Goal: Task Accomplishment & Management: Use online tool/utility

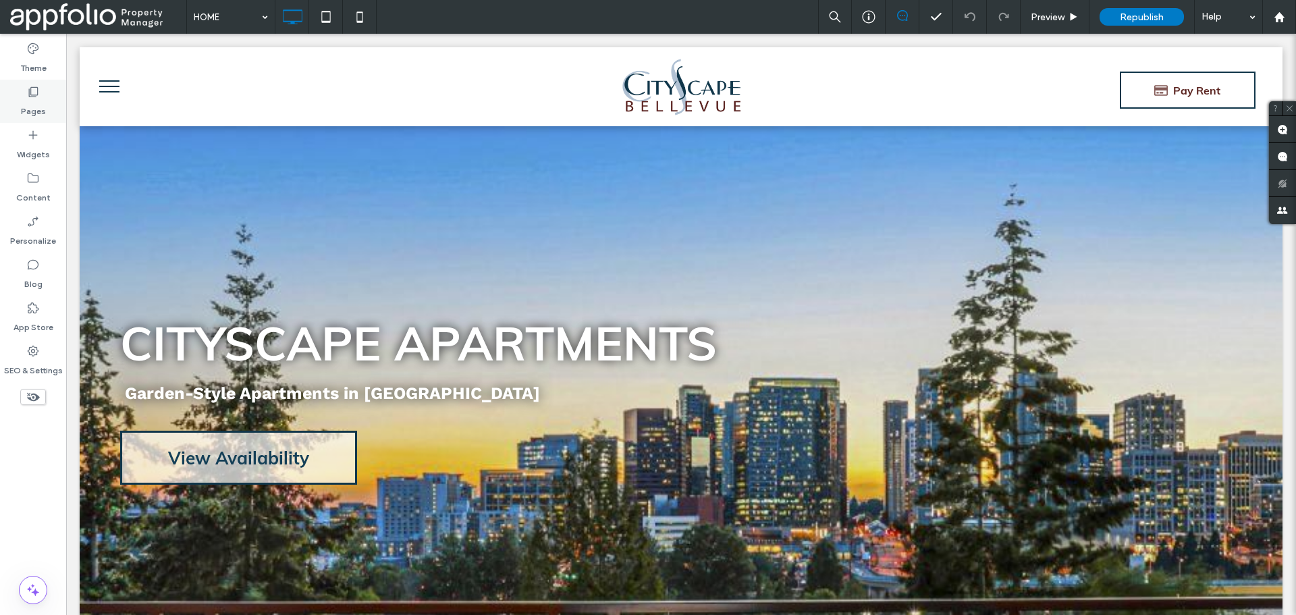
click at [29, 101] on label "Pages" at bounding box center [33, 108] width 25 height 19
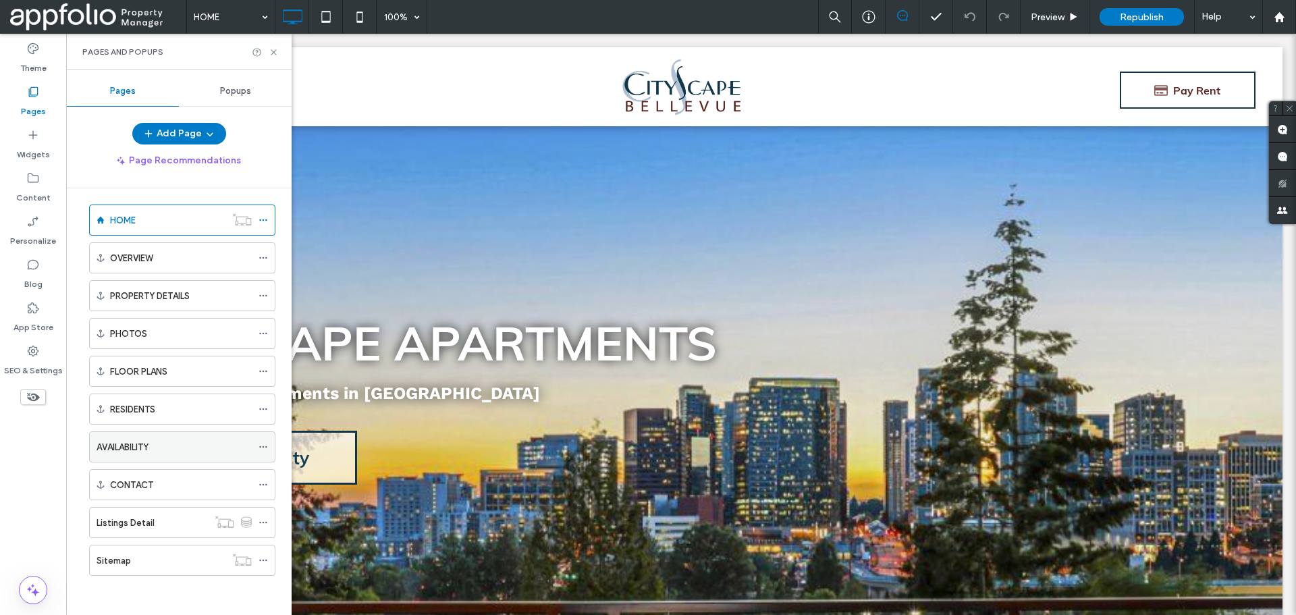
scroll to position [8, 0]
click at [131, 482] on label "CONTACT" at bounding box center [131, 484] width 43 height 24
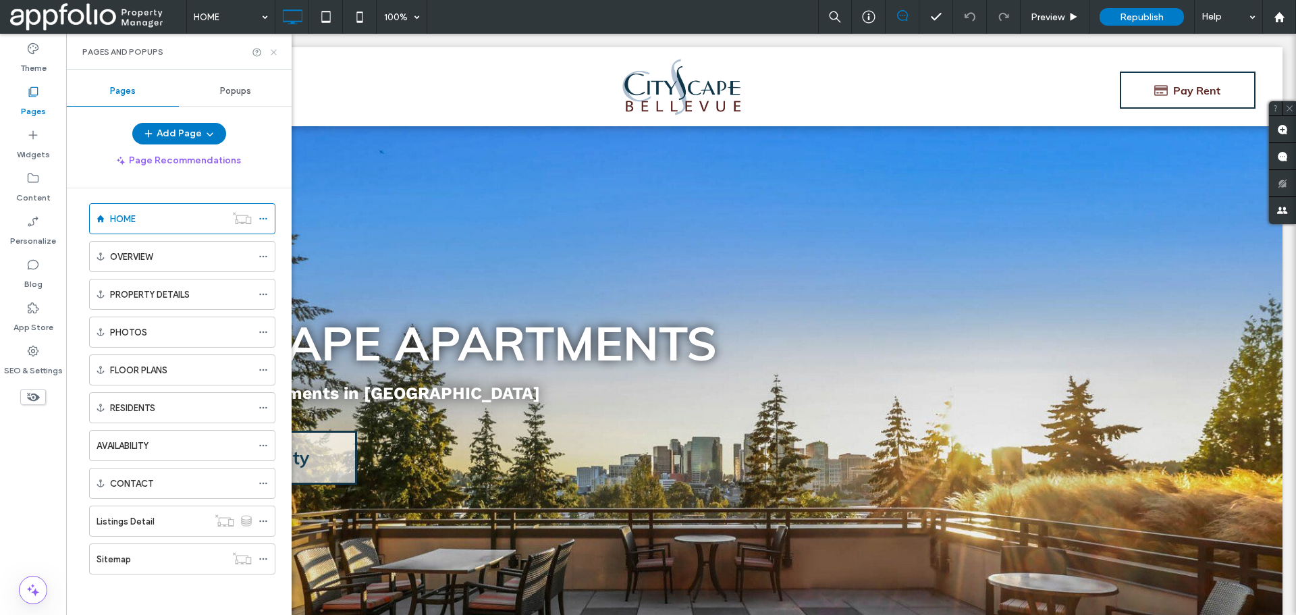
click at [274, 49] on icon at bounding box center [274, 52] width 10 height 10
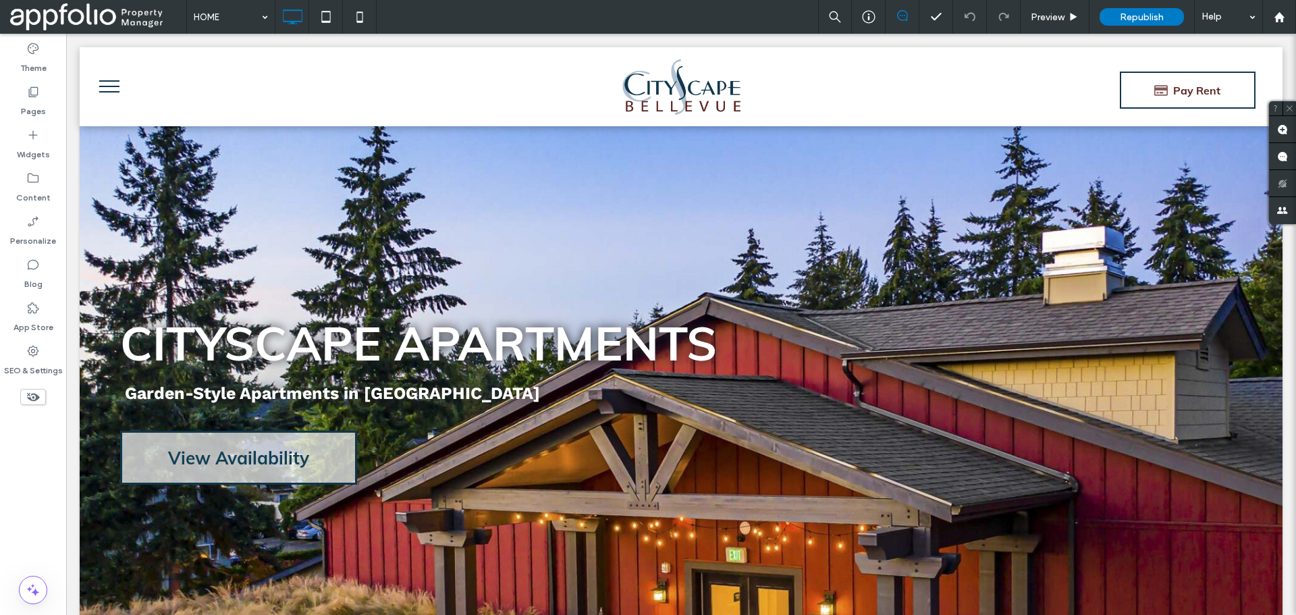
scroll to position [6206, 0]
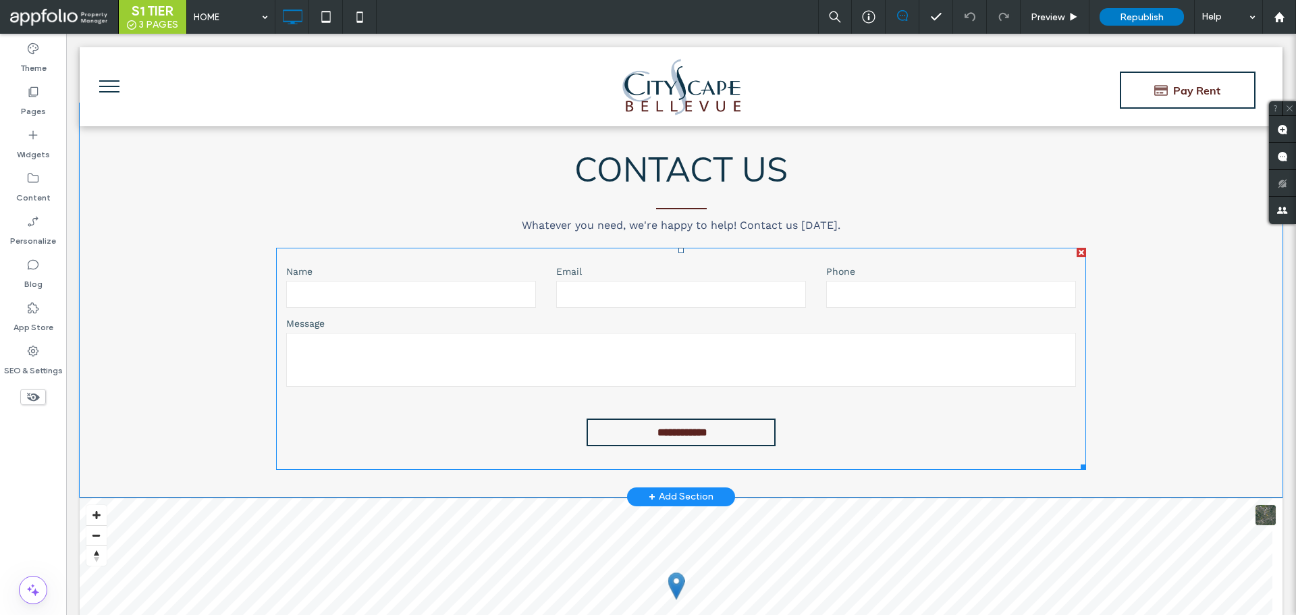
click at [358, 340] on textarea at bounding box center [681, 360] width 790 height 54
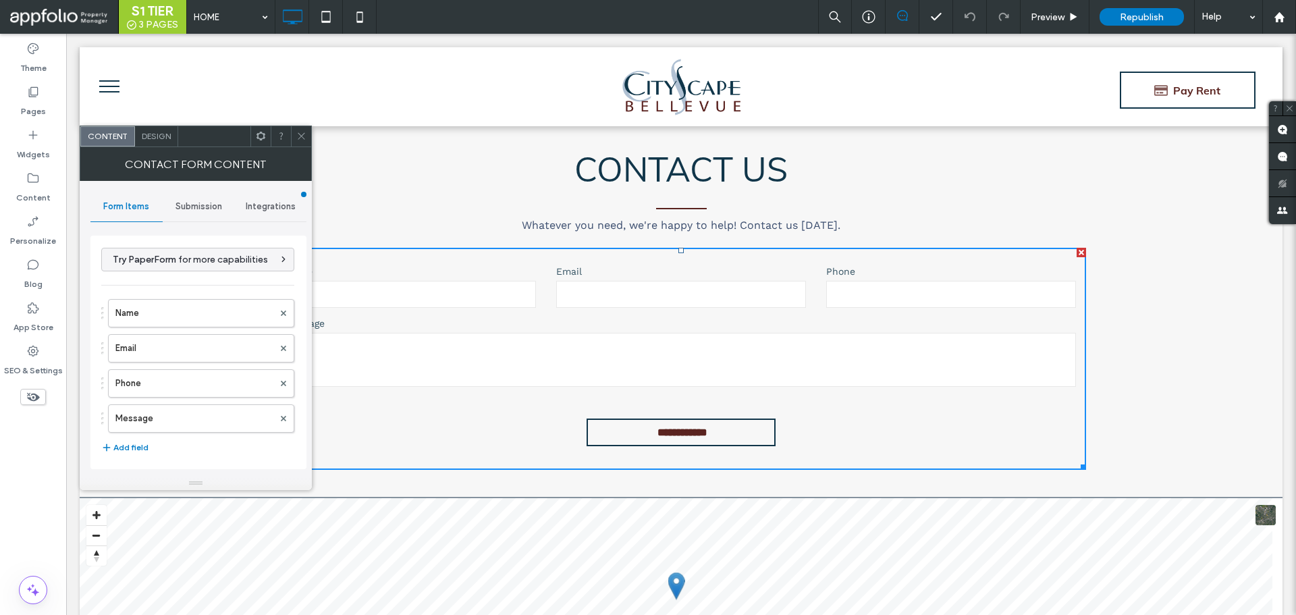
type input "**********"
click at [299, 138] on icon at bounding box center [301, 136] width 10 height 10
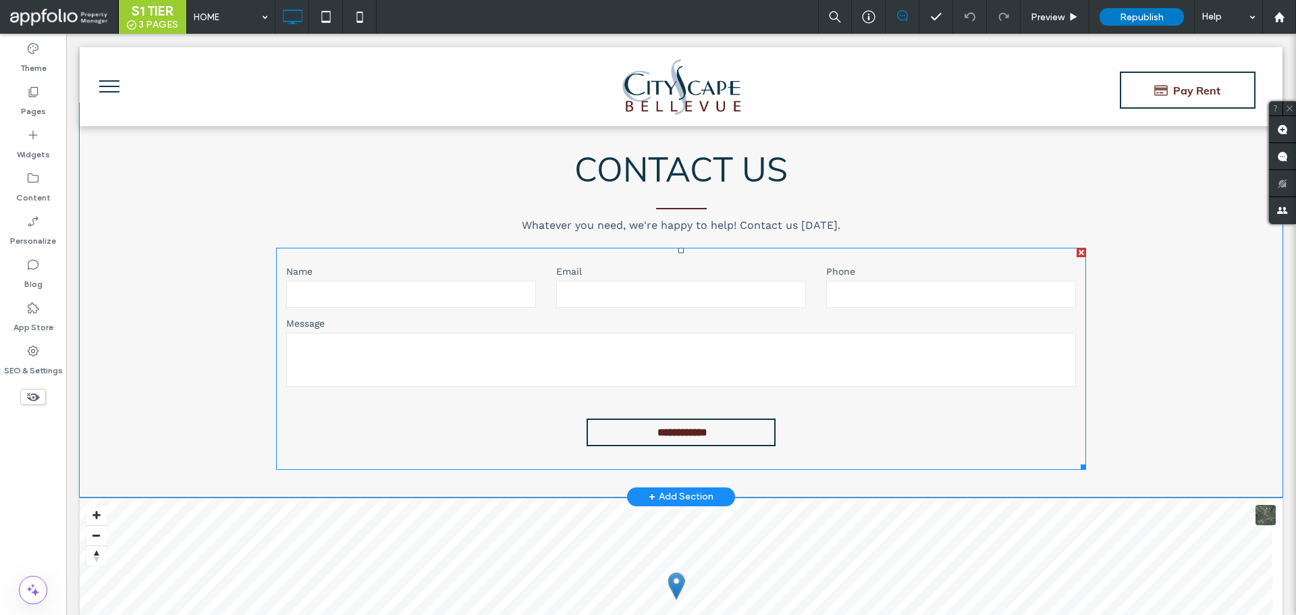
click at [436, 317] on div "Message" at bounding box center [681, 353] width 810 height 72
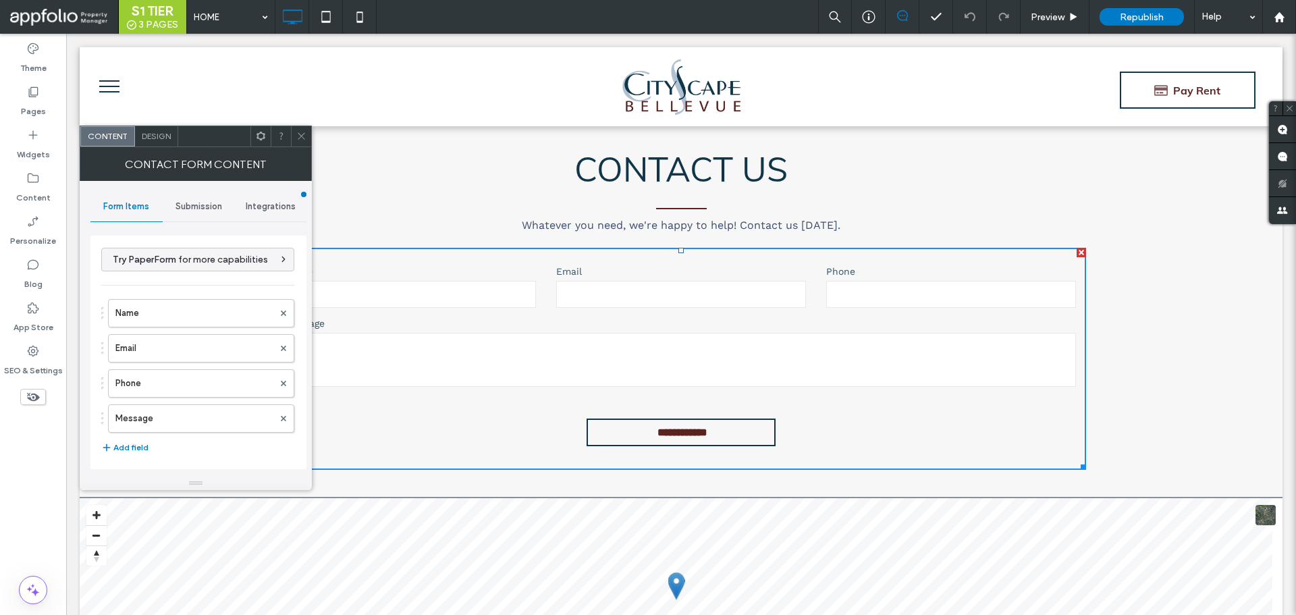
click at [436, 317] on div "Message" at bounding box center [681, 353] width 810 height 72
click at [190, 313] on label "Name" at bounding box center [194, 313] width 158 height 27
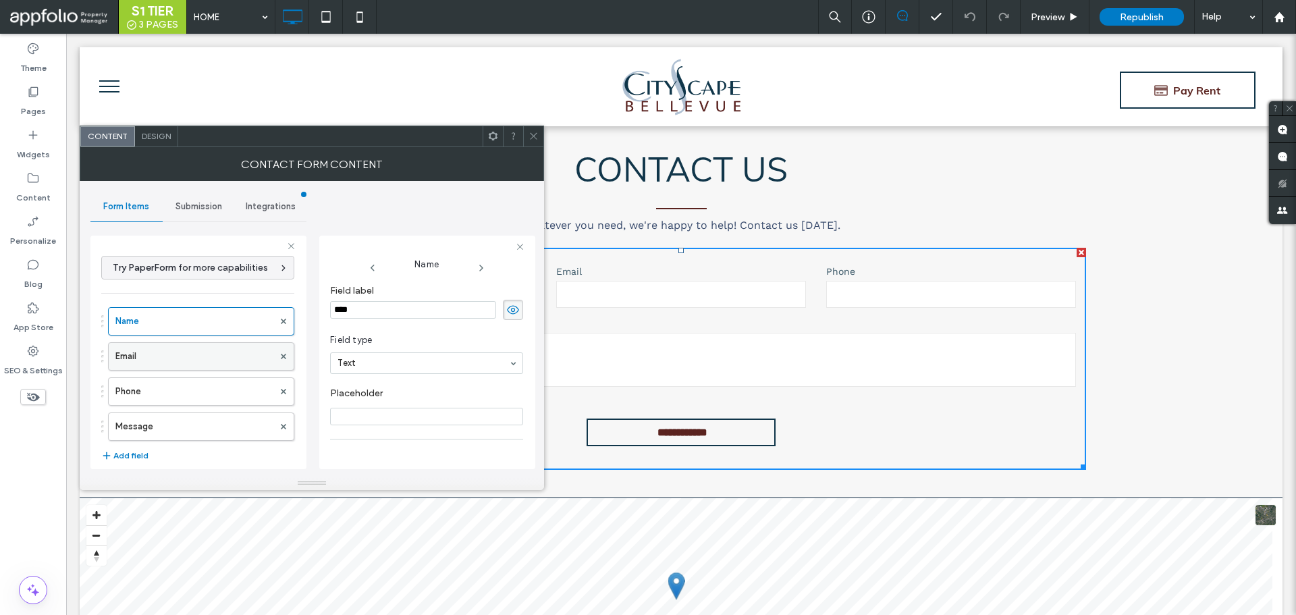
click at [207, 358] on label "Email" at bounding box center [194, 356] width 158 height 27
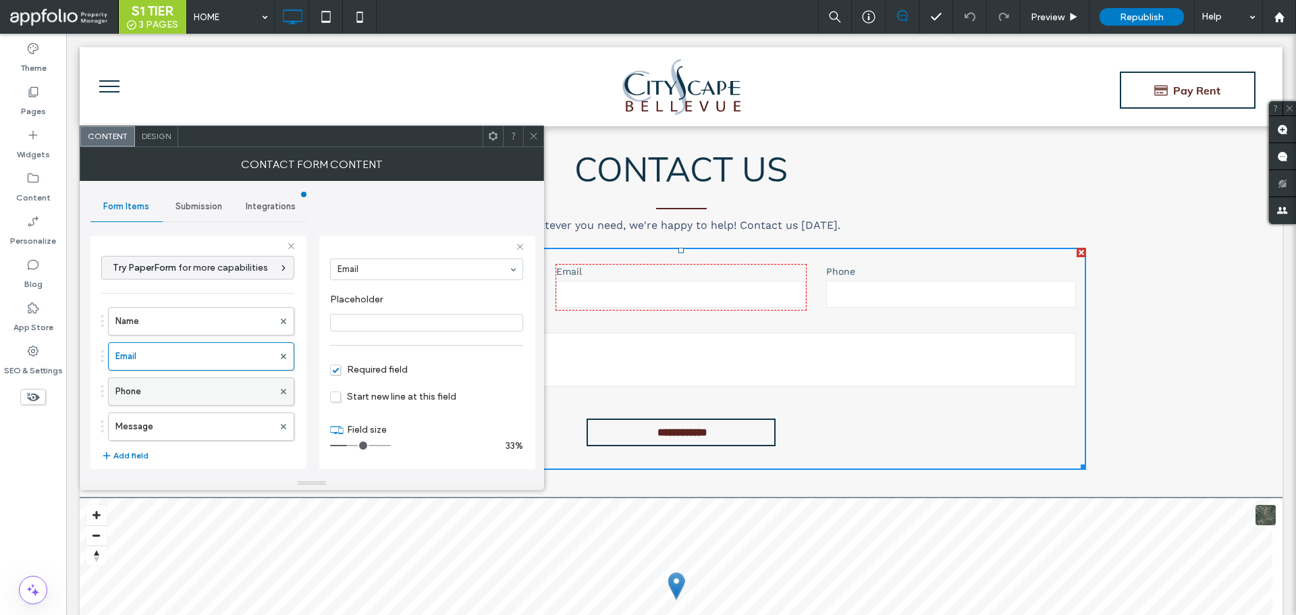
click at [222, 397] on label "Phone" at bounding box center [194, 391] width 158 height 27
click at [530, 137] on icon at bounding box center [534, 136] width 10 height 10
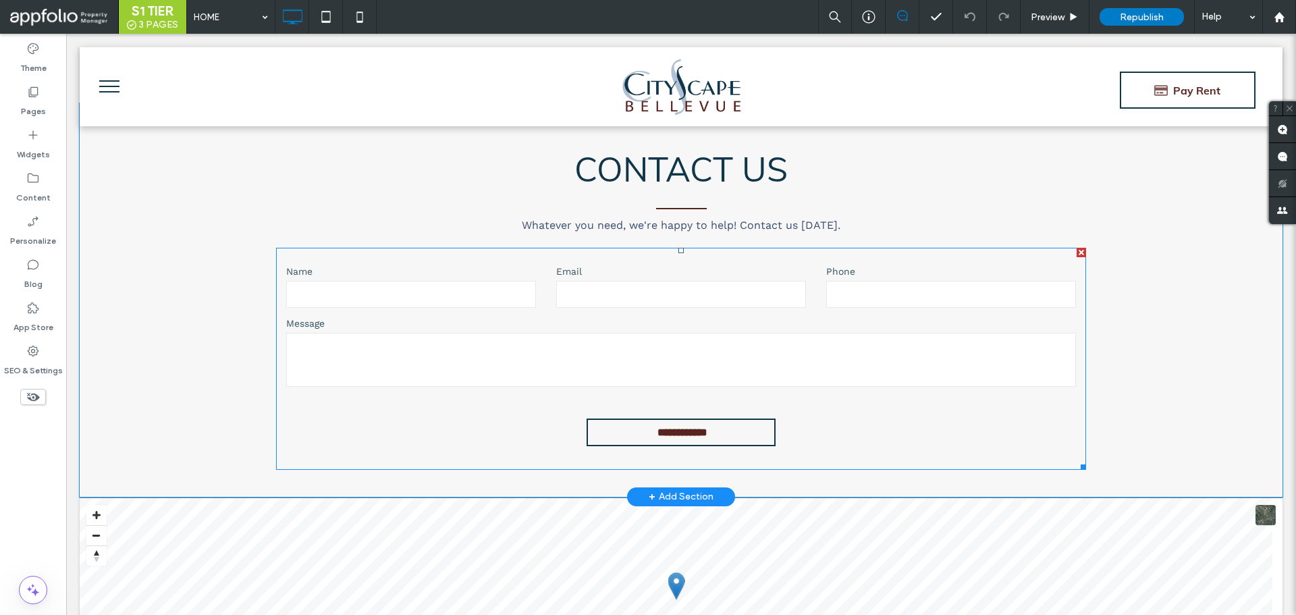
click at [354, 333] on textarea at bounding box center [681, 360] width 790 height 54
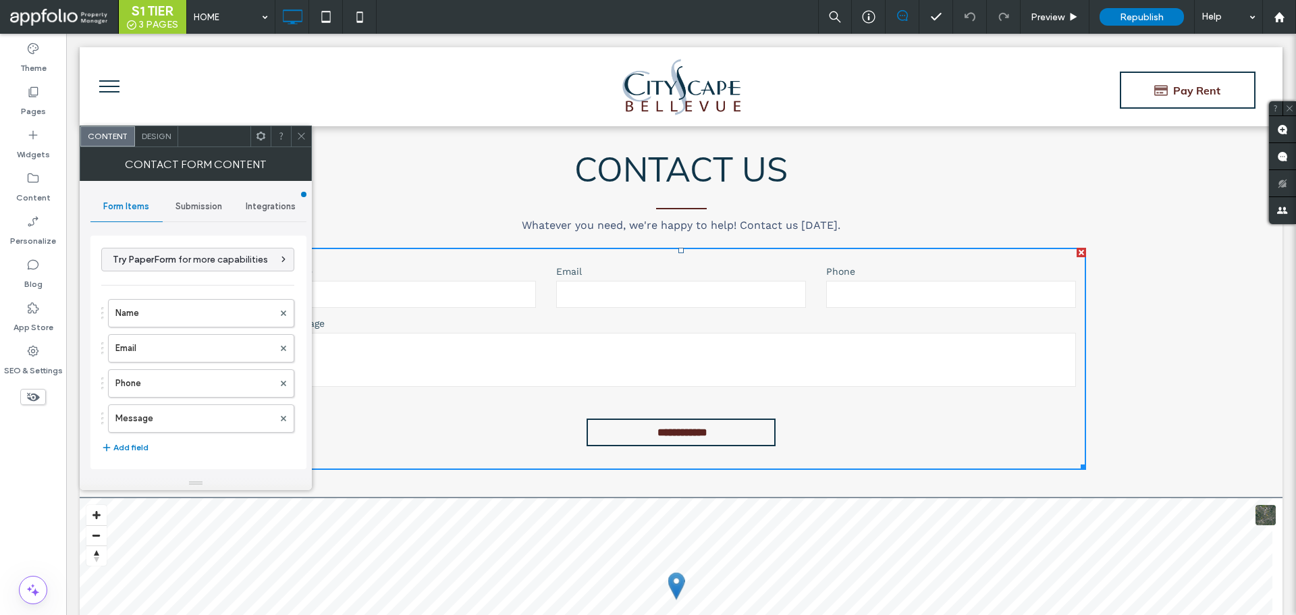
click at [153, 140] on span "Design" at bounding box center [156, 136] width 29 height 10
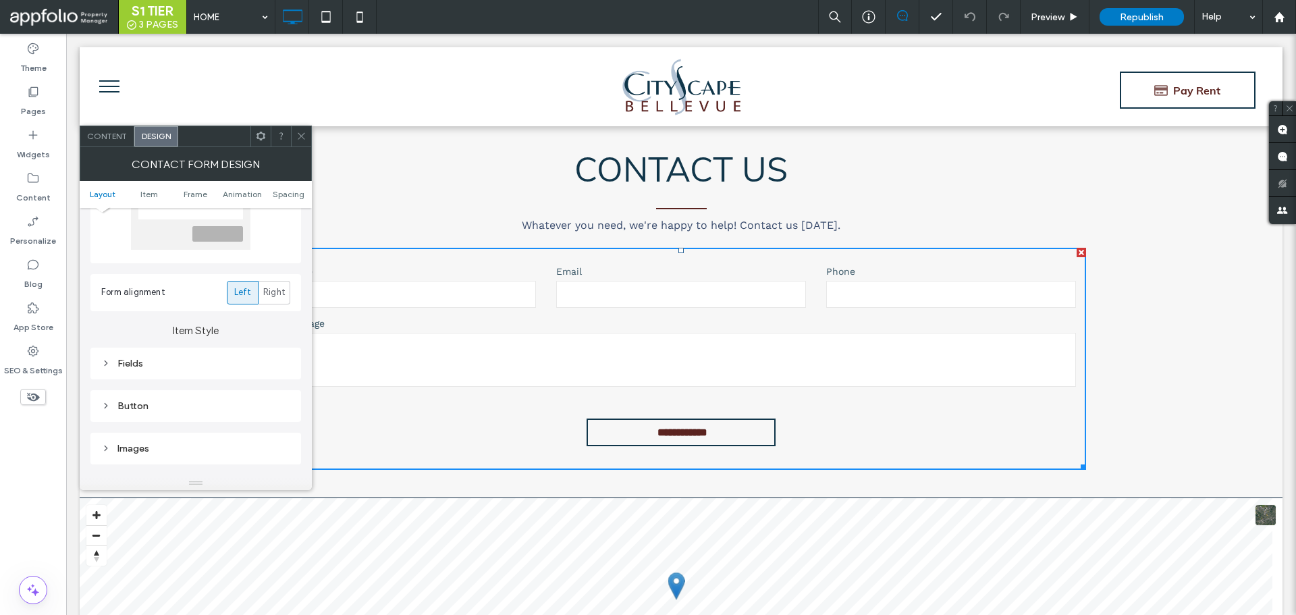
scroll to position [135, 0]
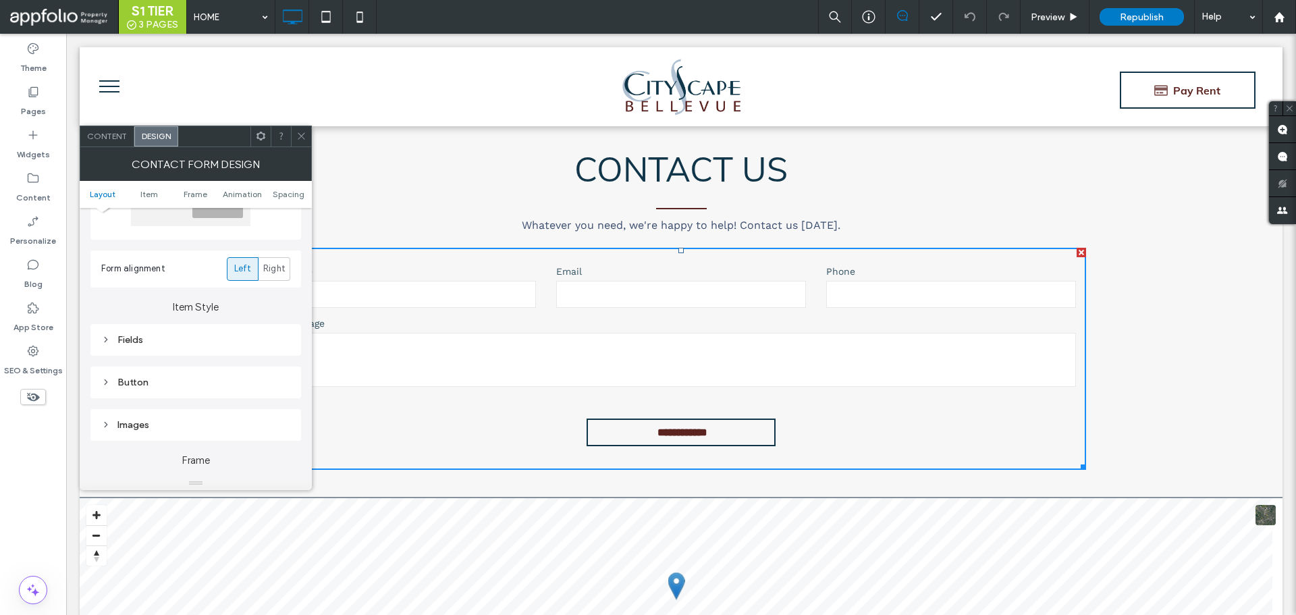
click at [105, 348] on div "Fields" at bounding box center [195, 340] width 189 height 18
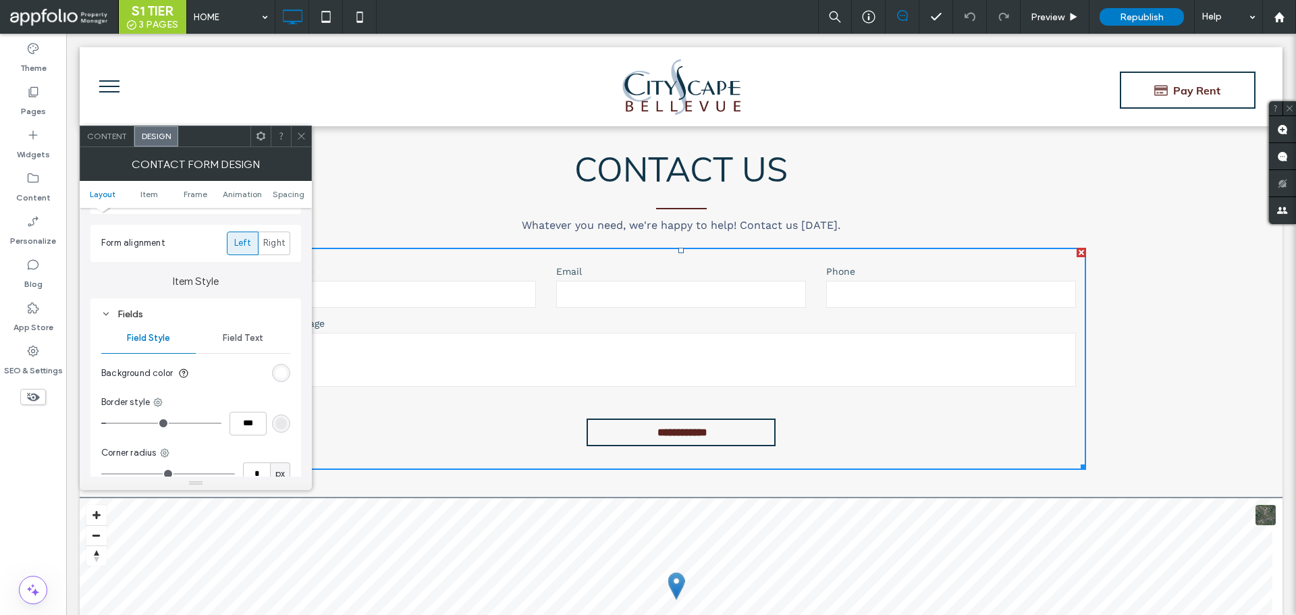
scroll to position [203, 0]
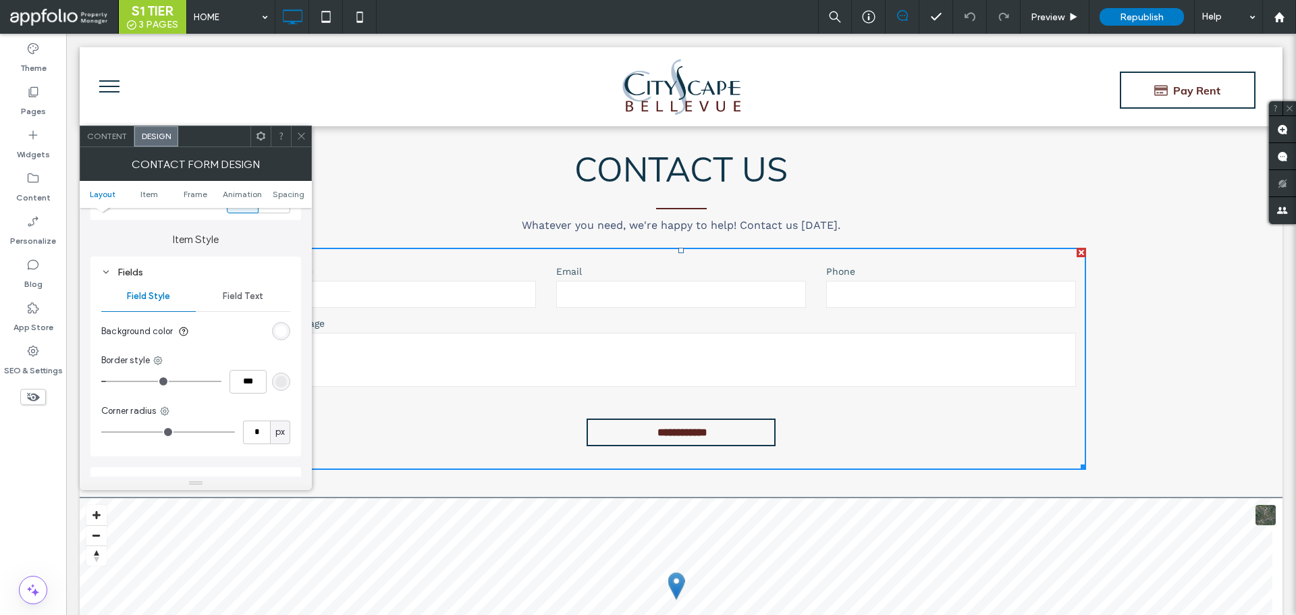
click at [230, 300] on span "Field Text" at bounding box center [243, 296] width 41 height 11
click at [283, 369] on span at bounding box center [282, 365] width 5 height 7
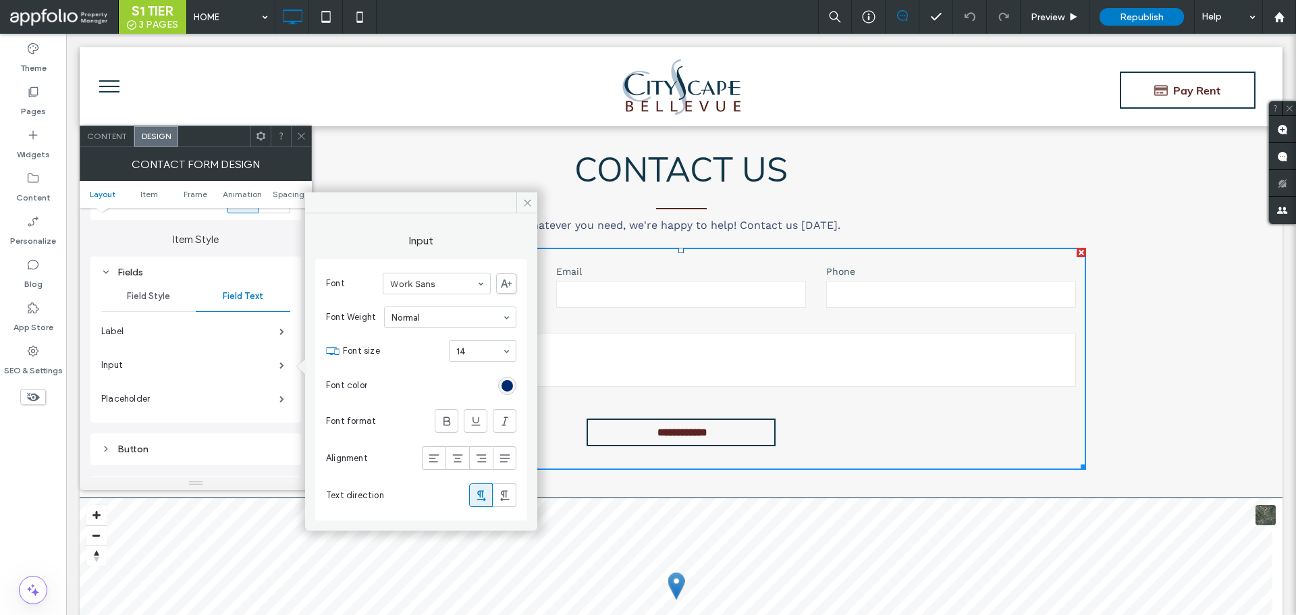
click at [542, 199] on div "**********" at bounding box center [681, 303] width 810 height 333
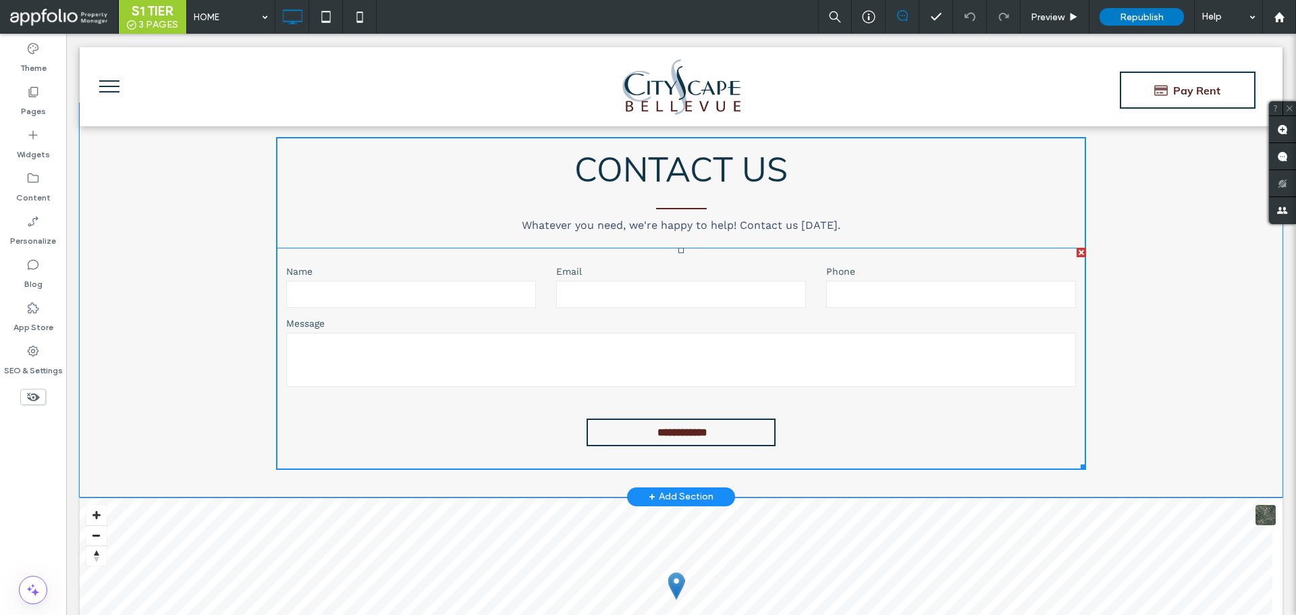
click at [420, 364] on textarea at bounding box center [681, 360] width 790 height 54
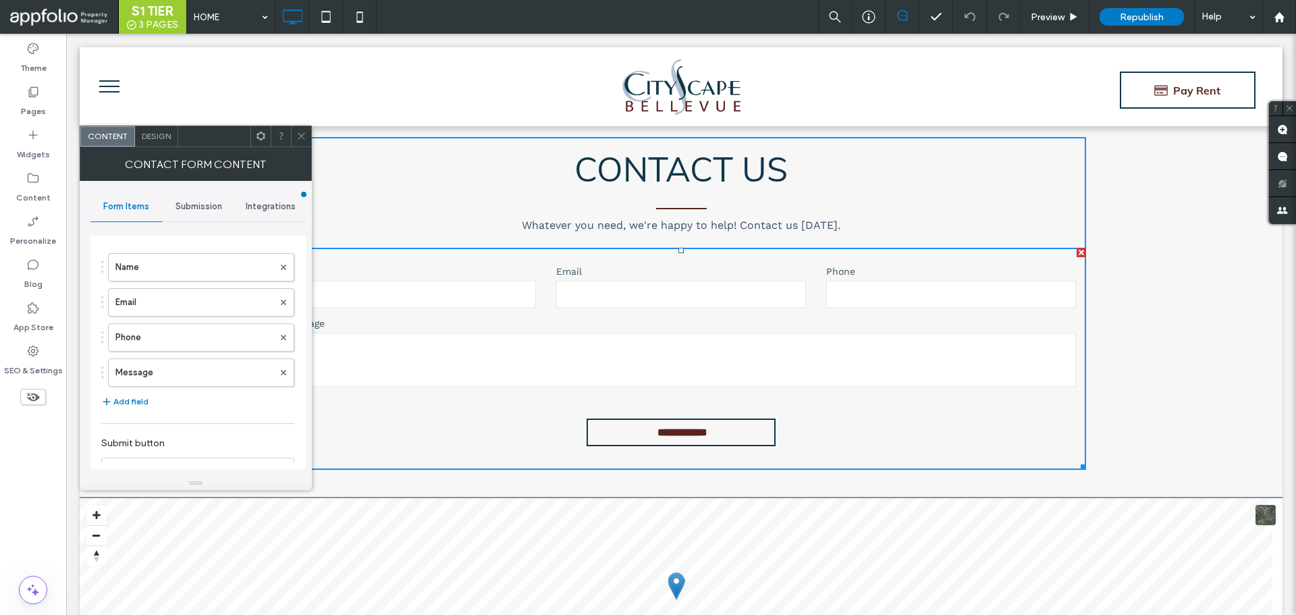
scroll to position [68, 0]
click at [202, 356] on label "Message" at bounding box center [194, 351] width 158 height 27
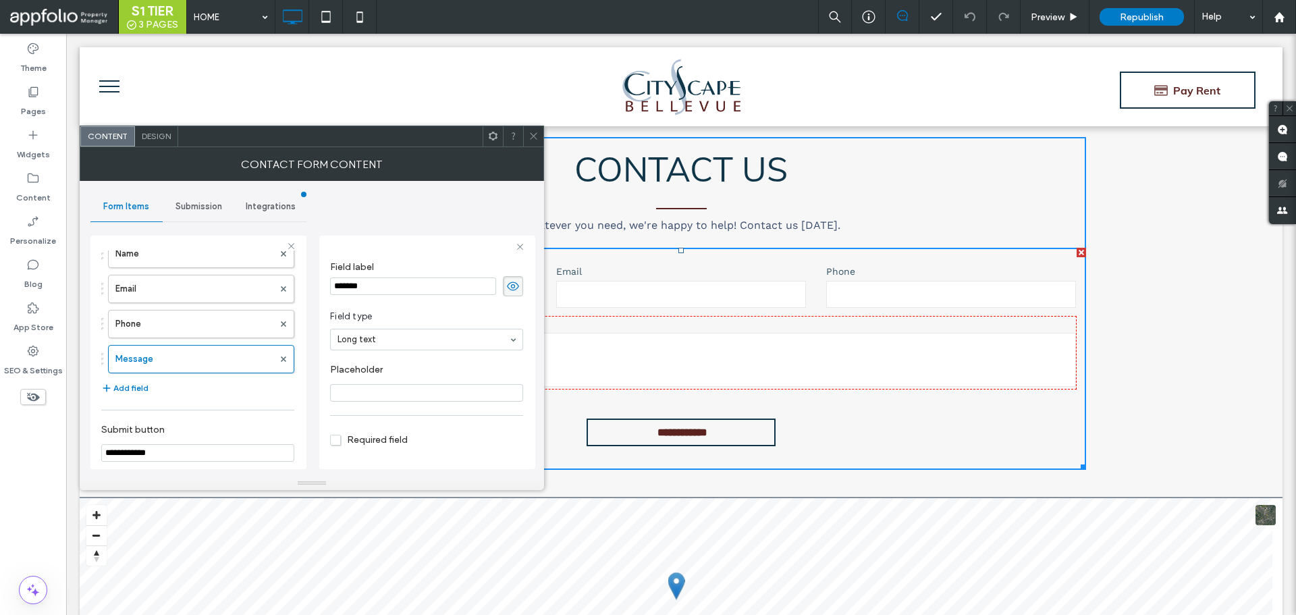
scroll to position [0, 0]
click at [155, 140] on span "Design" at bounding box center [156, 136] width 29 height 10
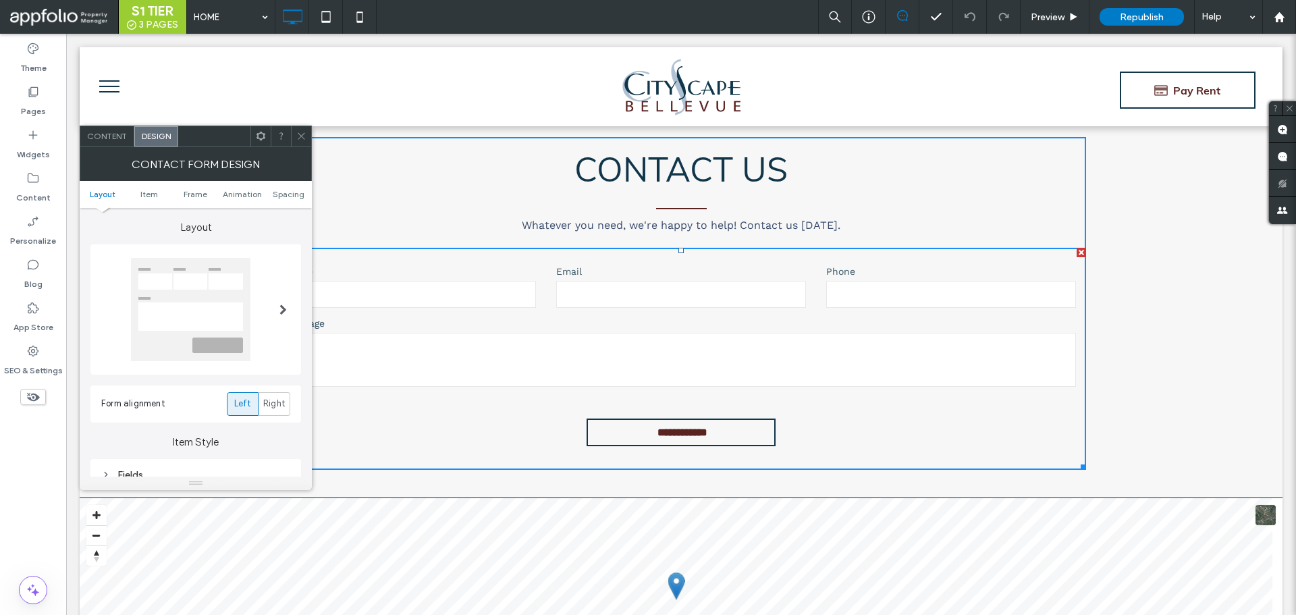
scroll to position [203, 0]
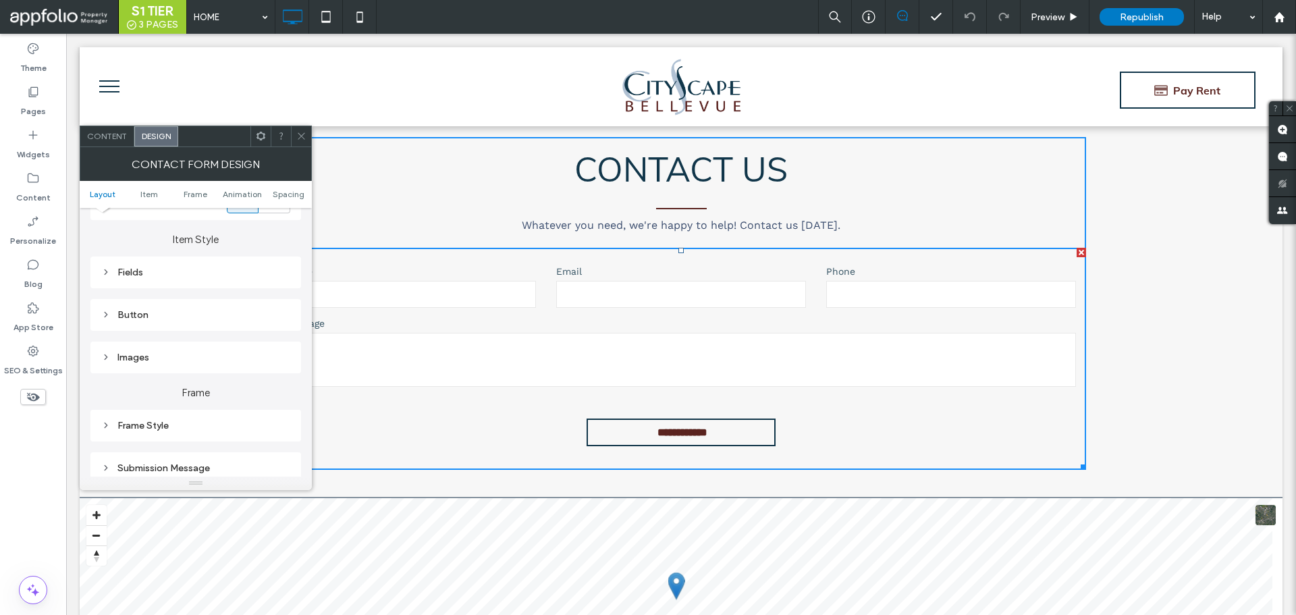
click at [114, 267] on div "Fields" at bounding box center [195, 272] width 189 height 11
click at [228, 294] on span "Field Text" at bounding box center [243, 296] width 41 height 11
click at [300, 144] on span at bounding box center [301, 136] width 10 height 20
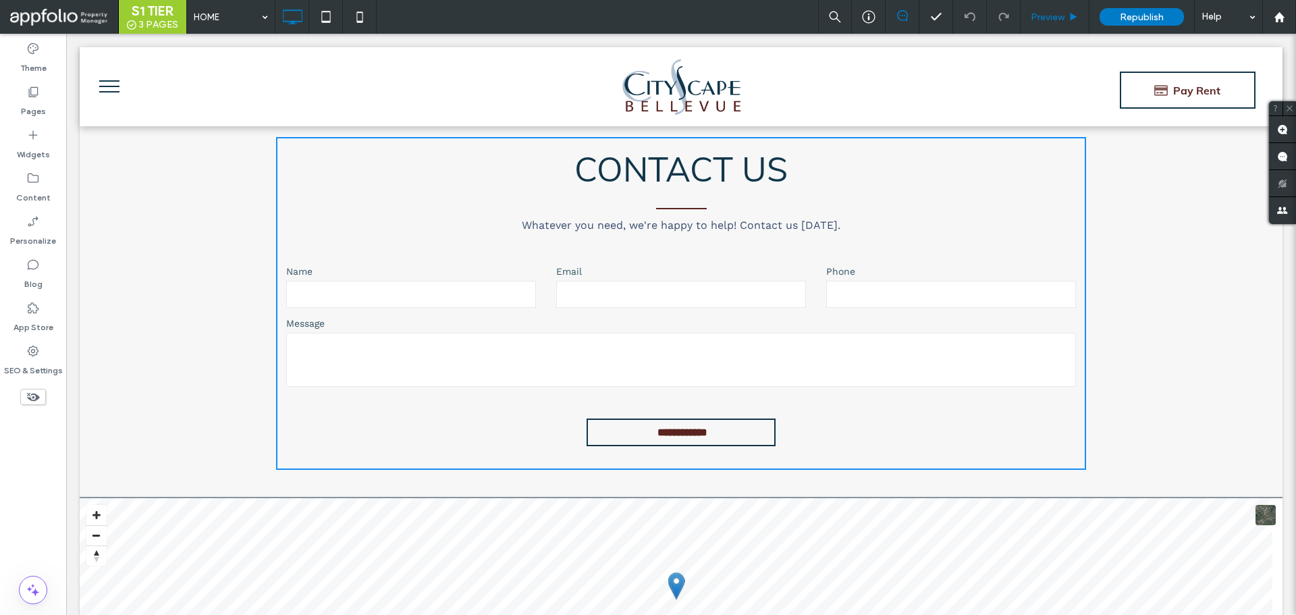
click at [1026, 25] on div "Preview" at bounding box center [1055, 17] width 69 height 34
click at [1029, 17] on div "Preview" at bounding box center [1055, 16] width 68 height 11
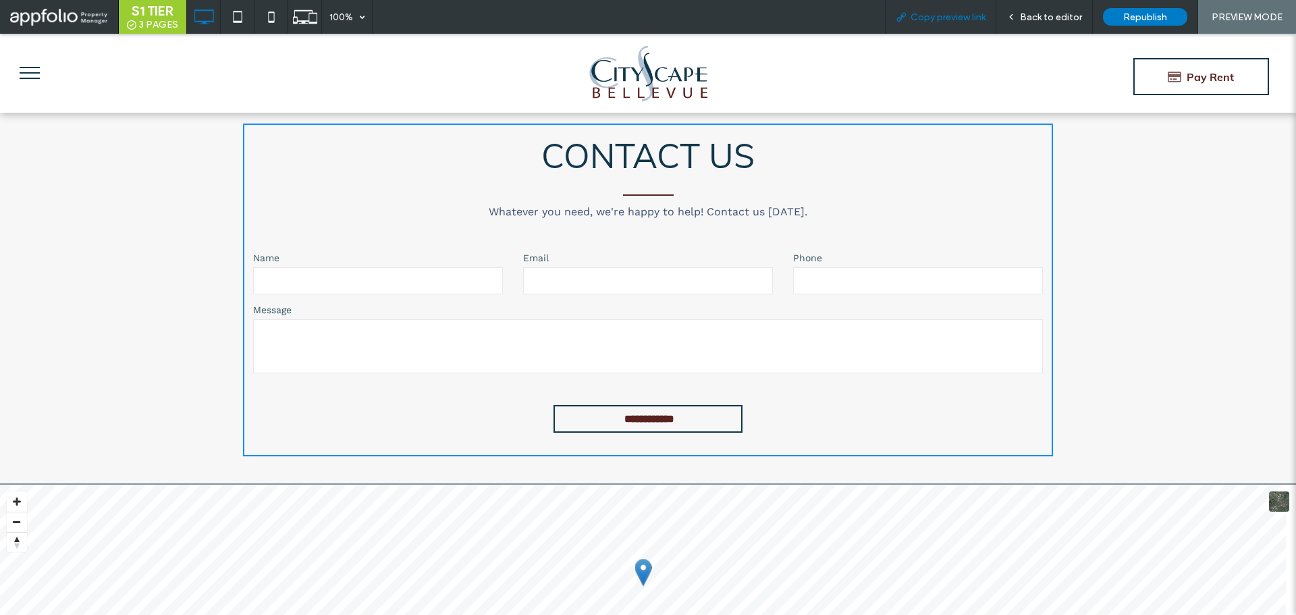
click at [948, 19] on span "Copy preview link" at bounding box center [948, 16] width 75 height 11
click at [953, 22] on span "Copy preview link" at bounding box center [948, 16] width 75 height 11
click at [1026, 14] on span "Back to editor" at bounding box center [1051, 16] width 62 height 11
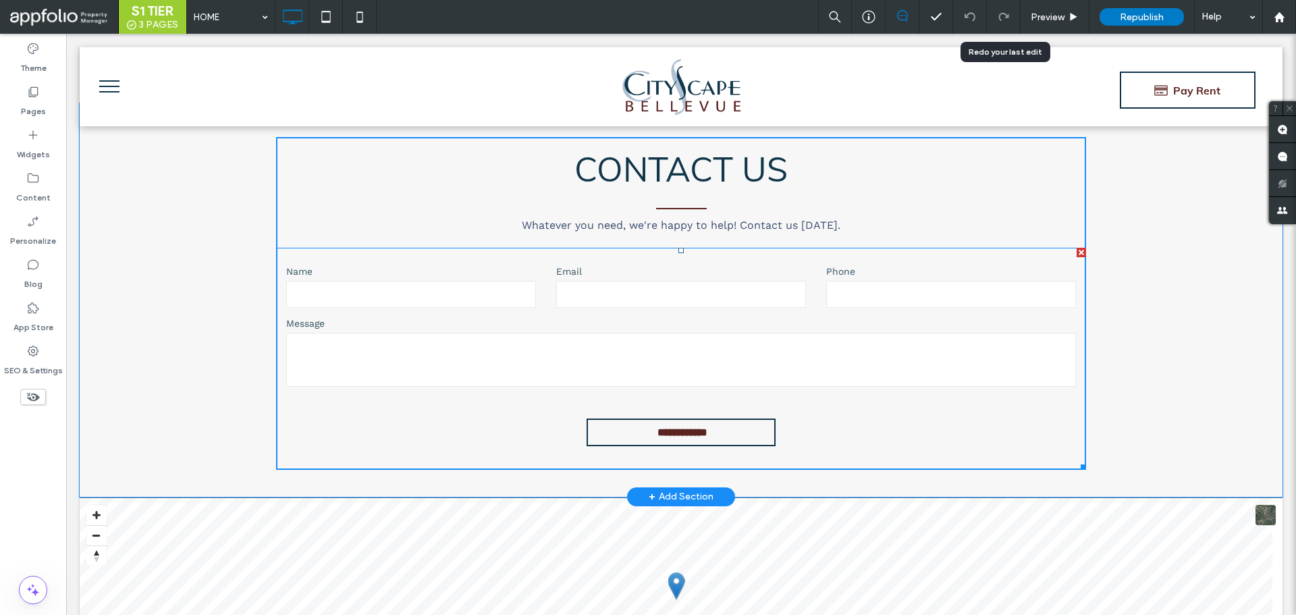
click at [588, 368] on textarea at bounding box center [681, 360] width 790 height 54
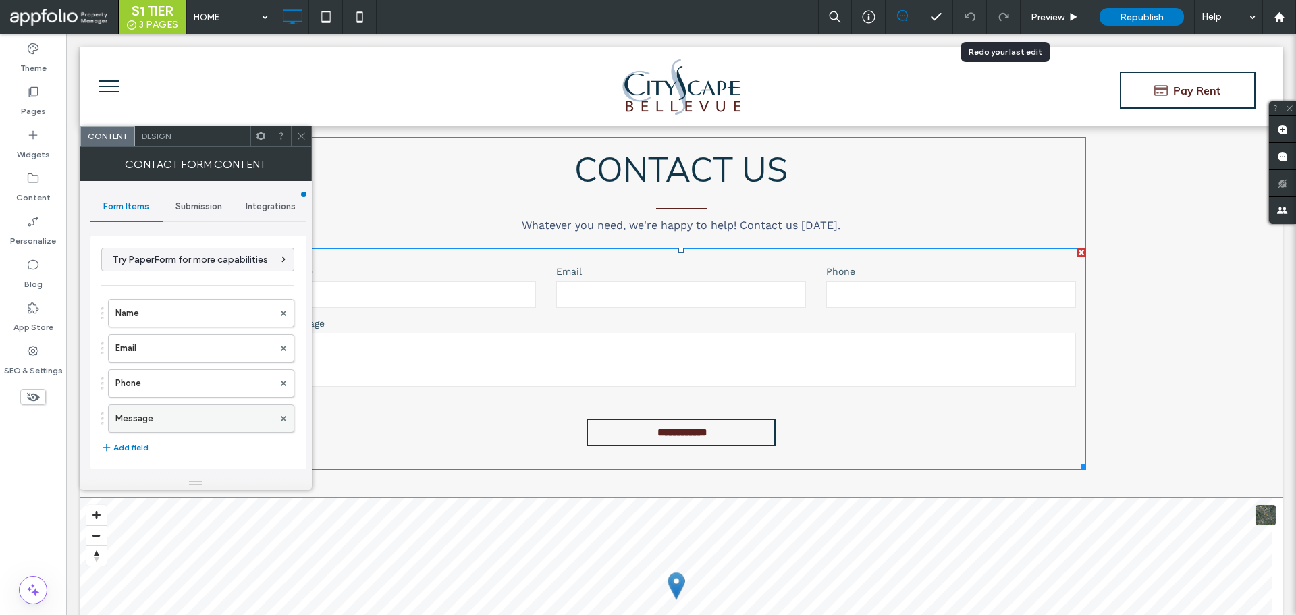
click at [213, 417] on label "Message" at bounding box center [194, 418] width 158 height 27
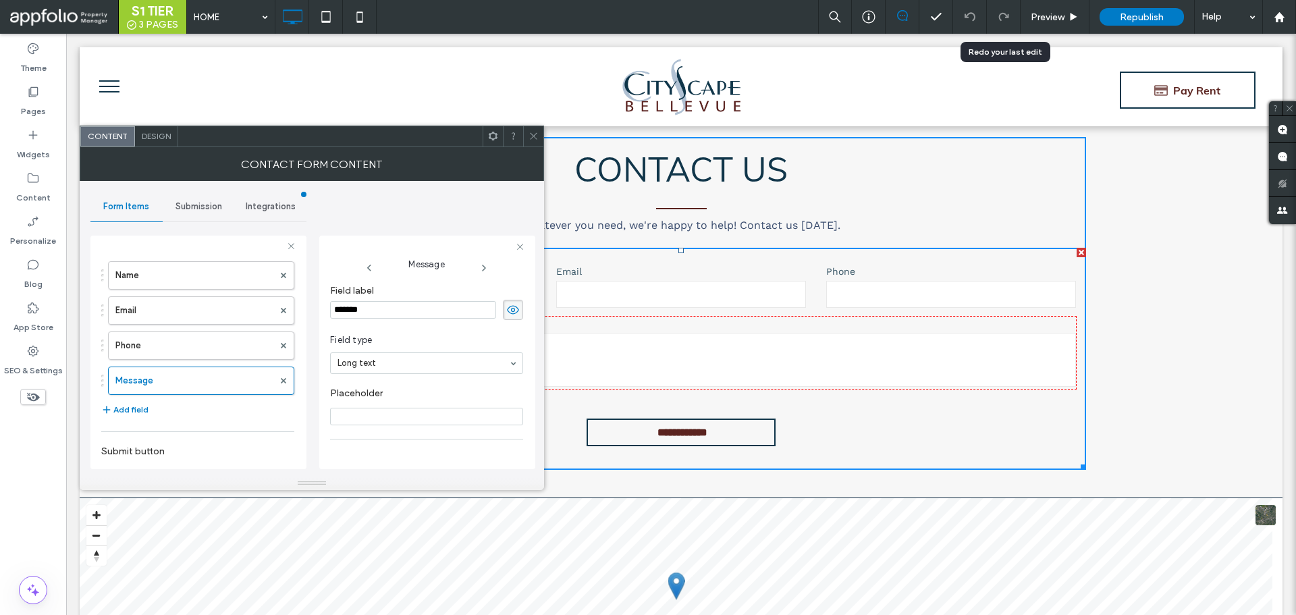
scroll to position [68, 0]
click at [124, 390] on button "Add field" at bounding box center [124, 388] width 47 height 16
type input "*"
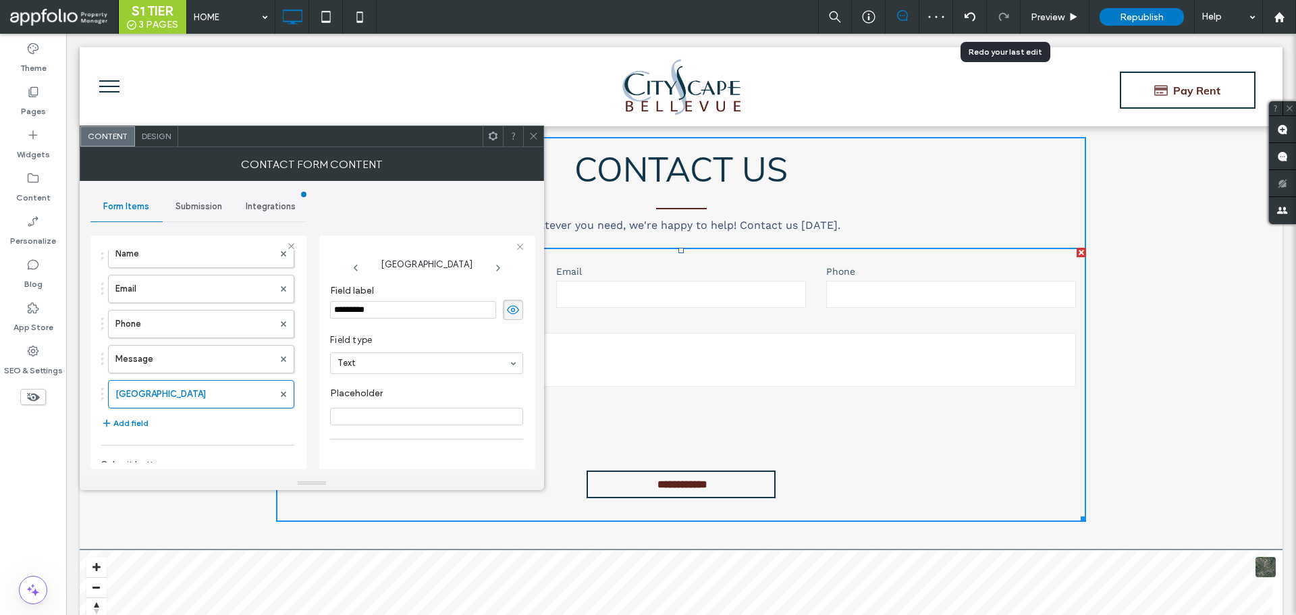
click at [403, 311] on input "*********" at bounding box center [413, 310] width 166 height 18
type input "*"
type input "*******"
click at [396, 375] on section "Field type Text" at bounding box center [426, 354] width 193 height 54
click at [179, 365] on label "Message" at bounding box center [194, 359] width 158 height 27
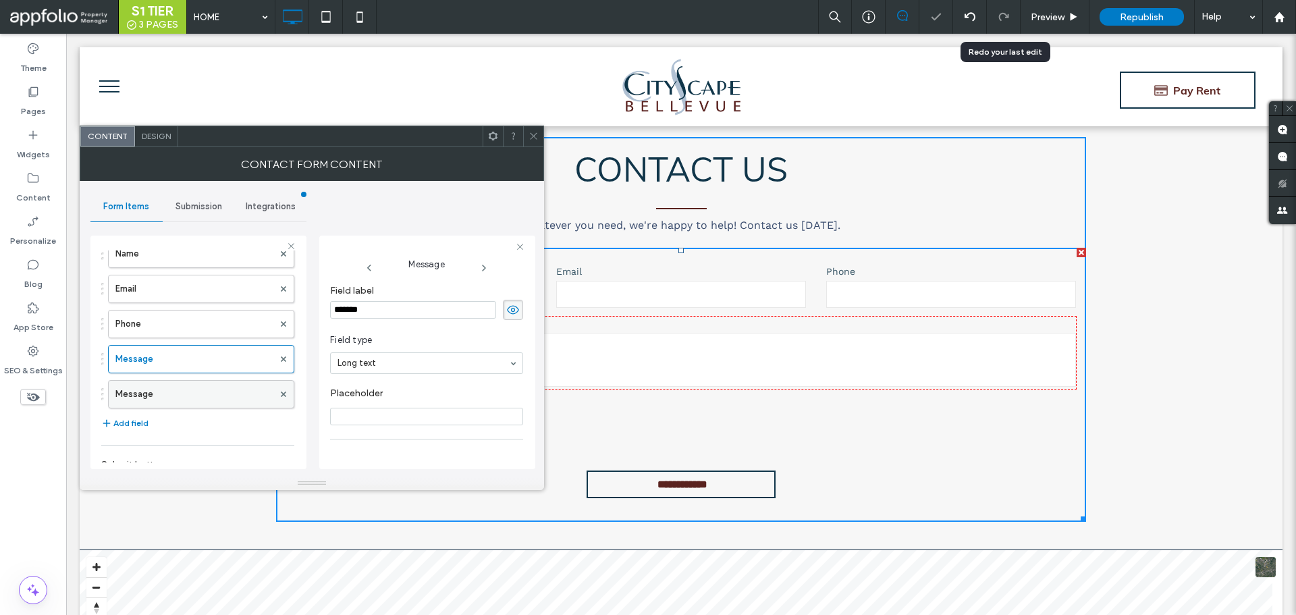
click at [213, 405] on label "Message" at bounding box center [194, 394] width 158 height 27
type input "*"
click at [411, 370] on div at bounding box center [427, 363] width 192 height 20
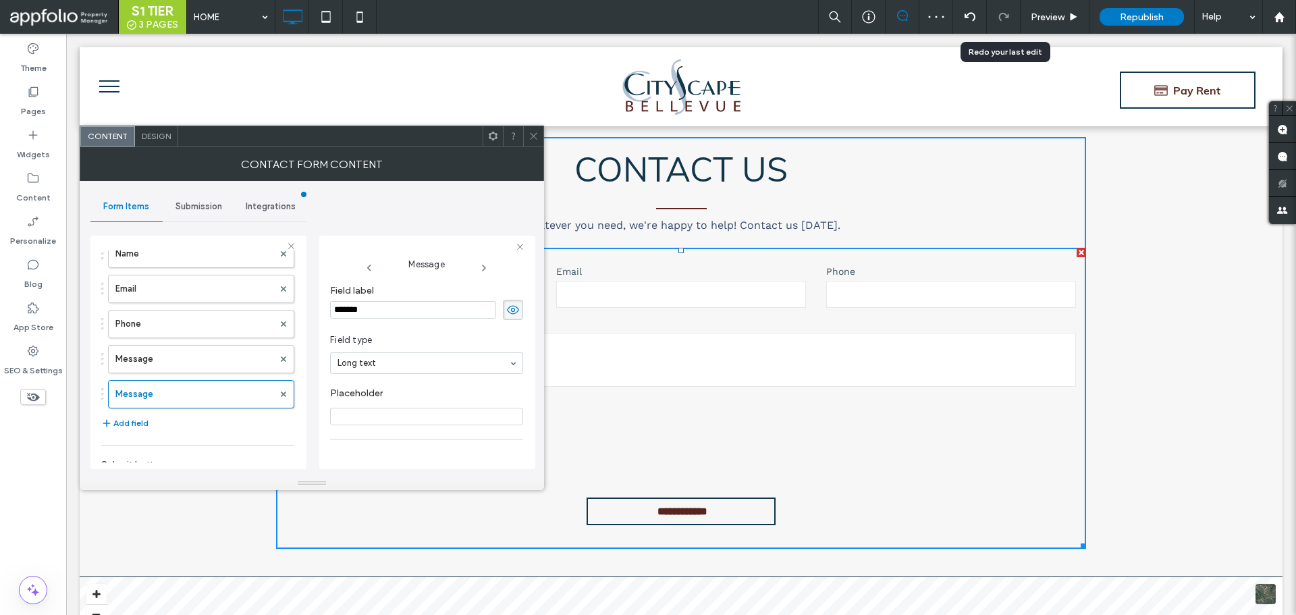
click at [536, 146] on span at bounding box center [534, 136] width 10 height 20
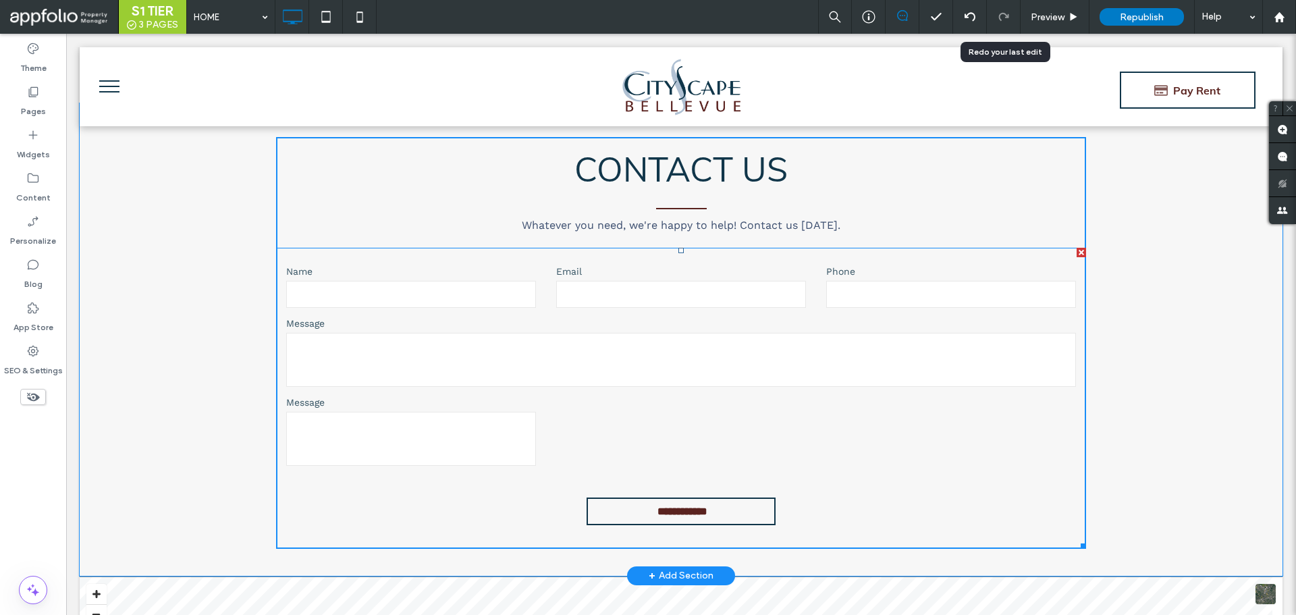
click at [430, 430] on textarea at bounding box center [411, 439] width 250 height 54
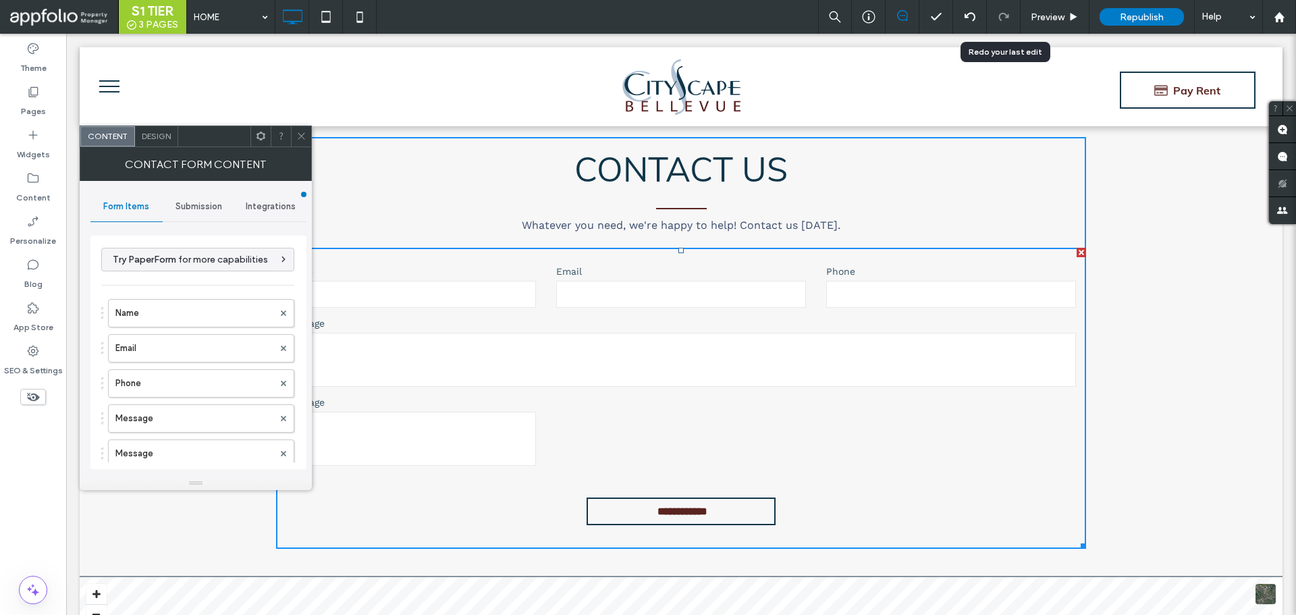
click at [431, 430] on textarea at bounding box center [411, 439] width 250 height 54
drag, startPoint x: 300, startPoint y: 130, endPoint x: 411, endPoint y: 74, distance: 123.5
click at [300, 130] on span at bounding box center [301, 136] width 10 height 20
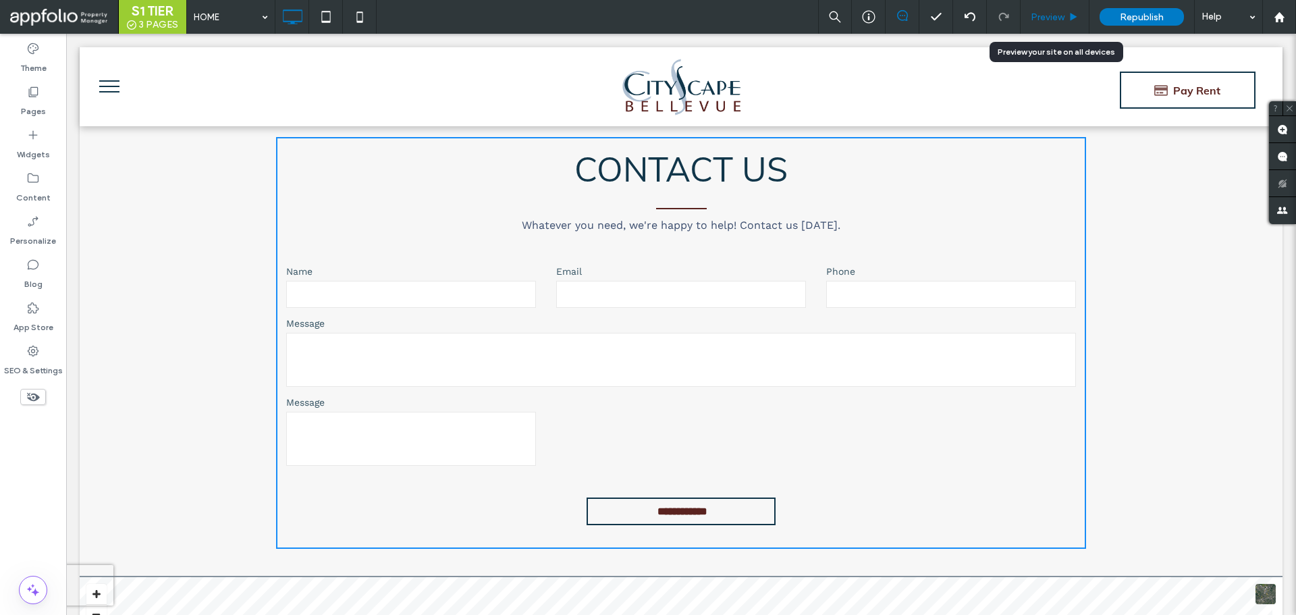
click at [1051, 18] on span "Preview" at bounding box center [1048, 16] width 34 height 11
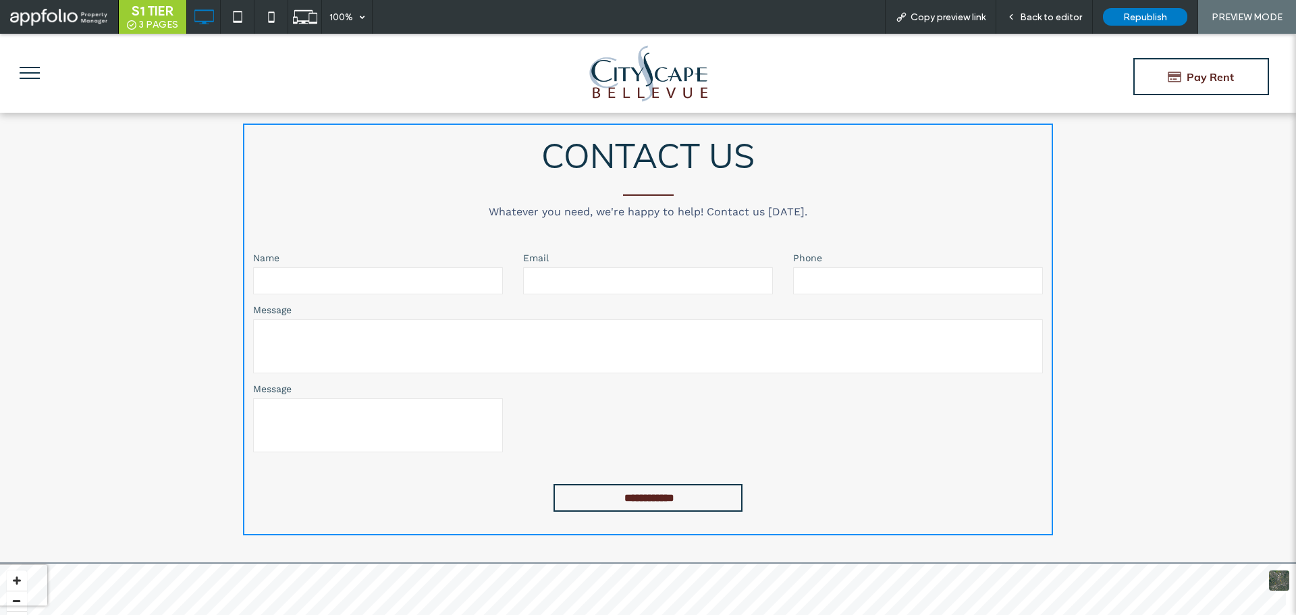
click at [395, 445] on form "**********" at bounding box center [648, 384] width 810 height 301
click at [393, 424] on textarea at bounding box center [378, 425] width 250 height 54
click at [378, 413] on textarea at bounding box center [378, 425] width 250 height 54
click at [377, 412] on textarea at bounding box center [378, 425] width 250 height 54
type textarea "**"
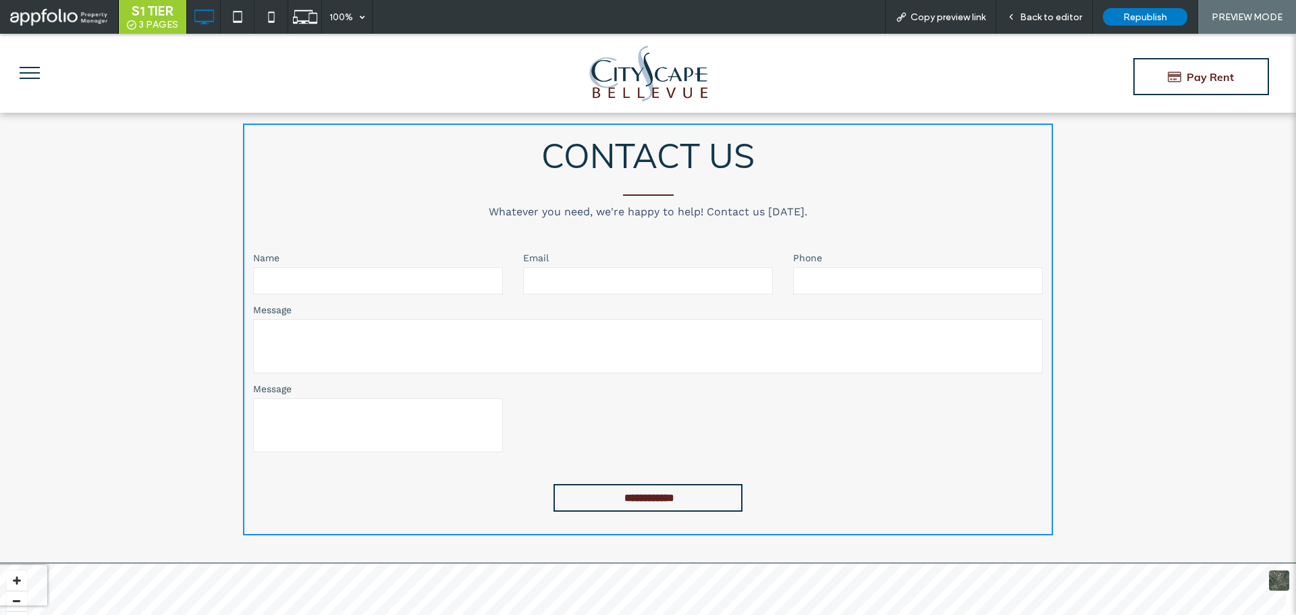
click at [332, 344] on textarea at bounding box center [648, 346] width 790 height 54
click at [485, 322] on textarea "***" at bounding box center [648, 346] width 790 height 54
type textarea "***"
click at [420, 273] on input "text" at bounding box center [378, 280] width 250 height 27
type input "*"
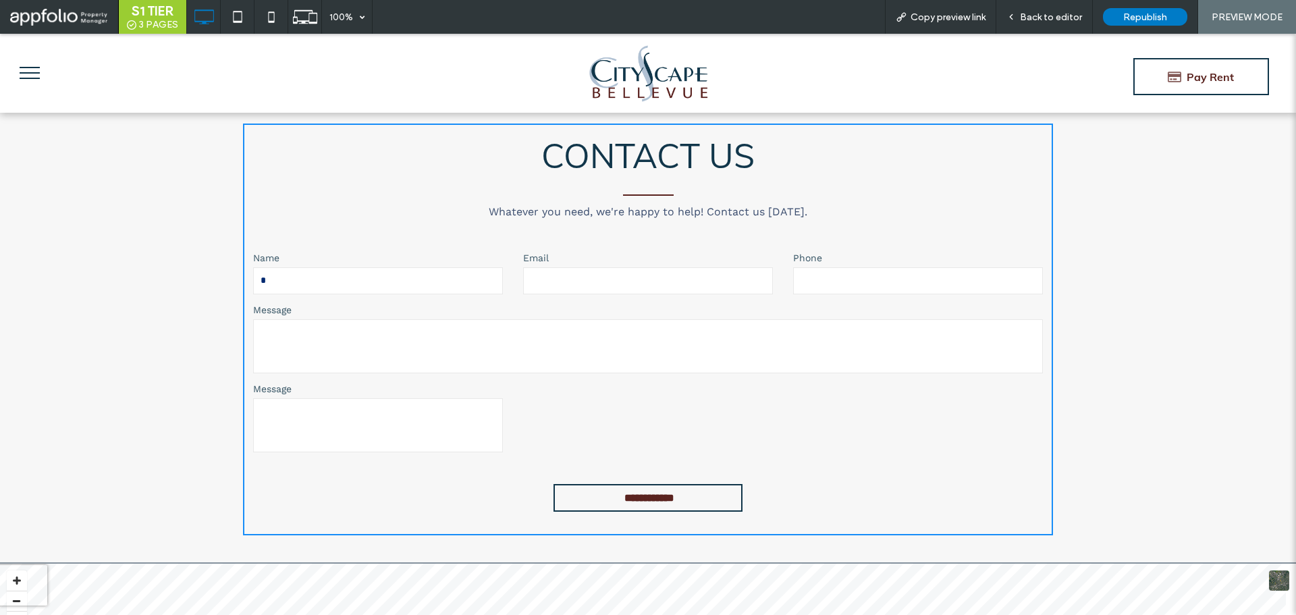
click at [383, 338] on textarea "***" at bounding box center [648, 346] width 790 height 54
click at [383, 337] on textarea "*****" at bounding box center [648, 346] width 790 height 54
type textarea "*****"
click at [359, 402] on textarea "**" at bounding box center [378, 425] width 250 height 54
click at [358, 401] on textarea "**" at bounding box center [378, 425] width 250 height 54
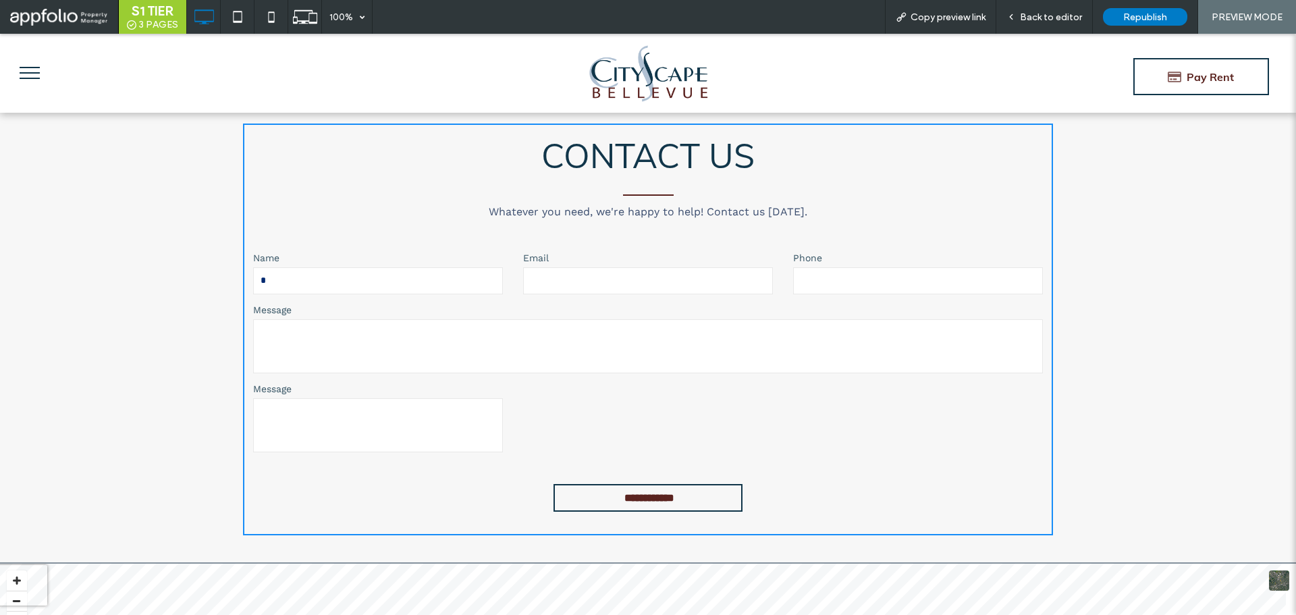
click at [358, 399] on textarea "**" at bounding box center [378, 425] width 250 height 54
click at [1031, 12] on span "Back to editor" at bounding box center [1051, 16] width 62 height 11
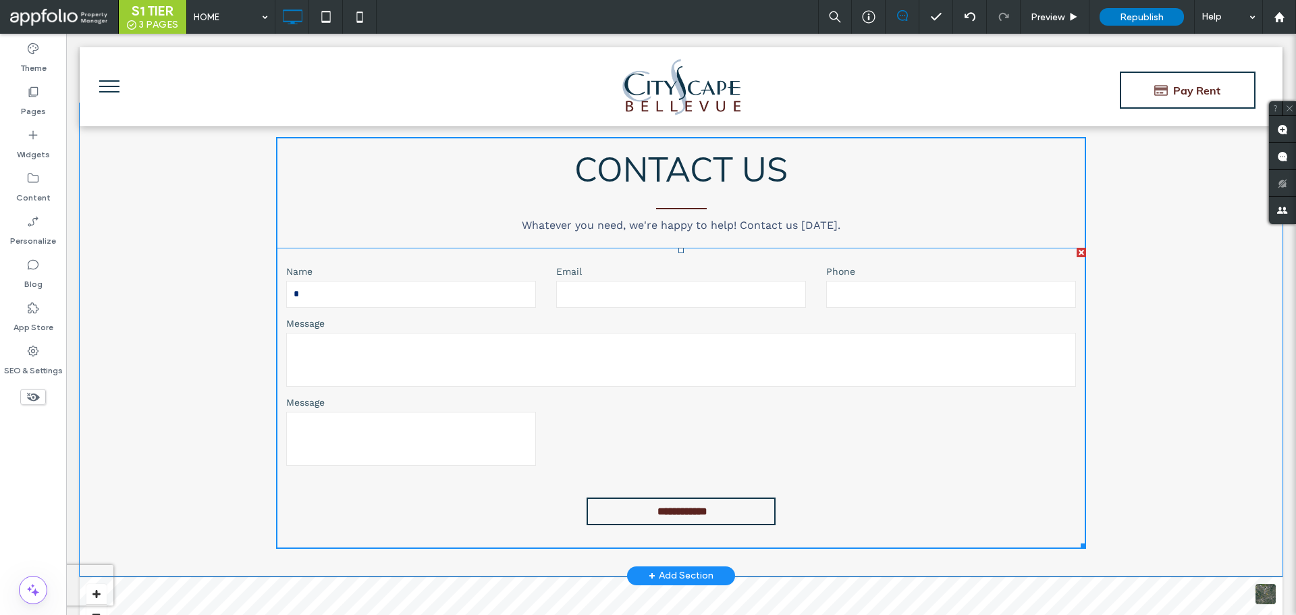
click at [393, 527] on form "**********" at bounding box center [681, 398] width 810 height 301
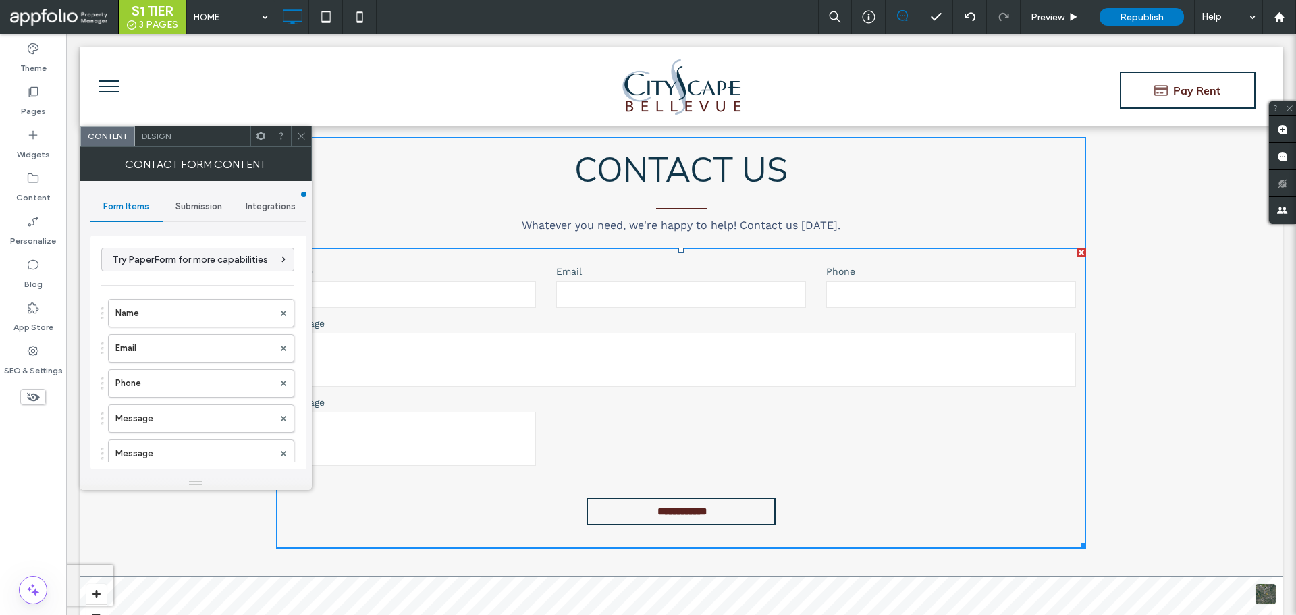
click at [161, 142] on div "Design" at bounding box center [156, 136] width 43 height 20
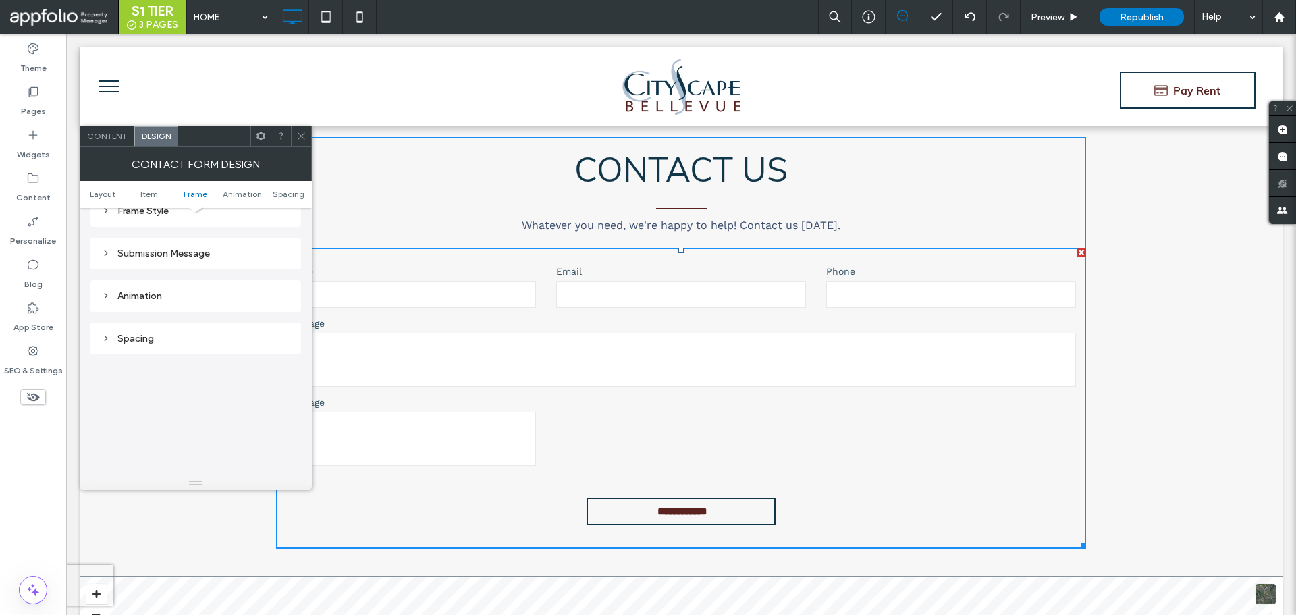
scroll to position [473, 0]
click at [109, 283] on icon at bounding box center [105, 282] width 9 height 9
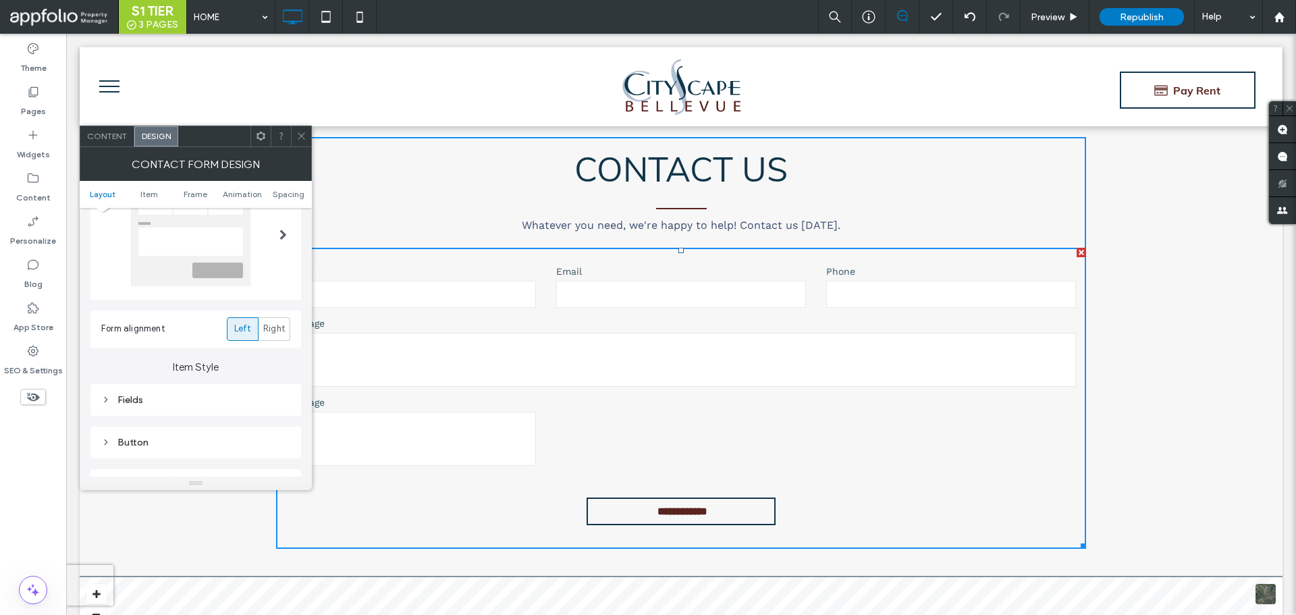
scroll to position [0, 0]
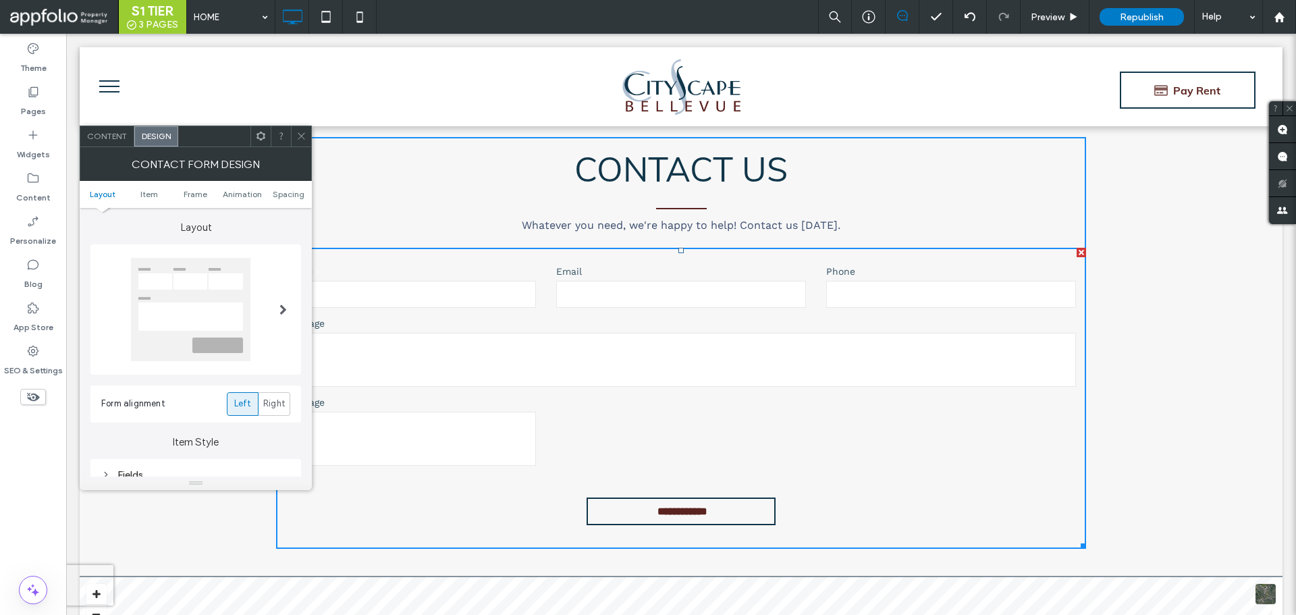
click at [99, 155] on div "Contact Form Design" at bounding box center [196, 164] width 232 height 34
click at [103, 143] on div "Content" at bounding box center [107, 136] width 54 height 20
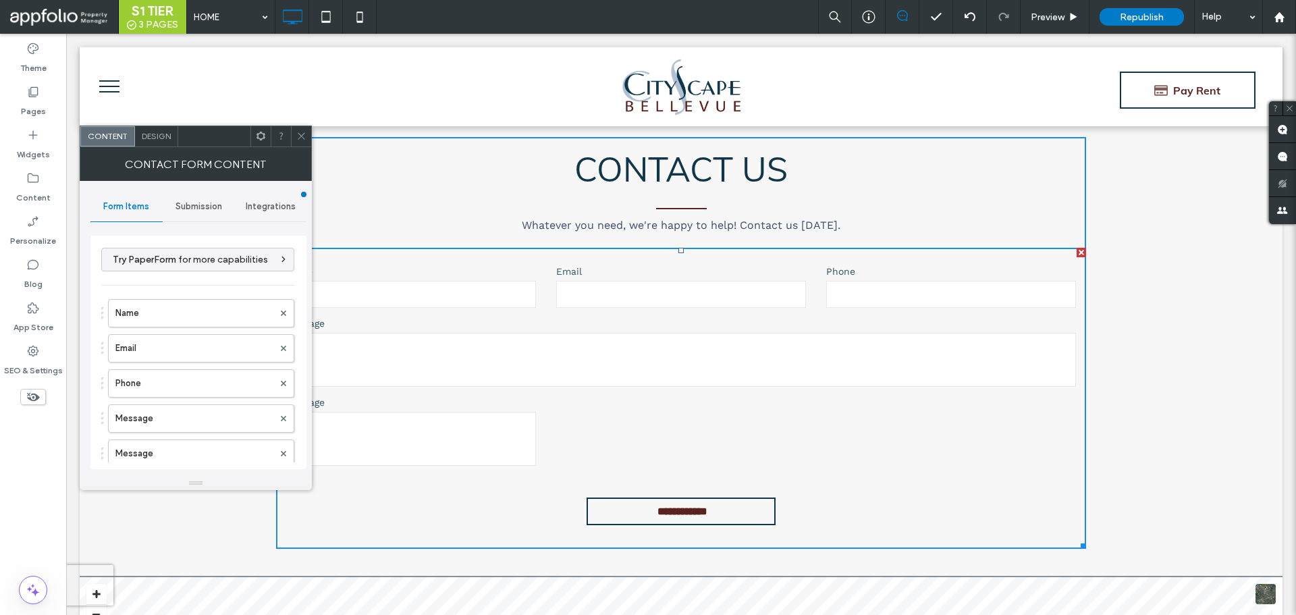
click at [151, 136] on span "Design" at bounding box center [156, 136] width 29 height 10
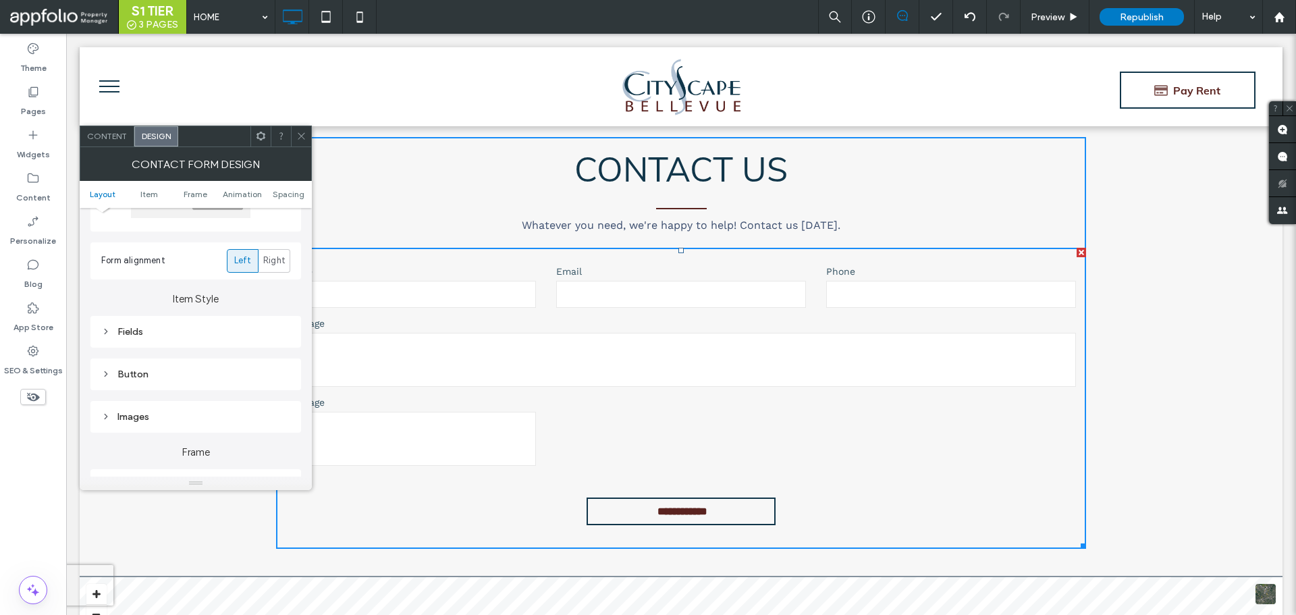
scroll to position [203, 0]
click at [107, 275] on icon at bounding box center [105, 271] width 9 height 9
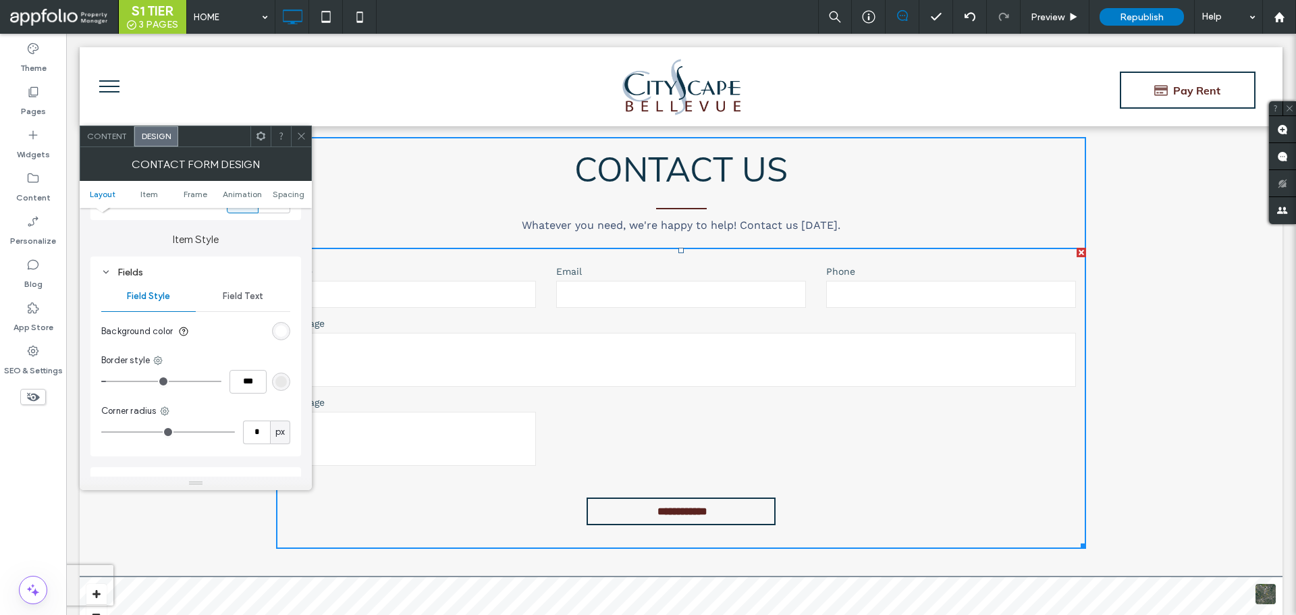
click at [242, 297] on span "Field Text" at bounding box center [243, 296] width 41 height 11
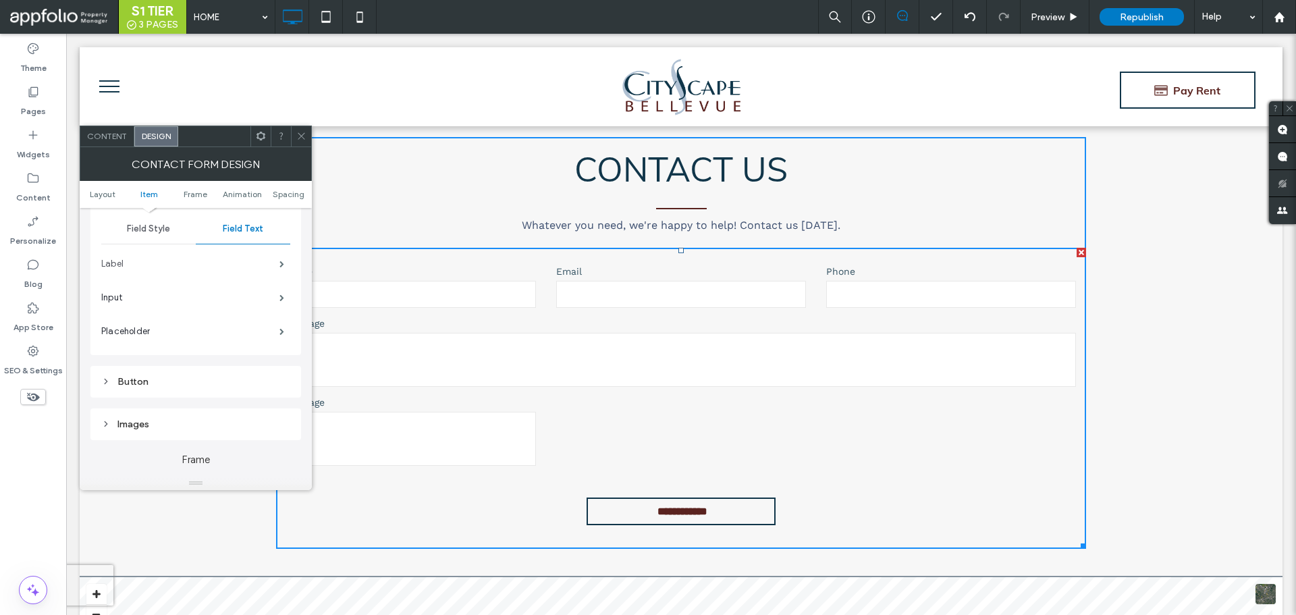
click at [261, 267] on label "Label" at bounding box center [190, 263] width 178 height 27
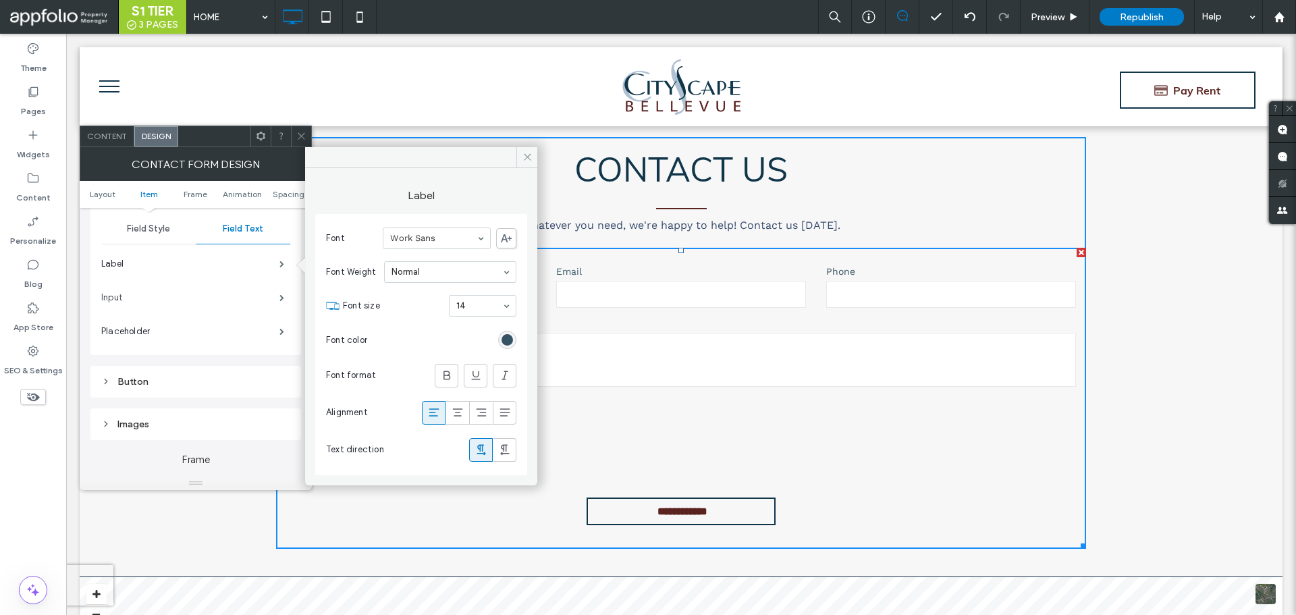
click at [186, 286] on label "Input" at bounding box center [190, 297] width 178 height 27
click at [248, 321] on label "Placeholder" at bounding box center [190, 331] width 178 height 27
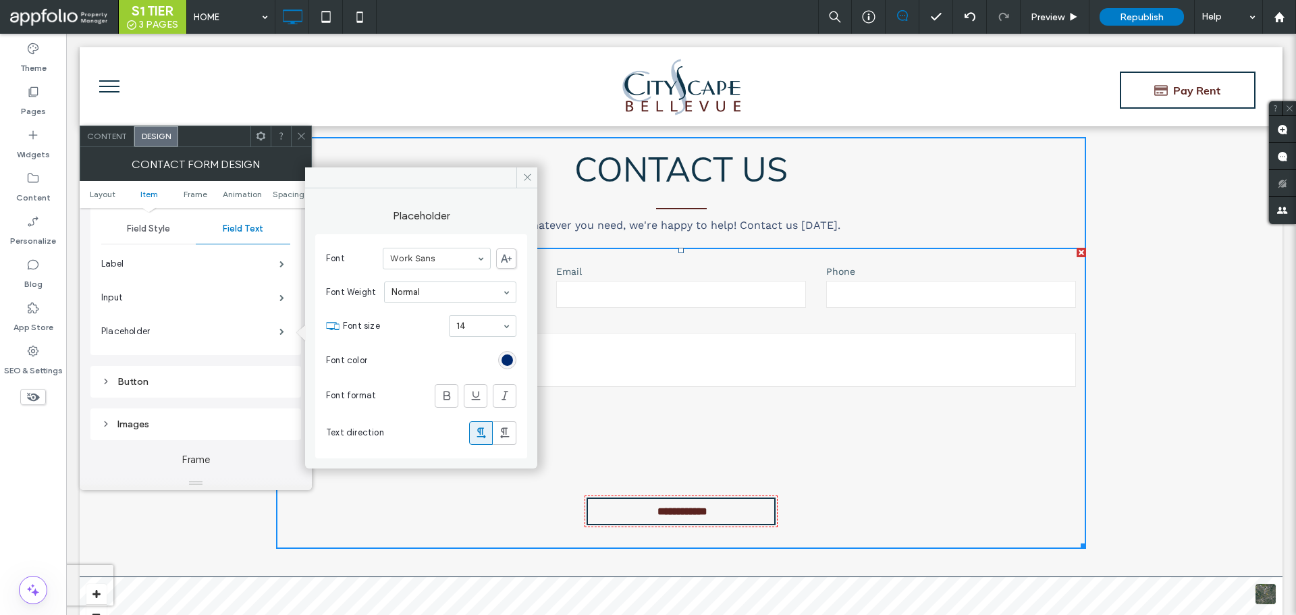
click at [103, 383] on icon at bounding box center [105, 381] width 9 height 9
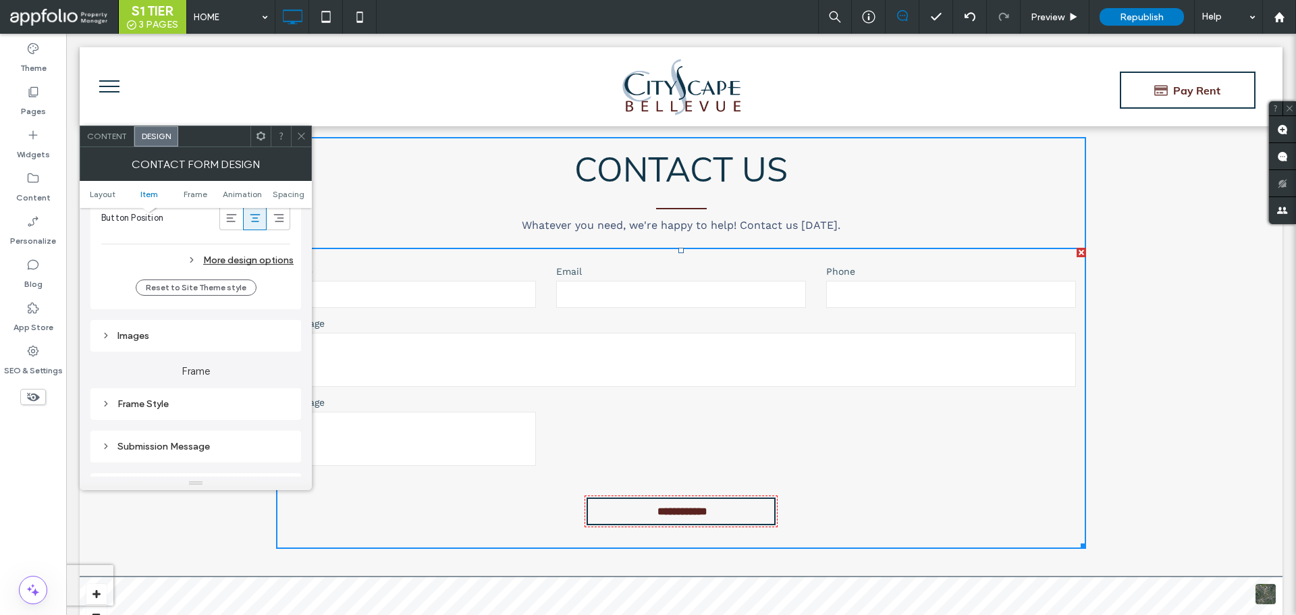
scroll to position [878, 0]
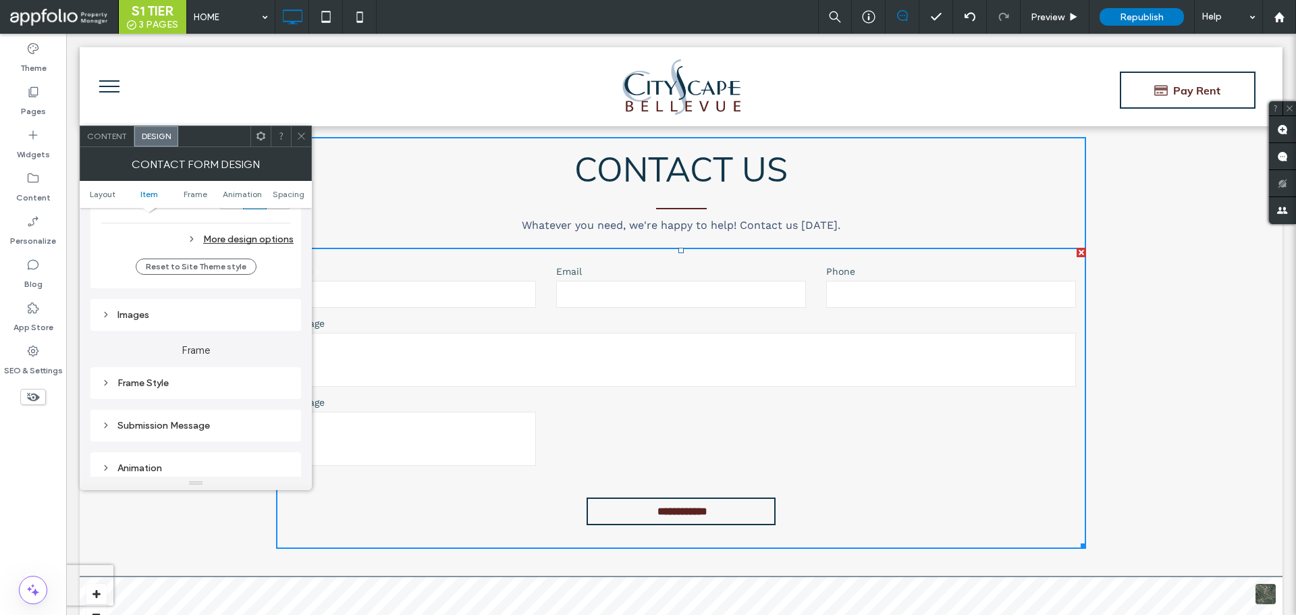
drag, startPoint x: 150, startPoint y: 379, endPoint x: 157, endPoint y: 379, distance: 6.8
click at [150, 378] on div "Frame Style" at bounding box center [195, 382] width 189 height 11
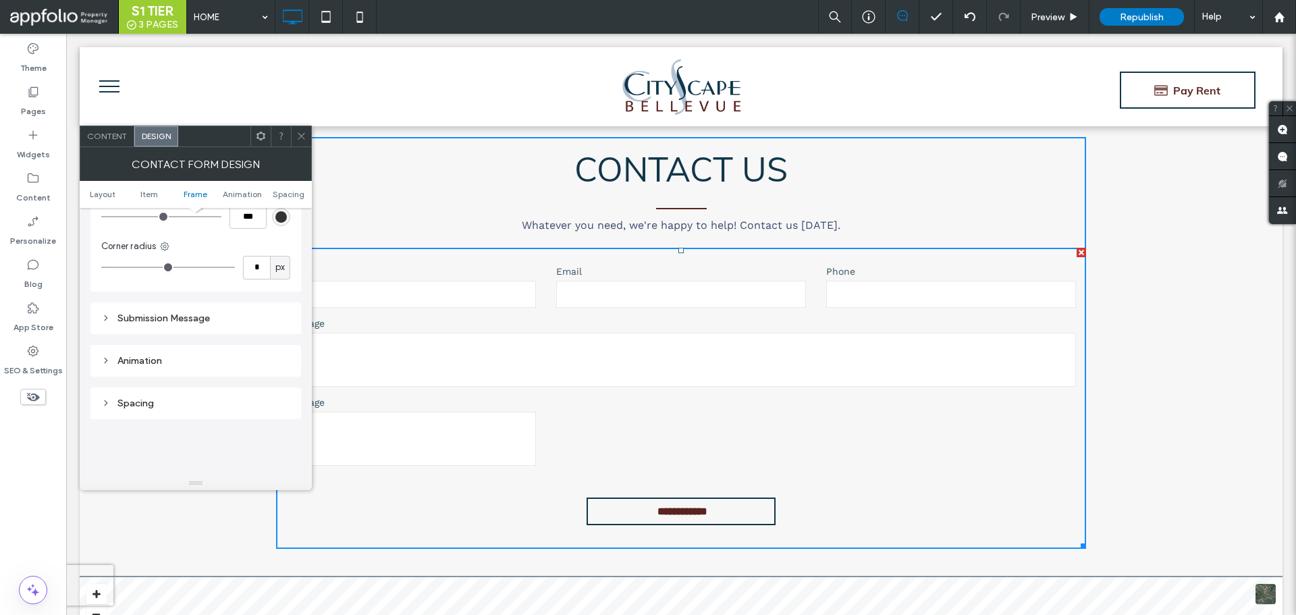
click at [153, 313] on div "Submission Message" at bounding box center [195, 318] width 189 height 11
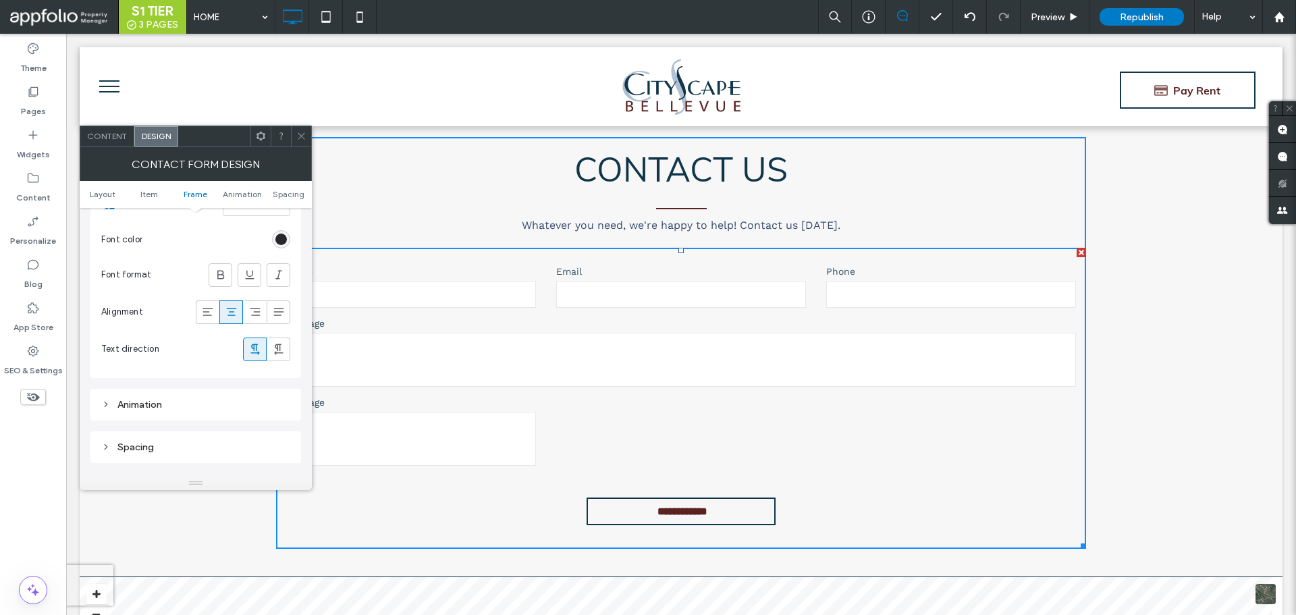
scroll to position [1418, 0]
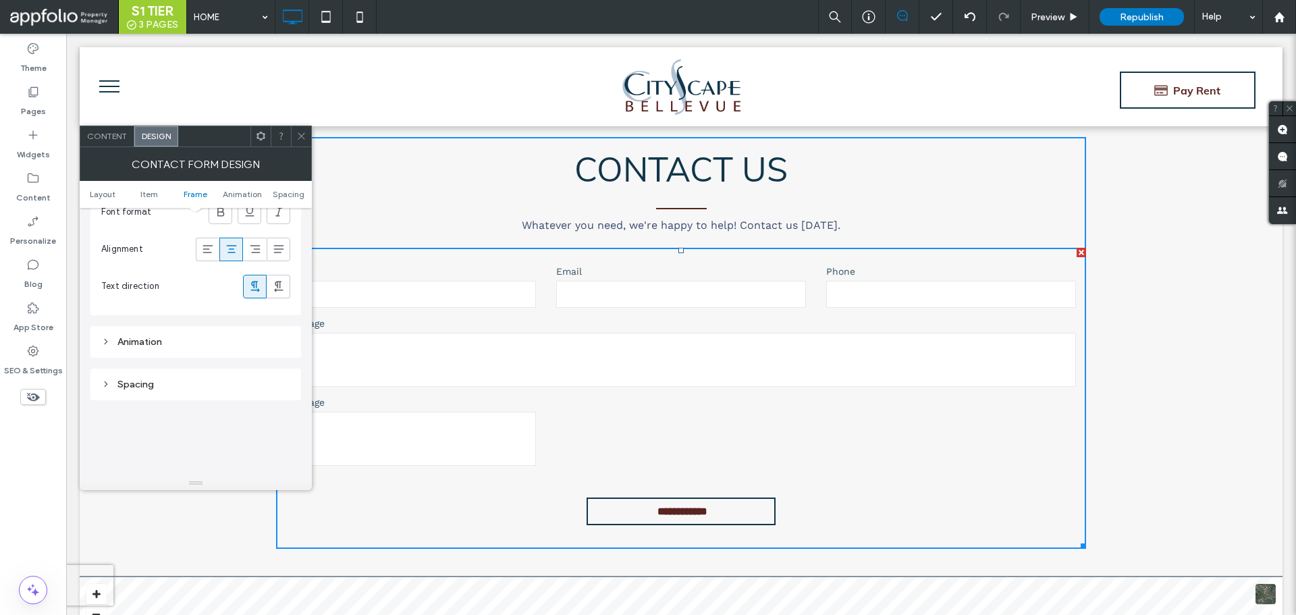
click at [145, 345] on div "Animation" at bounding box center [195, 341] width 189 height 11
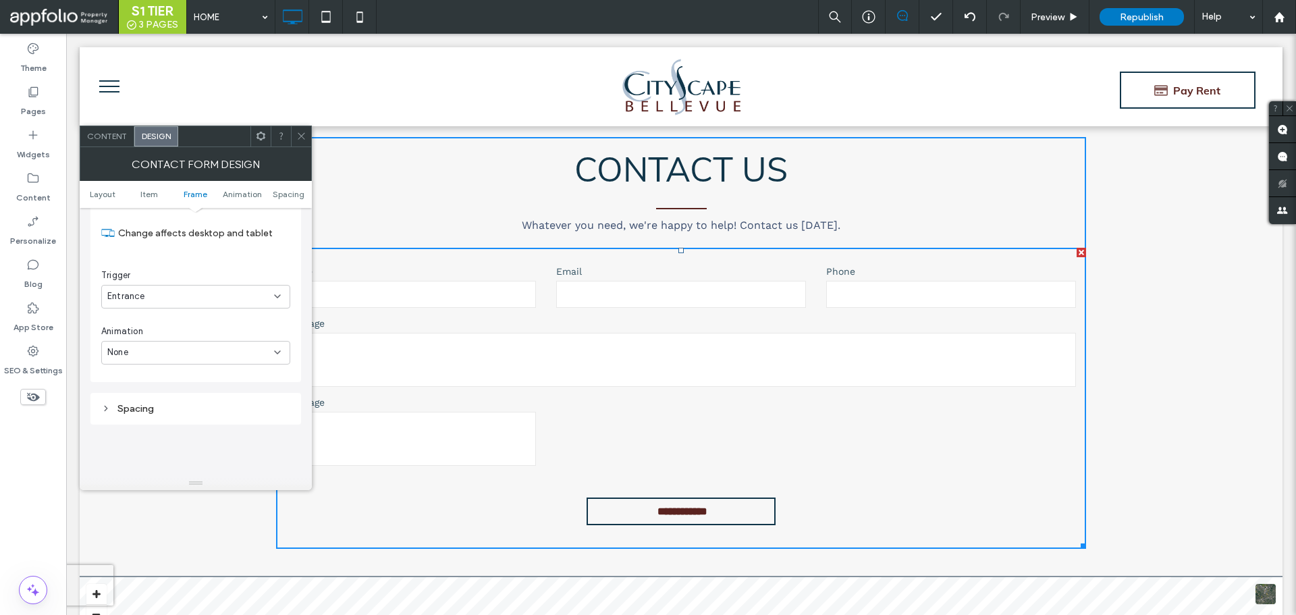
scroll to position [1620, 0]
click at [130, 346] on div "Spacing" at bounding box center [195, 343] width 189 height 11
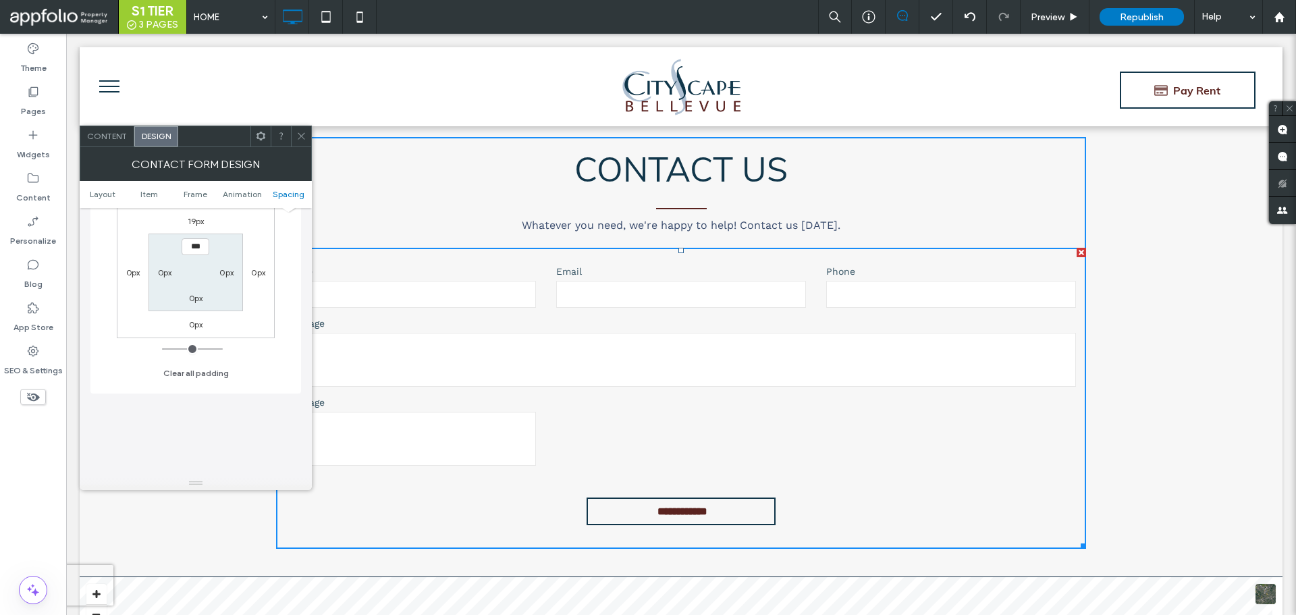
scroll to position [1823, 0]
click at [304, 140] on icon at bounding box center [301, 136] width 10 height 10
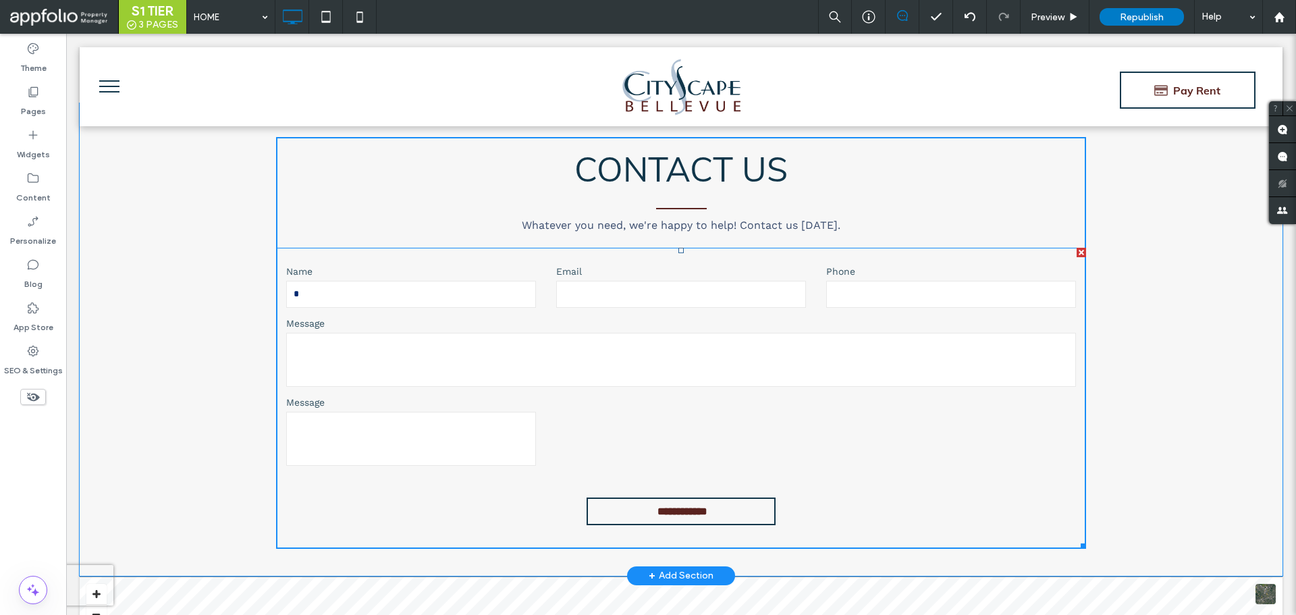
click at [338, 412] on textarea "**" at bounding box center [411, 439] width 250 height 54
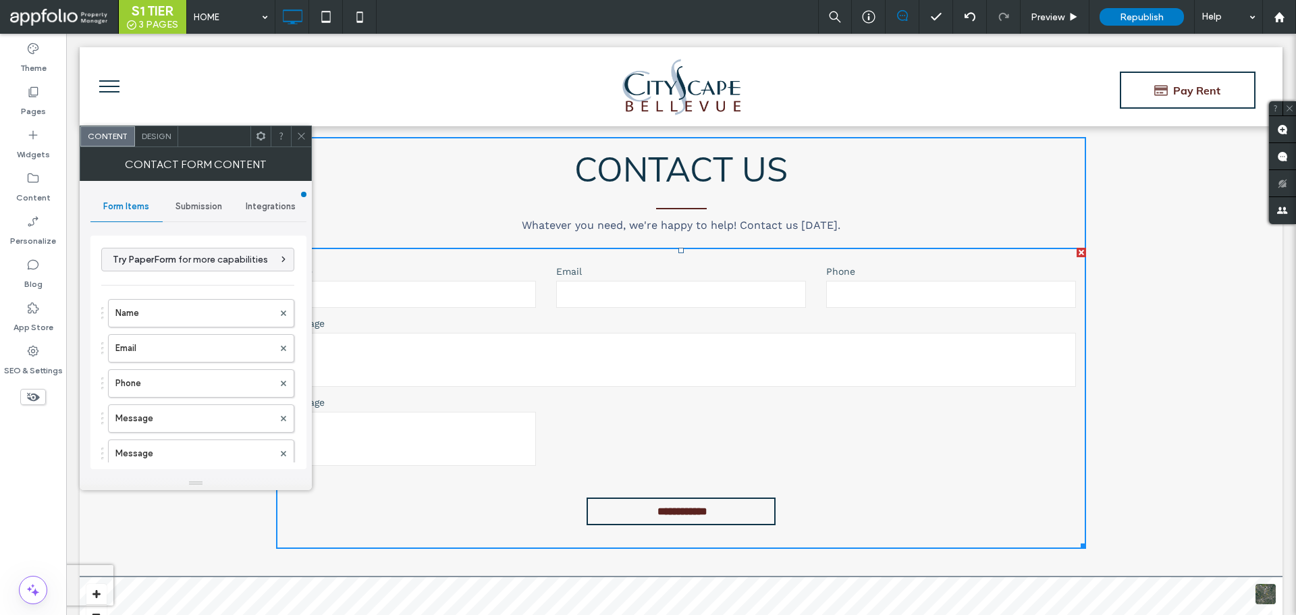
click at [338, 414] on textarea "**" at bounding box center [411, 439] width 250 height 54
click at [280, 387] on div at bounding box center [283, 386] width 20 height 20
click at [226, 389] on label "Message" at bounding box center [194, 386] width 158 height 27
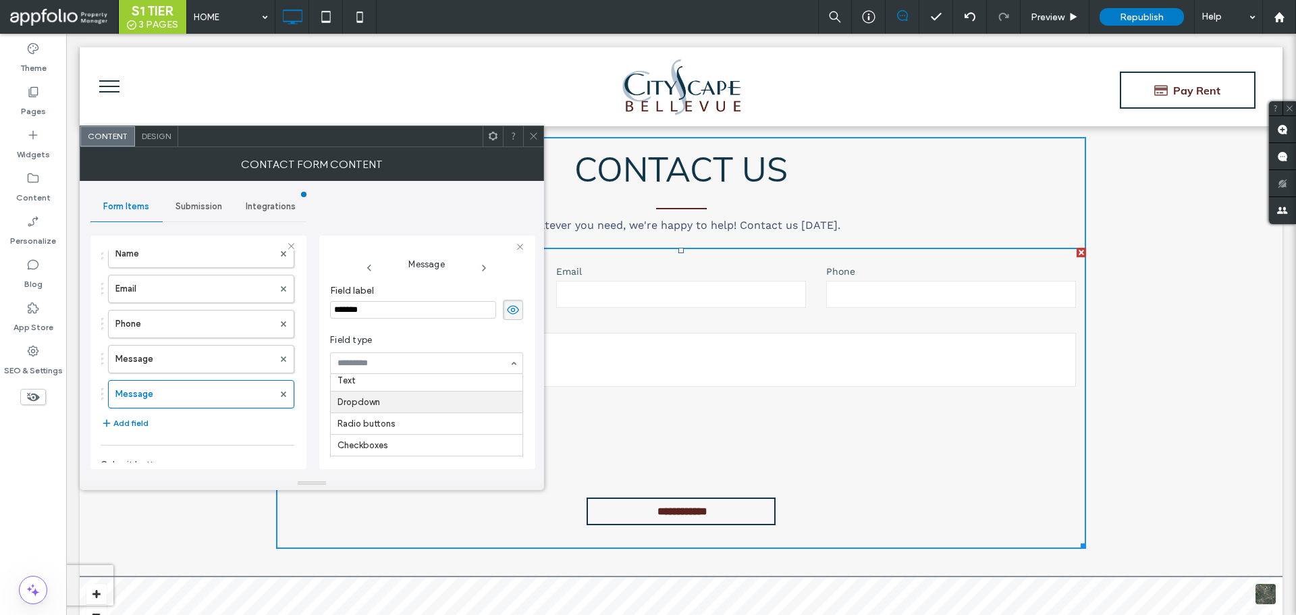
scroll to position [0, 0]
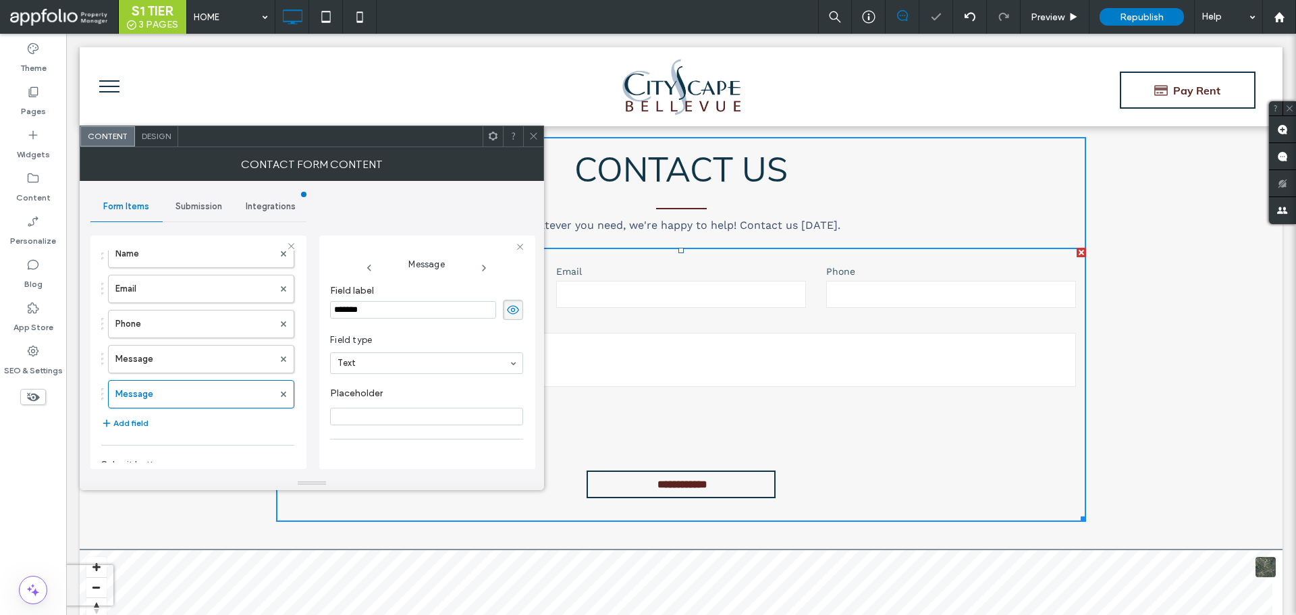
click at [528, 148] on div "Contact Form Content" at bounding box center [312, 164] width 465 height 34
click at [530, 141] on span at bounding box center [534, 136] width 10 height 20
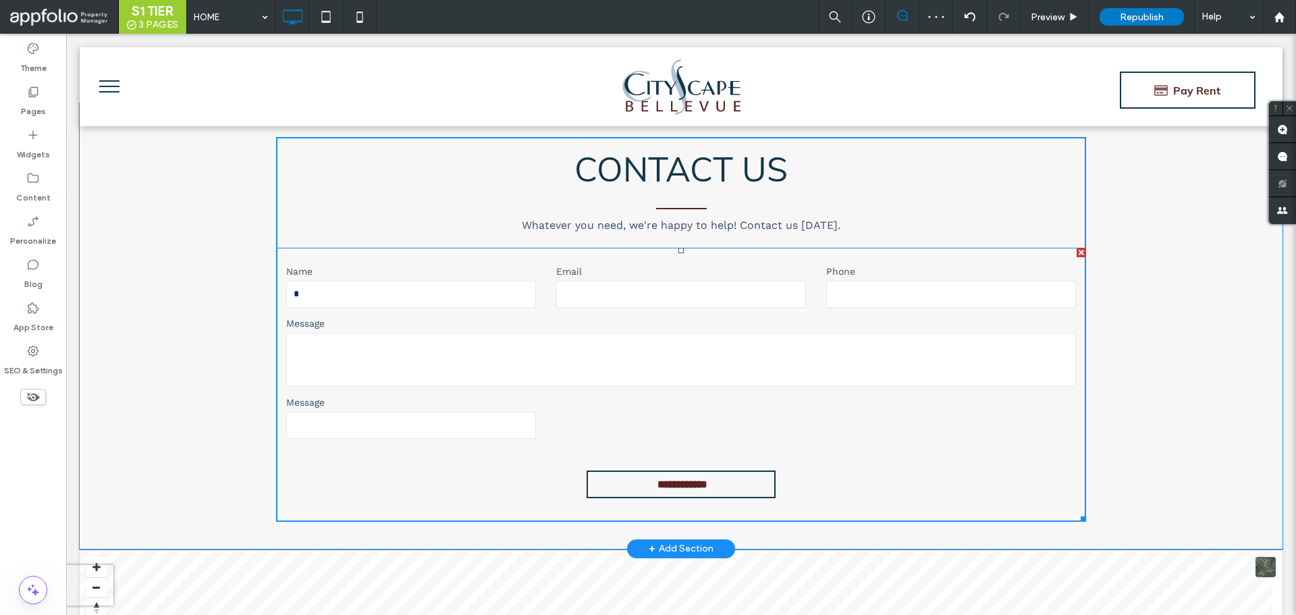
click at [433, 412] on input "text" at bounding box center [411, 425] width 250 height 27
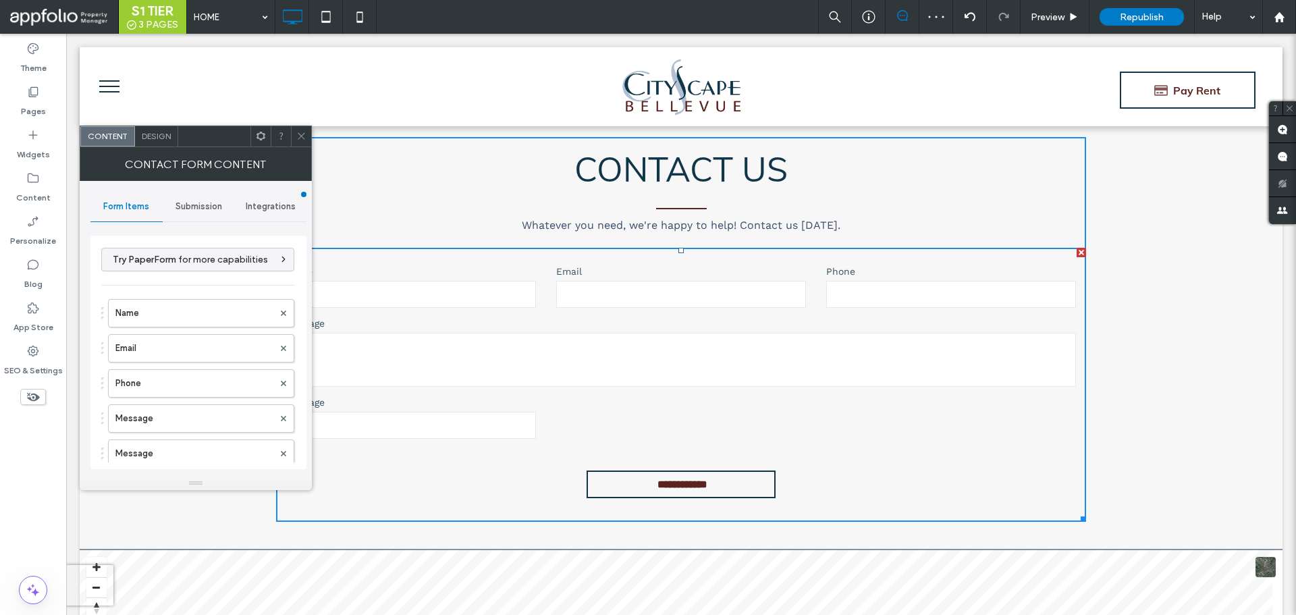
drag, startPoint x: 299, startPoint y: 130, endPoint x: 284, endPoint y: 97, distance: 35.7
click at [299, 130] on span at bounding box center [301, 136] width 10 height 20
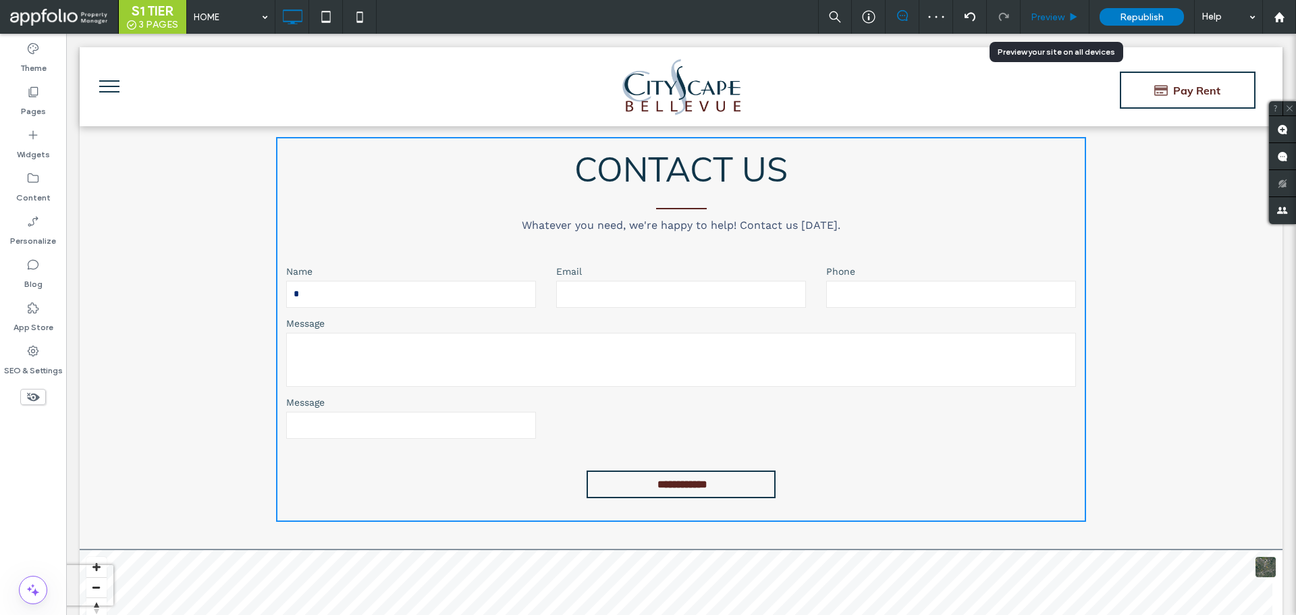
click at [1048, 17] on span "Preview" at bounding box center [1048, 16] width 34 height 11
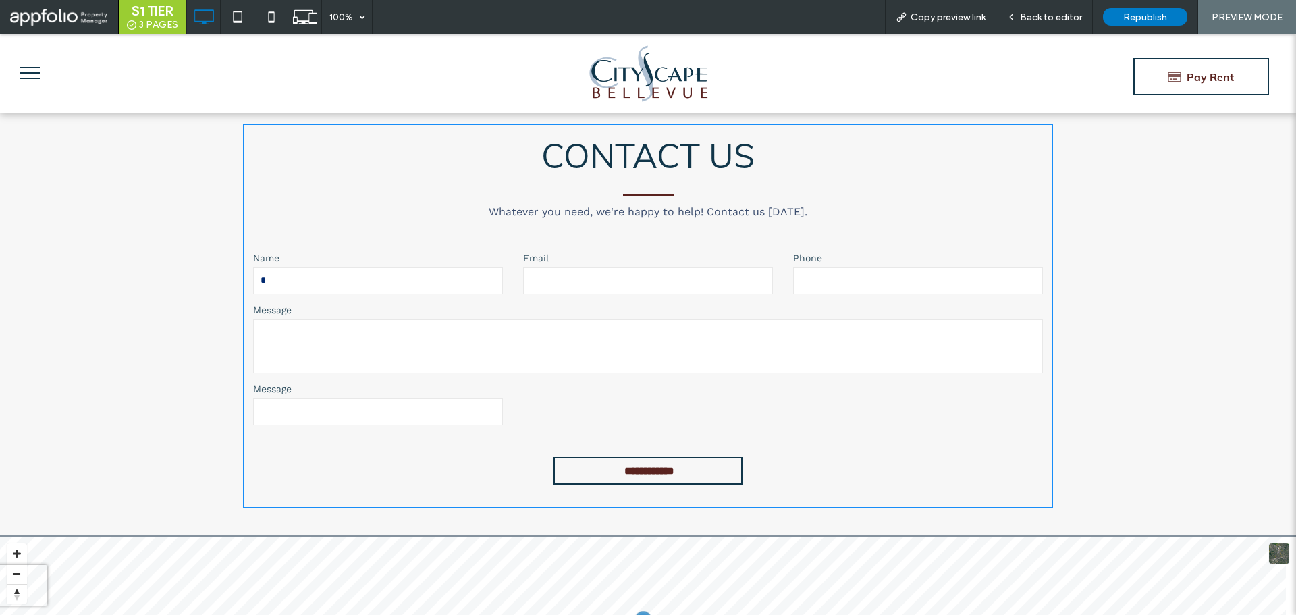
click at [421, 400] on input "text" at bounding box center [378, 411] width 250 height 27
type input "******"
click at [1020, 18] on div "Back to editor" at bounding box center [1045, 16] width 96 height 11
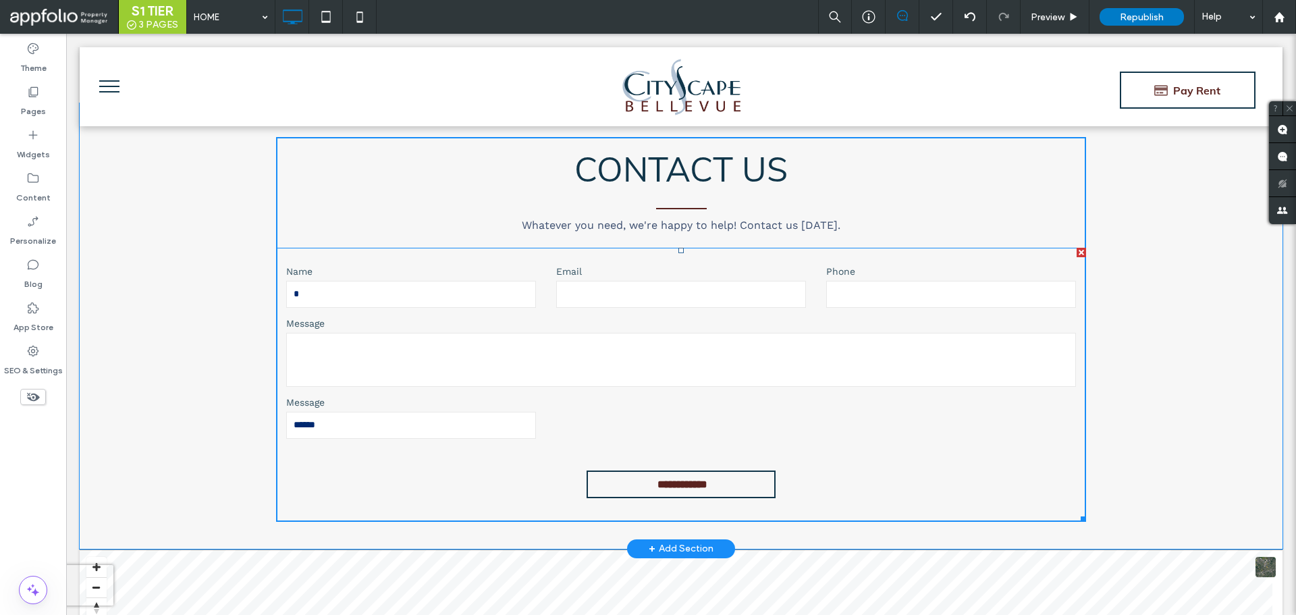
click at [363, 417] on input "******" at bounding box center [411, 425] width 250 height 27
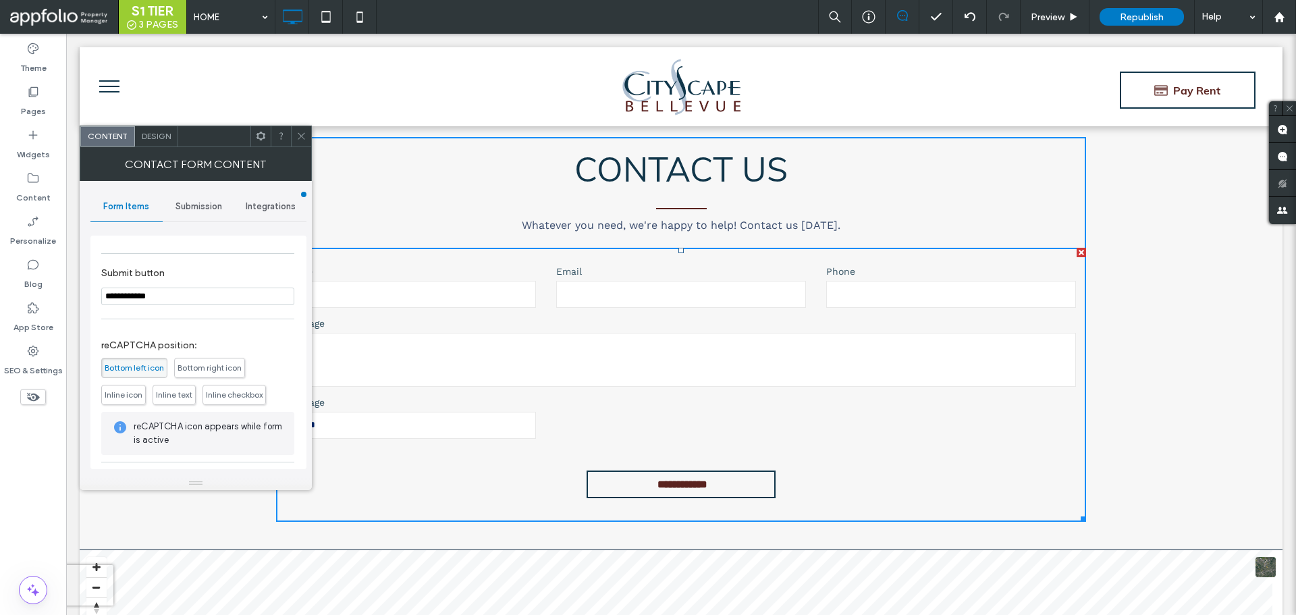
scroll to position [174, 0]
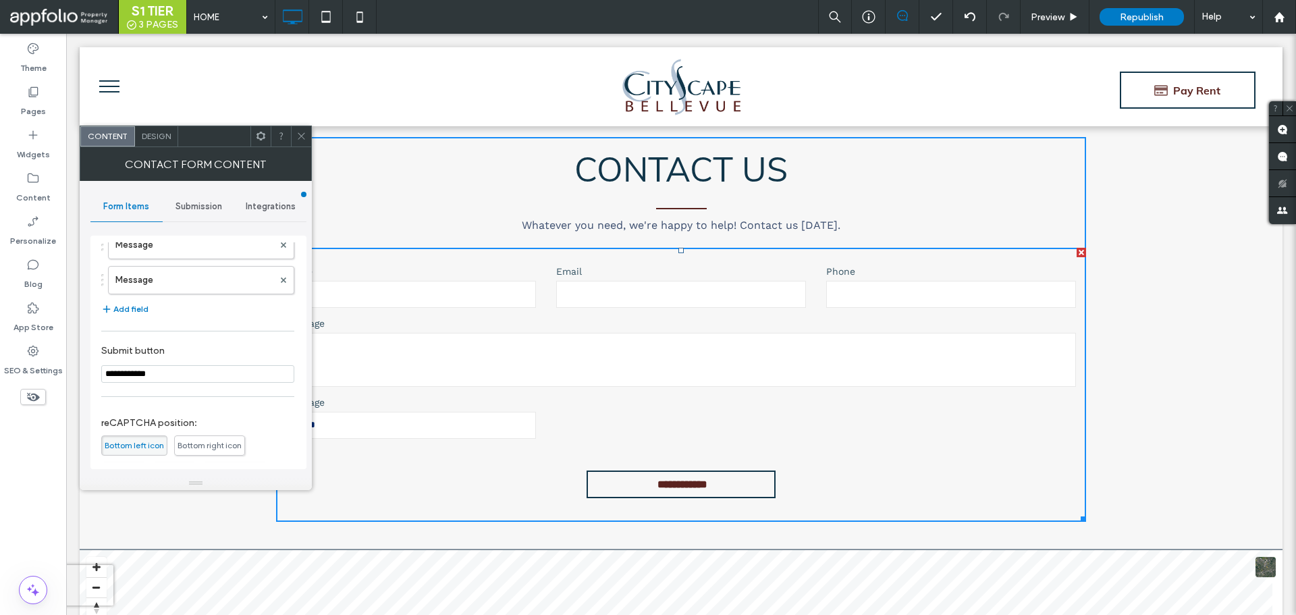
click at [223, 384] on section "**********" at bounding box center [197, 363] width 193 height 51
click at [207, 286] on label "Message" at bounding box center [194, 280] width 158 height 27
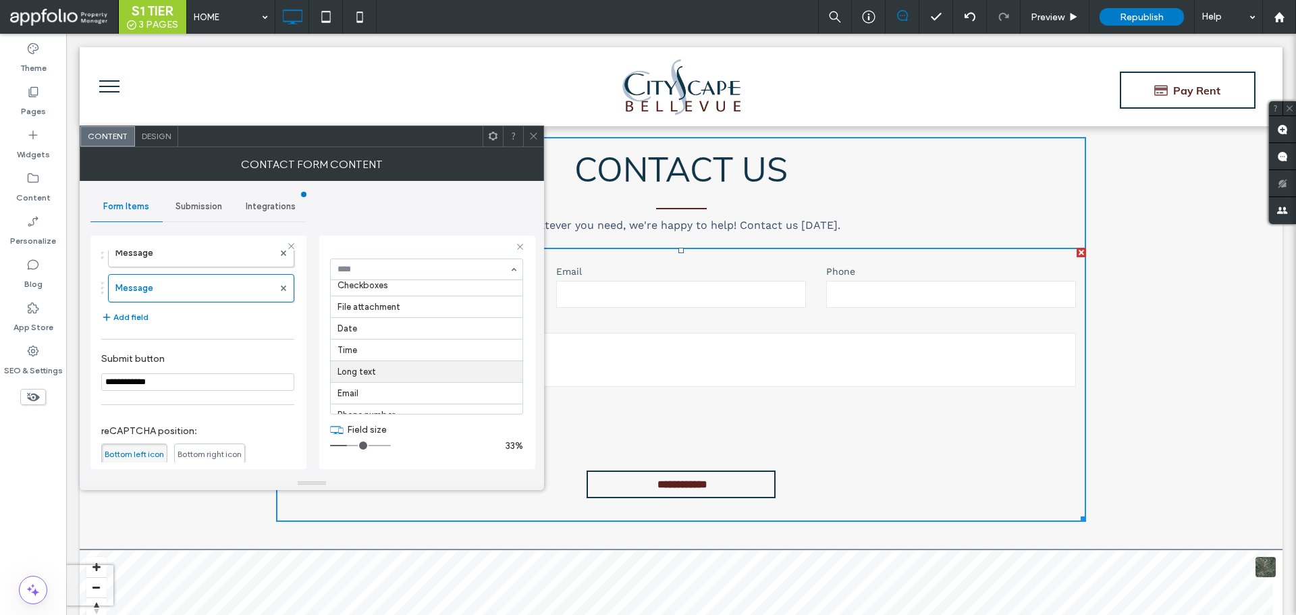
scroll to position [135, 0]
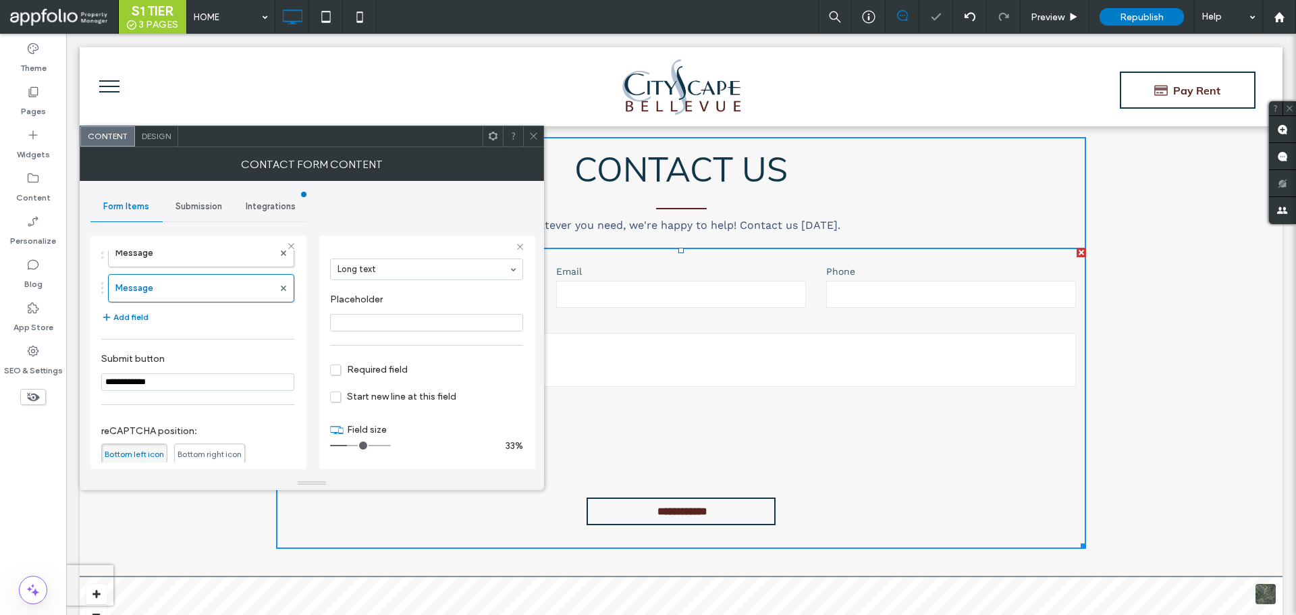
click at [532, 136] on icon at bounding box center [534, 136] width 10 height 10
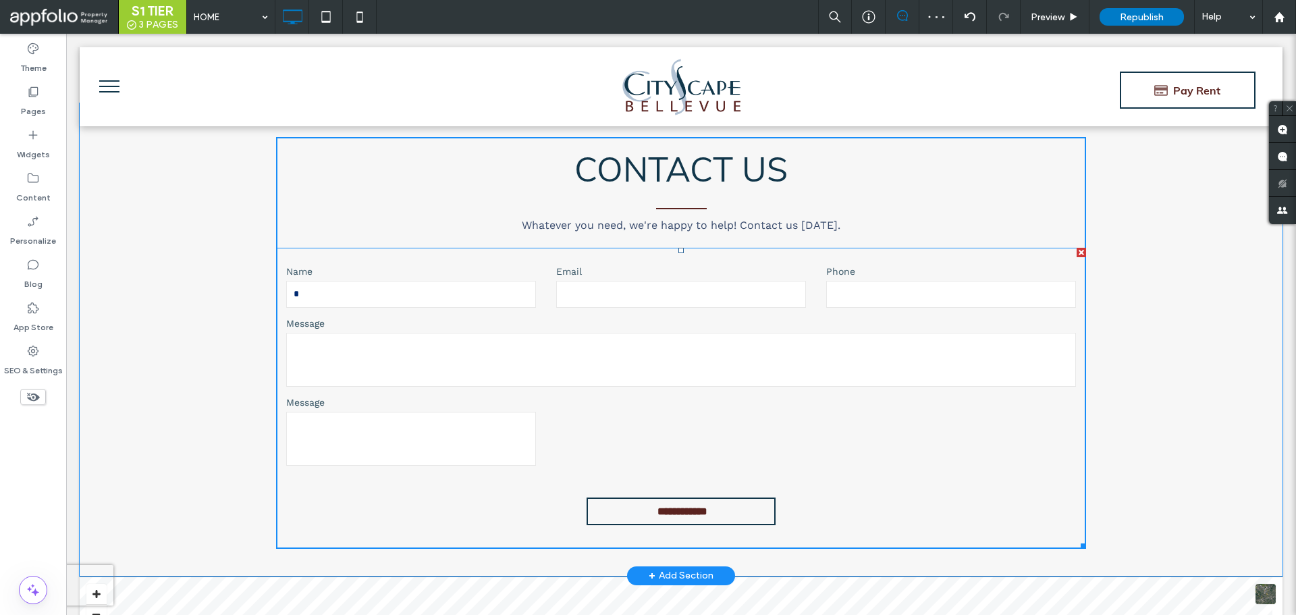
click at [329, 415] on textarea at bounding box center [411, 439] width 250 height 54
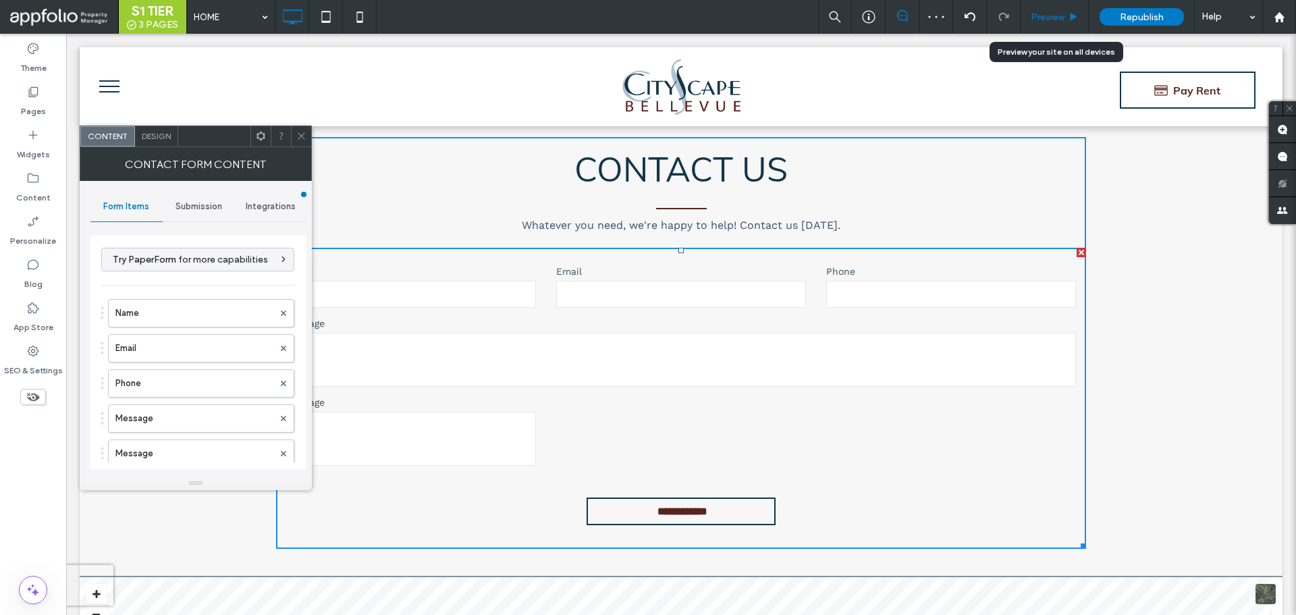
click at [1042, 16] on span "Preview" at bounding box center [1048, 16] width 34 height 11
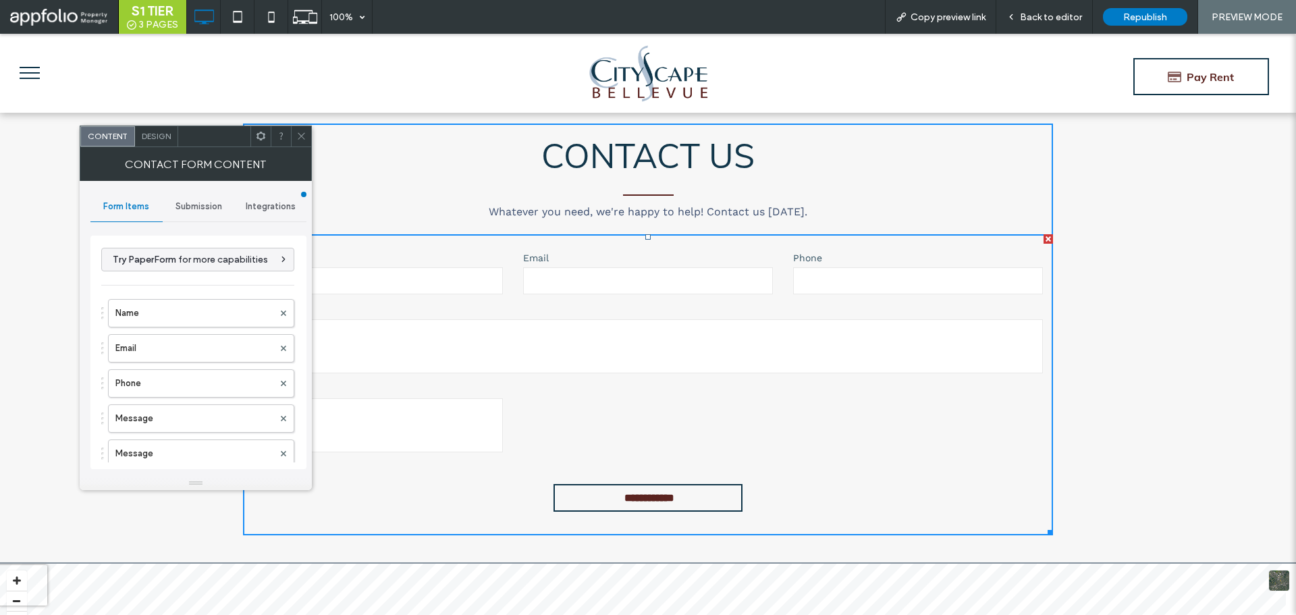
click at [423, 411] on textarea at bounding box center [378, 425] width 250 height 54
click at [304, 140] on icon at bounding box center [301, 136] width 10 height 10
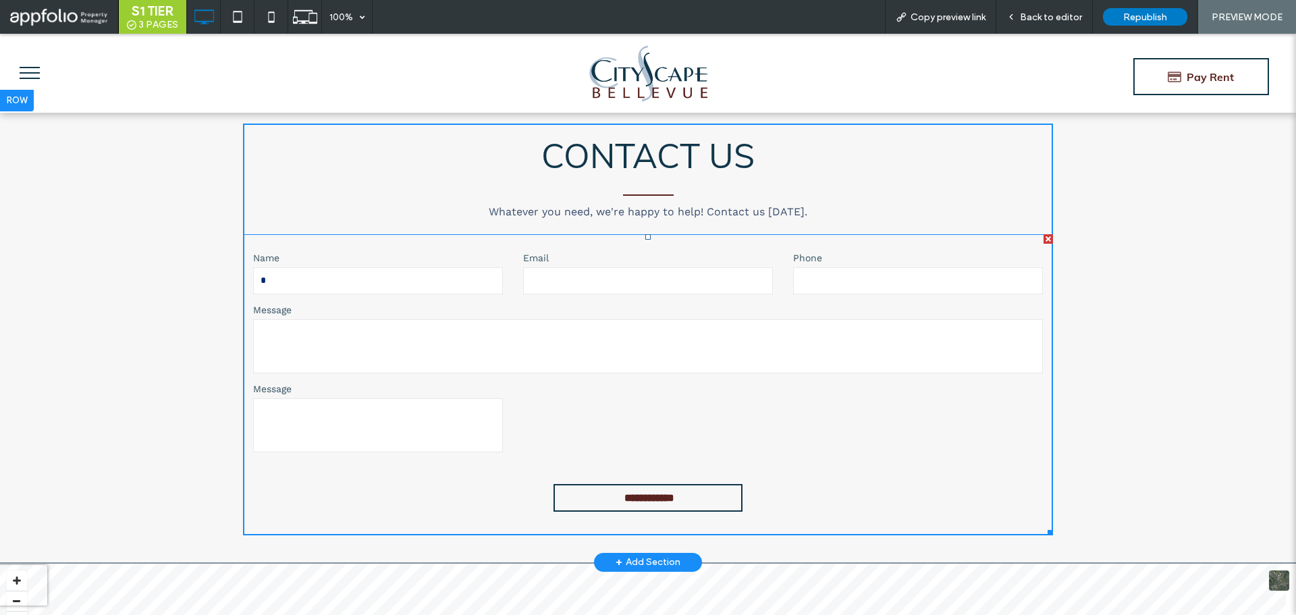
click at [341, 413] on textarea at bounding box center [378, 425] width 250 height 54
click at [339, 408] on textarea at bounding box center [378, 425] width 250 height 54
click at [288, 404] on textarea at bounding box center [378, 425] width 250 height 54
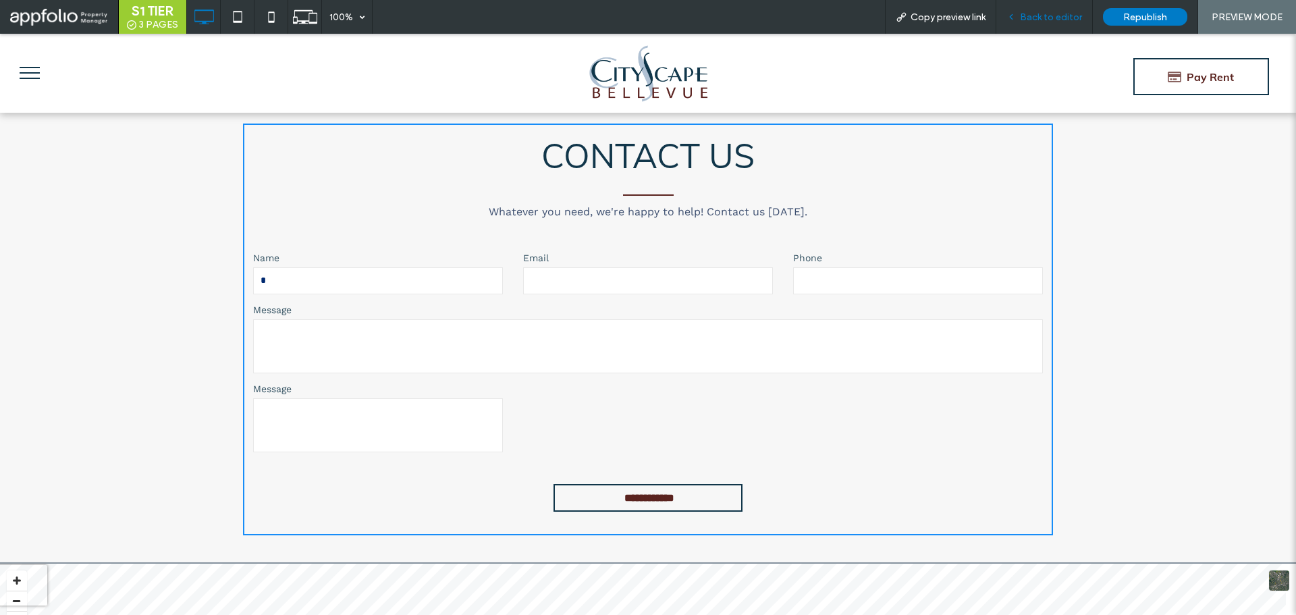
click at [1051, 20] on span "Back to editor" at bounding box center [1051, 16] width 62 height 11
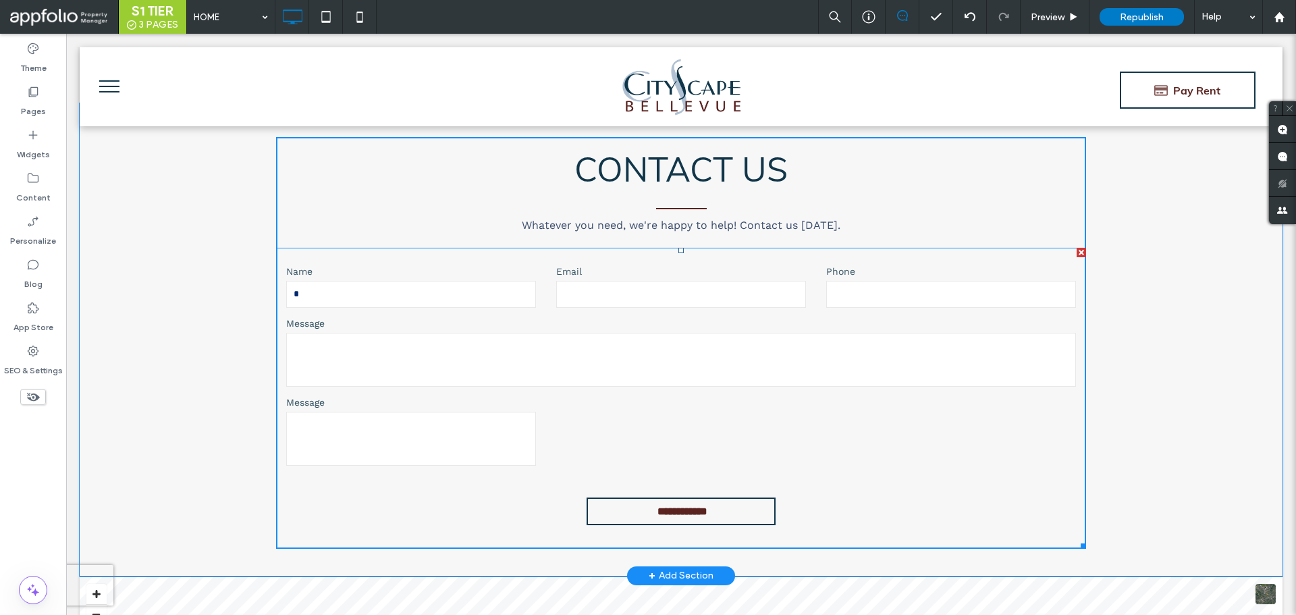
click at [460, 429] on textarea at bounding box center [411, 439] width 250 height 54
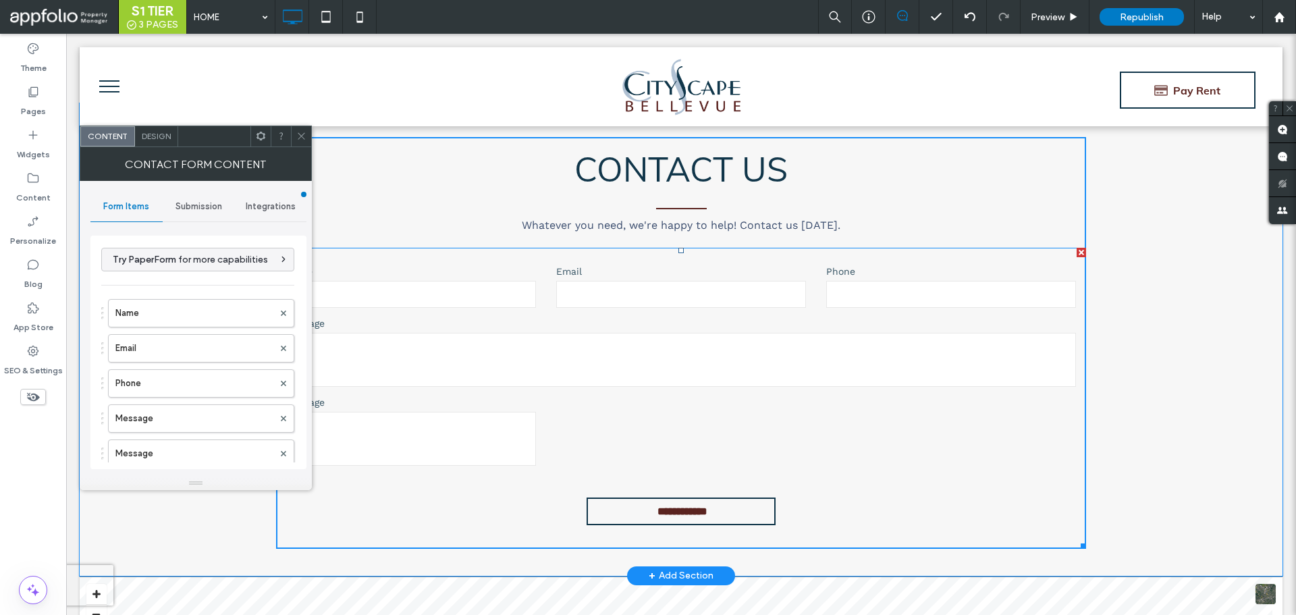
type input "**********"
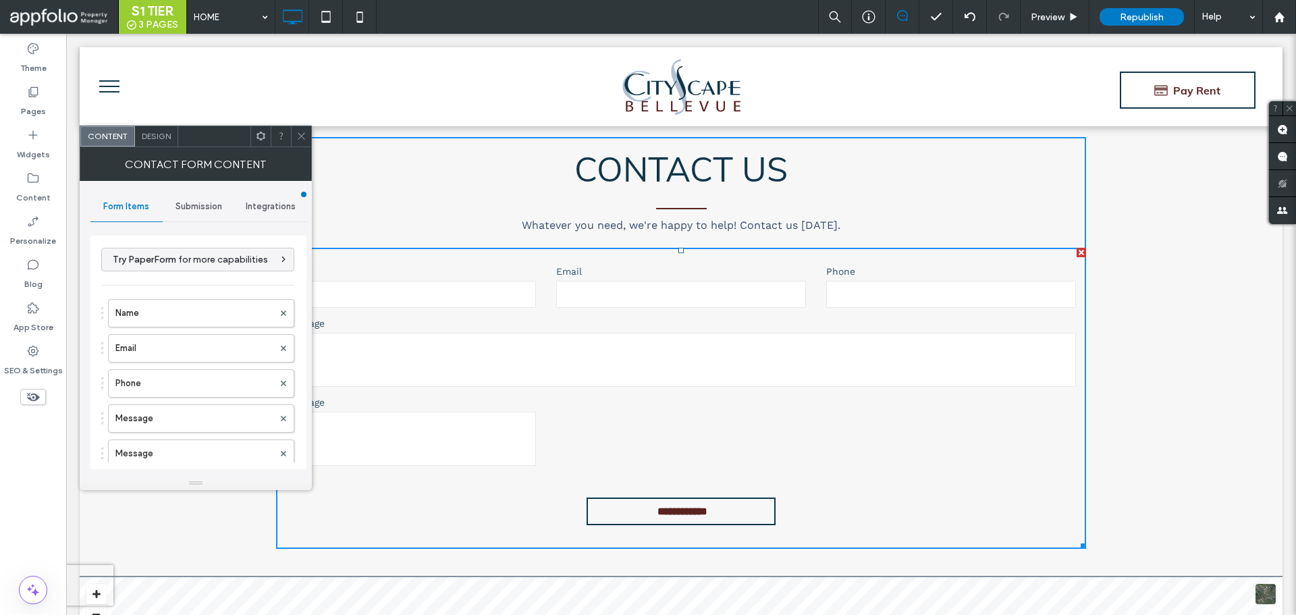
click at [432, 418] on textarea at bounding box center [411, 439] width 250 height 54
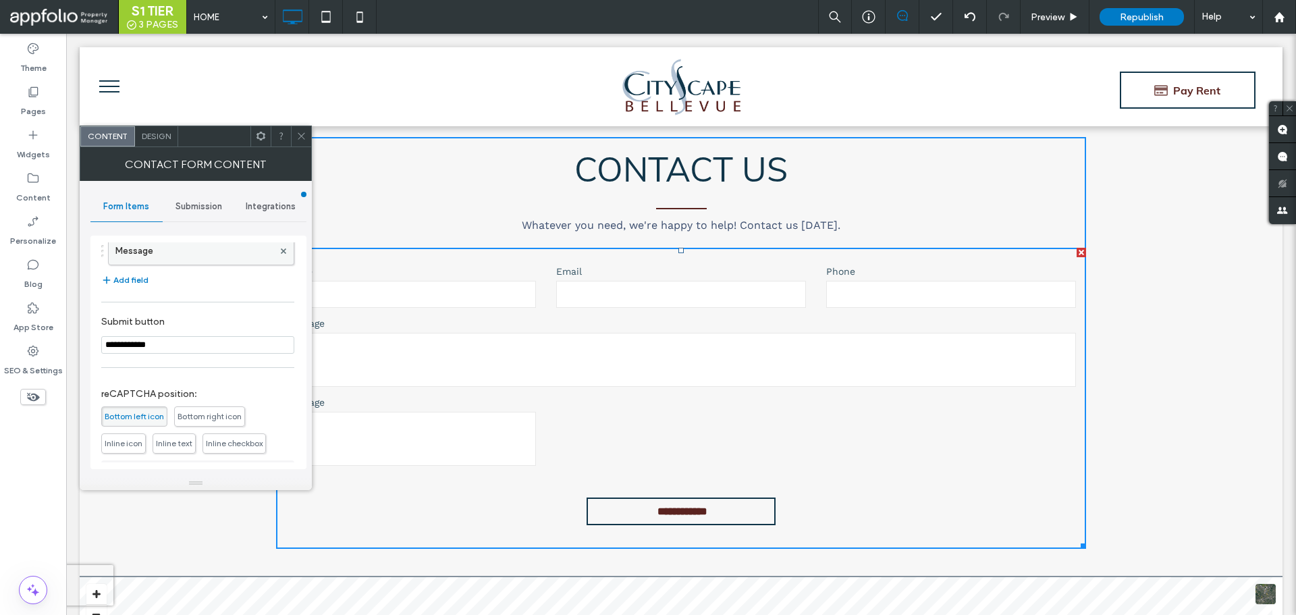
click at [204, 256] on label "Message" at bounding box center [194, 251] width 158 height 27
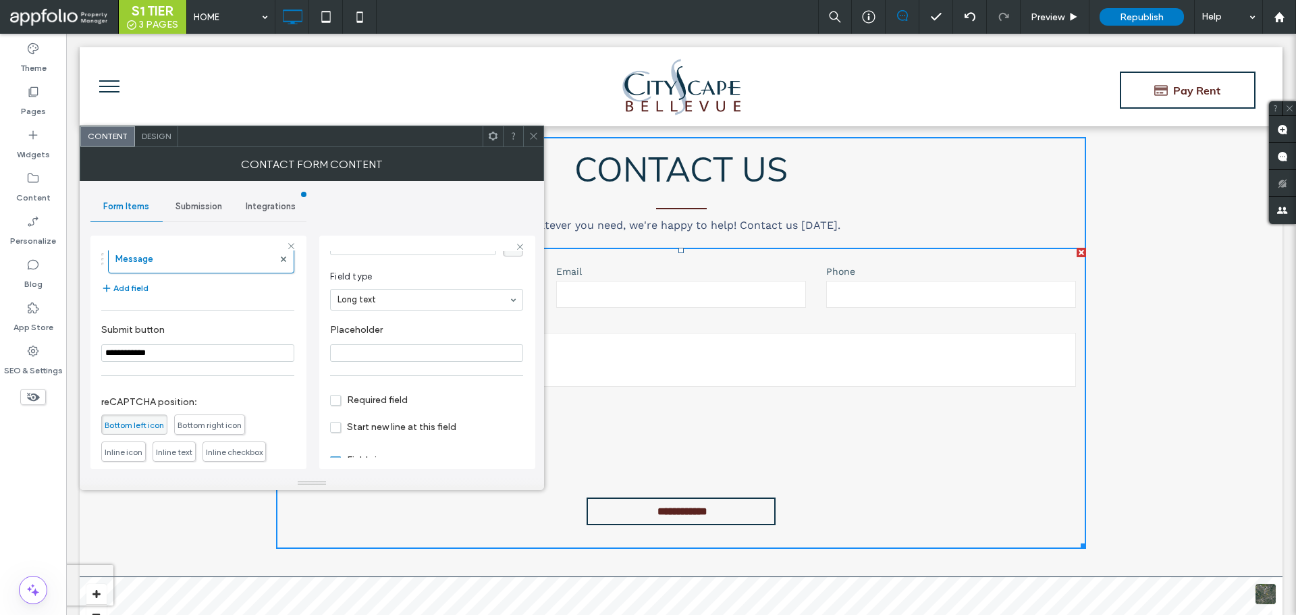
scroll to position [95, 0]
click at [383, 317] on input "Placeholder" at bounding box center [426, 323] width 193 height 18
type input "****"
click at [536, 147] on div "Contact Form Content" at bounding box center [312, 164] width 465 height 34
click at [537, 138] on icon at bounding box center [534, 136] width 10 height 10
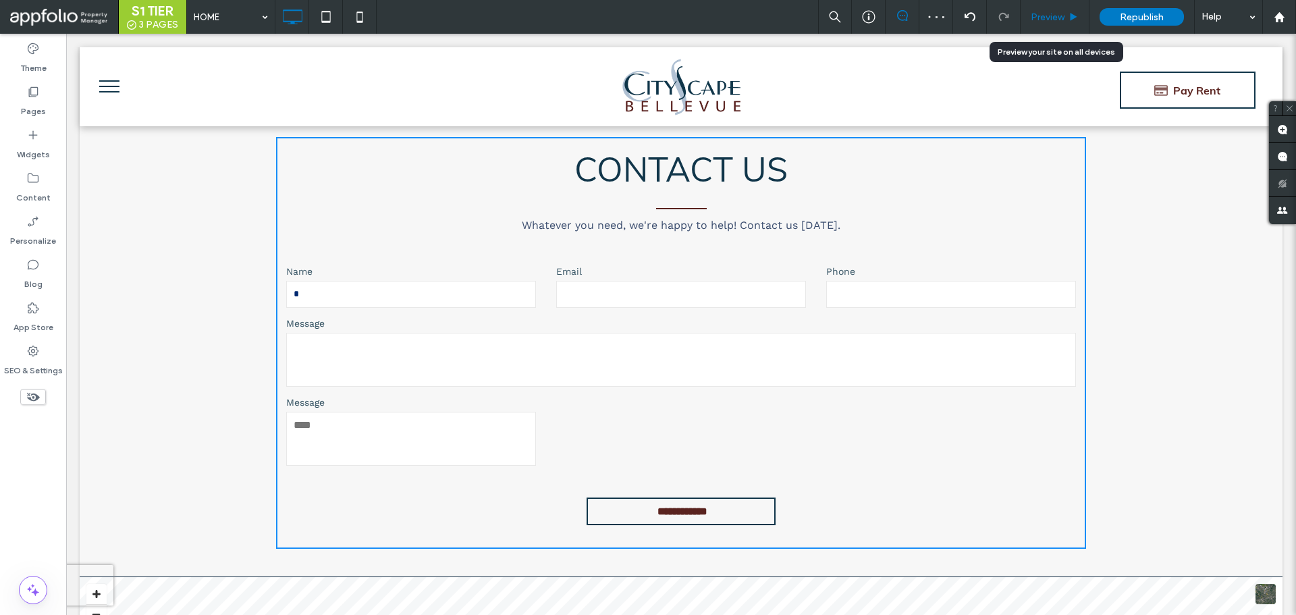
click at [1033, 14] on span "Preview" at bounding box center [1048, 16] width 34 height 11
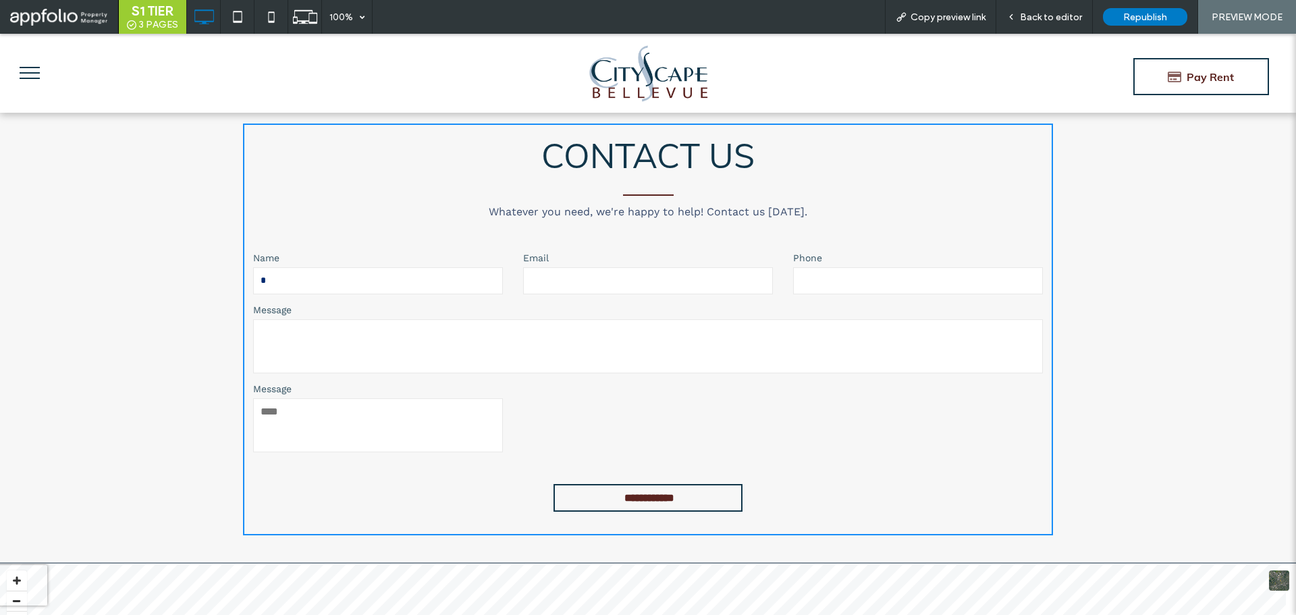
click at [434, 408] on textarea at bounding box center [378, 425] width 250 height 54
click at [409, 408] on textarea "***" at bounding box center [378, 425] width 250 height 54
type textarea "******"
click at [1032, 17] on span "Back to editor" at bounding box center [1051, 16] width 62 height 11
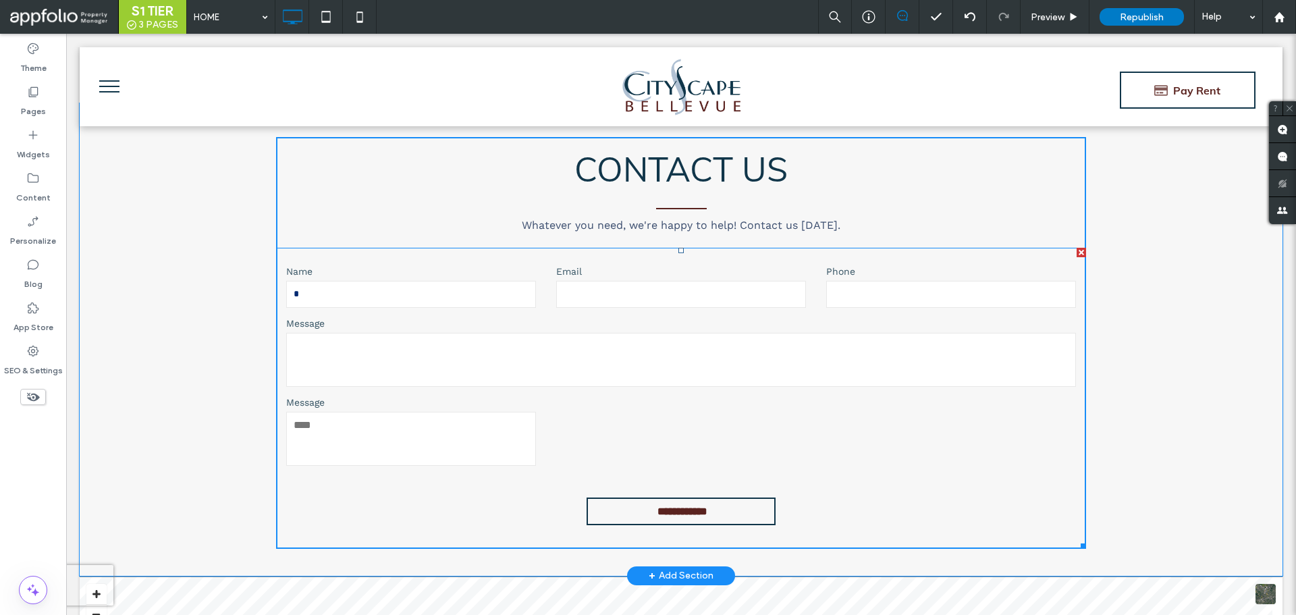
click at [346, 478] on form "**********" at bounding box center [681, 398] width 810 height 301
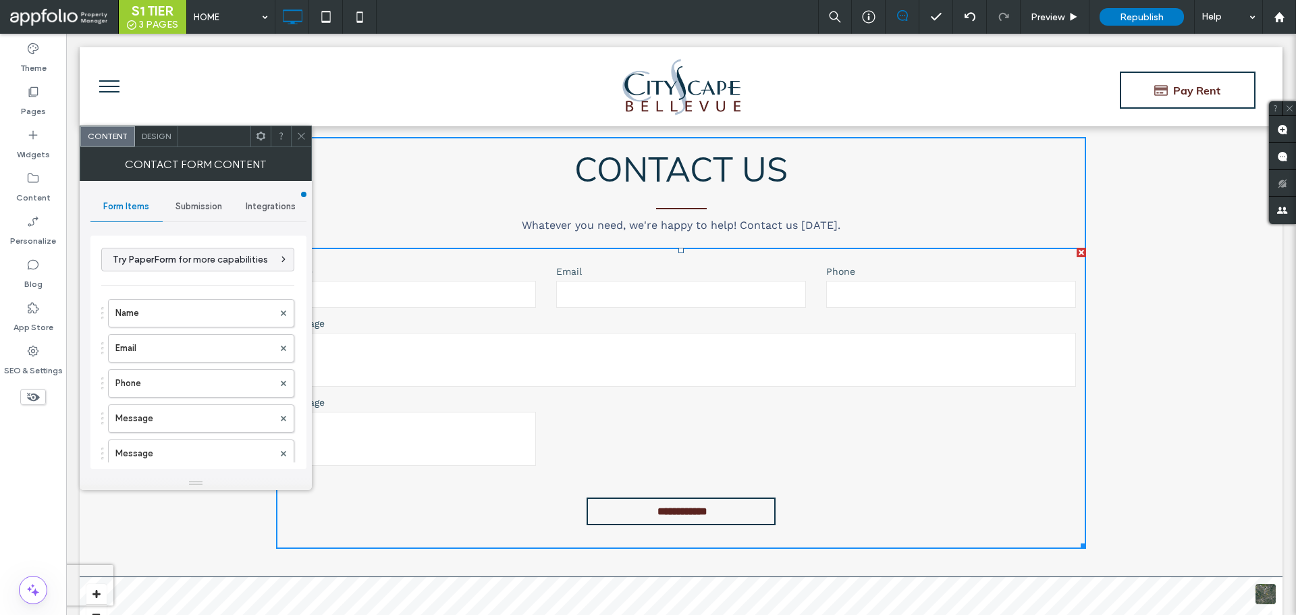
click at [158, 140] on span "Design" at bounding box center [156, 136] width 29 height 10
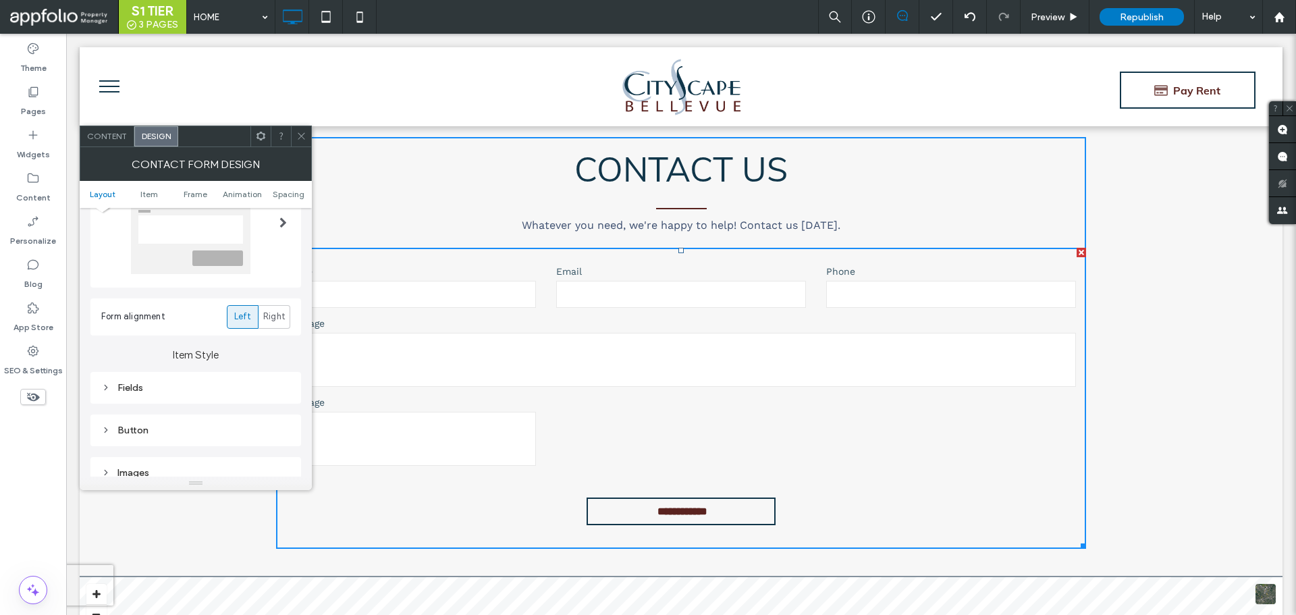
scroll to position [68, 0]
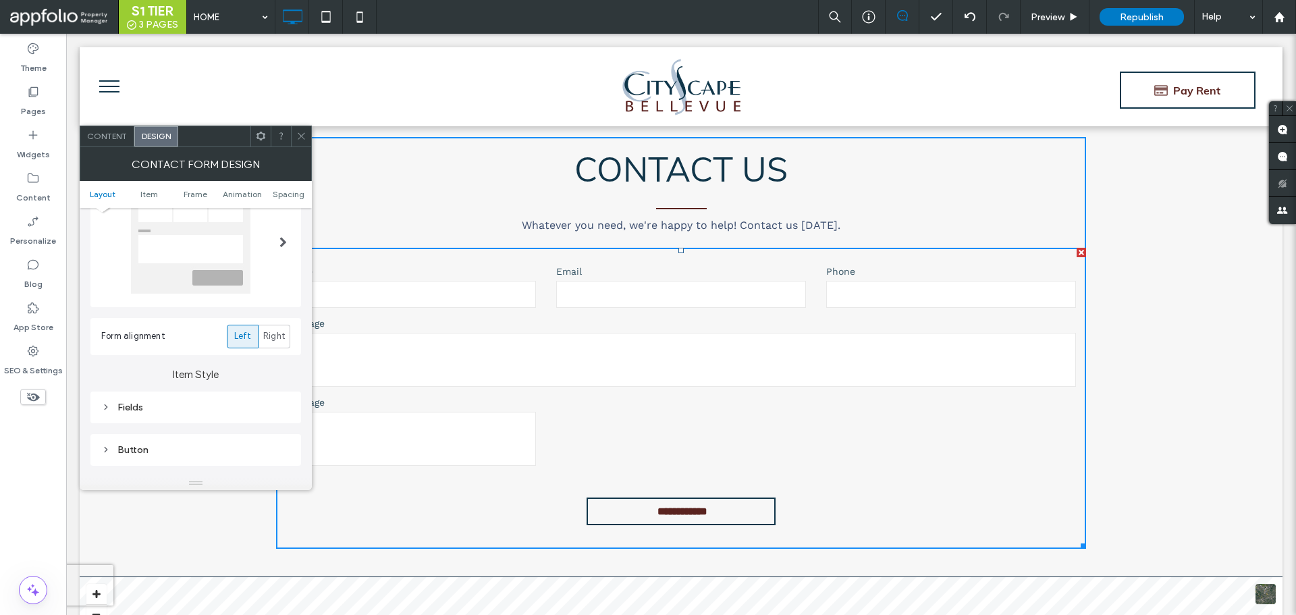
click at [301, 142] on span at bounding box center [301, 136] width 10 height 20
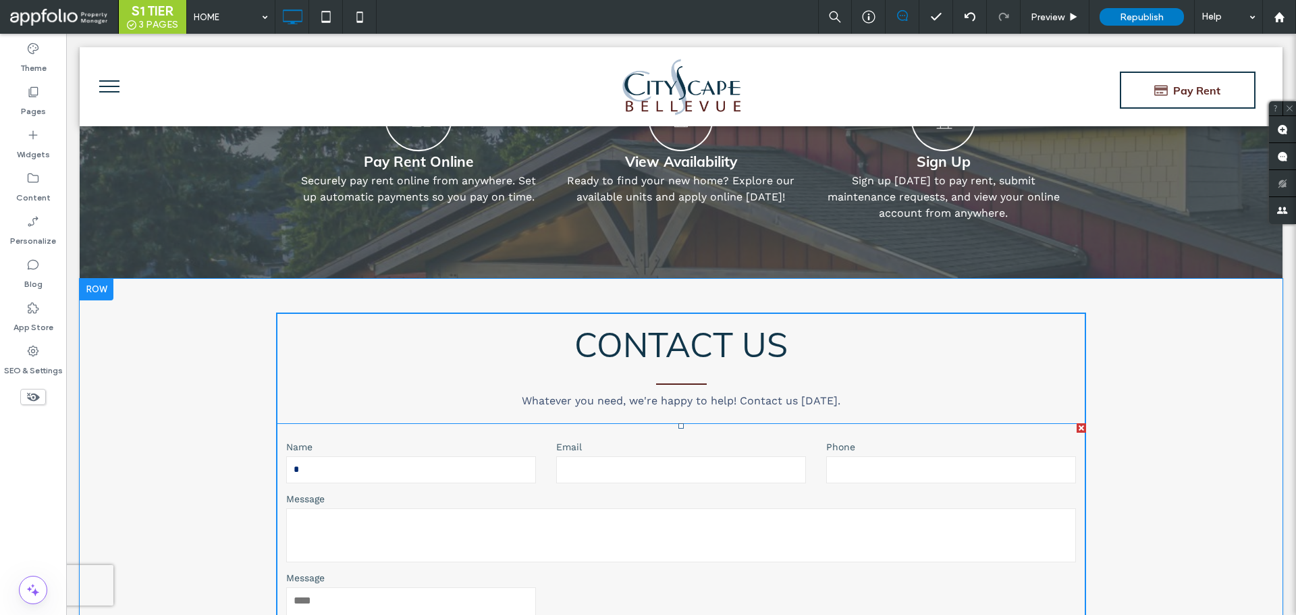
scroll to position [6071, 0]
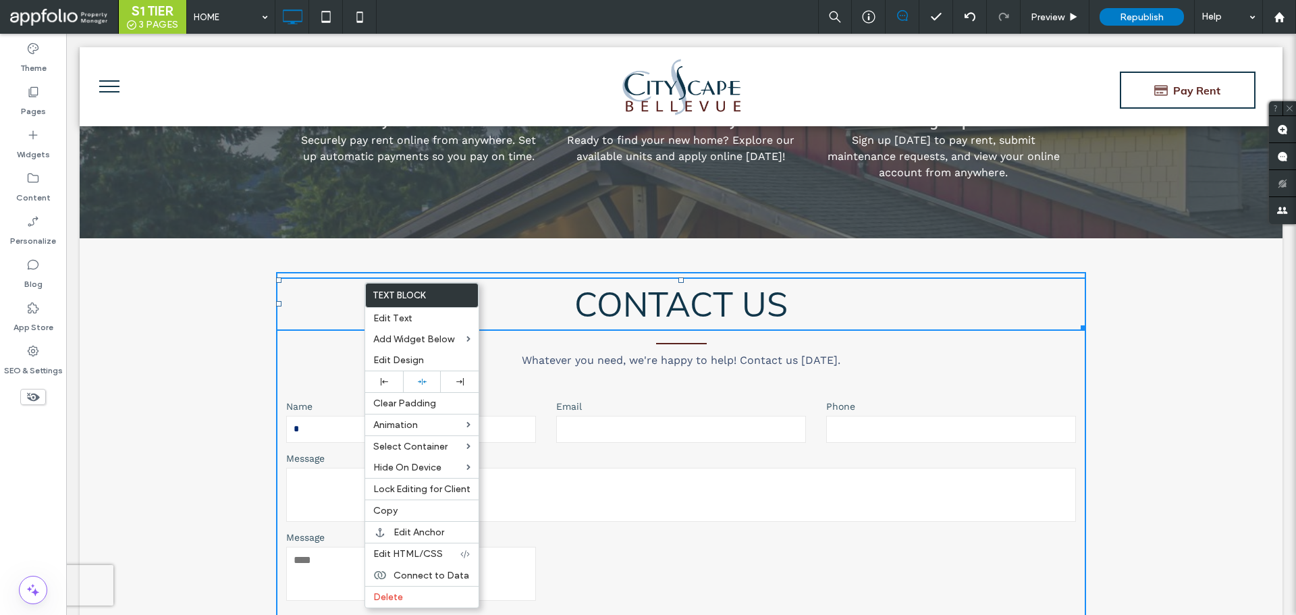
click at [294, 320] on div "**********" at bounding box center [681, 478] width 810 height 412
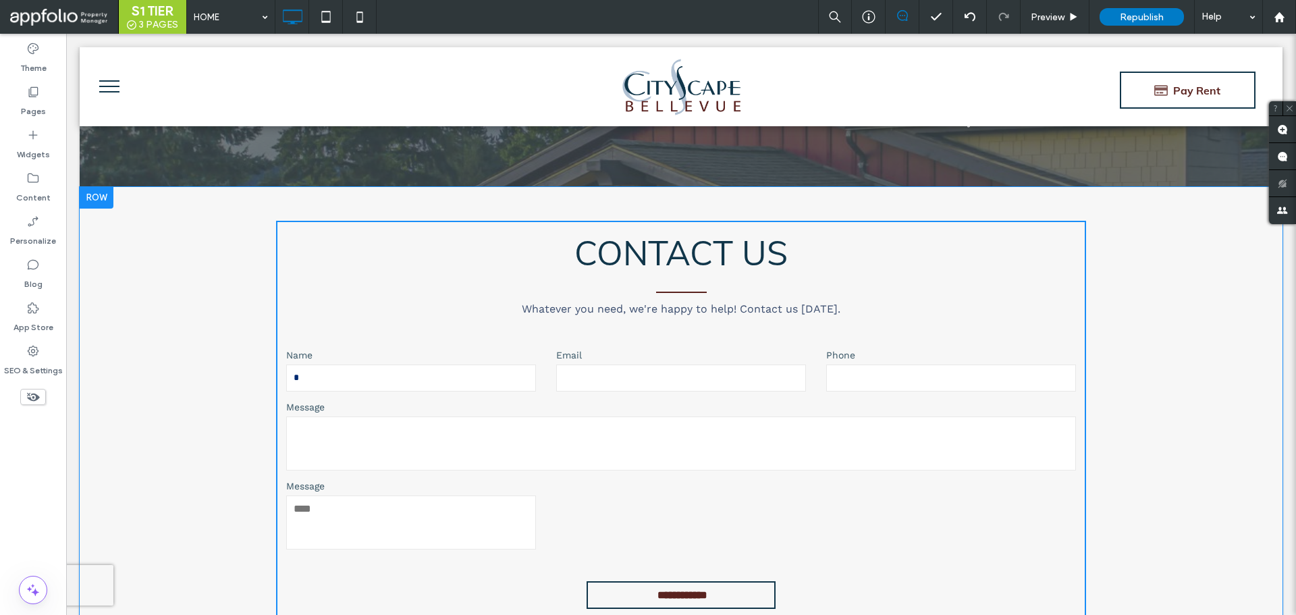
scroll to position [6004, 0]
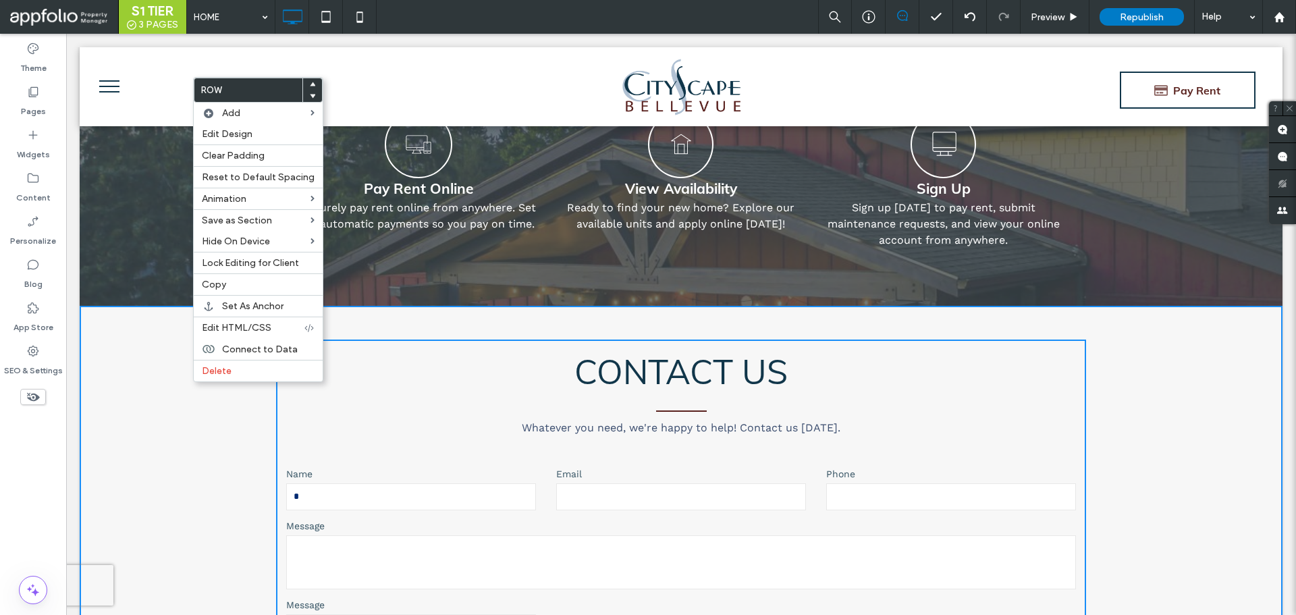
click at [157, 337] on div "**********" at bounding box center [681, 542] width 1203 height 473
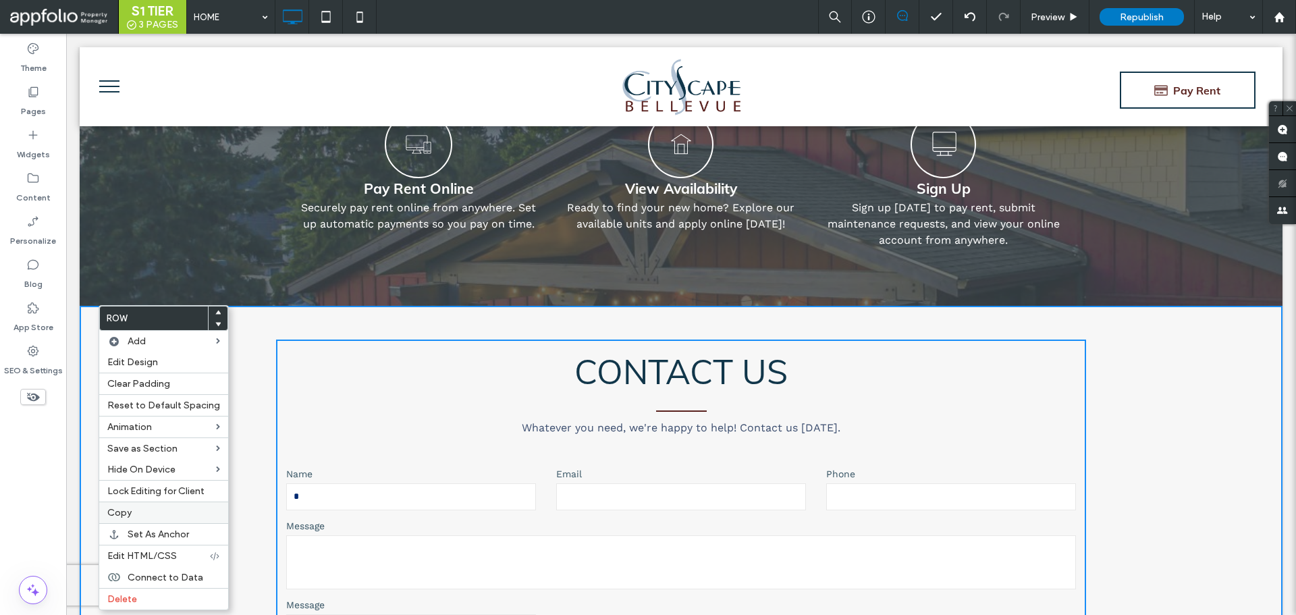
click at [115, 521] on div "Copy" at bounding box center [163, 513] width 129 height 22
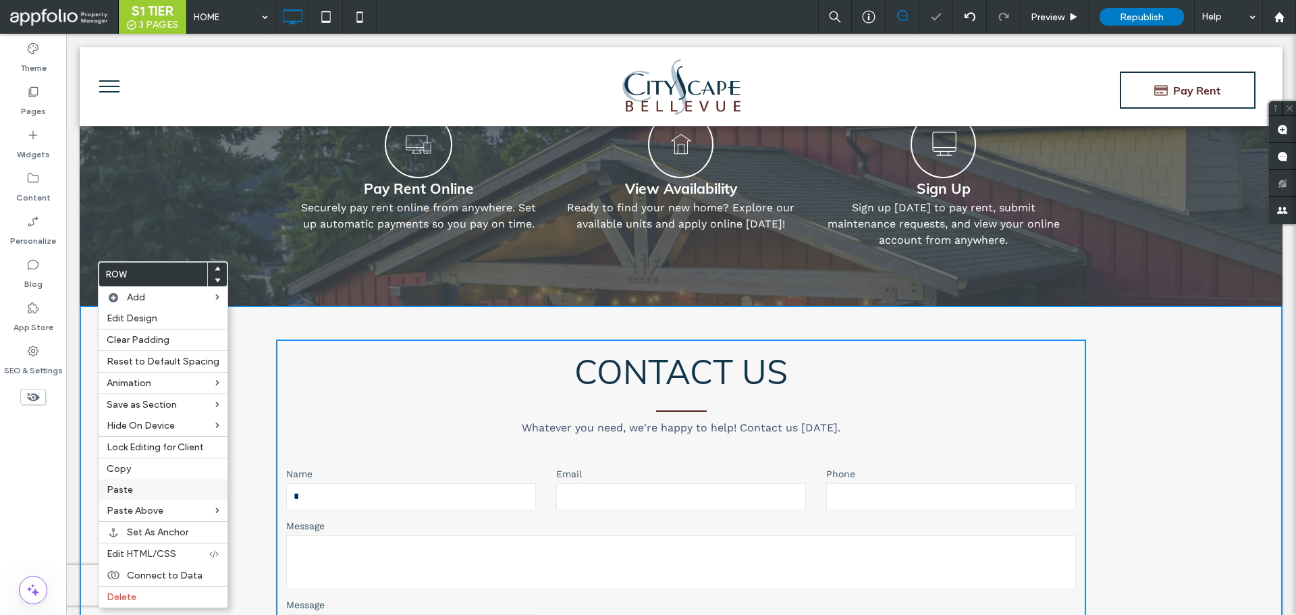
click at [116, 483] on div "Paste" at bounding box center [163, 489] width 129 height 21
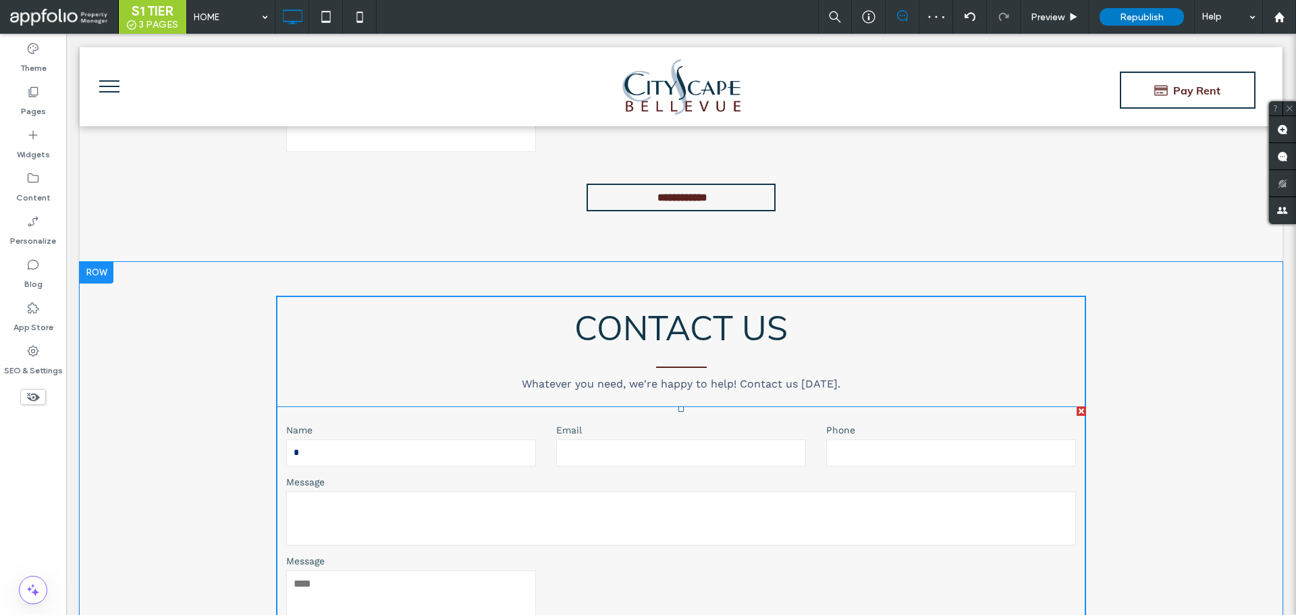
scroll to position [6544, 0]
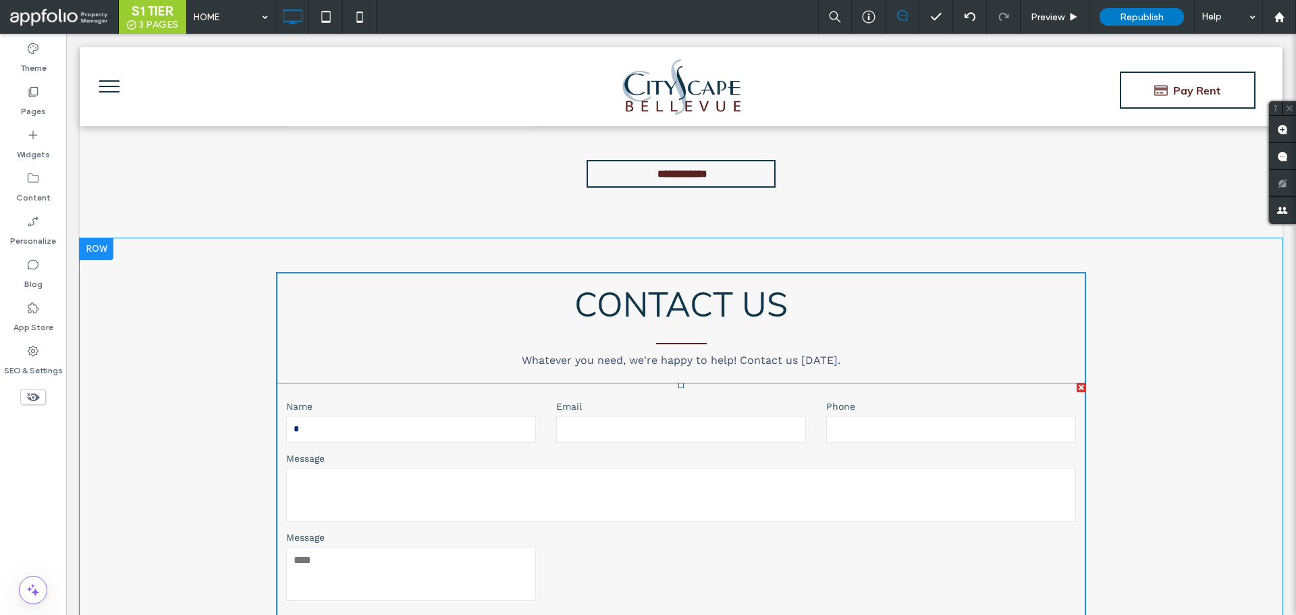
click at [608, 400] on label "Email" at bounding box center [681, 407] width 250 height 14
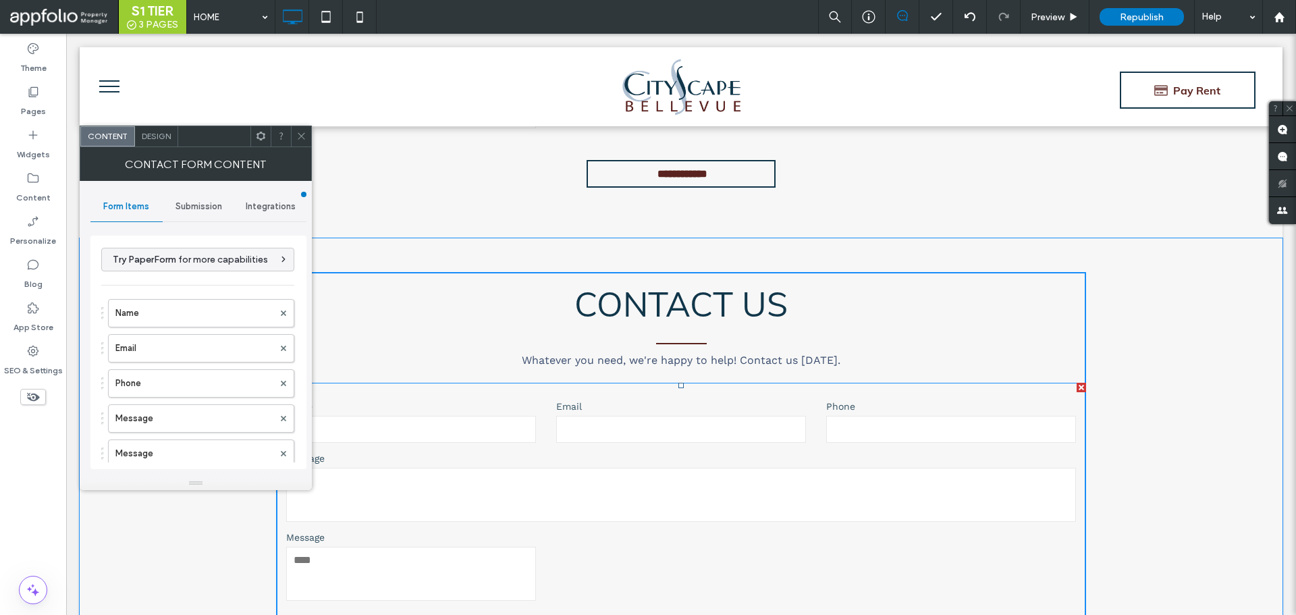
type input "**********"
click at [302, 128] on span at bounding box center [301, 136] width 10 height 20
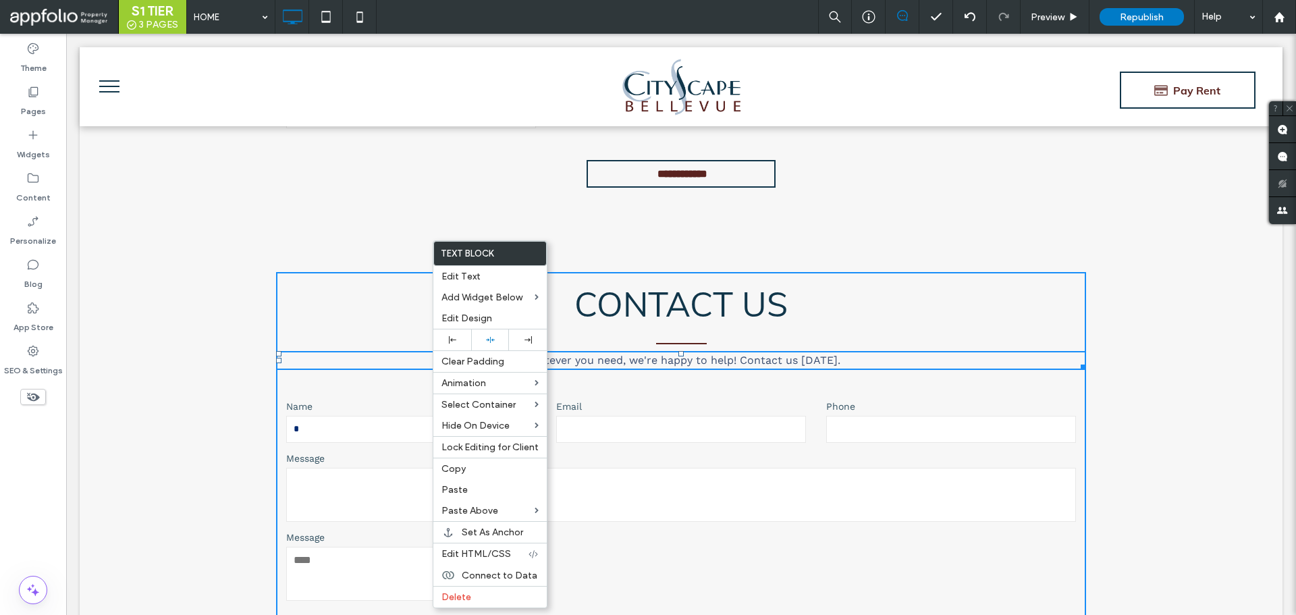
click at [386, 426] on input "*" at bounding box center [411, 429] width 250 height 27
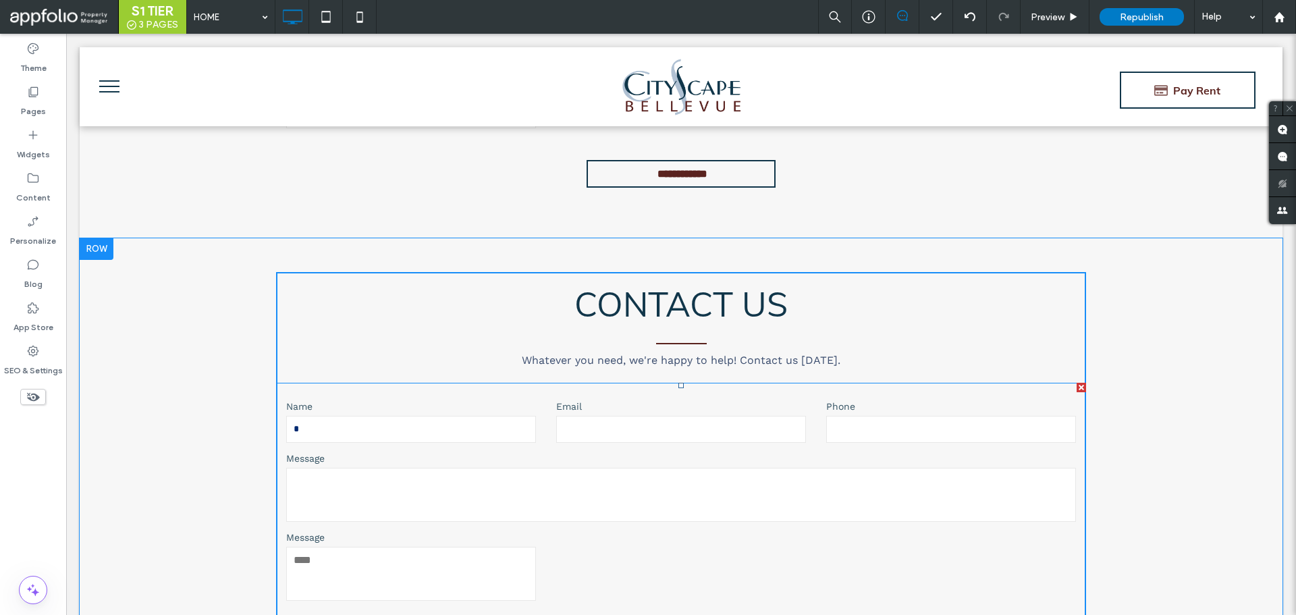
click at [369, 474] on textarea "*****" at bounding box center [681, 495] width 790 height 54
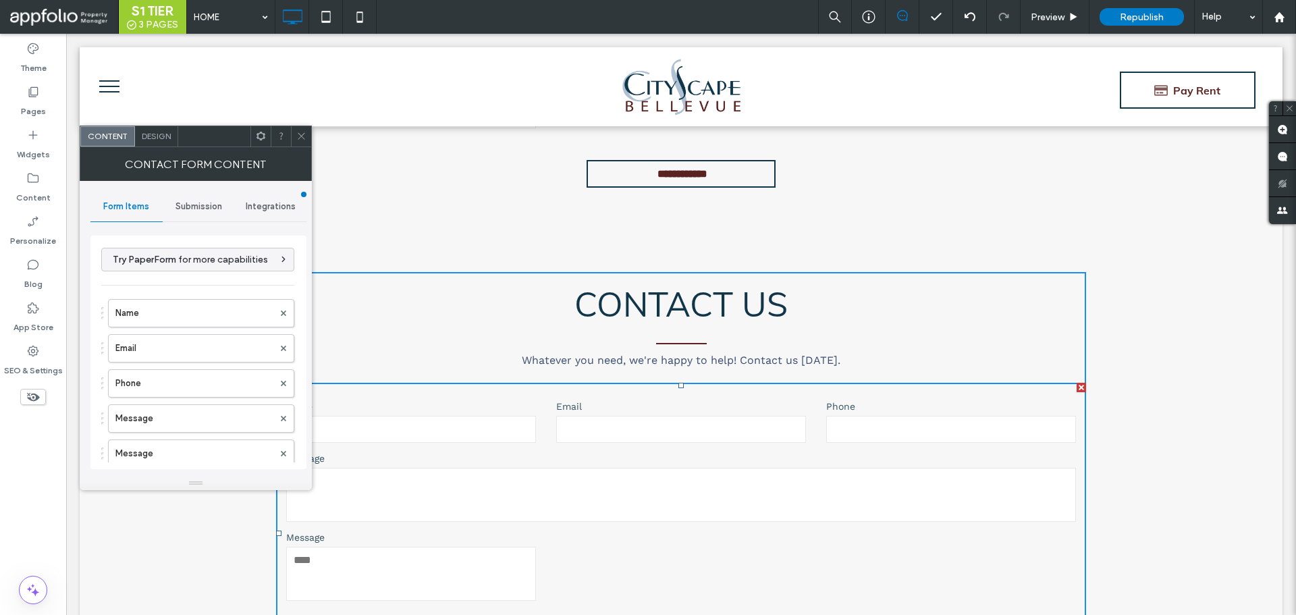
click at [361, 487] on textarea "*****" at bounding box center [681, 495] width 790 height 54
click at [302, 141] on span at bounding box center [301, 136] width 10 height 20
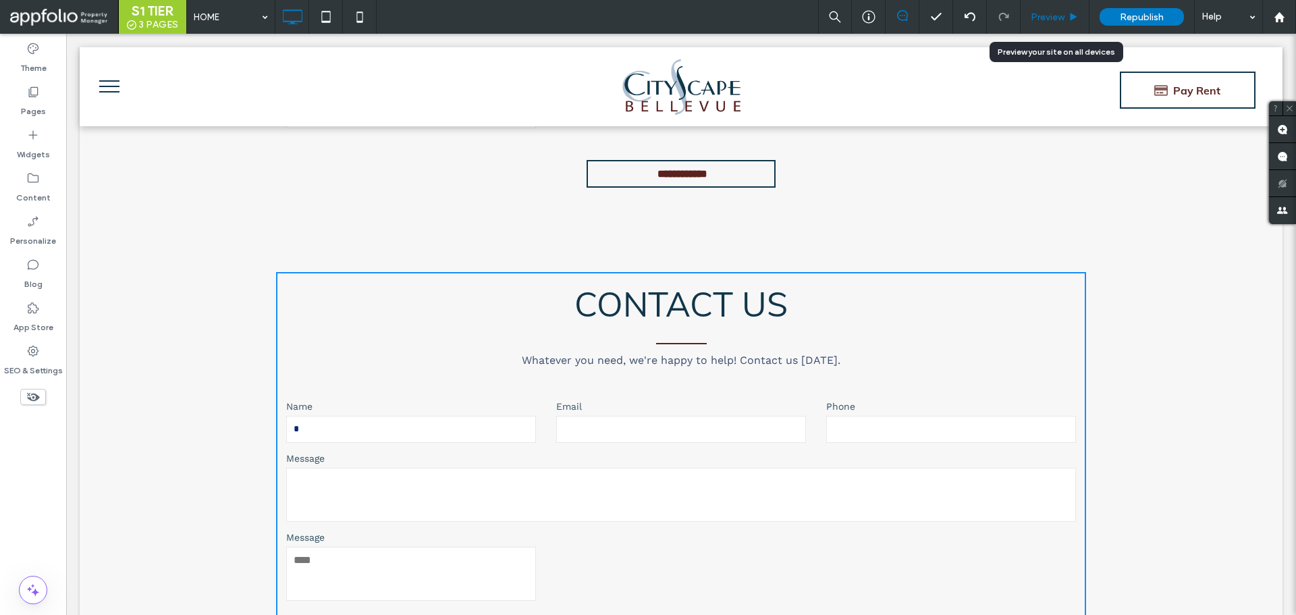
drag, startPoint x: 1047, startPoint y: 18, endPoint x: 778, endPoint y: 85, distance: 277.7
click at [1047, 18] on span "Preview" at bounding box center [1048, 16] width 34 height 11
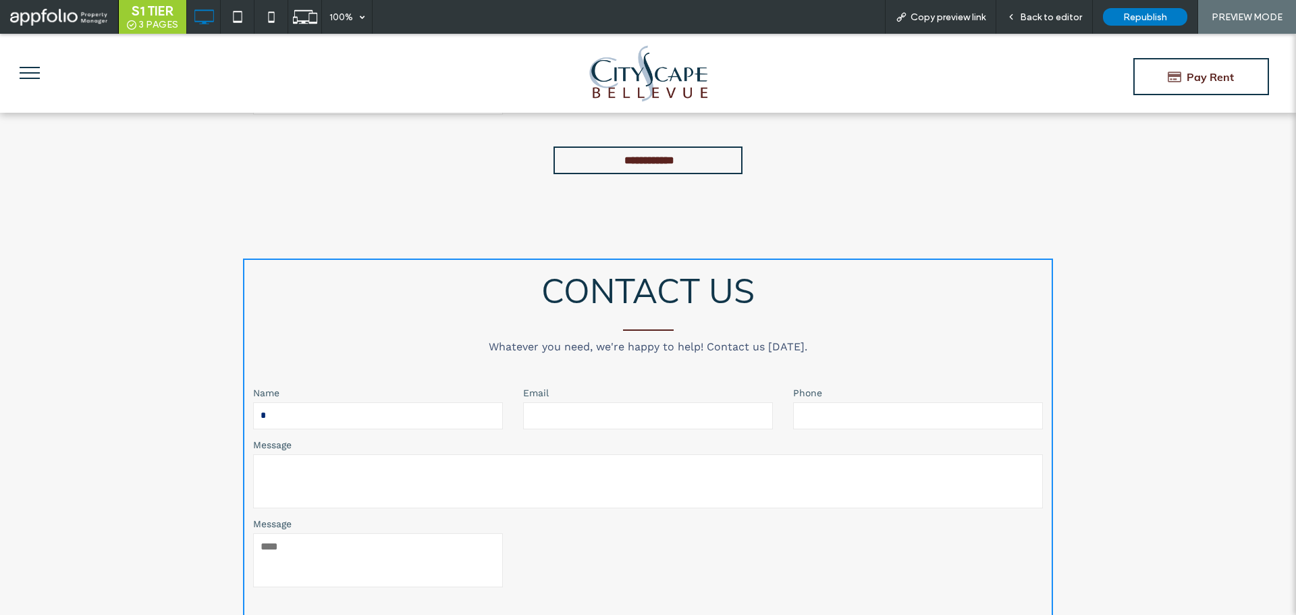
click at [310, 533] on textarea at bounding box center [378, 560] width 250 height 54
type textarea "***"
click at [1044, 9] on div "Back to editor" at bounding box center [1045, 17] width 97 height 34
click at [1047, 6] on div "Back to editor" at bounding box center [1045, 17] width 97 height 34
click at [1049, 8] on div "Back to editor" at bounding box center [1045, 17] width 97 height 34
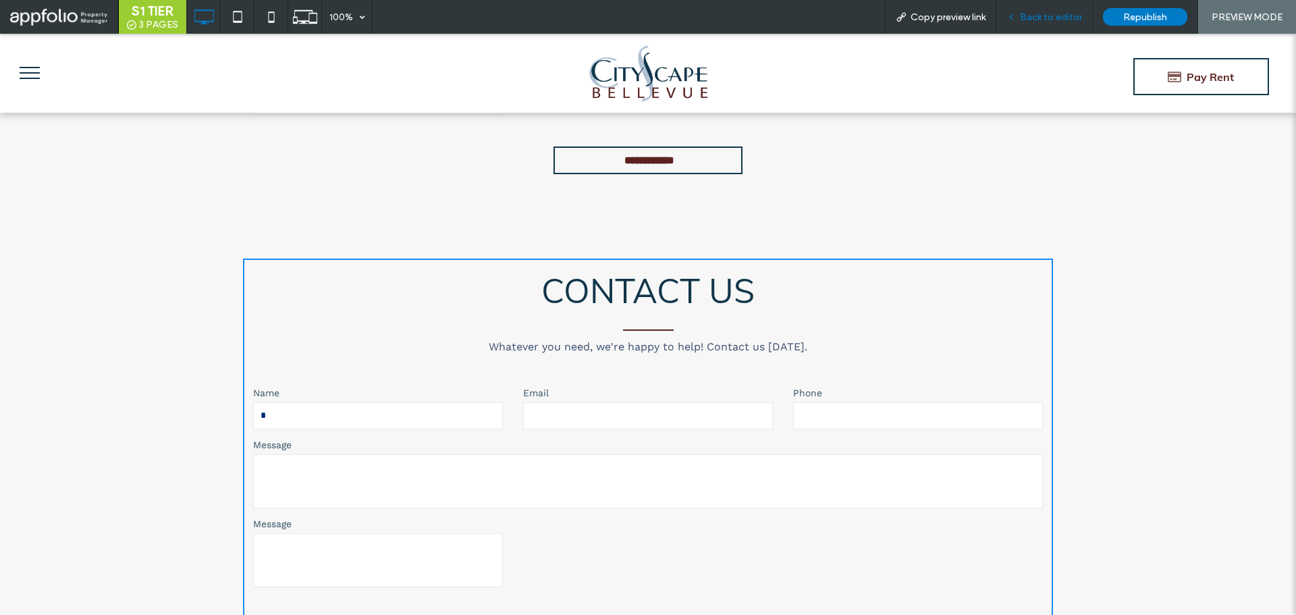
click at [1049, 13] on span "Back to editor" at bounding box center [1051, 16] width 62 height 11
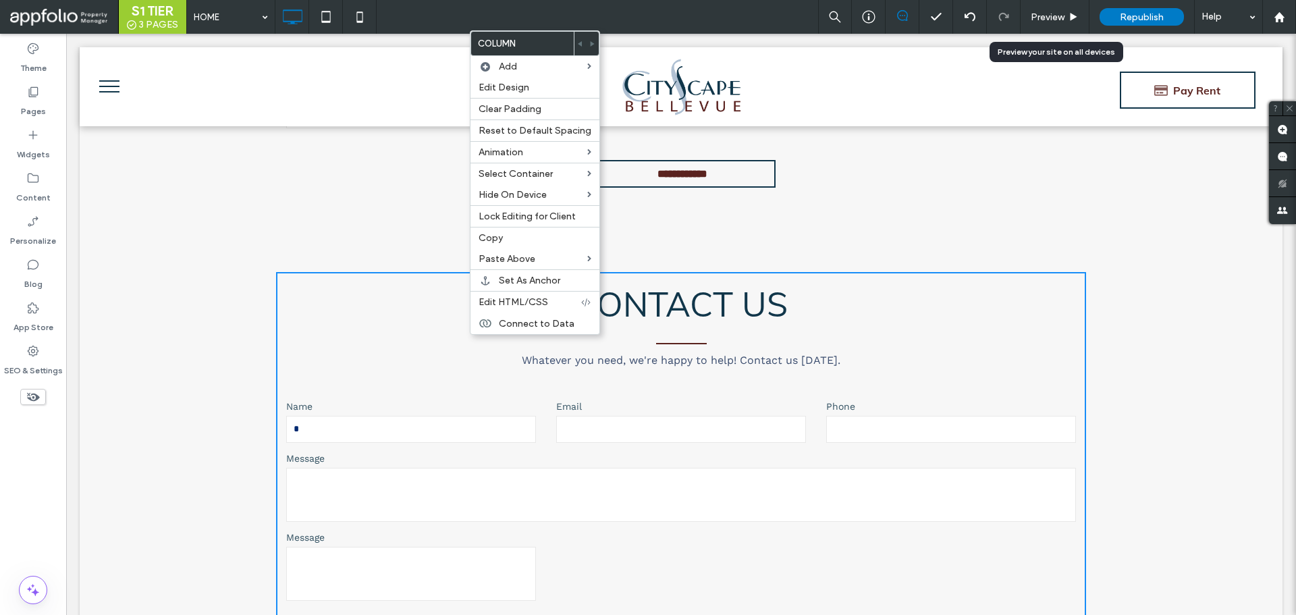
click at [403, 359] on div "**********" at bounding box center [681, 478] width 810 height 412
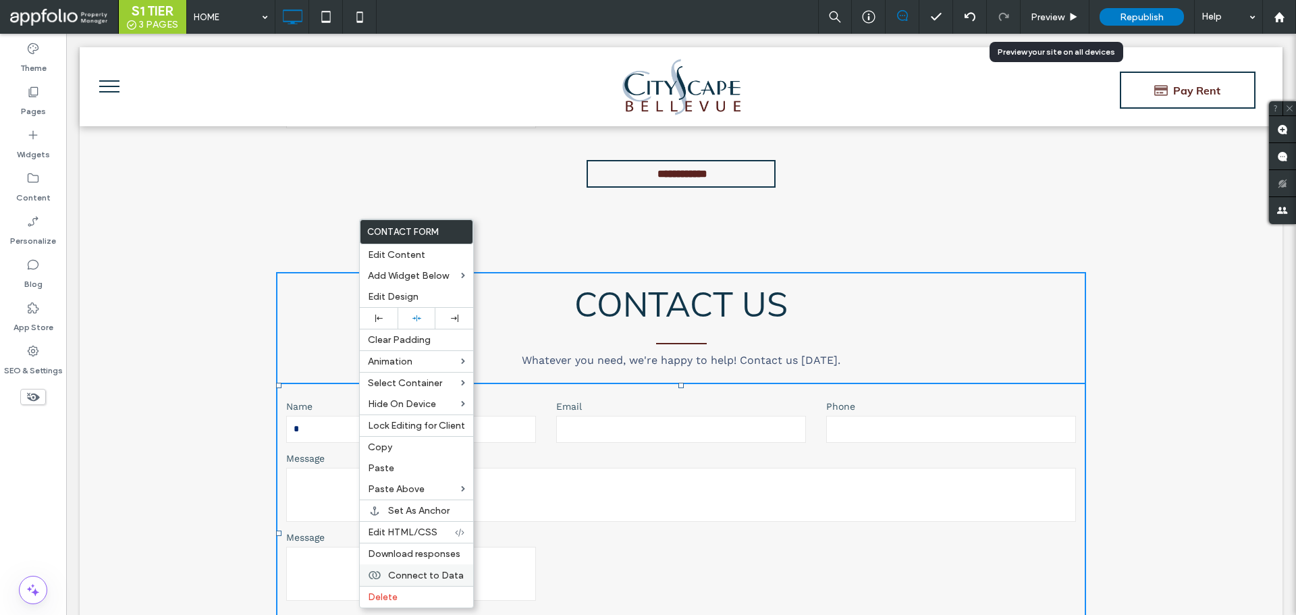
drag, startPoint x: 377, startPoint y: 589, endPoint x: 379, endPoint y: 581, distance: 7.9
click at [377, 588] on div "Delete" at bounding box center [416, 597] width 113 height 22
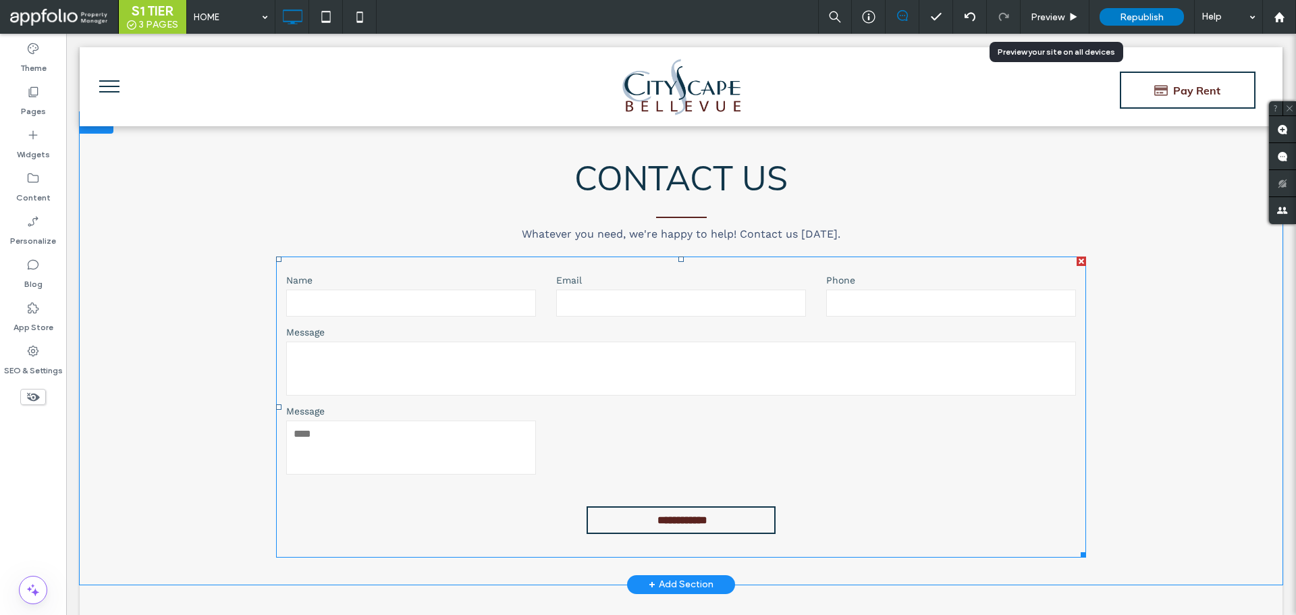
scroll to position [6274, 0]
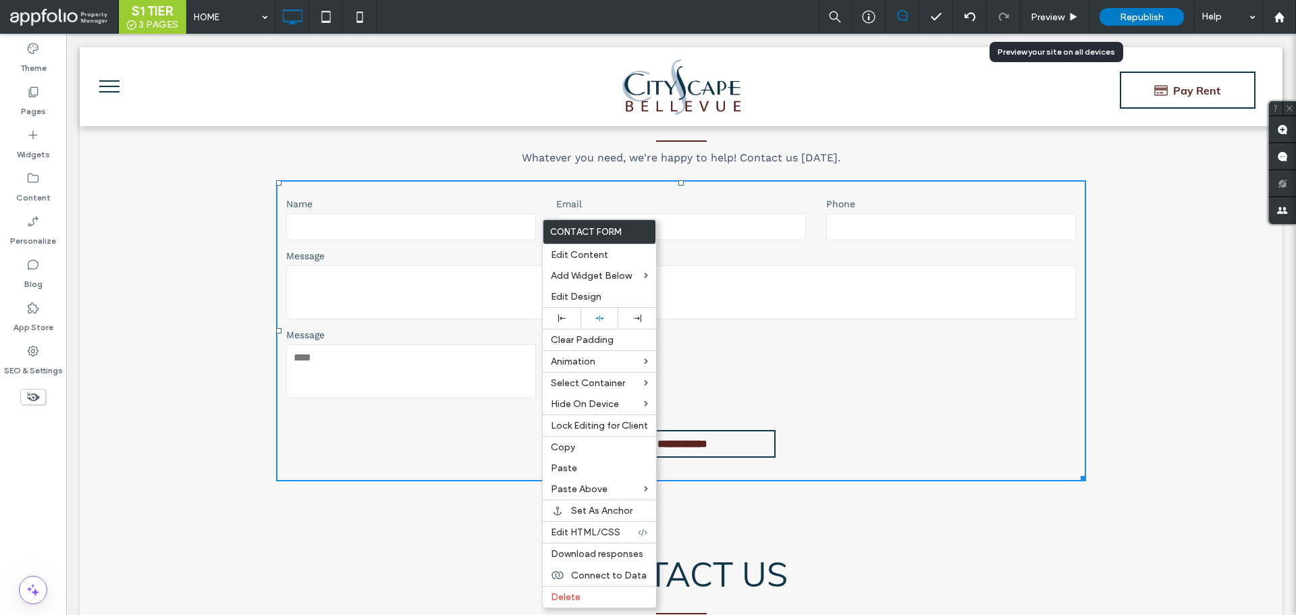
click at [426, 378] on textarea at bounding box center [411, 371] width 250 height 54
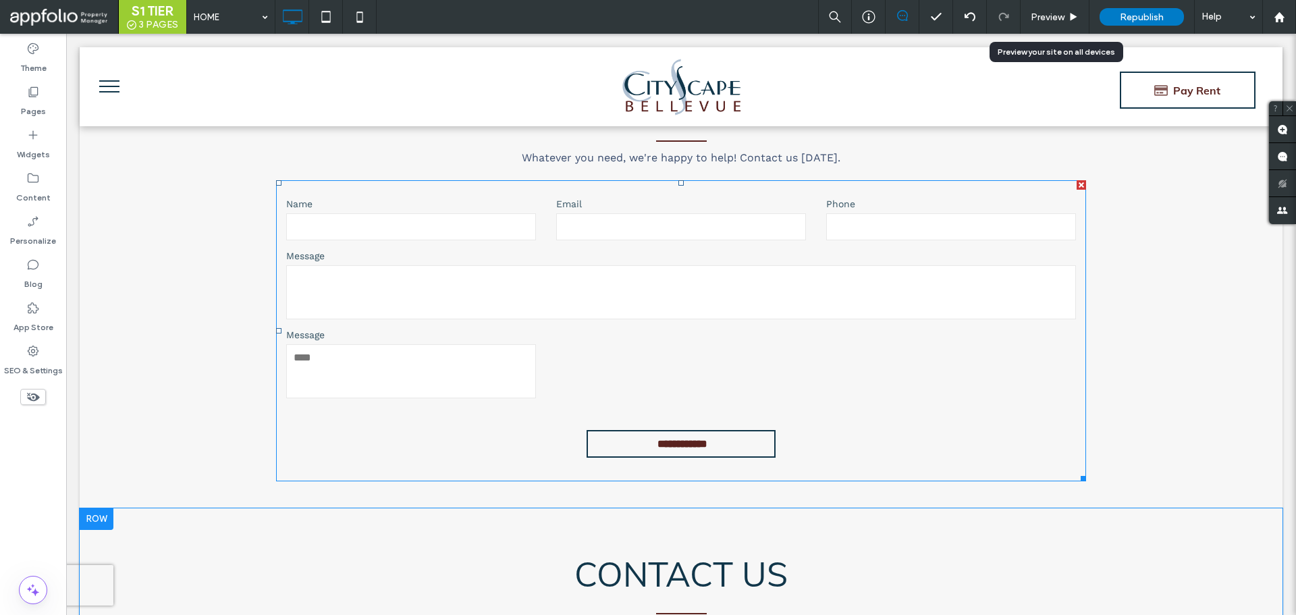
scroll to position [6409, 0]
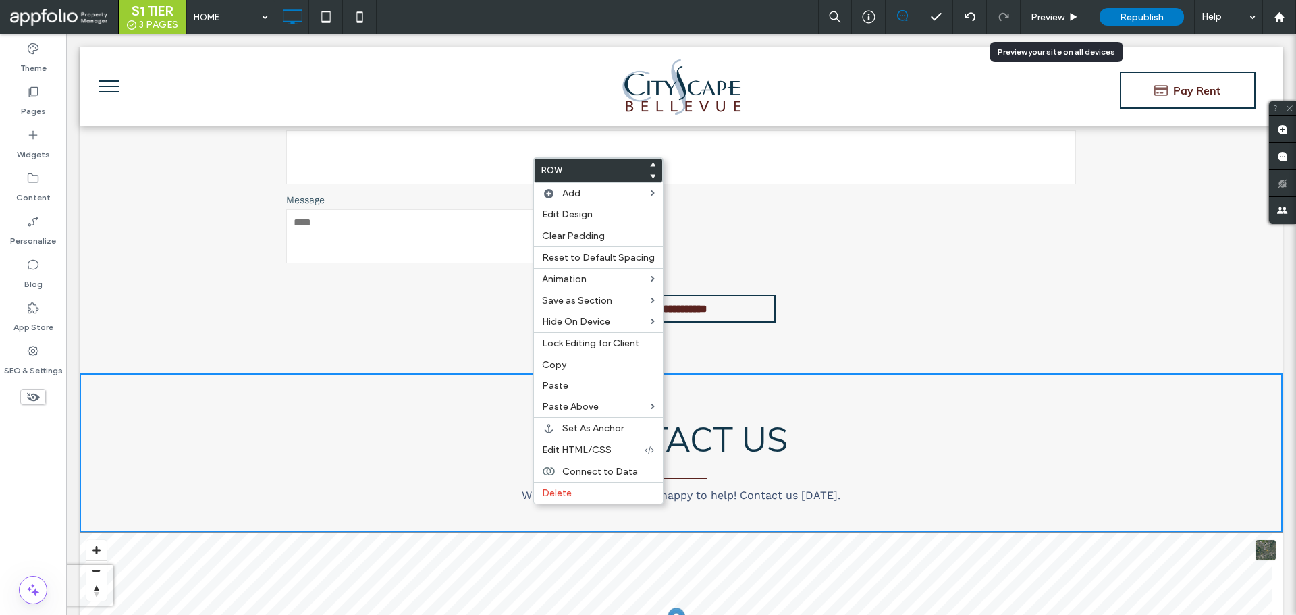
click at [430, 274] on form "**********" at bounding box center [681, 195] width 810 height 301
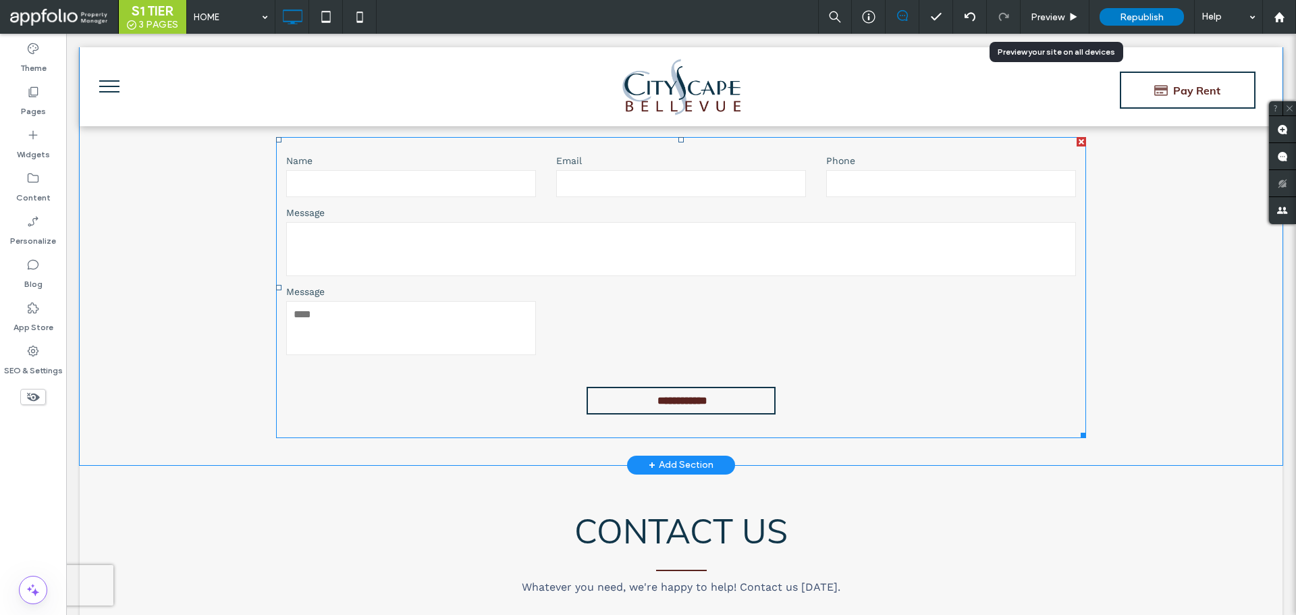
scroll to position [6341, 0]
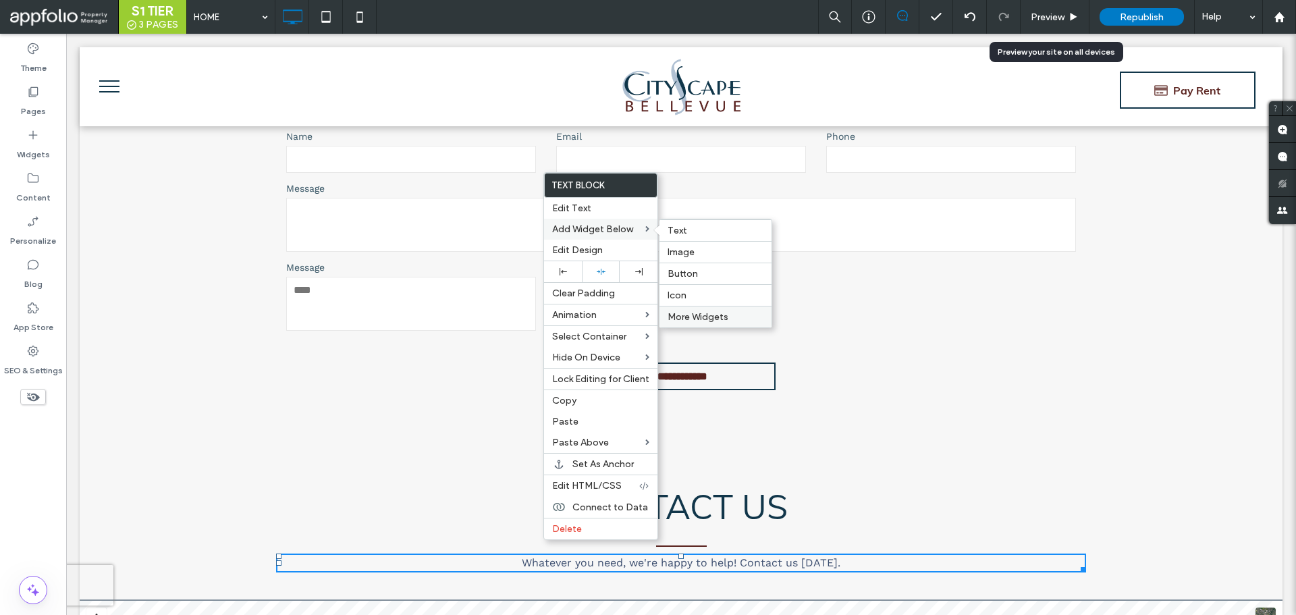
click at [673, 313] on span "More Widgets" at bounding box center [698, 316] width 61 height 11
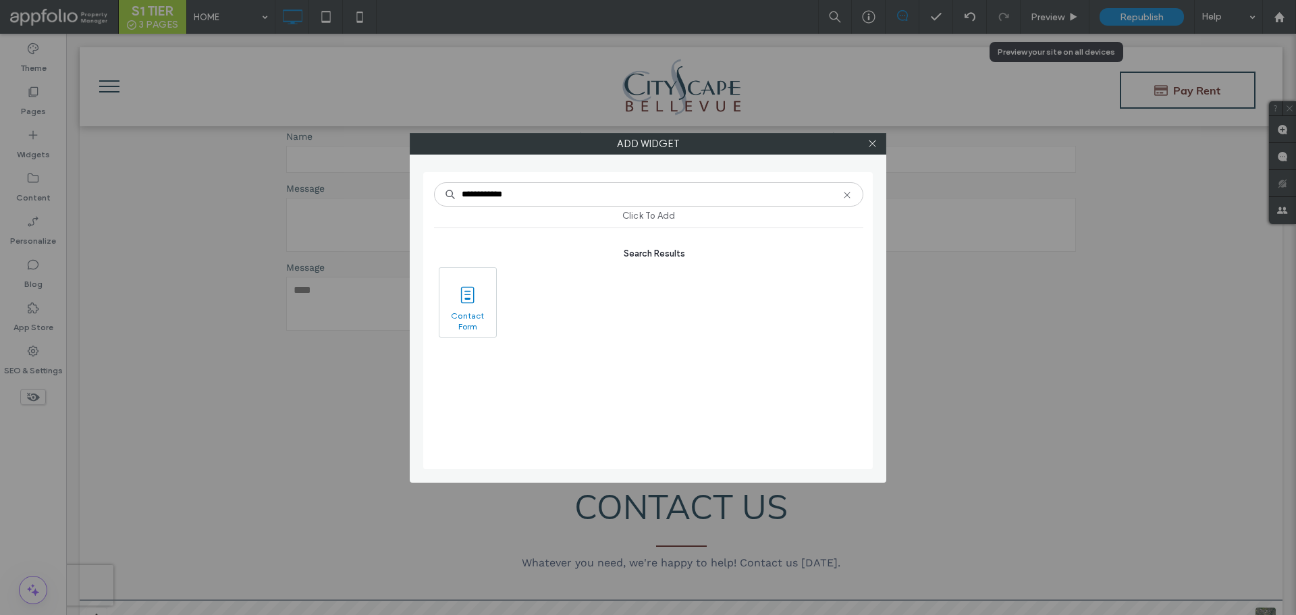
type input "**********"
click at [471, 315] on span "Contact Form" at bounding box center [468, 320] width 57 height 19
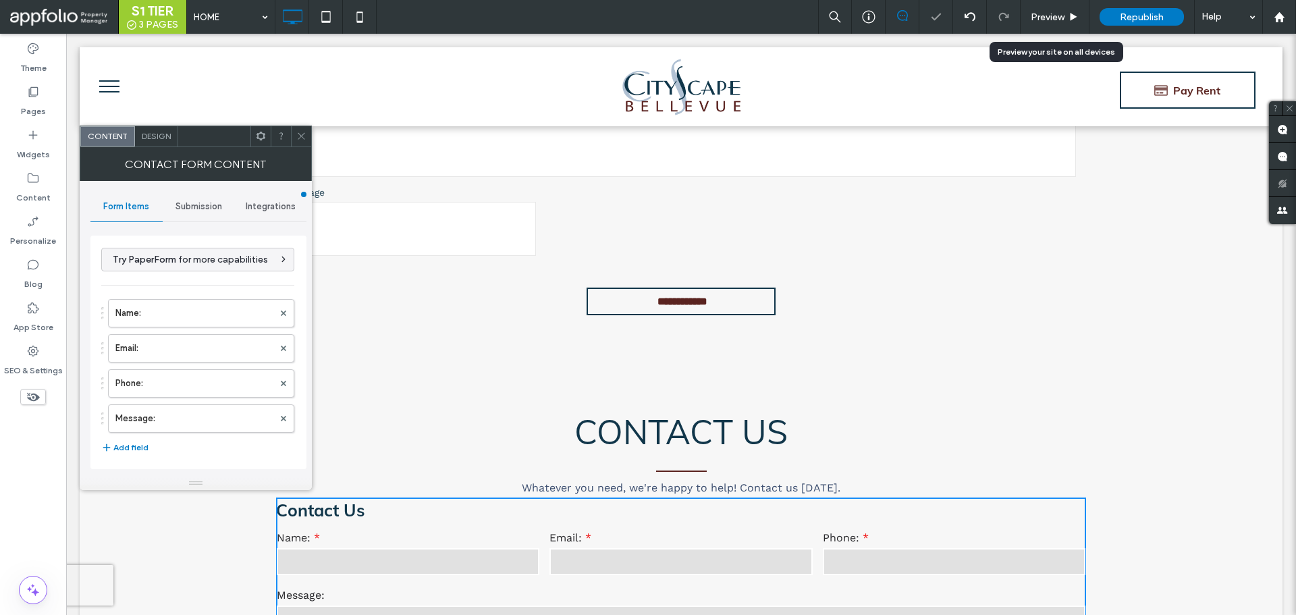
scroll to position [6476, 0]
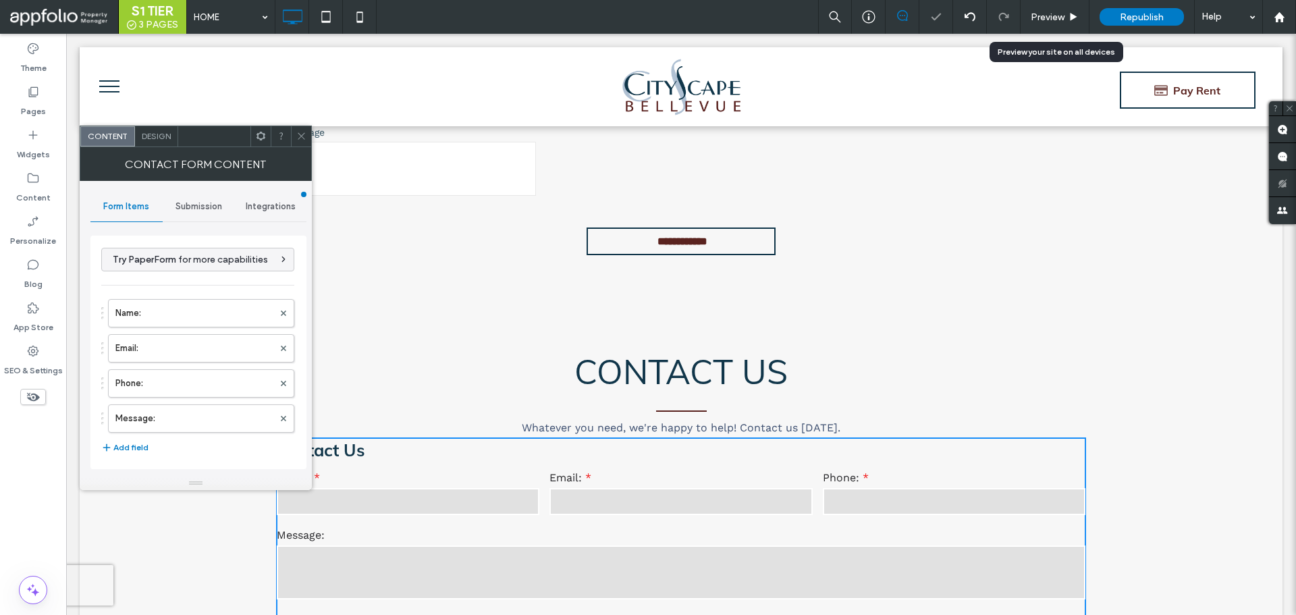
click at [305, 139] on use at bounding box center [301, 136] width 7 height 7
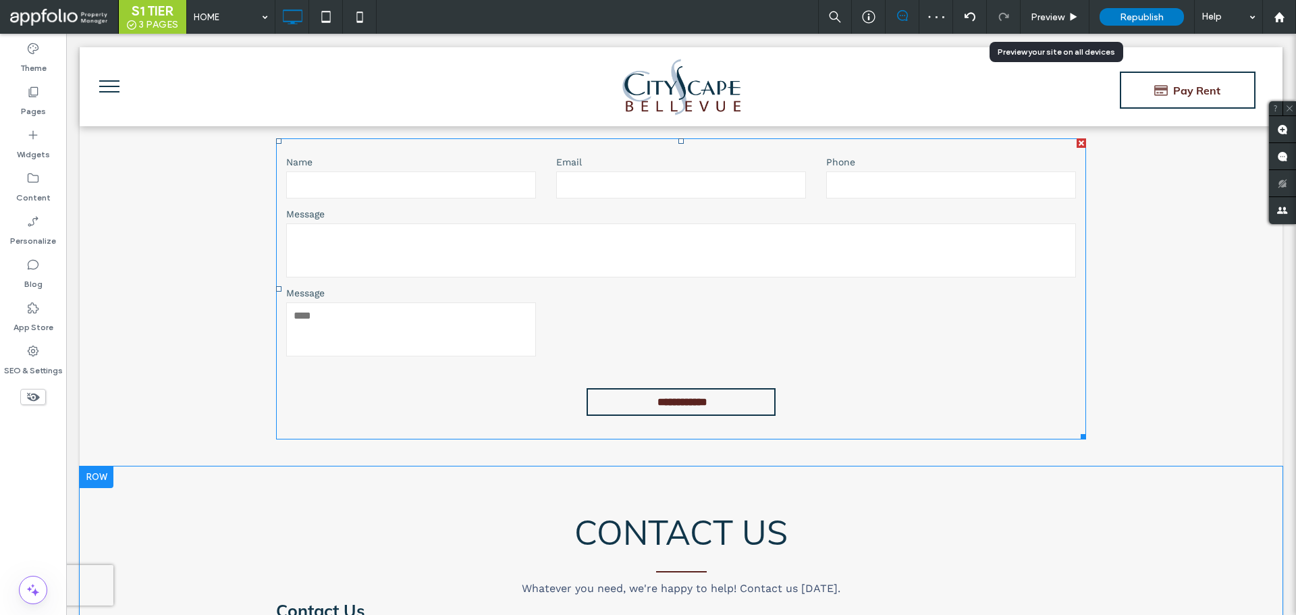
scroll to position [6409, 0]
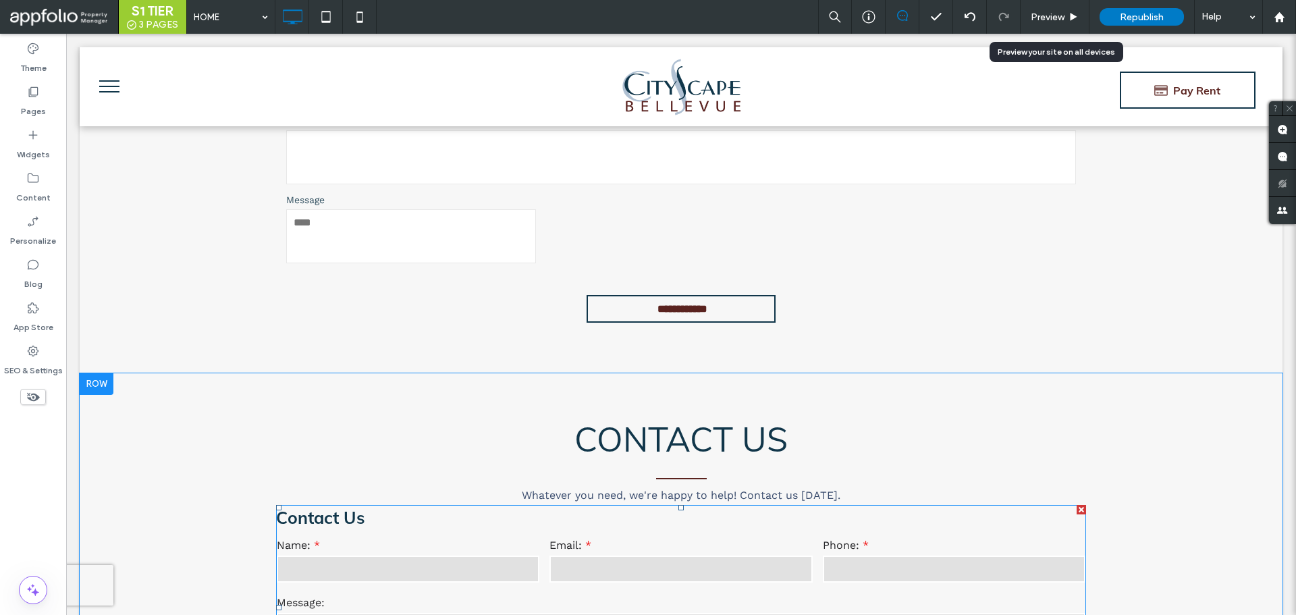
click at [460, 505] on h3 "Contact Us" at bounding box center [681, 518] width 810 height 26
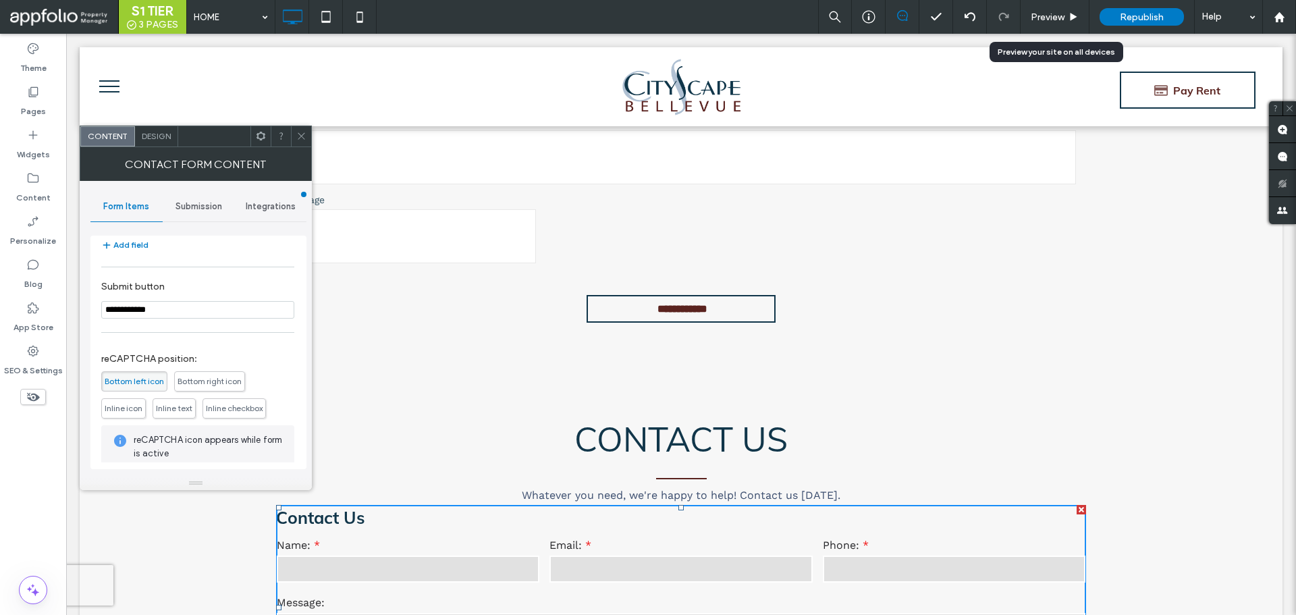
scroll to position [273, 0]
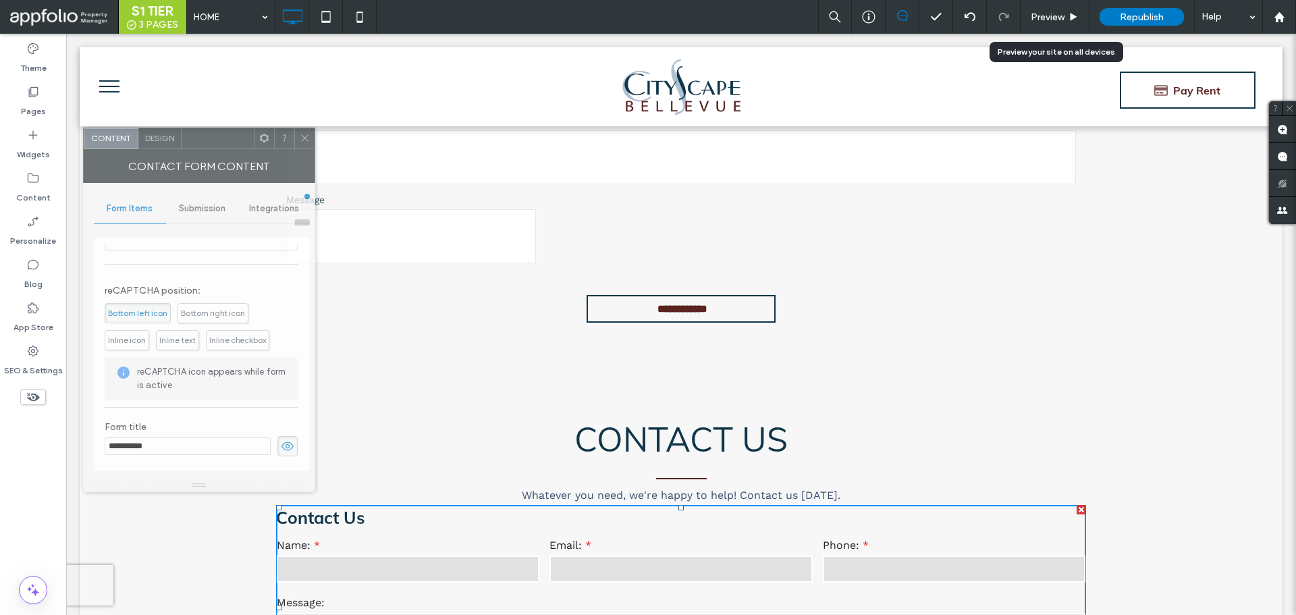
drag, startPoint x: 209, startPoint y: 140, endPoint x: 911, endPoint y: 209, distance: 705.5
click at [254, 149] on div at bounding box center [218, 138] width 72 height 20
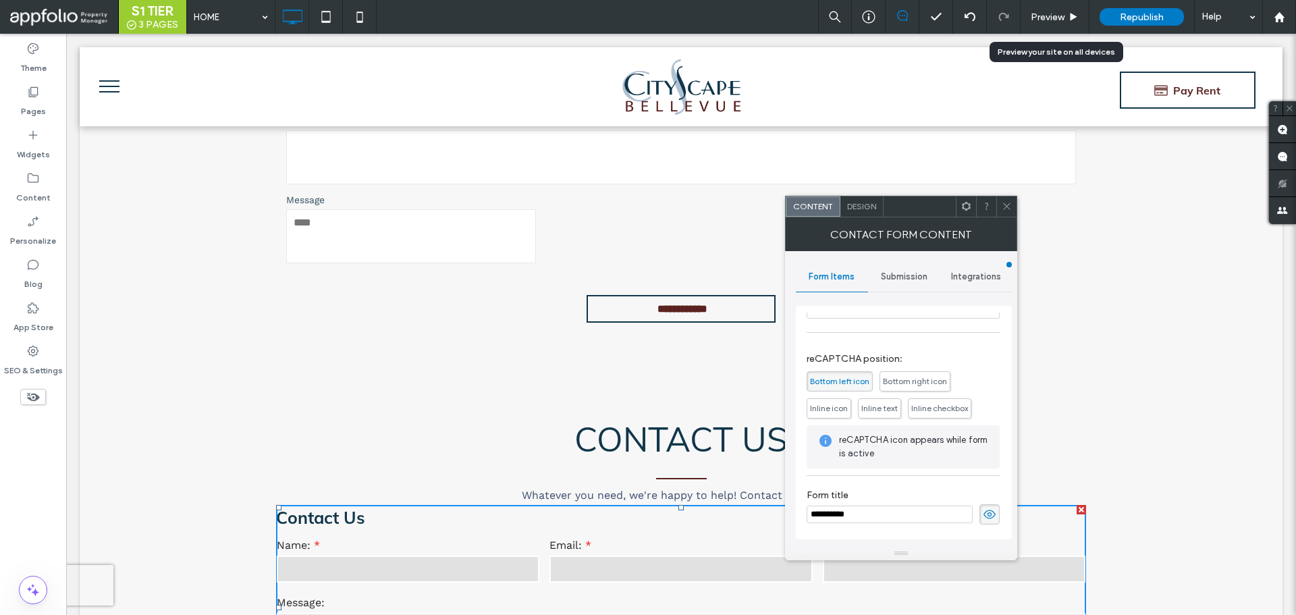
click at [1008, 203] on icon at bounding box center [1007, 206] width 10 height 10
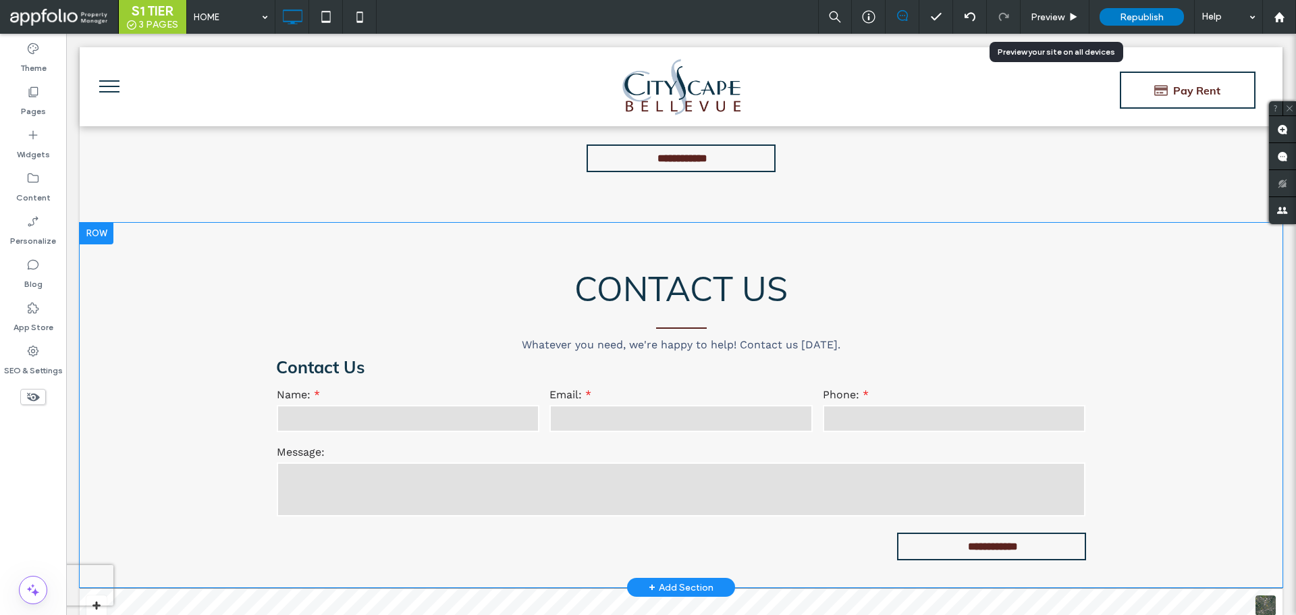
scroll to position [6679, 0]
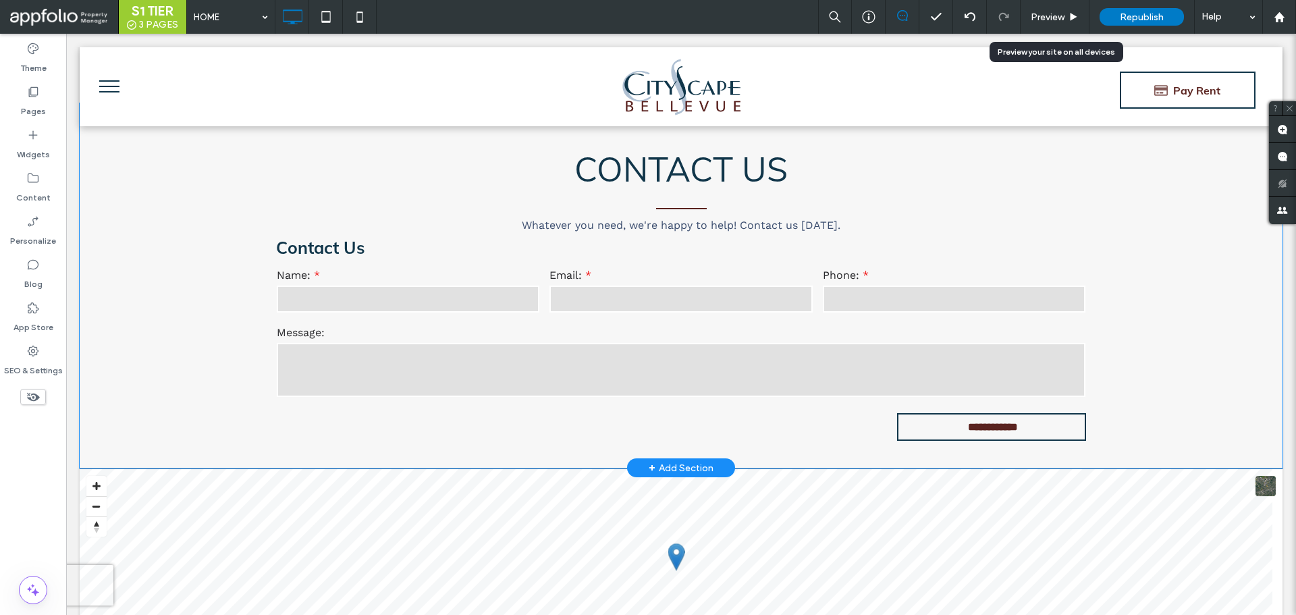
click at [209, 328] on div "**********" at bounding box center [681, 285] width 1203 height 365
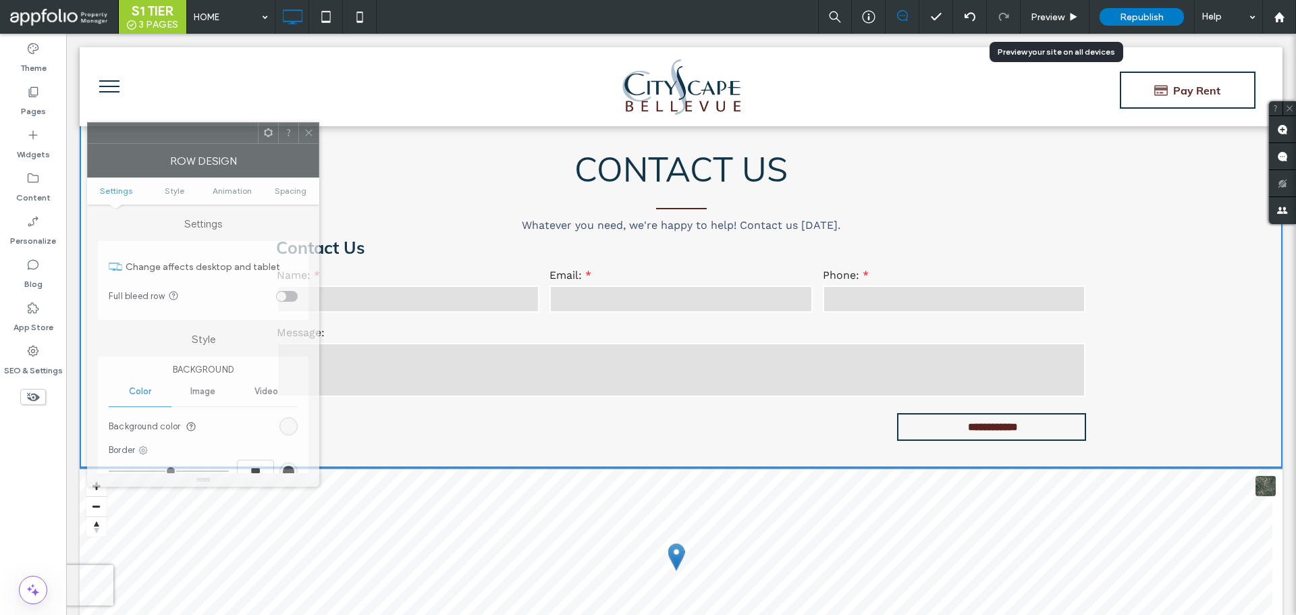
drag, startPoint x: 161, startPoint y: 137, endPoint x: 483, endPoint y: 122, distance: 322.4
click at [258, 123] on div at bounding box center [173, 133] width 170 height 20
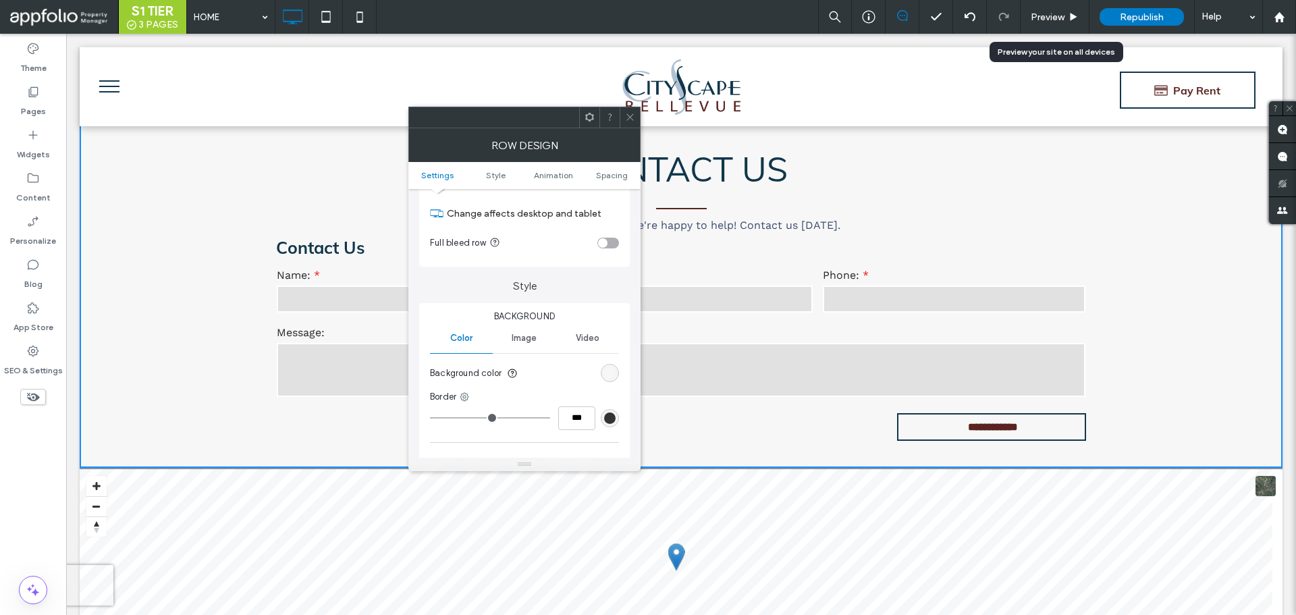
scroll to position [68, 0]
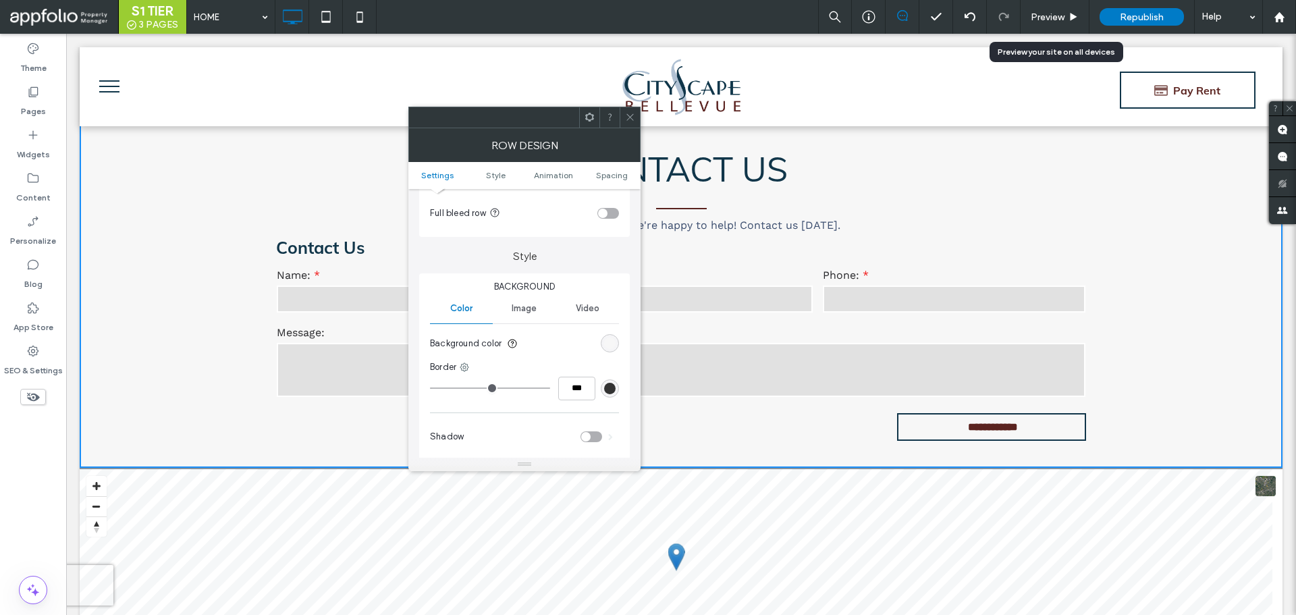
click at [627, 121] on icon at bounding box center [630, 117] width 10 height 10
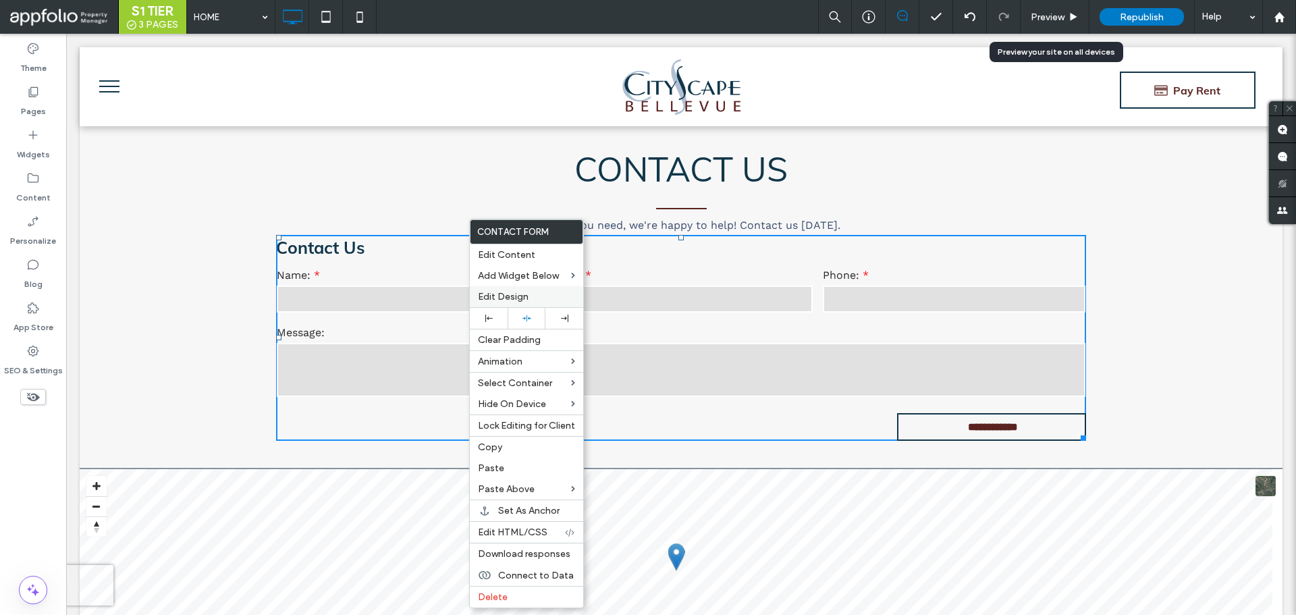
click at [484, 296] on span "Edit Design" at bounding box center [503, 296] width 51 height 11
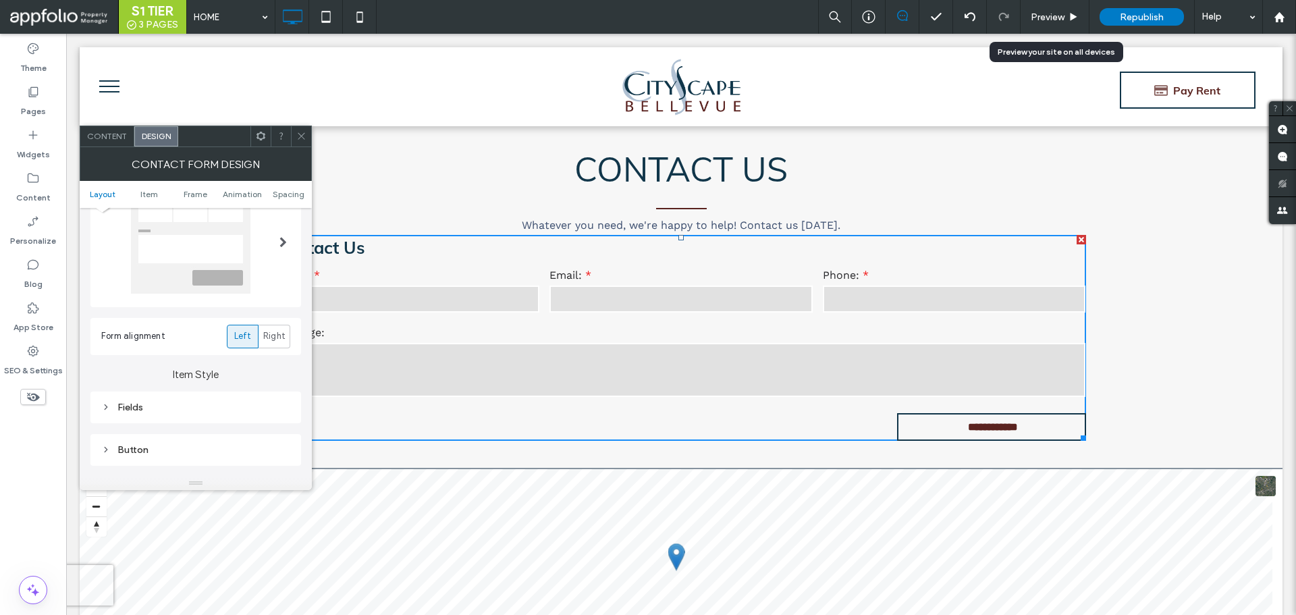
click at [120, 402] on div "Fields" at bounding box center [195, 407] width 189 height 11
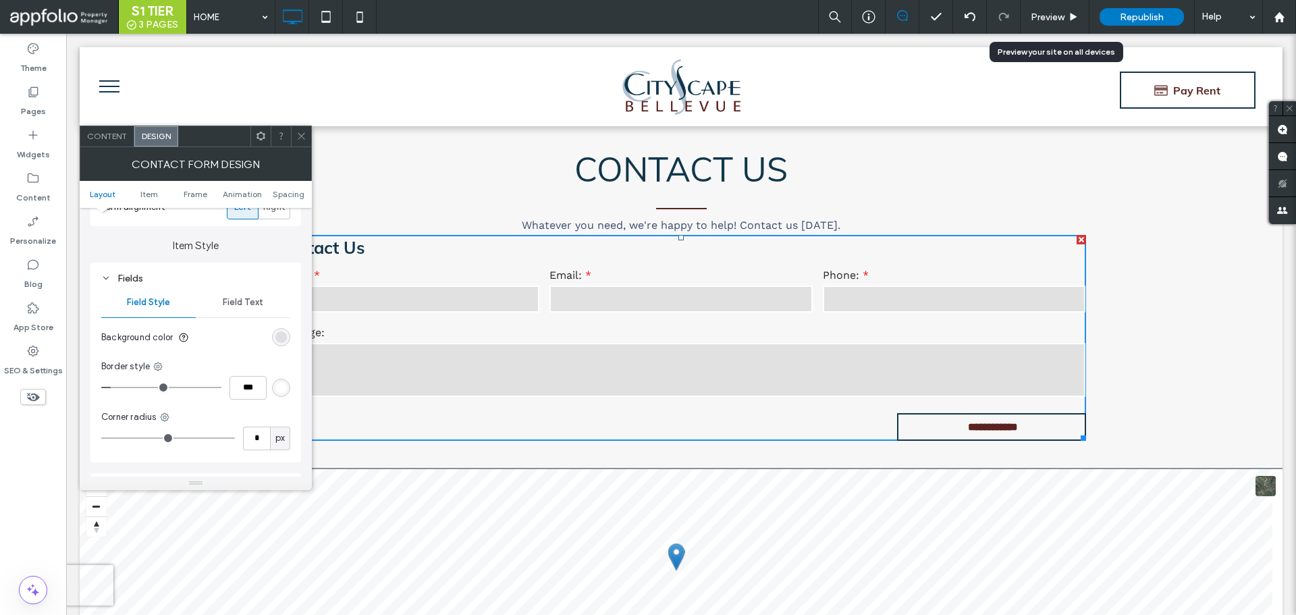
scroll to position [203, 0]
click at [277, 334] on div "rgba(102, 102, 102, 0.15)" at bounding box center [280, 330] width 11 height 11
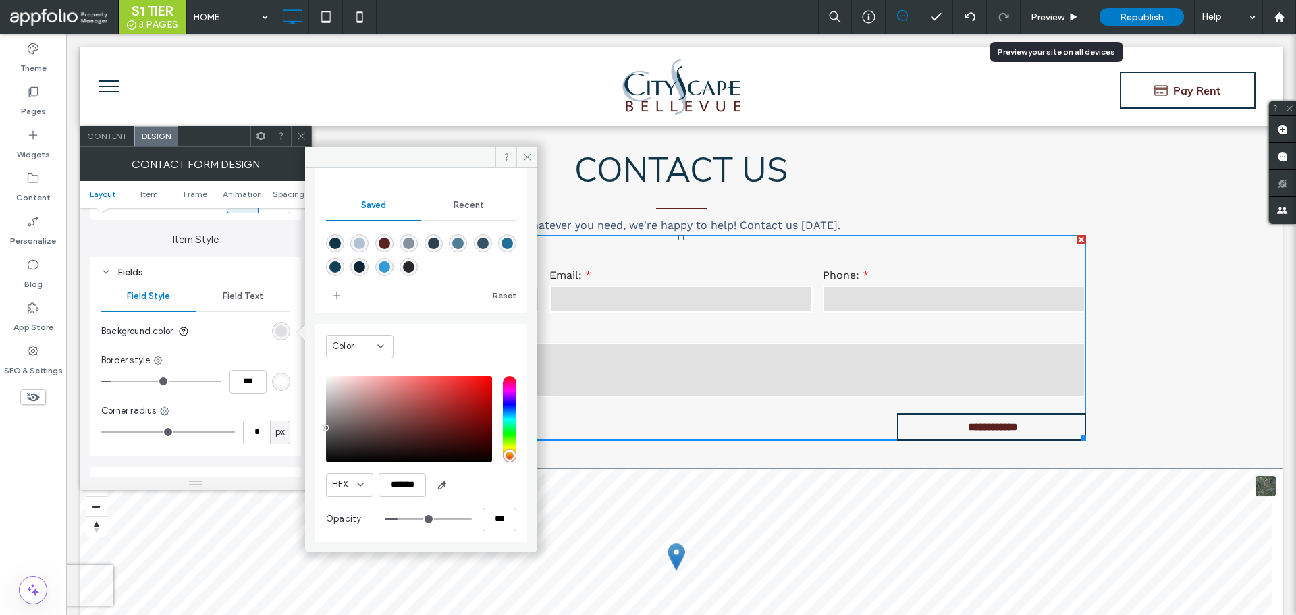
scroll to position [112, 0]
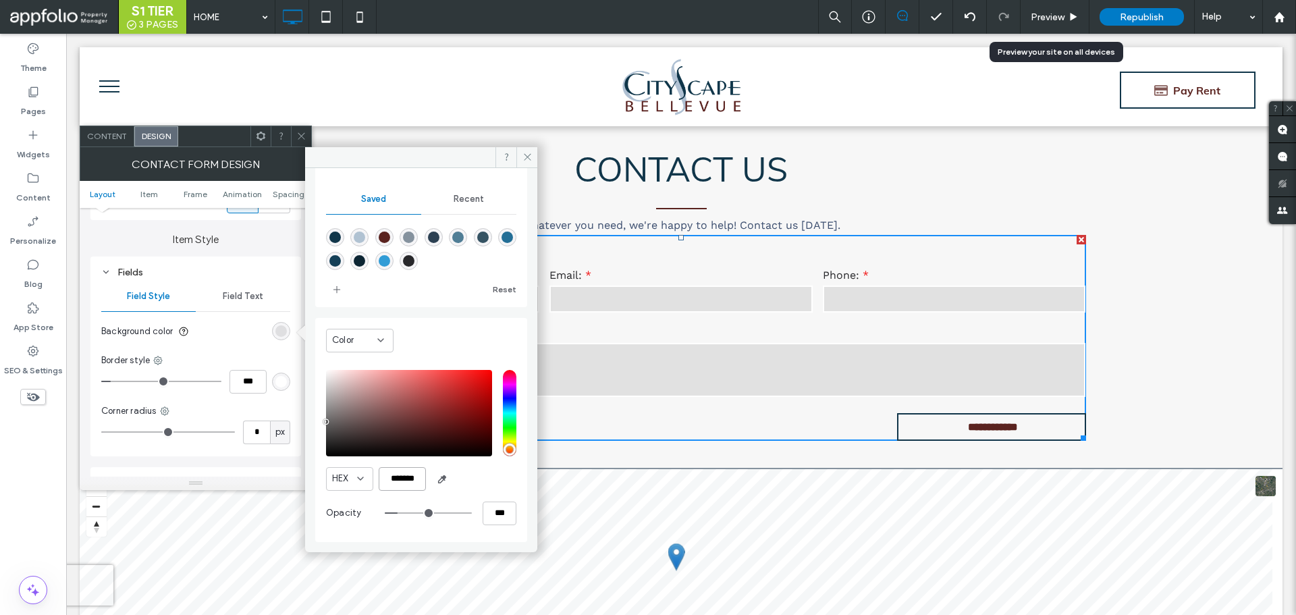
drag, startPoint x: 386, startPoint y: 479, endPoint x: 456, endPoint y: 480, distance: 70.9
click at [456, 480] on div "HEX *******" at bounding box center [421, 479] width 190 height 24
type input "*******"
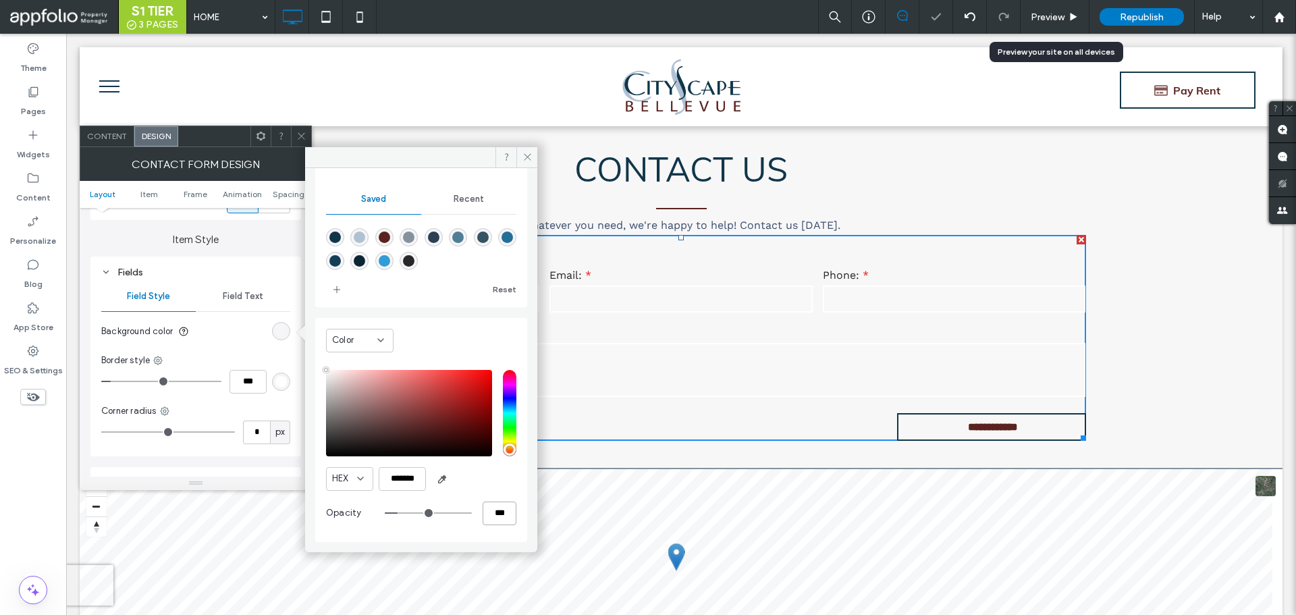
drag, startPoint x: 483, startPoint y: 510, endPoint x: 514, endPoint y: 512, distance: 31.8
click at [514, 512] on div "Color HEX ******* Opacity ***" at bounding box center [421, 430] width 212 height 224
type input "**"
type input "***"
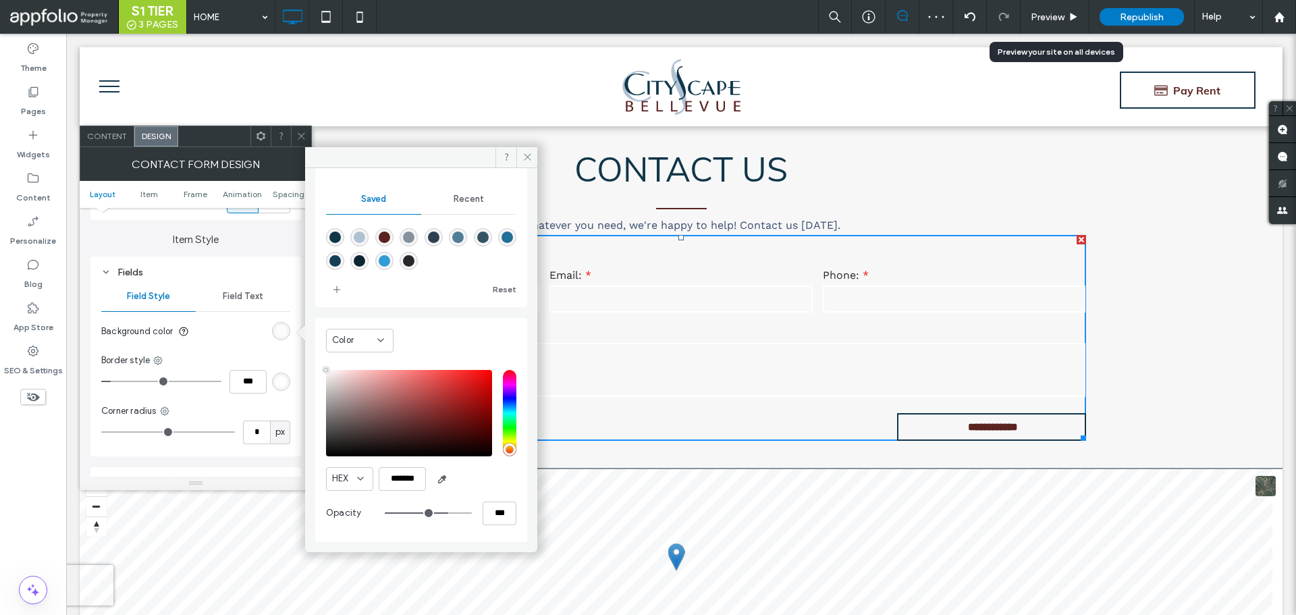
type input "****"
drag, startPoint x: 398, startPoint y: 517, endPoint x: 495, endPoint y: 514, distance: 97.3
type input "***"
click at [472, 514] on input "range" at bounding box center [428, 512] width 87 height 1
drag, startPoint x: 522, startPoint y: 159, endPoint x: 334, endPoint y: 163, distance: 188.4
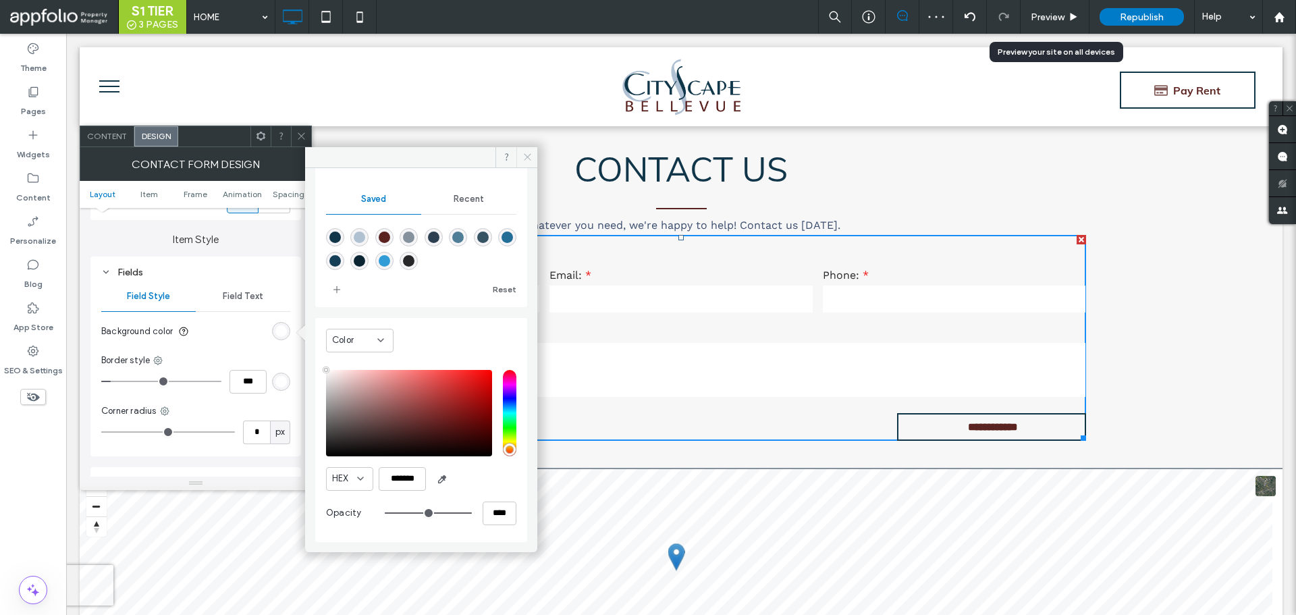
click at [523, 159] on icon at bounding box center [528, 157] width 10 height 10
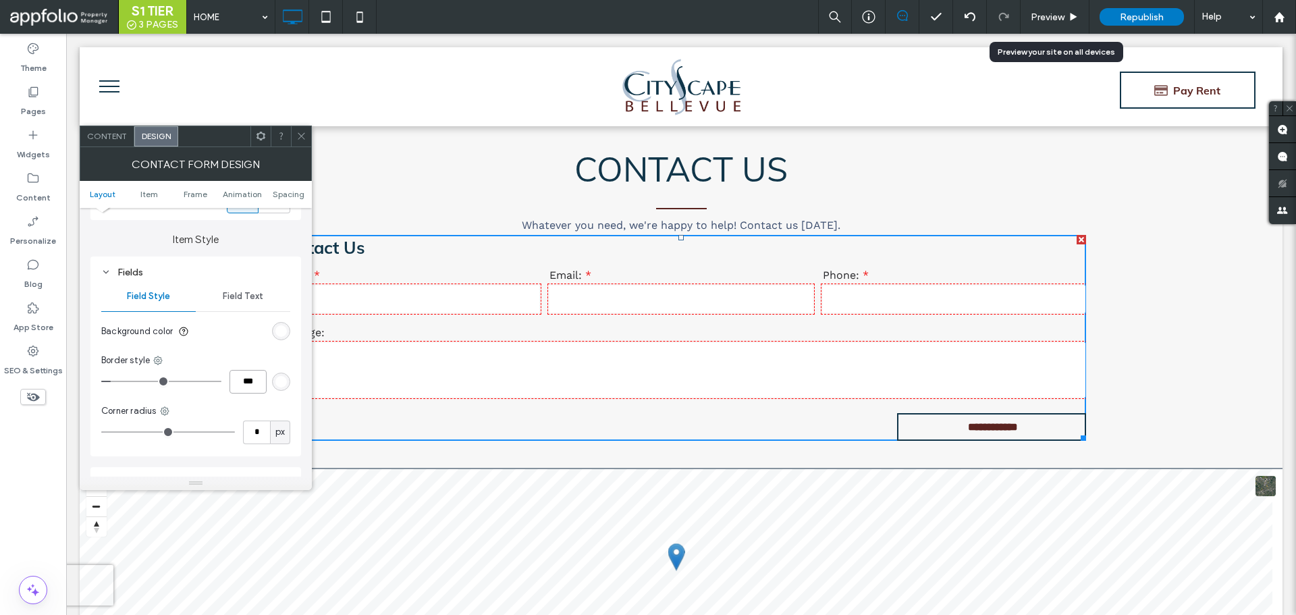
drag, startPoint x: 244, startPoint y: 383, endPoint x: 232, endPoint y: 383, distance: 12.8
click at [232, 383] on input "***" at bounding box center [248, 382] width 37 height 24
click at [265, 383] on input "*" at bounding box center [248, 382] width 37 height 24
type input "*"
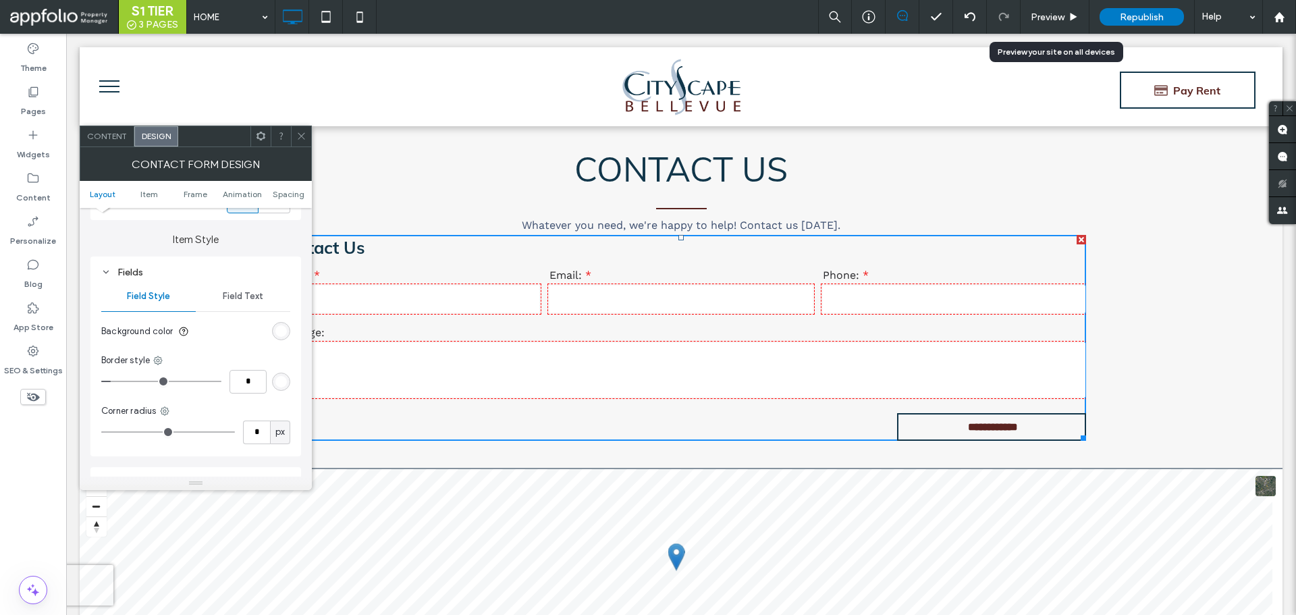
type input "***"
click at [259, 404] on div "Background color Border style *** Corner radius * px" at bounding box center [195, 382] width 189 height 135
click at [274, 385] on div "rgb(255, 255, 255)" at bounding box center [281, 382] width 18 height 18
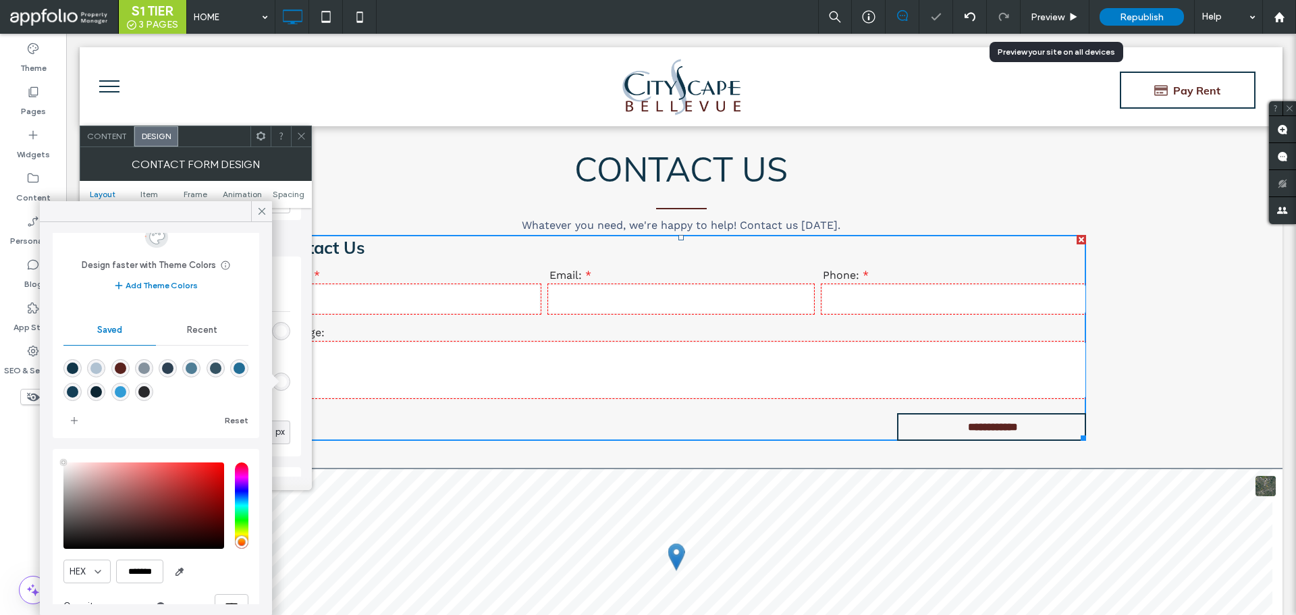
scroll to position [70, 0]
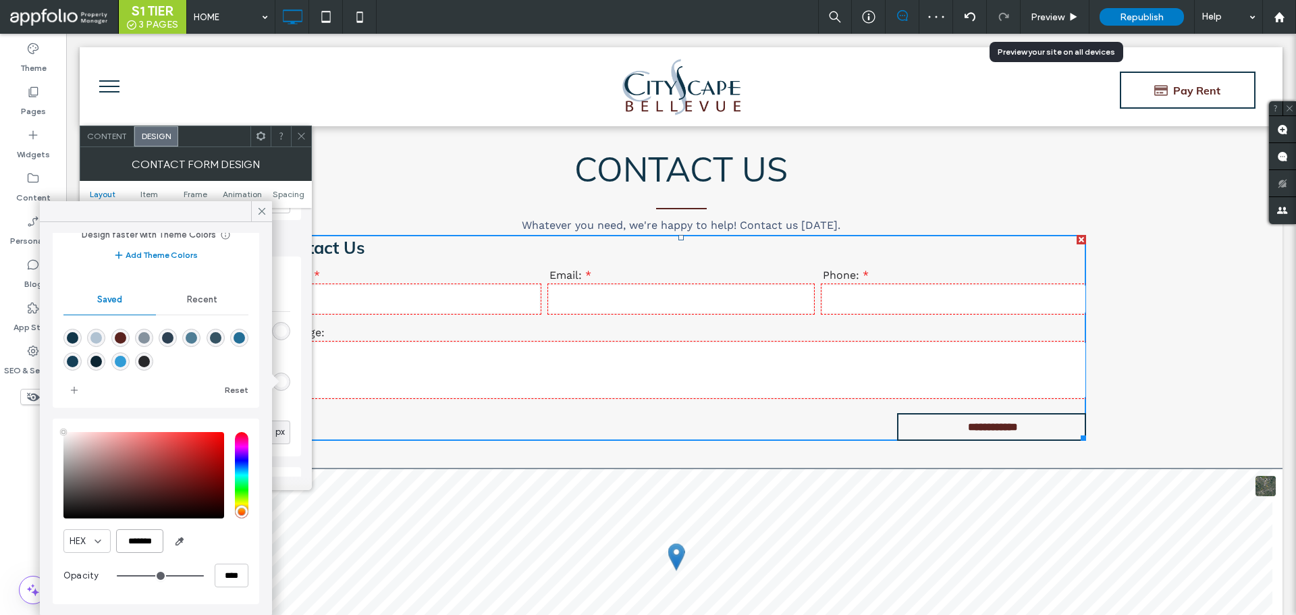
click at [138, 545] on input "*******" at bounding box center [139, 541] width 47 height 24
paste input "color picker textbox"
type input "*******"
click at [212, 544] on div "HEX *******" at bounding box center [155, 541] width 185 height 24
click at [261, 211] on icon at bounding box center [262, 211] width 12 height 12
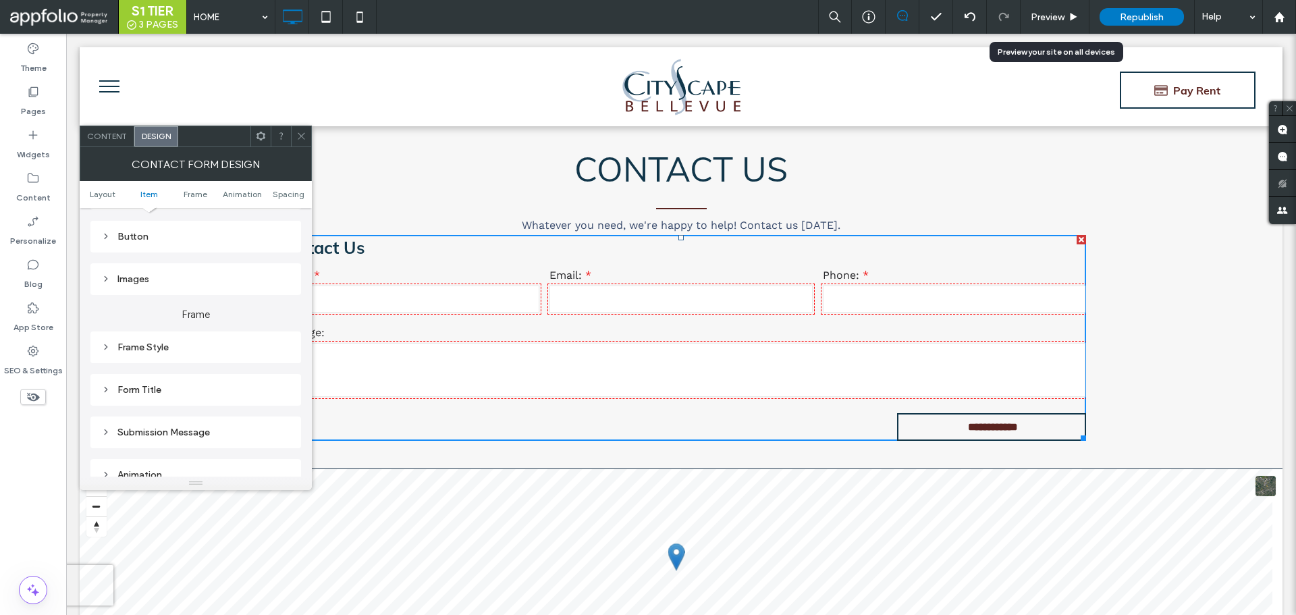
scroll to position [473, 0]
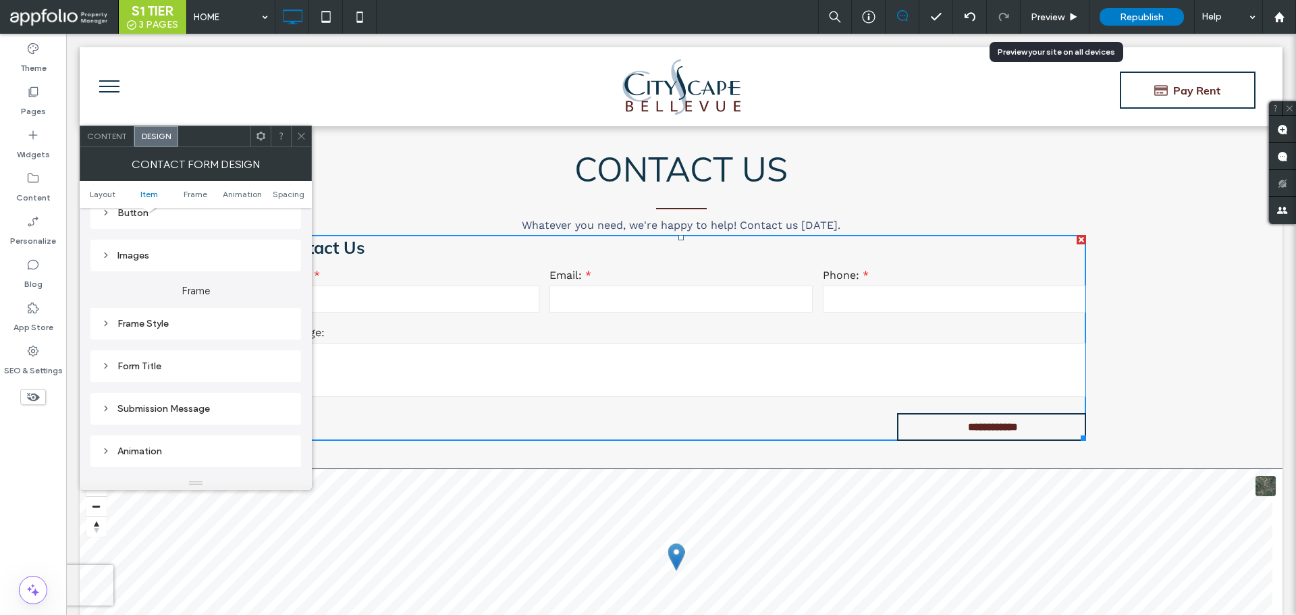
click at [122, 222] on div "Button" at bounding box center [195, 213] width 211 height 32
click at [117, 208] on div "Button" at bounding box center [195, 212] width 189 height 11
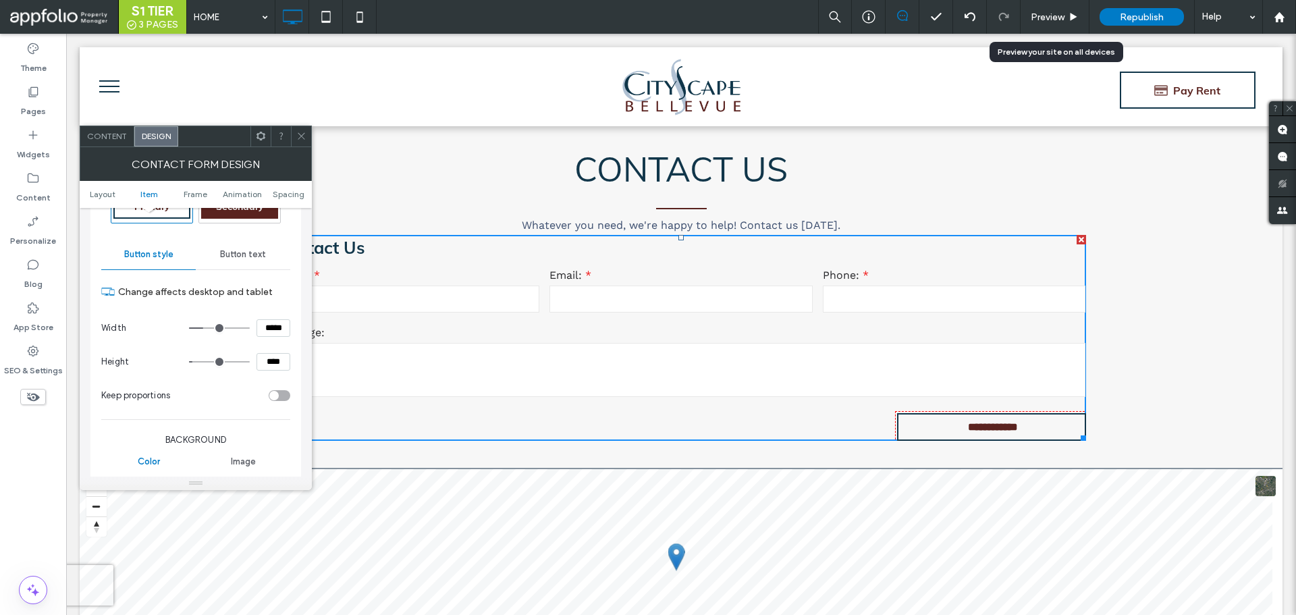
scroll to position [540, 0]
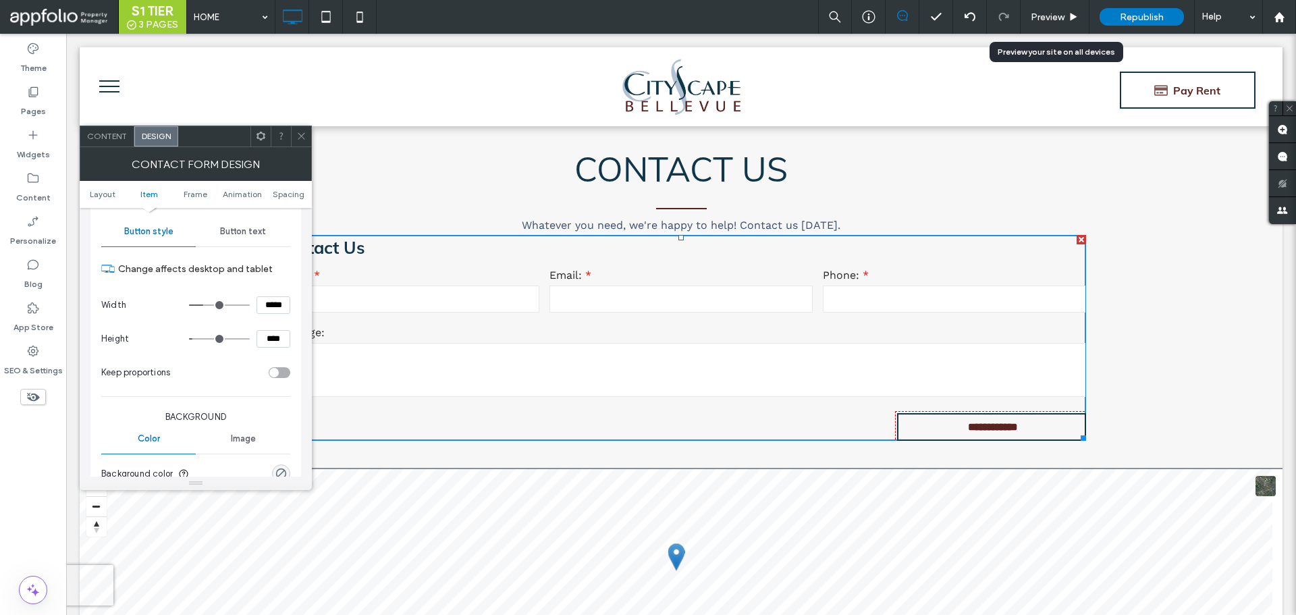
click at [271, 343] on input "****" at bounding box center [274, 339] width 34 height 18
type input "****"
type input "**"
click at [234, 370] on div "Keep proportions" at bounding box center [182, 372] width 162 height 14
click at [222, 238] on div "Button text" at bounding box center [243, 232] width 95 height 30
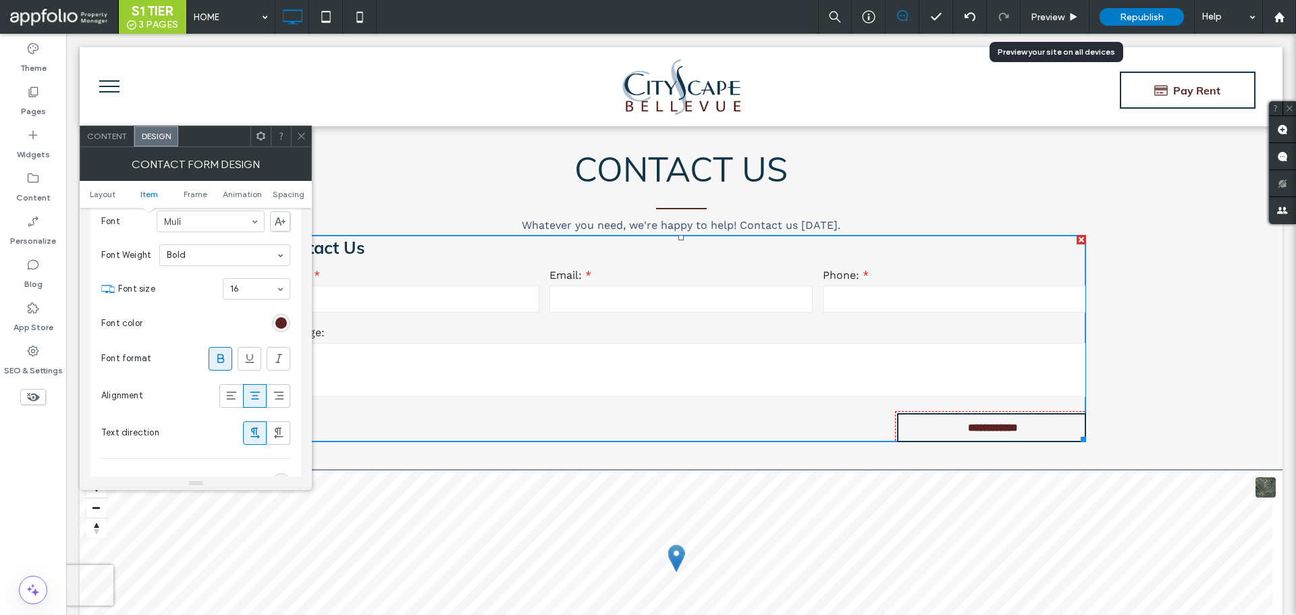
scroll to position [608, 0]
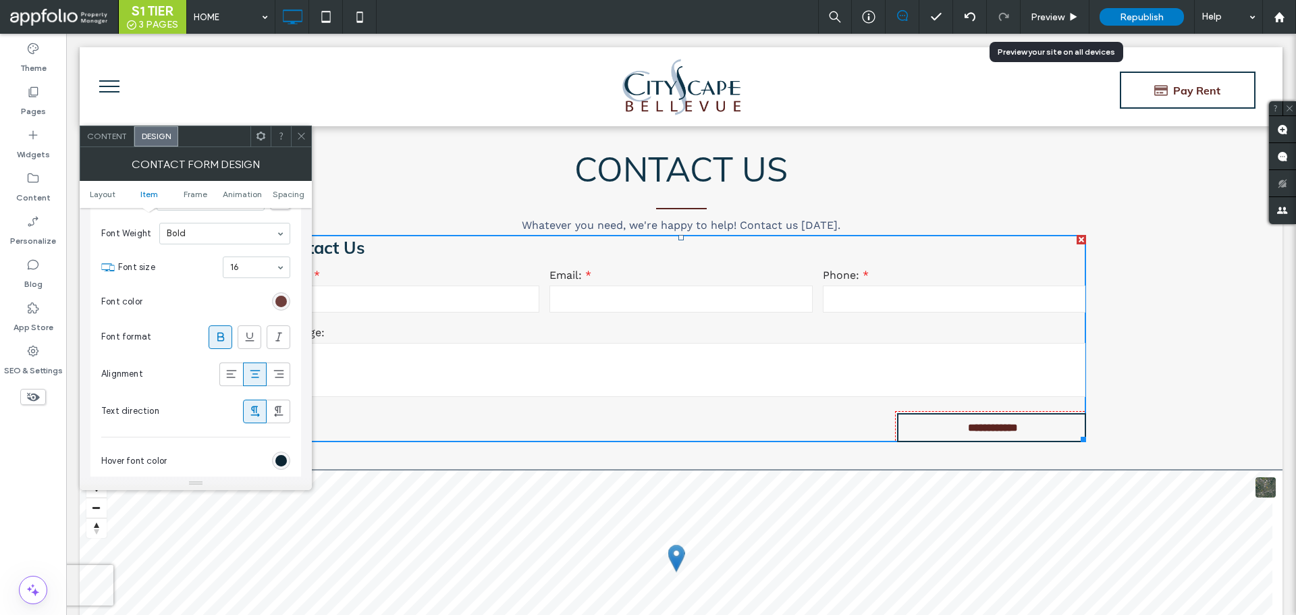
drag, startPoint x: 286, startPoint y: 291, endPoint x: 284, endPoint y: 300, distance: 8.9
click at [286, 291] on section "Font color" at bounding box center [195, 302] width 189 height 34
click at [284, 301] on div "rgb(90, 35, 31)" at bounding box center [280, 301] width 11 height 11
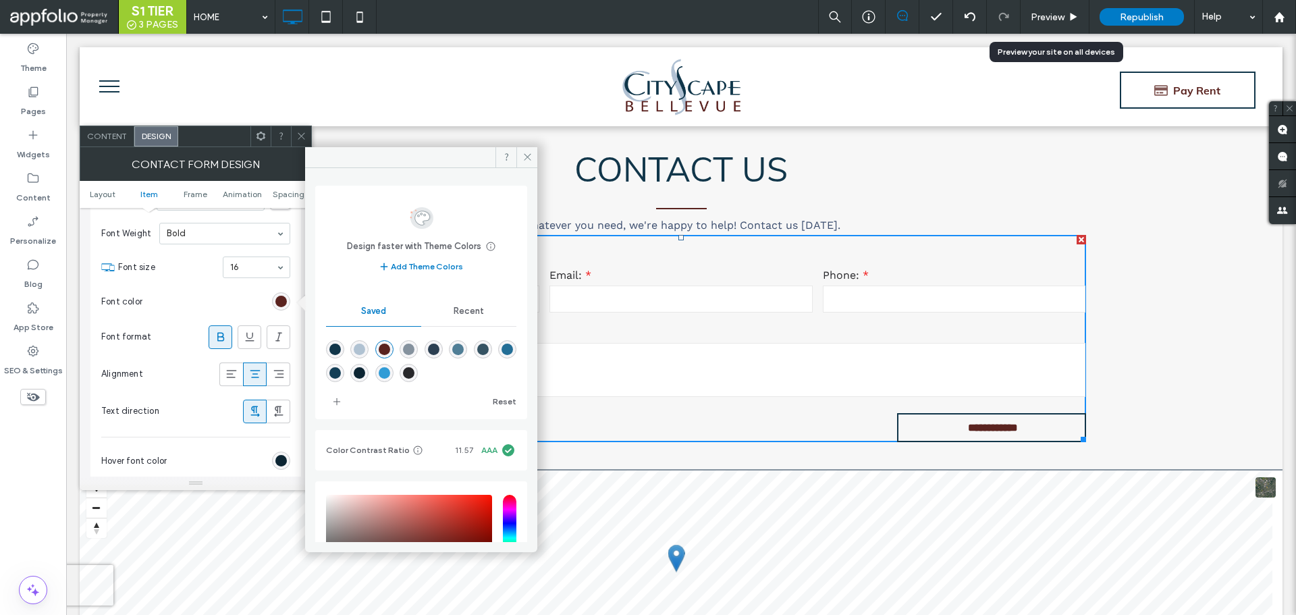
click at [389, 352] on div "rgba(90,35,31,1)" at bounding box center [384, 349] width 11 height 11
drag, startPoint x: 529, startPoint y: 159, endPoint x: 263, endPoint y: 226, distance: 274.8
click at [529, 159] on use at bounding box center [527, 157] width 7 height 7
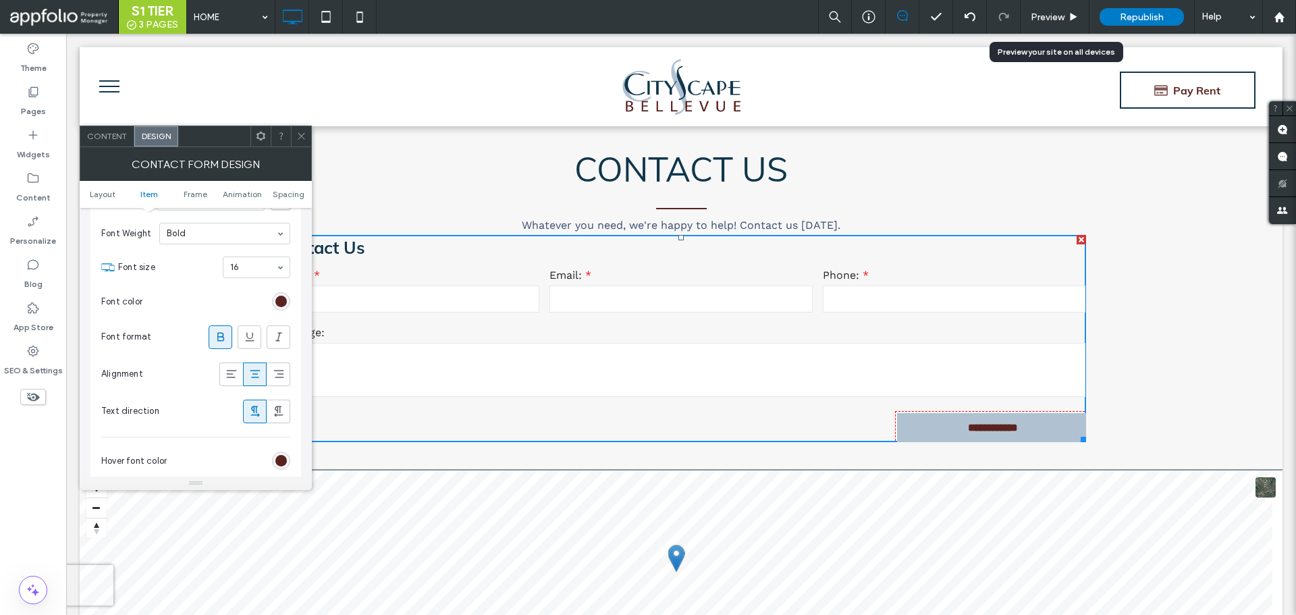
click at [277, 453] on div "rgb(90, 35, 31)" at bounding box center [281, 461] width 18 height 18
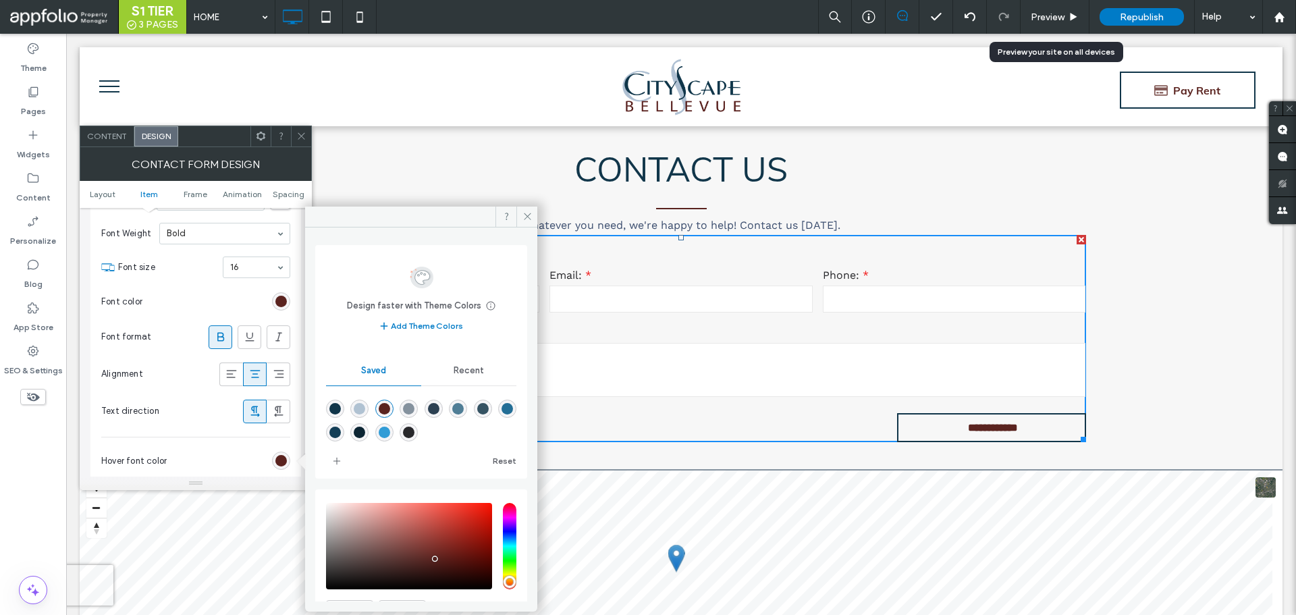
click at [365, 434] on div "rgba(12,37,51,1)" at bounding box center [359, 432] width 11 height 11
type input "*******"
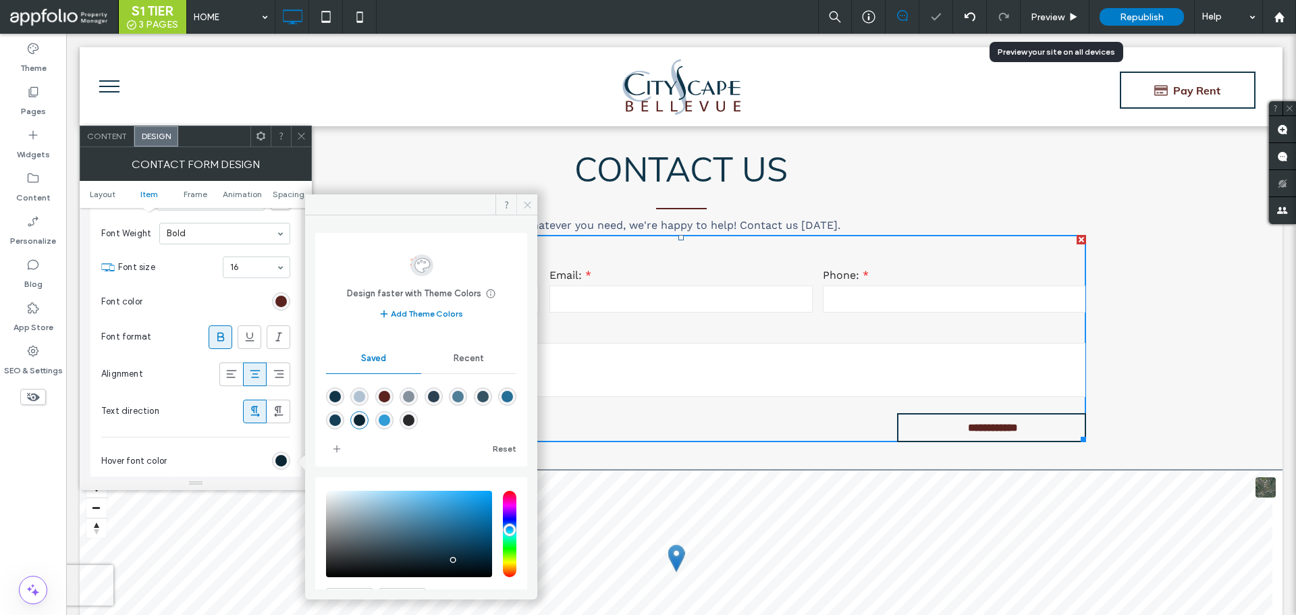
click at [525, 208] on icon at bounding box center [528, 205] width 10 height 10
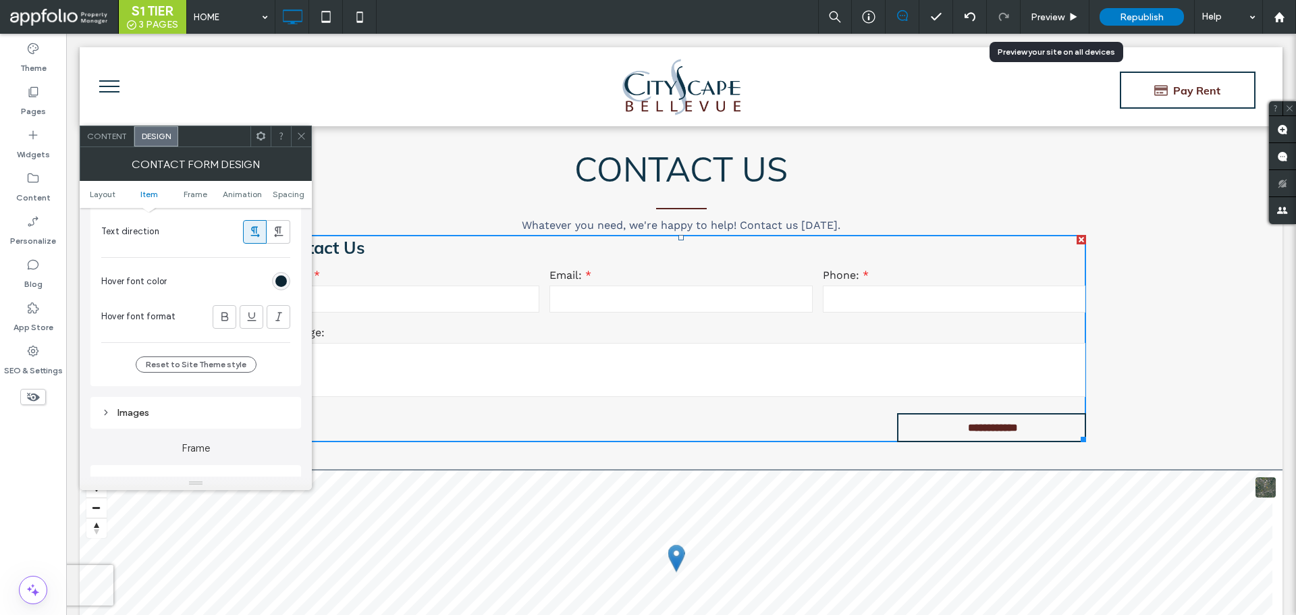
scroll to position [810, 0]
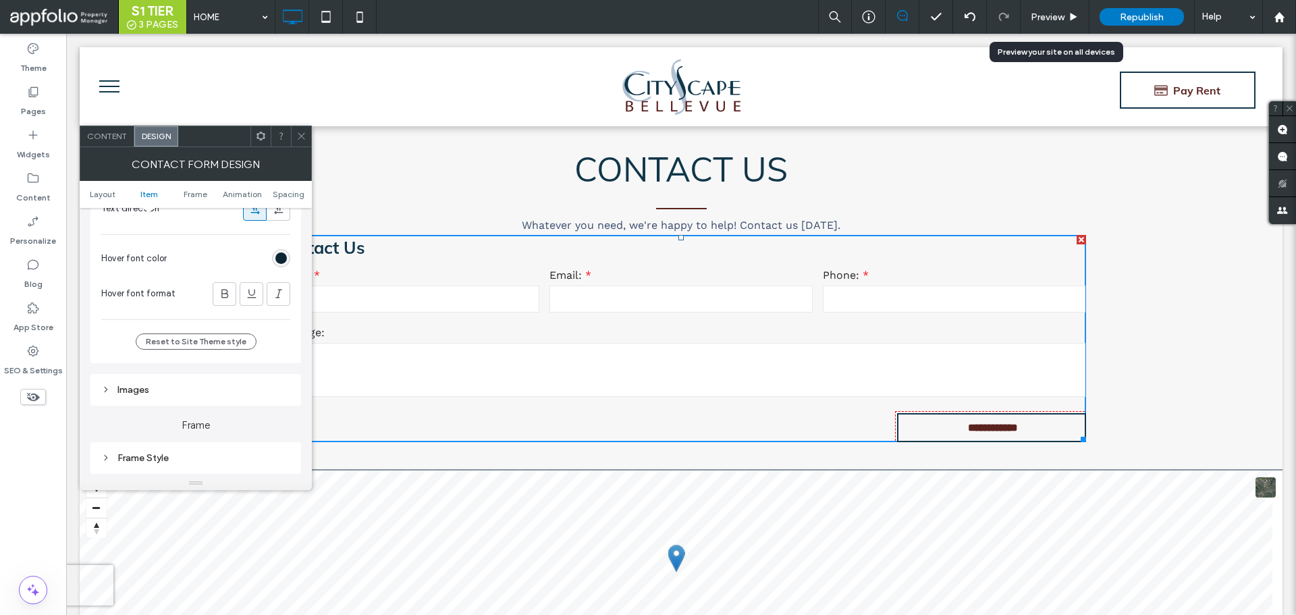
click at [127, 378] on div "Images" at bounding box center [195, 390] width 211 height 32
click at [132, 396] on div "Images" at bounding box center [195, 390] width 189 height 18
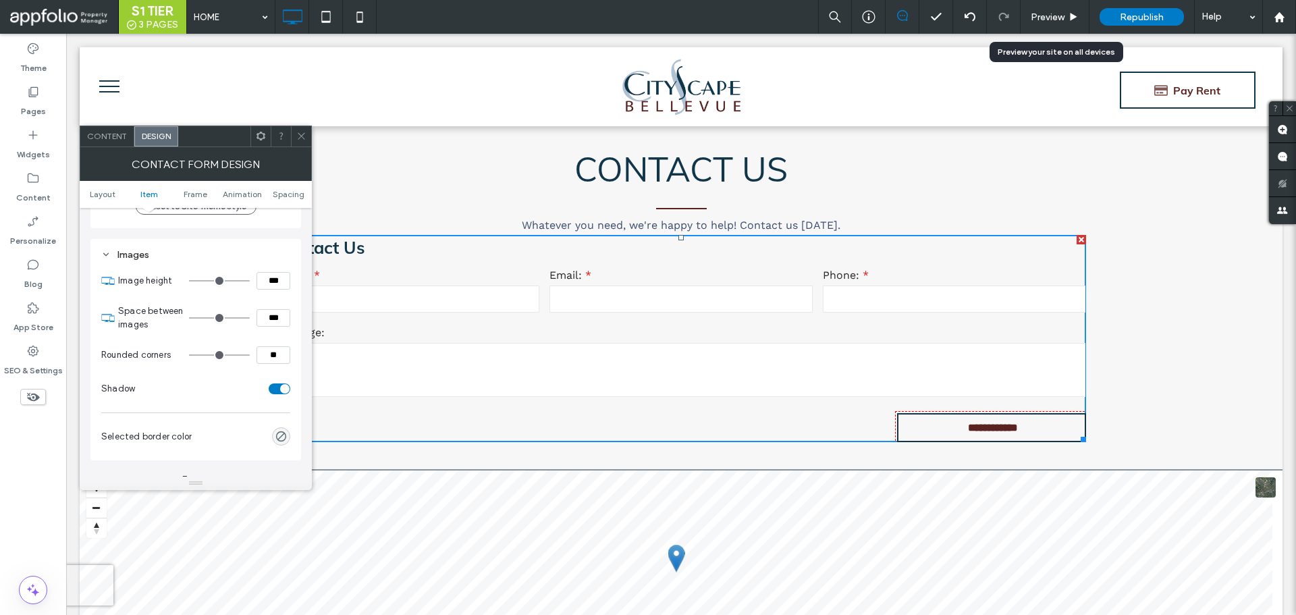
scroll to position [1080, 0]
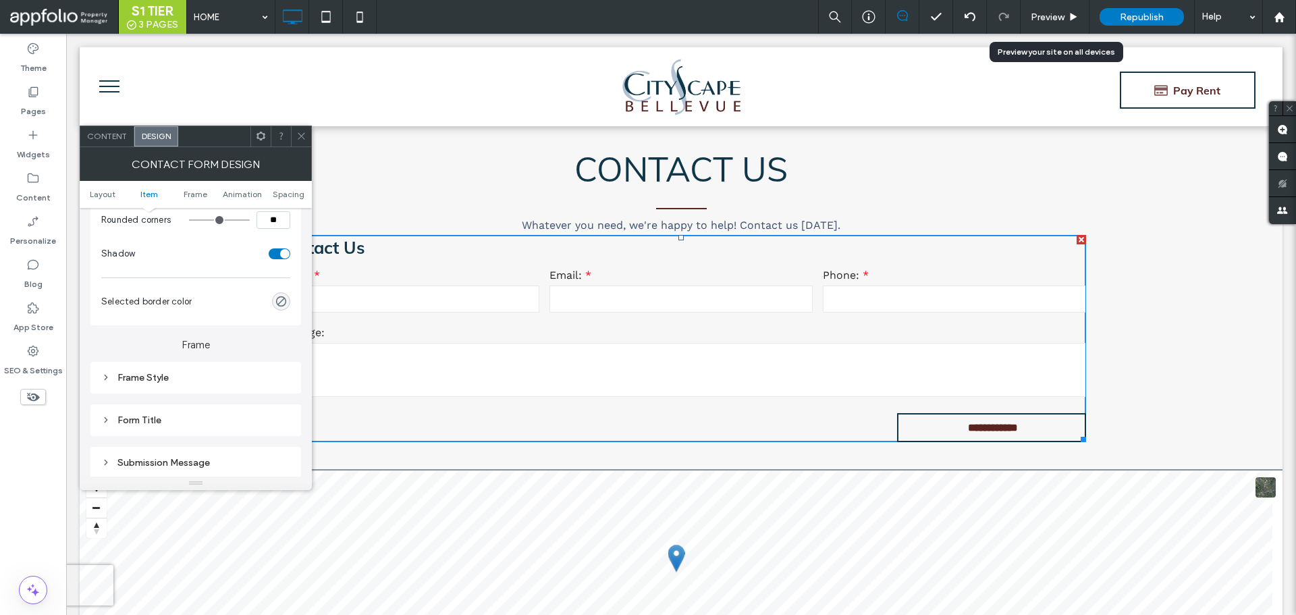
click at [155, 383] on div "Frame Style" at bounding box center [195, 377] width 189 height 11
click at [105, 377] on icon at bounding box center [105, 377] width 9 height 9
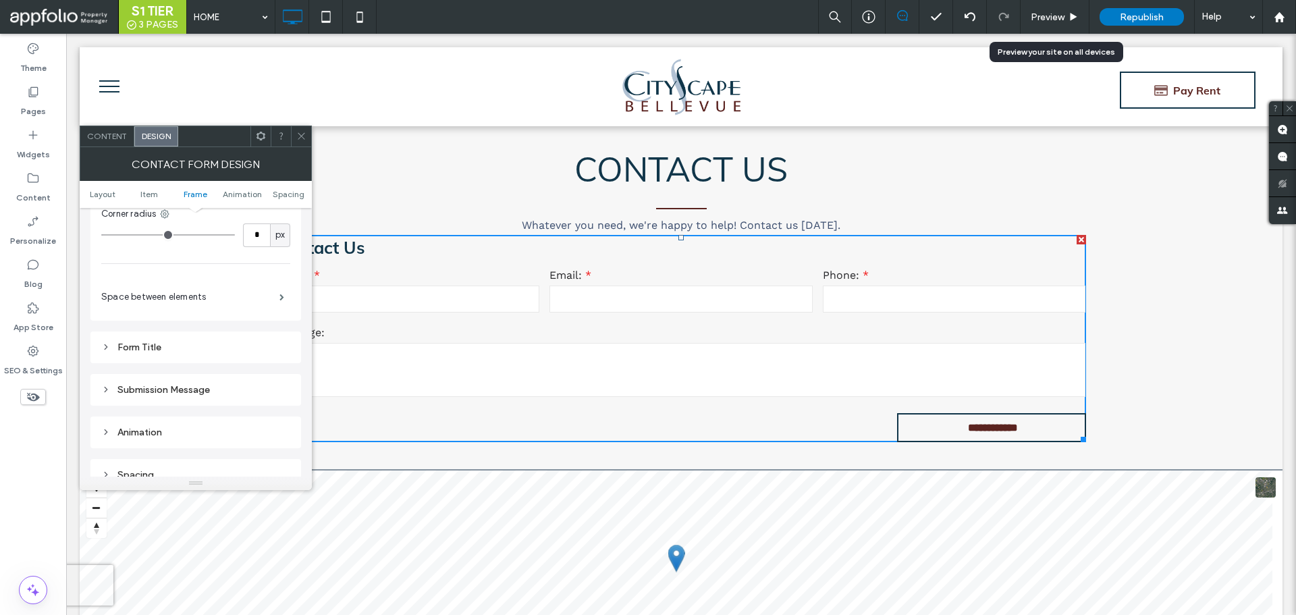
scroll to position [1418, 0]
click at [147, 356] on div "Submission Message" at bounding box center [195, 349] width 189 height 18
click at [126, 315] on div "Form Title" at bounding box center [195, 307] width 211 height 32
click at [127, 443] on div "Form Title" at bounding box center [195, 441] width 189 height 11
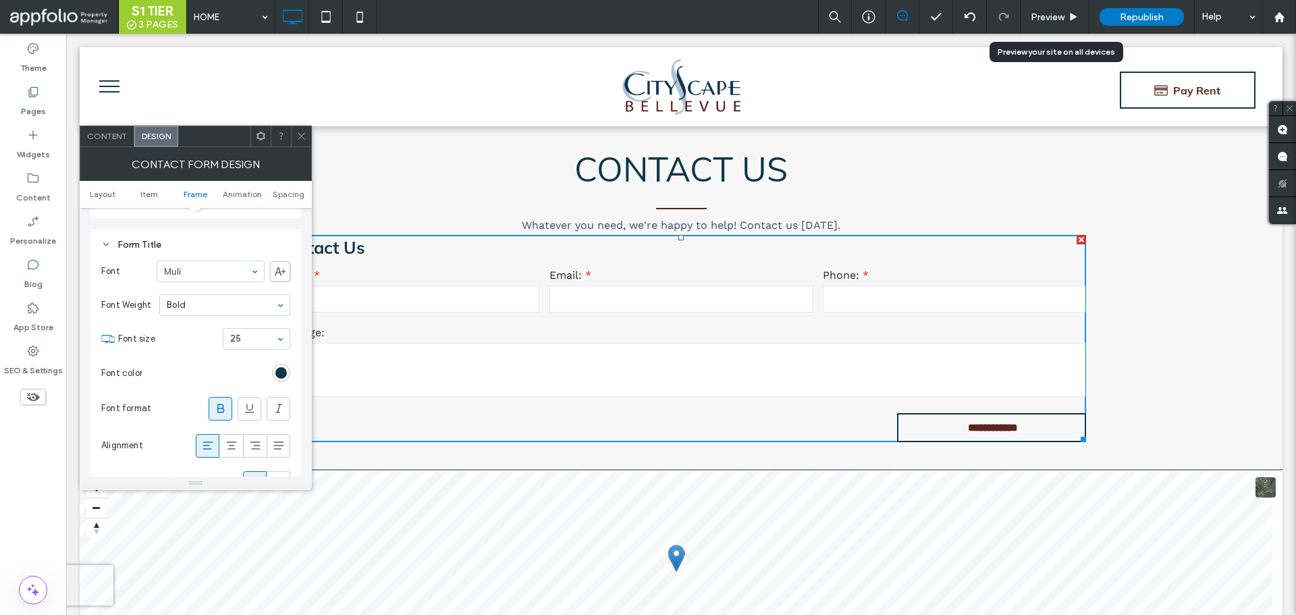
scroll to position [1485, 0]
click at [106, 138] on span "Content" at bounding box center [107, 136] width 40 height 10
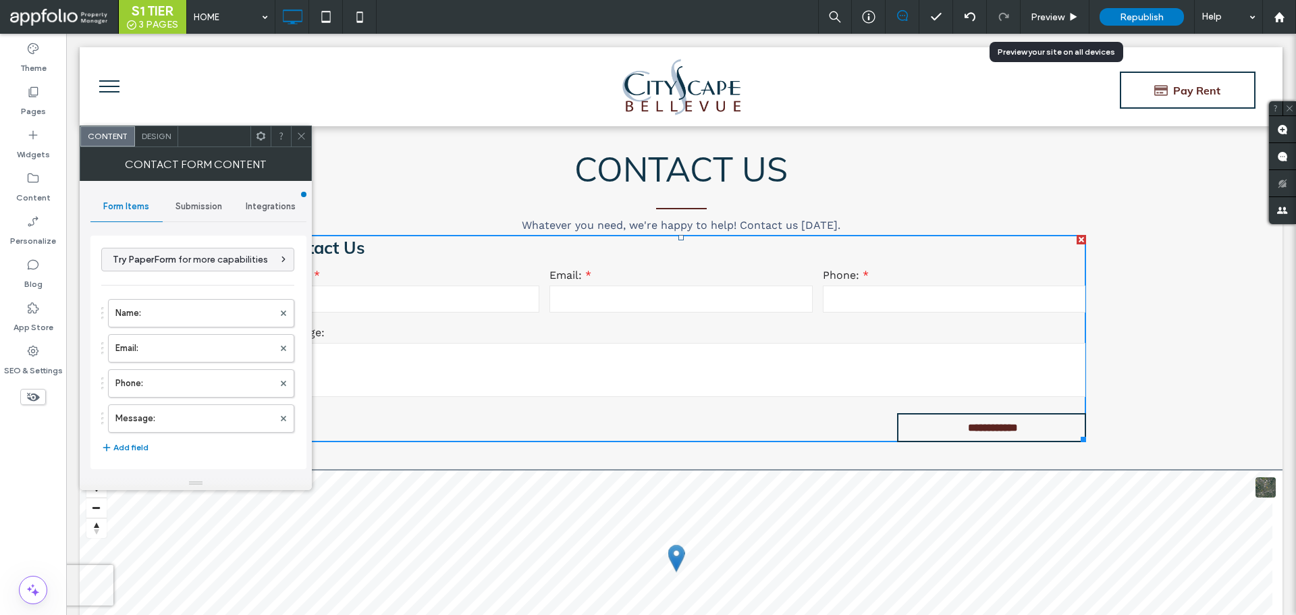
type input "**********"
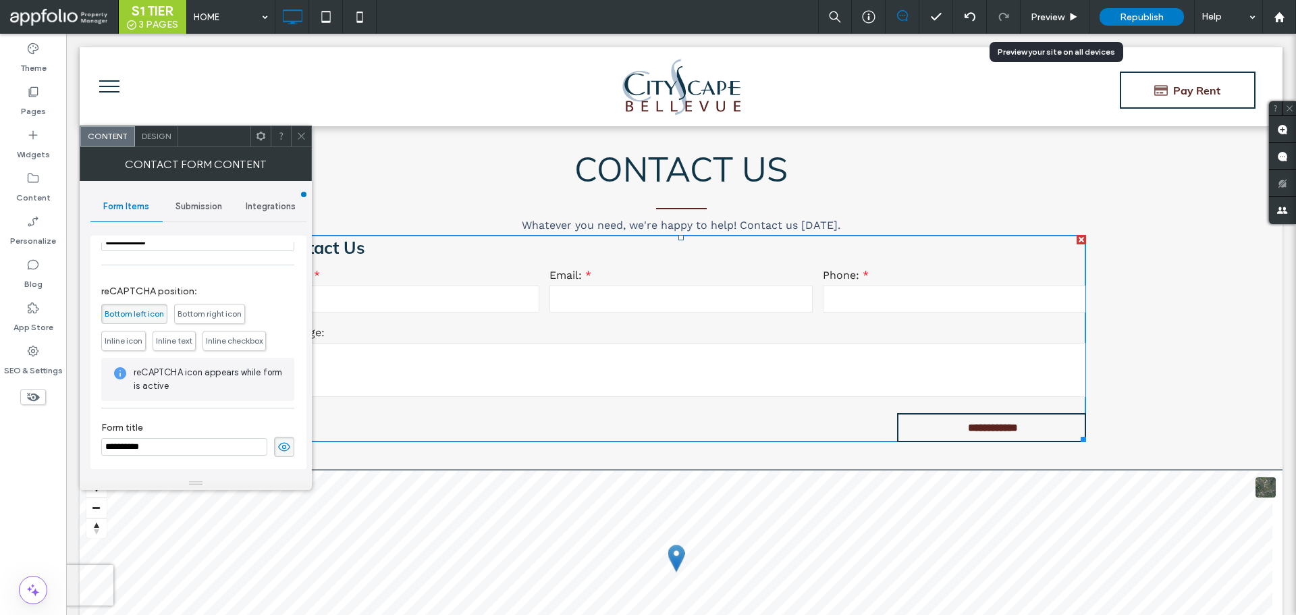
scroll to position [273, 0]
click at [236, 442] on input "**********" at bounding box center [184, 444] width 166 height 18
click at [277, 451] on icon at bounding box center [284, 444] width 14 height 15
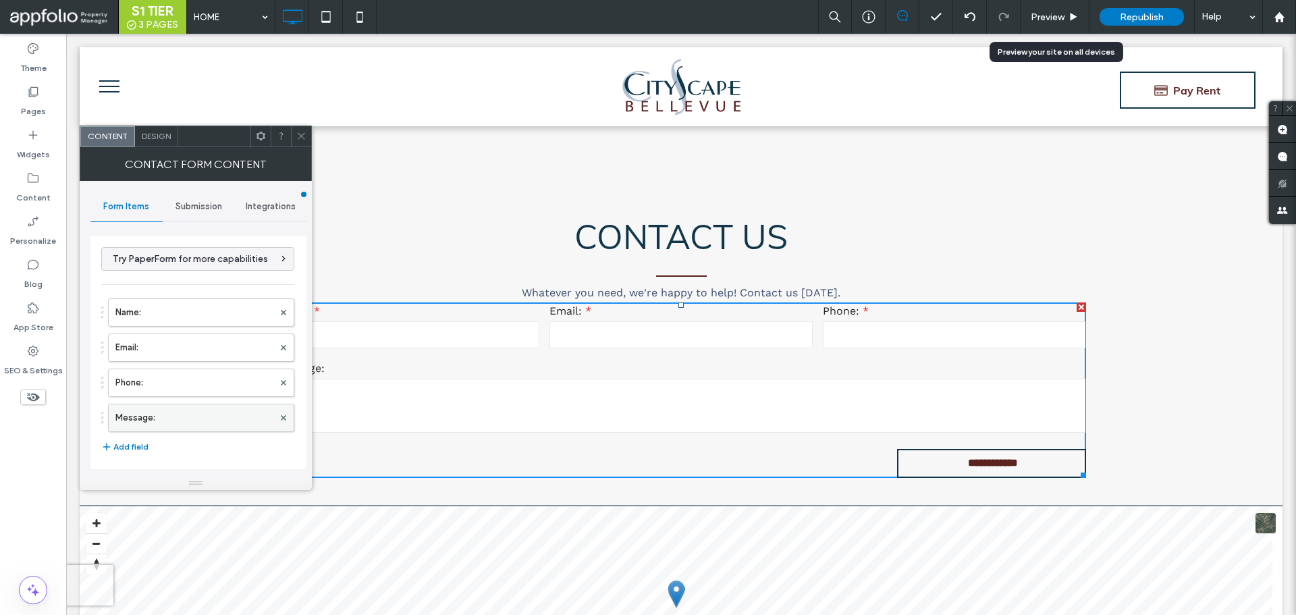
scroll to position [0, 0]
click at [294, 136] on div at bounding box center [301, 136] width 20 height 20
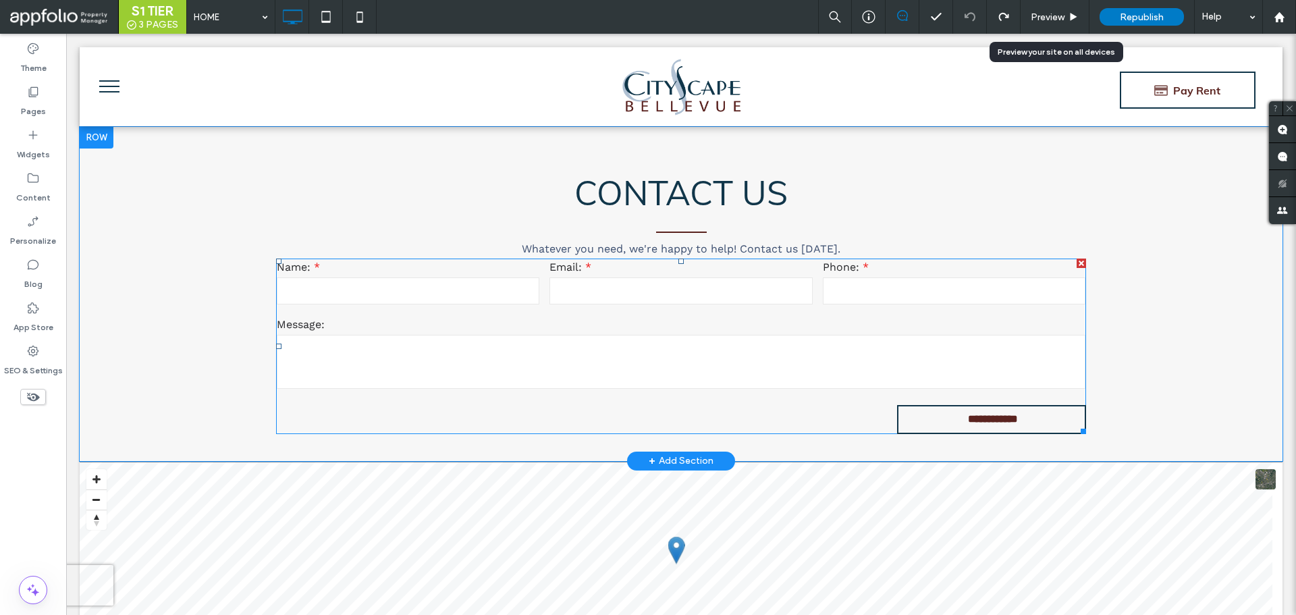
scroll to position [6679, 0]
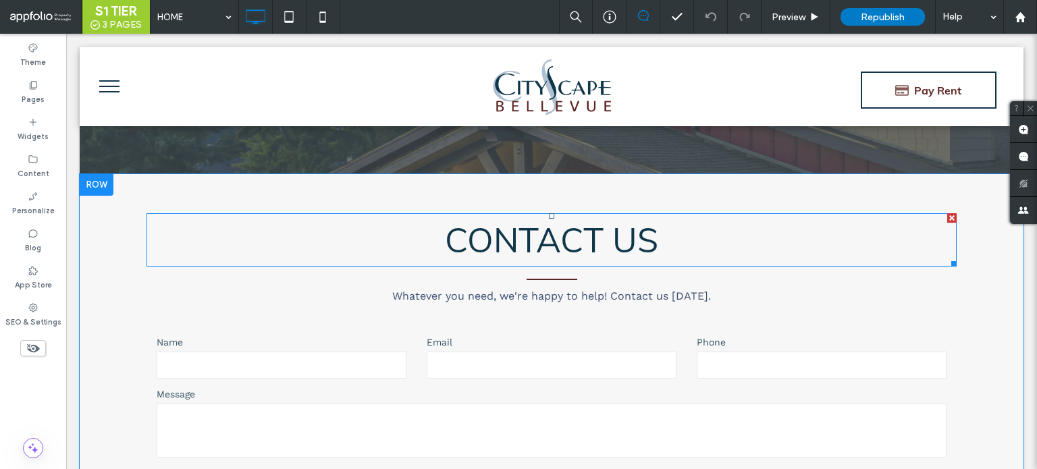
scroll to position [6347, 0]
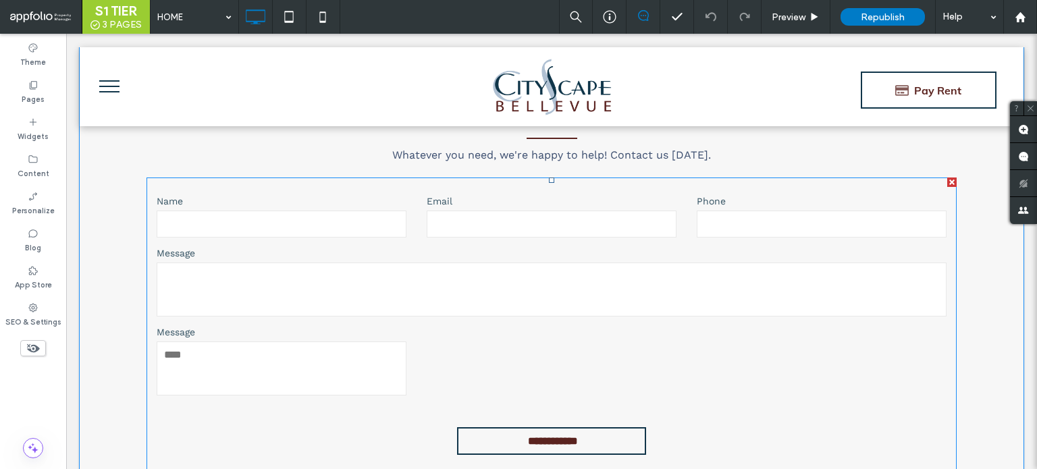
click at [527, 320] on form "**********" at bounding box center [552, 328] width 810 height 301
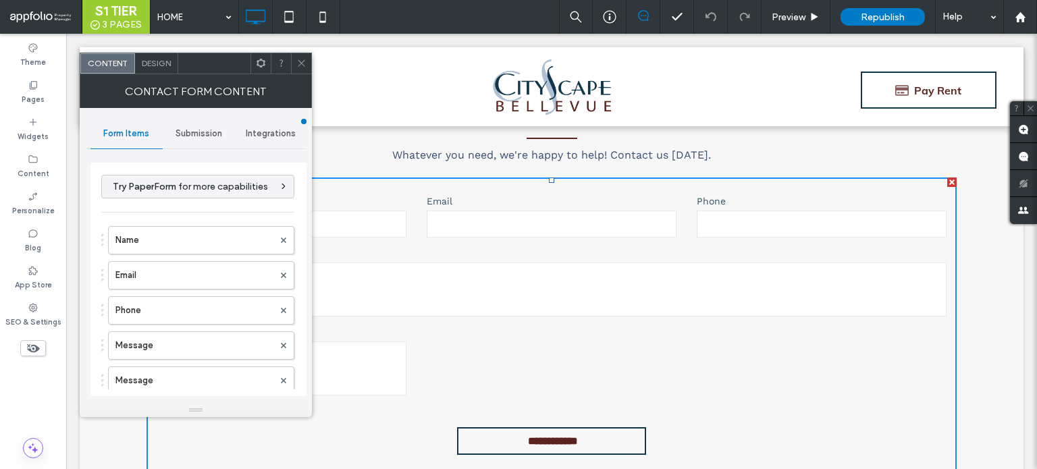
type input "**********"
drag, startPoint x: 182, startPoint y: 73, endPoint x: 176, endPoint y: 74, distance: 6.8
click at [182, 74] on div "Contact Form Content" at bounding box center [196, 91] width 232 height 34
click at [171, 74] on div "Contact Form Content" at bounding box center [196, 91] width 232 height 34
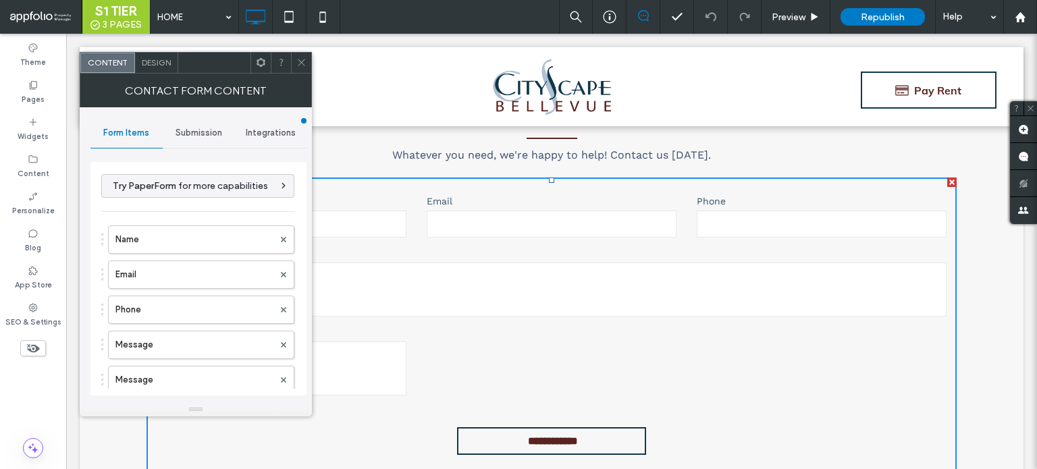
click at [168, 65] on span "Design" at bounding box center [156, 62] width 29 height 10
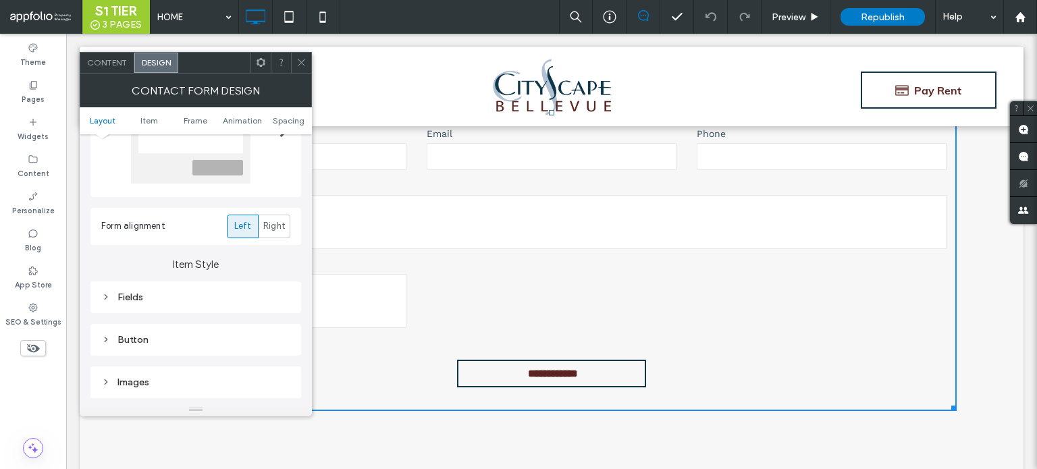
scroll to position [135, 0]
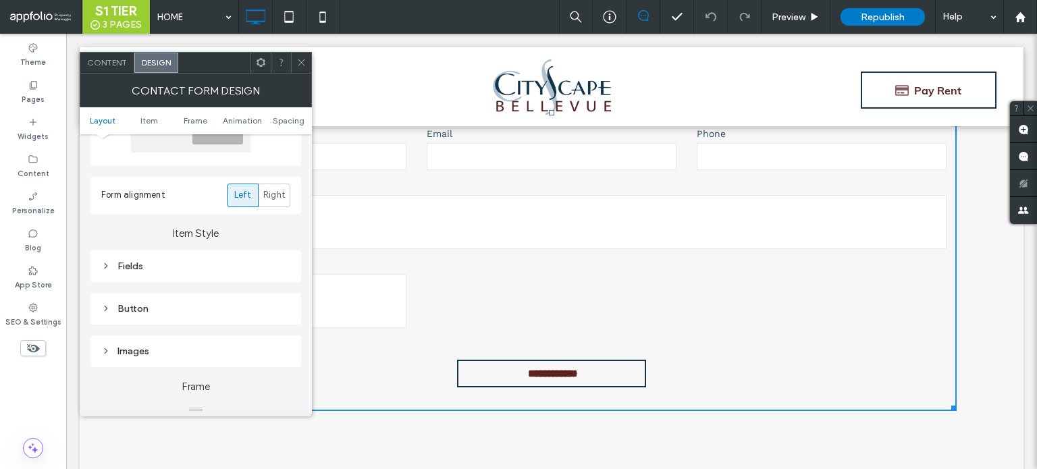
drag, startPoint x: 122, startPoint y: 265, endPoint x: 133, endPoint y: 267, distance: 11.6
click at [122, 265] on div "Fields" at bounding box center [195, 266] width 189 height 11
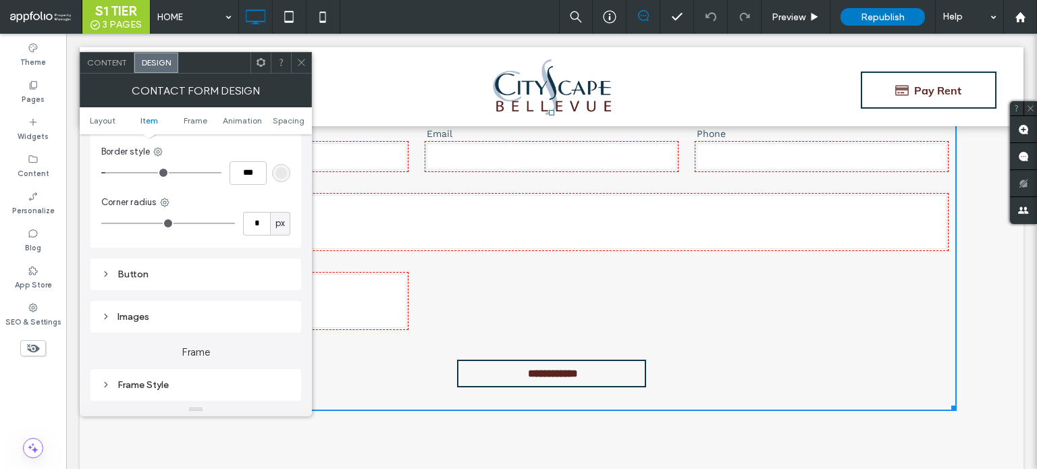
scroll to position [270, 0]
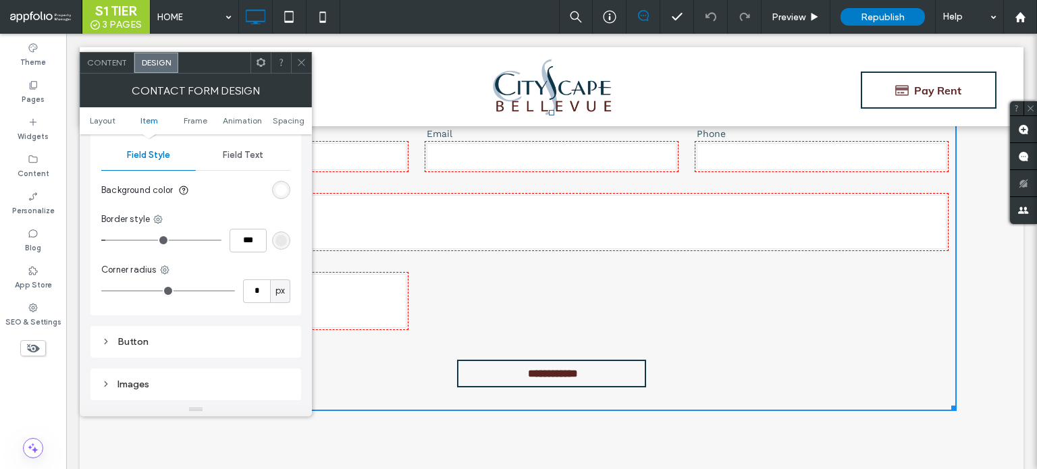
click at [281, 188] on div "rgb(255, 255, 255)" at bounding box center [280, 189] width 11 height 11
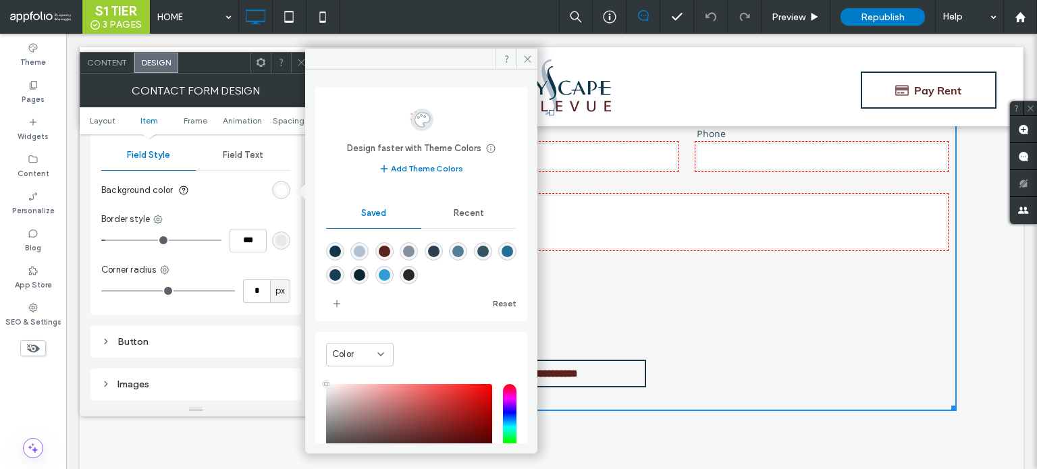
type input "****"
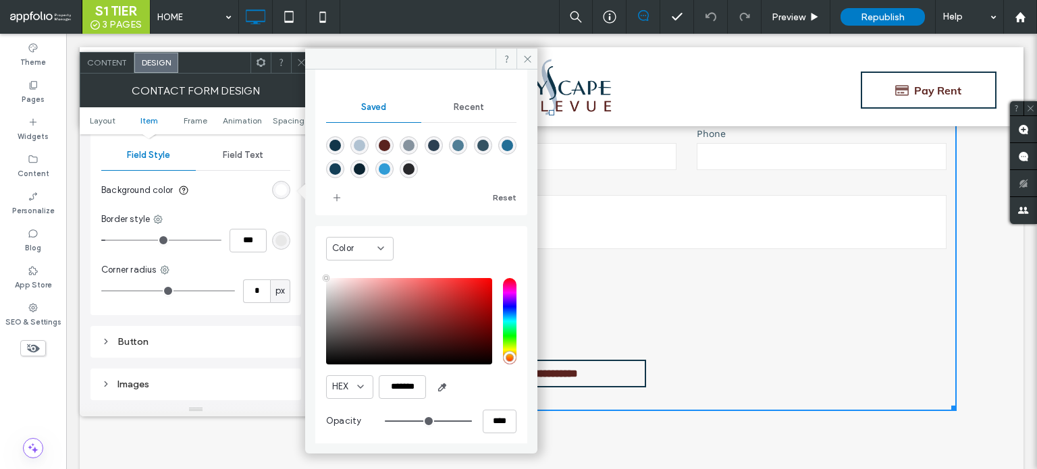
scroll to position [111, 0]
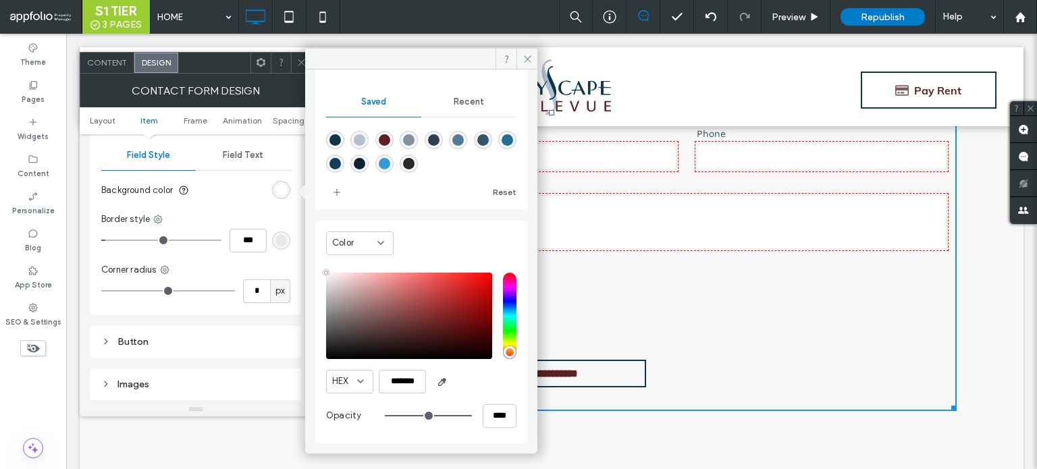
click at [277, 240] on div "rgb(232, 232, 232)" at bounding box center [280, 240] width 11 height 11
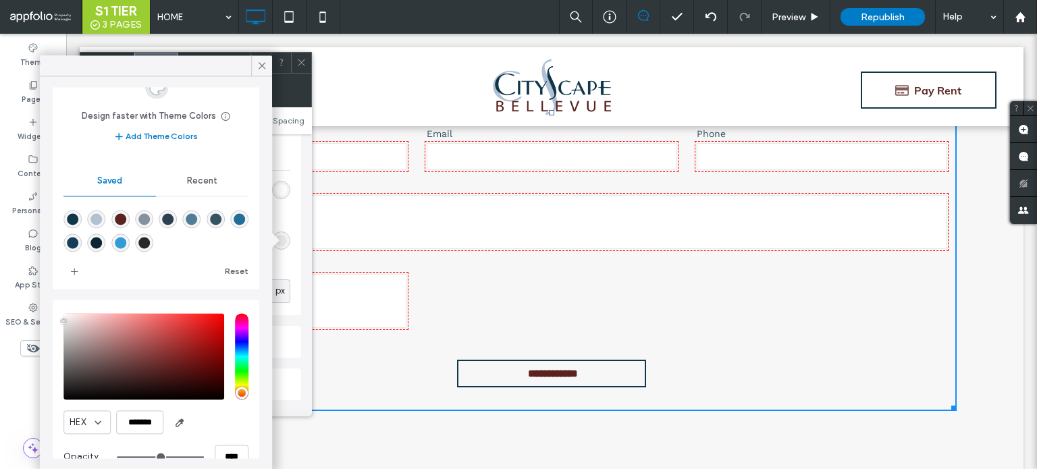
scroll to position [70, 0]
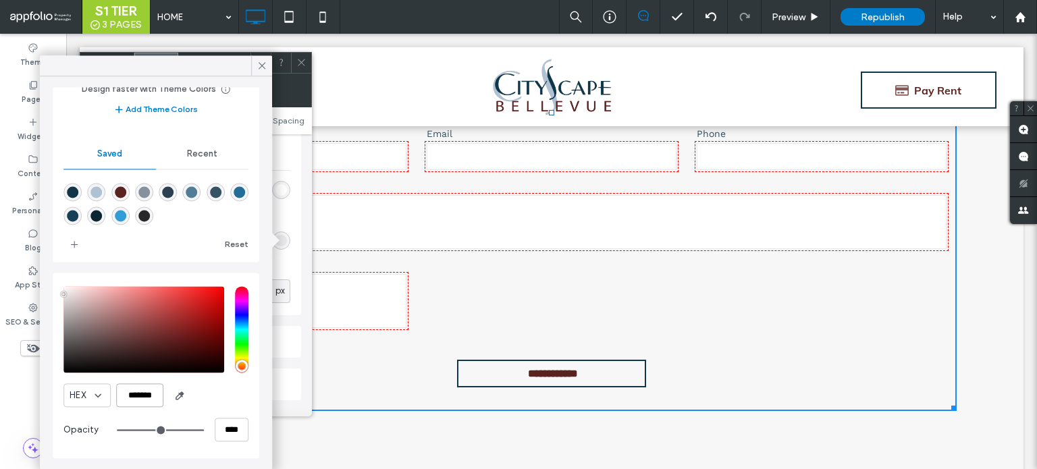
click at [144, 389] on input "*******" at bounding box center [139, 396] width 47 height 24
click at [261, 63] on icon at bounding box center [262, 65] width 12 height 12
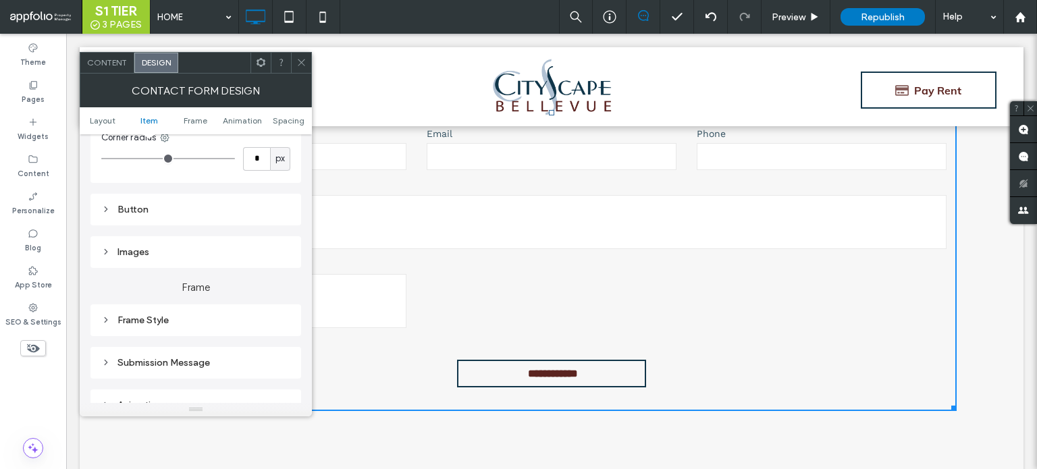
scroll to position [405, 0]
click at [118, 209] on div "Button" at bounding box center [195, 206] width 189 height 11
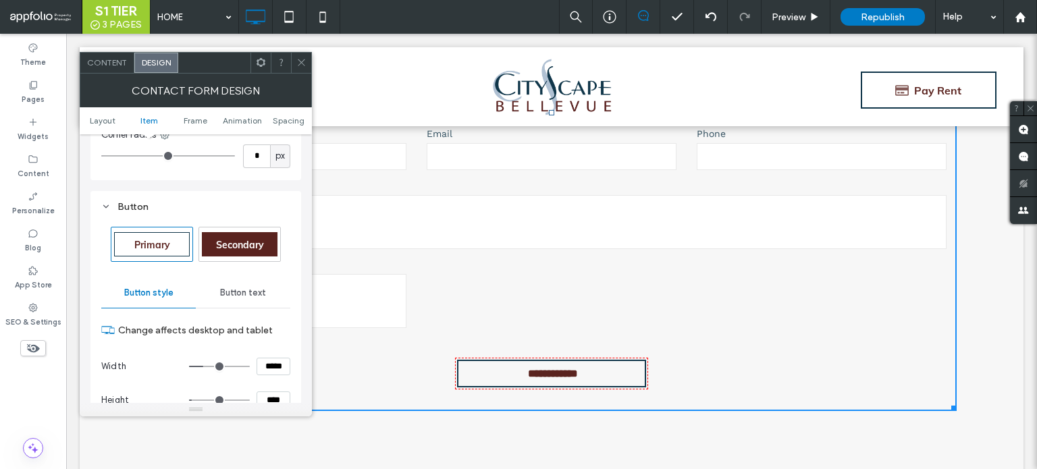
scroll to position [473, 0]
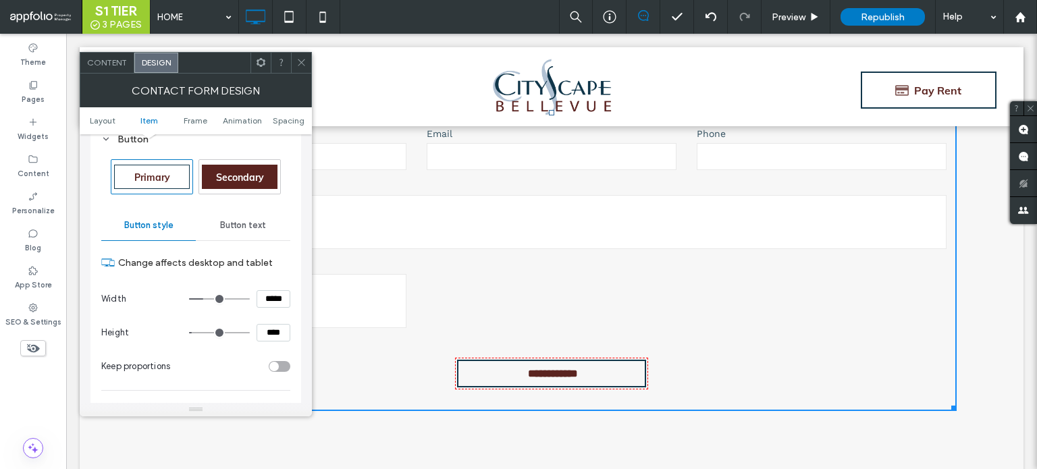
click at [217, 222] on div "Button text" at bounding box center [243, 226] width 95 height 30
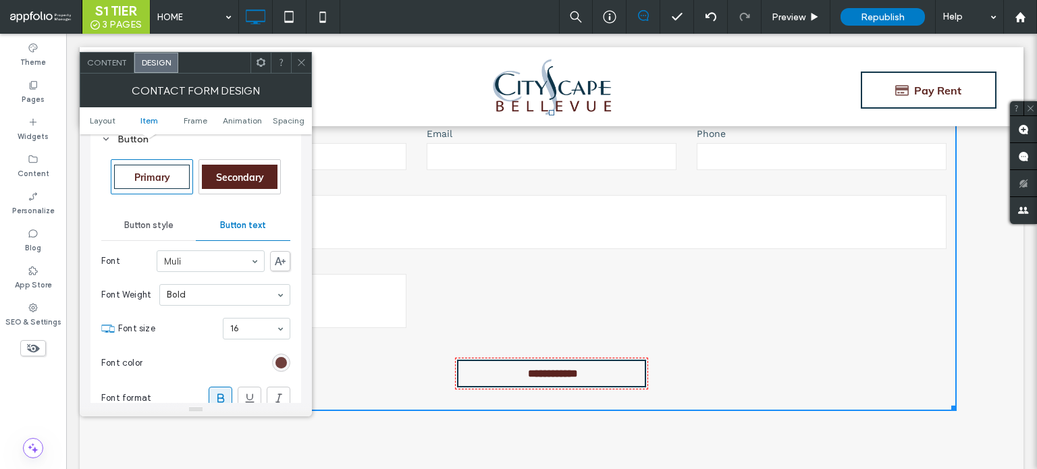
click at [280, 359] on div "rgb(90, 35, 31)" at bounding box center [280, 362] width 11 height 11
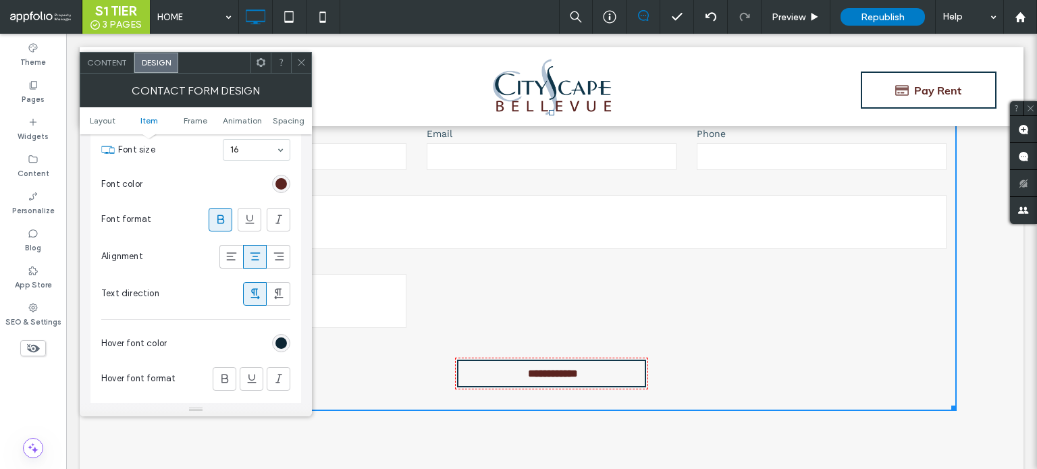
scroll to position [675, 0]
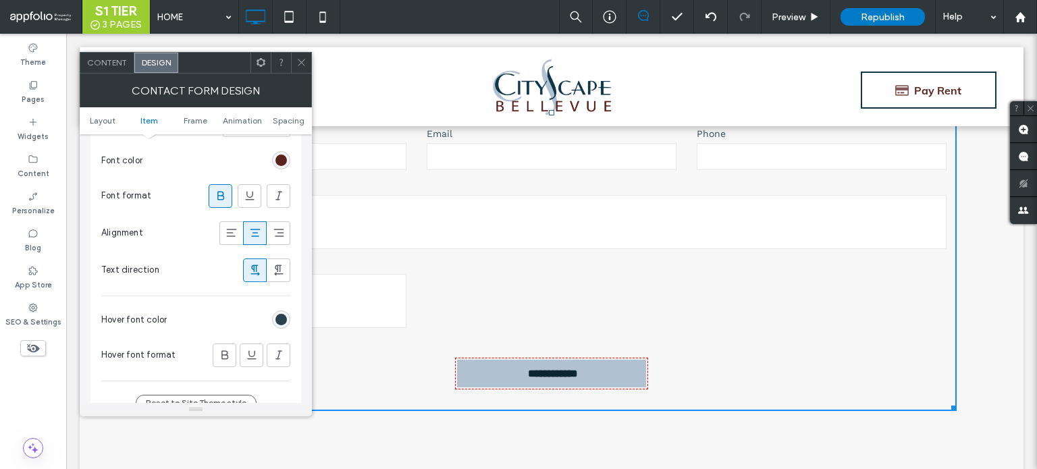
click at [276, 318] on div "rgb(12, 37, 51)" at bounding box center [280, 319] width 11 height 11
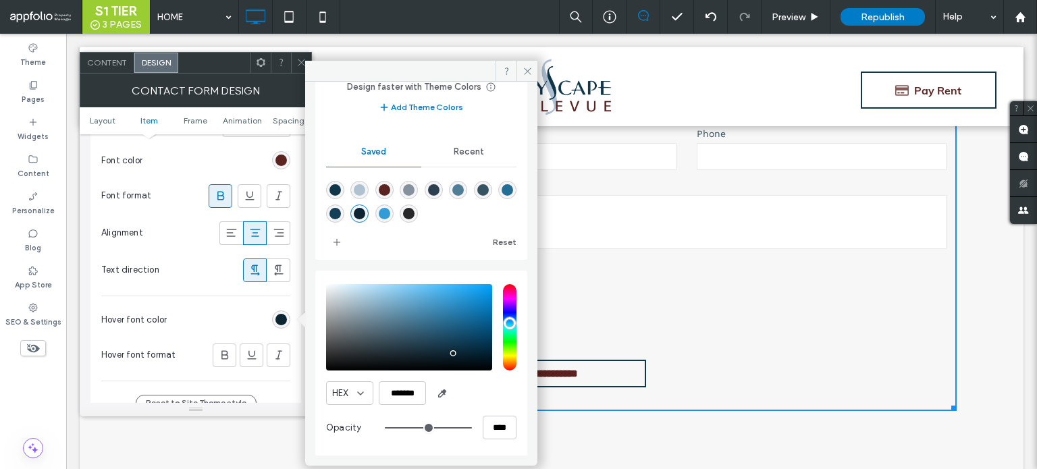
scroll to position [6482, 0]
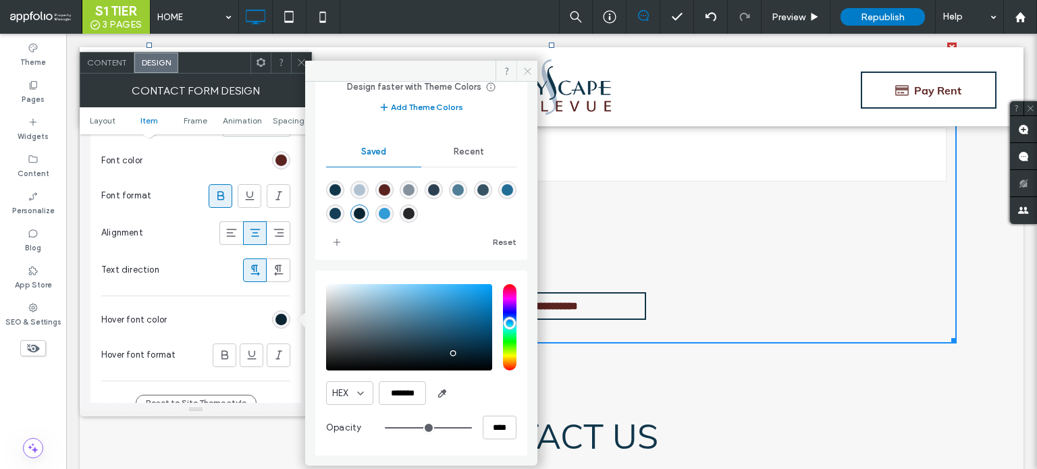
click at [523, 74] on icon at bounding box center [528, 71] width 10 height 10
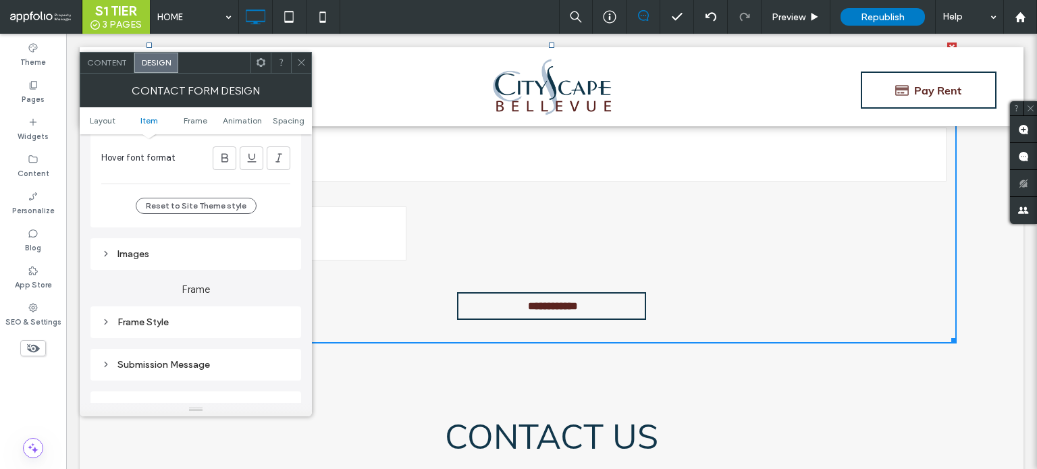
scroll to position [945, 0]
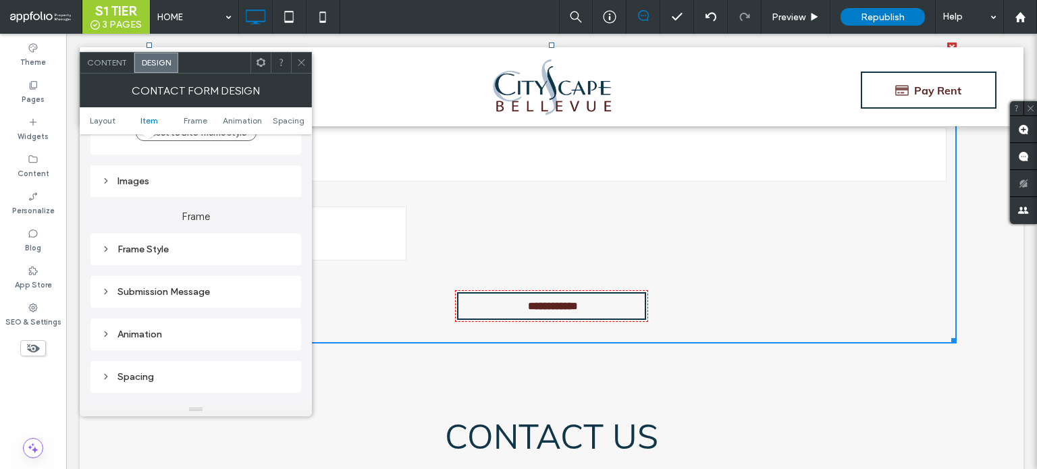
click at [130, 180] on div "Images" at bounding box center [195, 181] width 189 height 11
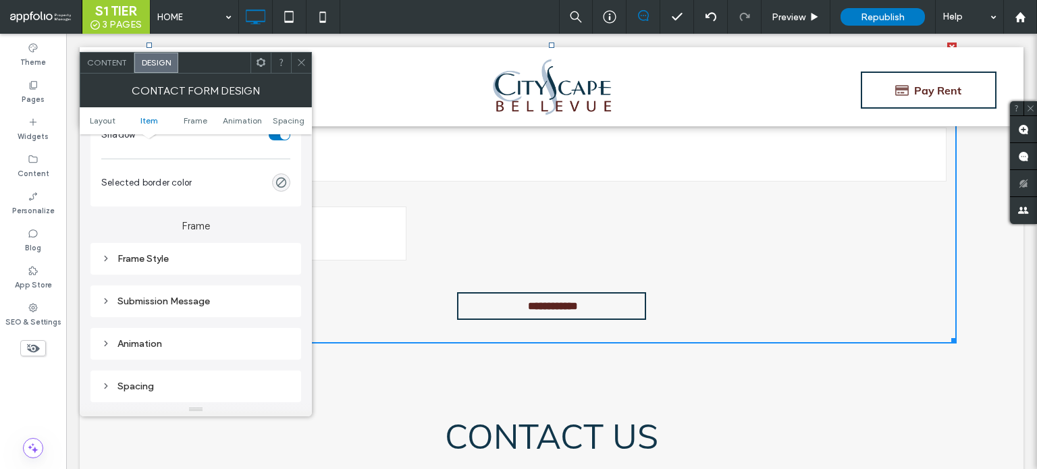
scroll to position [1148, 0]
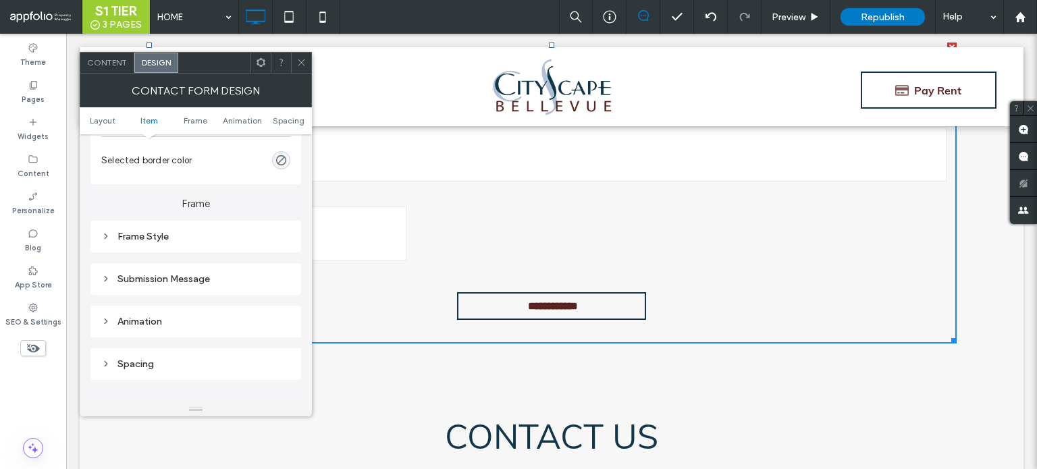
click at [122, 228] on div "Frame Style" at bounding box center [195, 237] width 189 height 18
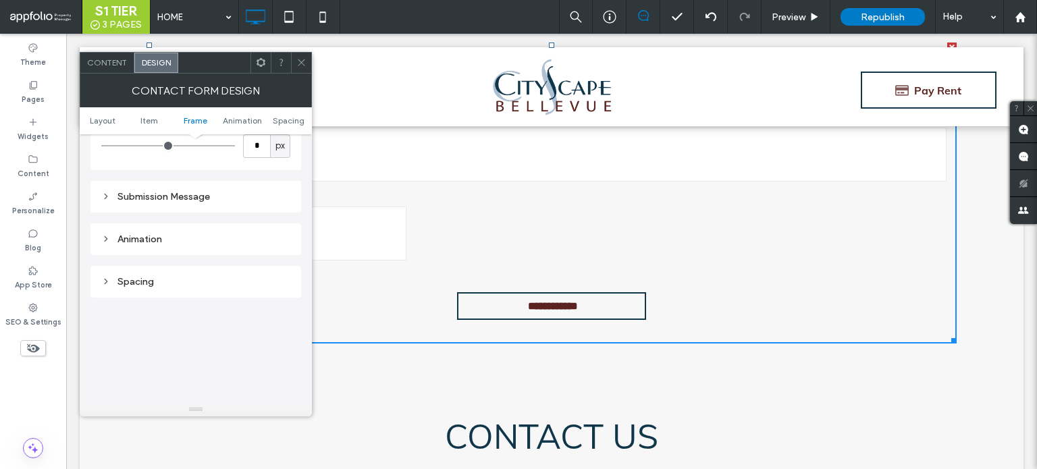
scroll to position [1418, 0]
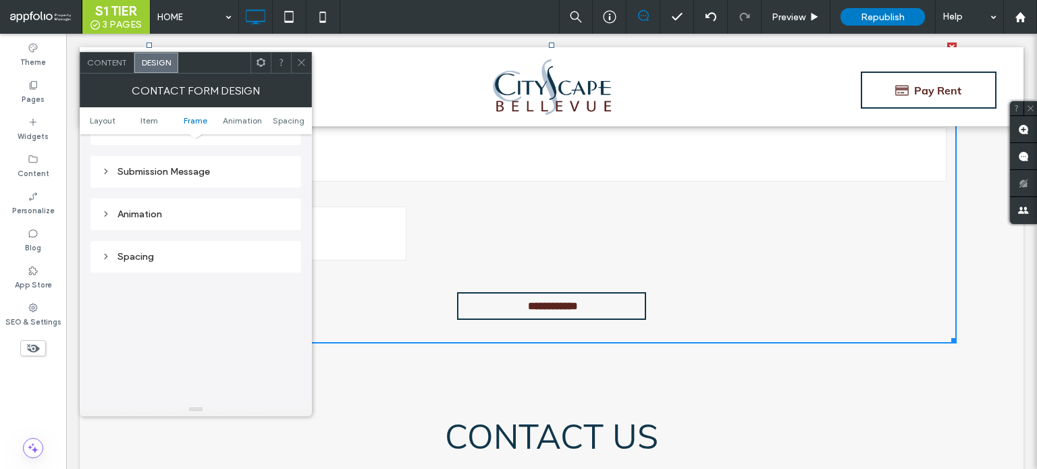
click at [189, 188] on div "Animation" at bounding box center [195, 209] width 211 height 43
click at [191, 178] on div "Submission Message" at bounding box center [195, 172] width 189 height 18
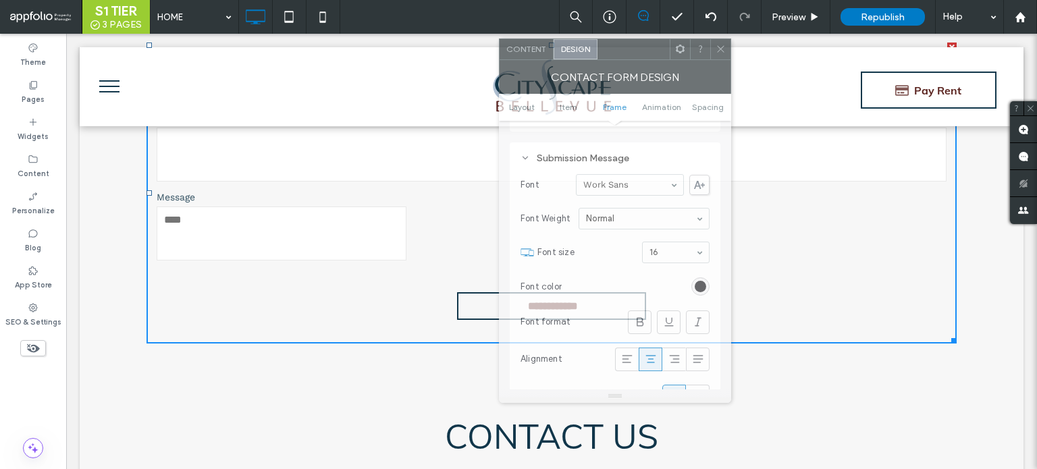
drag, startPoint x: 248, startPoint y: 72, endPoint x: 683, endPoint y: 85, distance: 434.3
click at [668, 70] on div "Contact Form Design" at bounding box center [615, 77] width 232 height 34
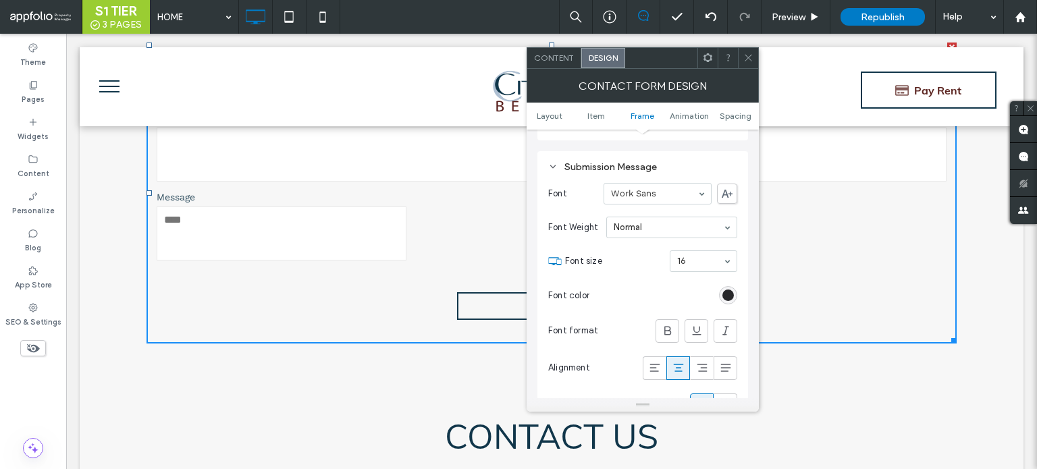
click at [748, 61] on icon at bounding box center [748, 58] width 10 height 10
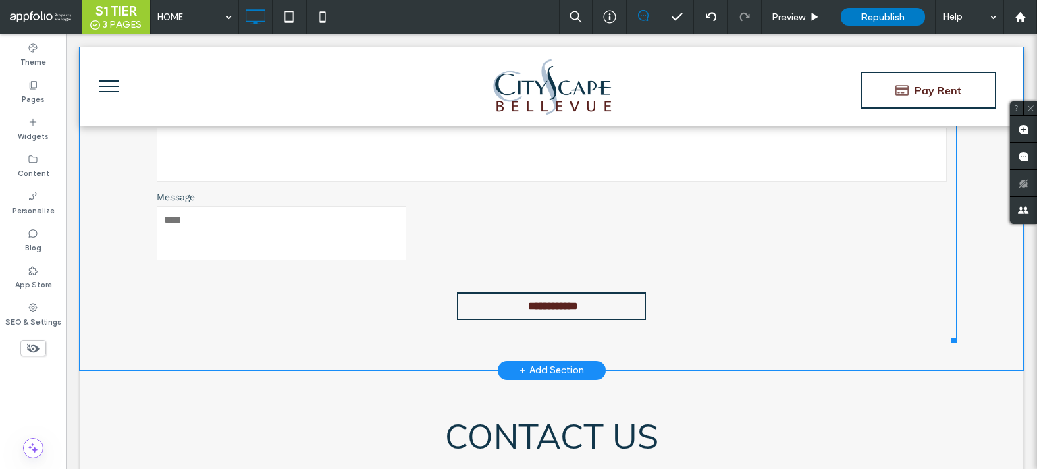
click at [274, 226] on textarea at bounding box center [282, 234] width 250 height 54
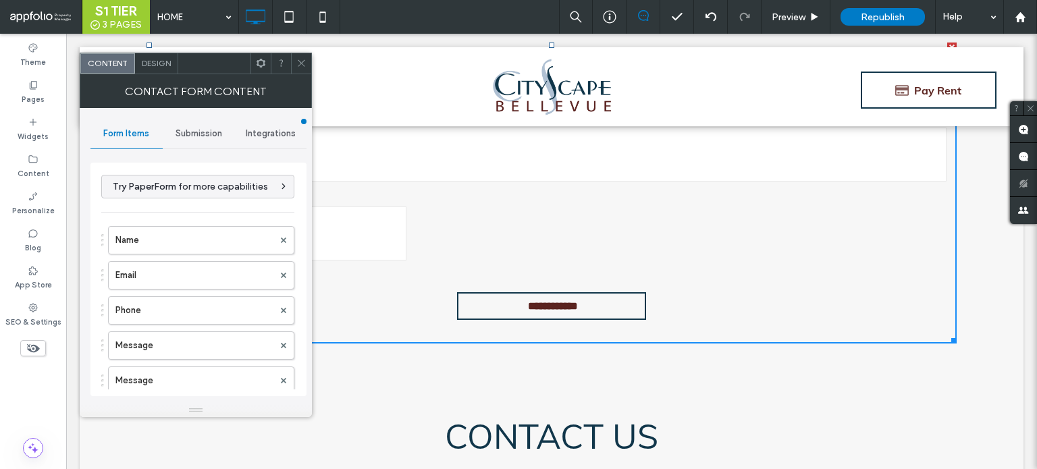
click at [302, 68] on icon at bounding box center [301, 63] width 10 height 10
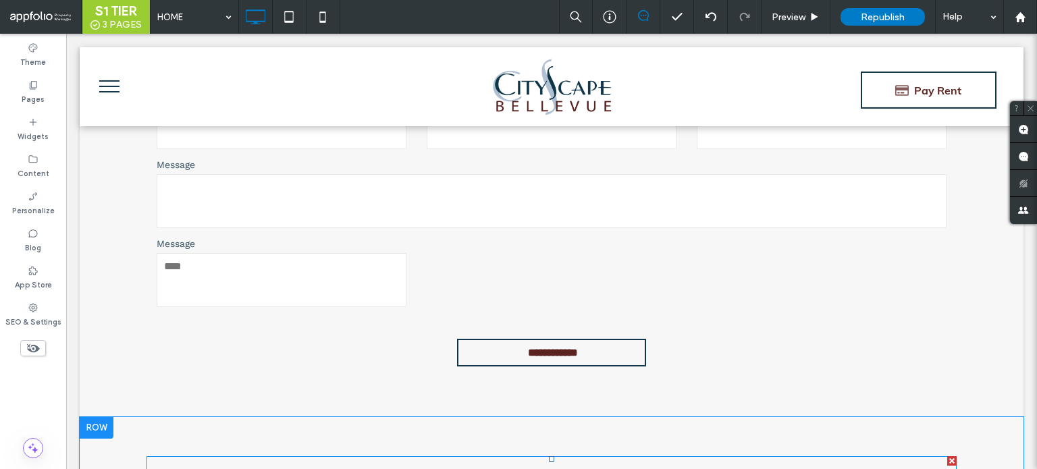
scroll to position [6414, 0]
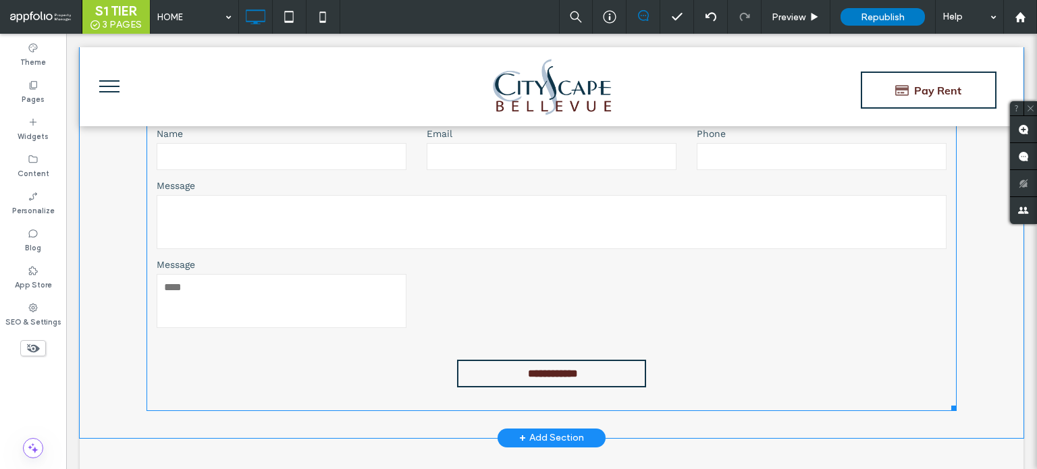
click at [401, 274] on textarea at bounding box center [282, 301] width 250 height 54
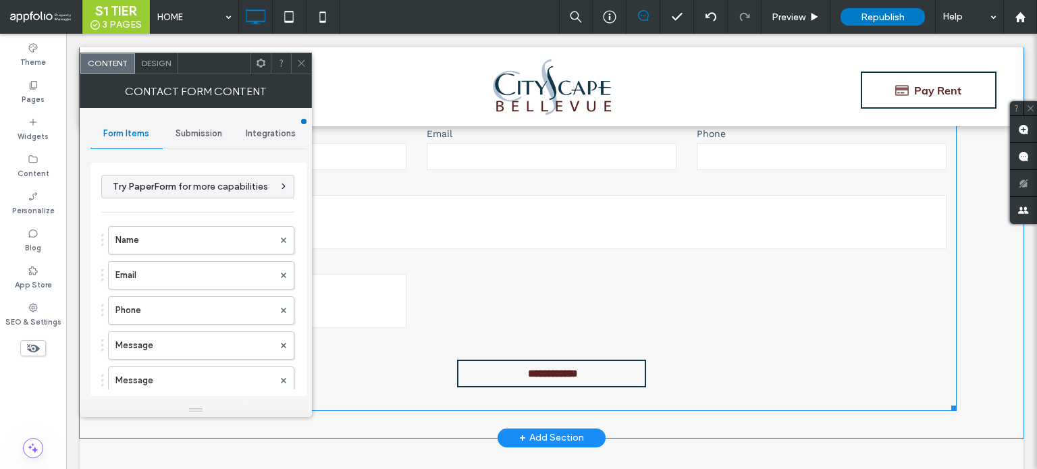
type input "**********"
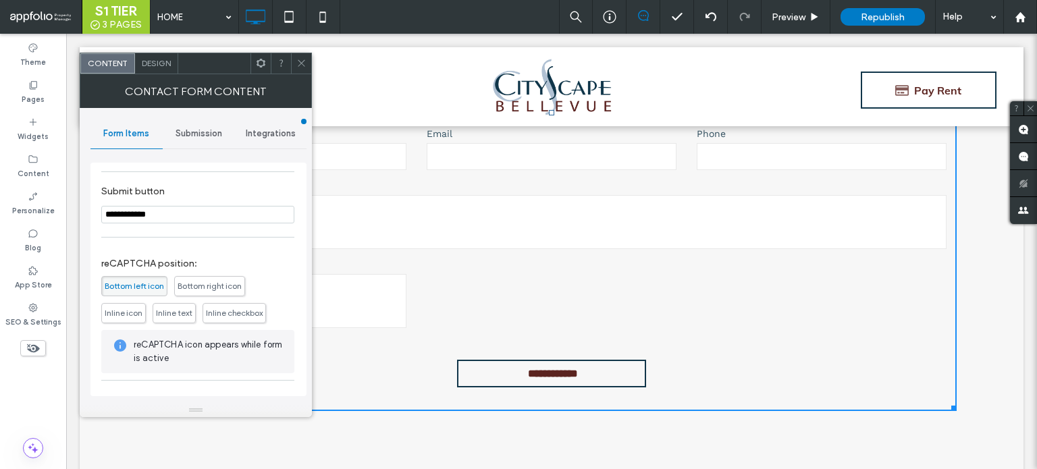
scroll to position [306, 0]
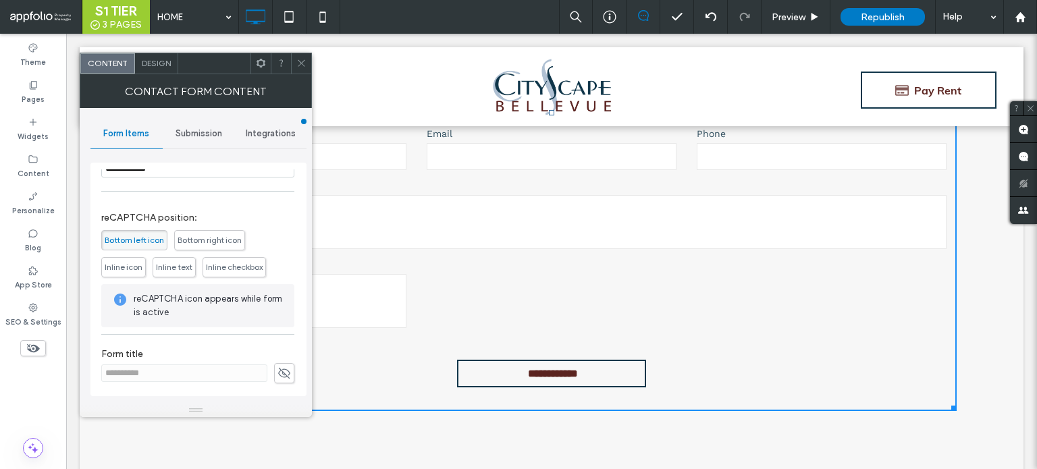
click at [297, 68] on icon at bounding box center [301, 63] width 10 height 10
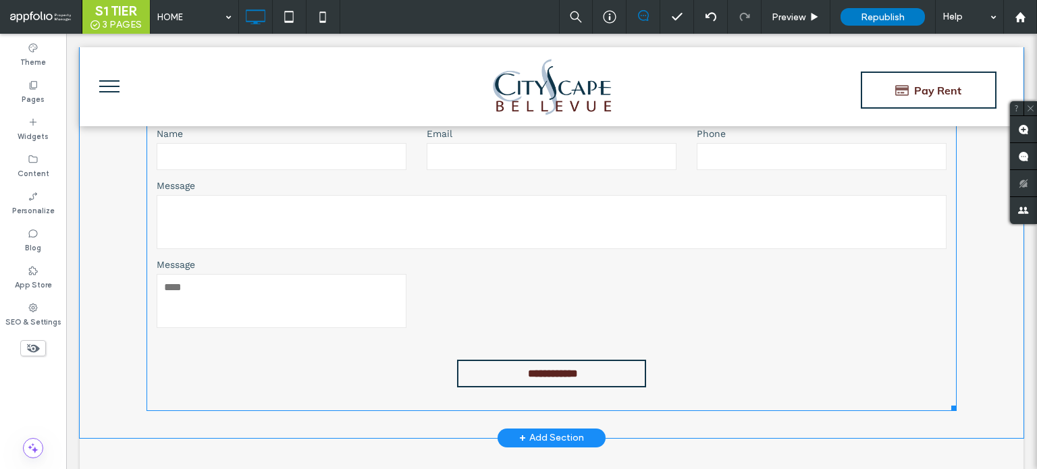
click at [414, 271] on form "**********" at bounding box center [552, 260] width 810 height 301
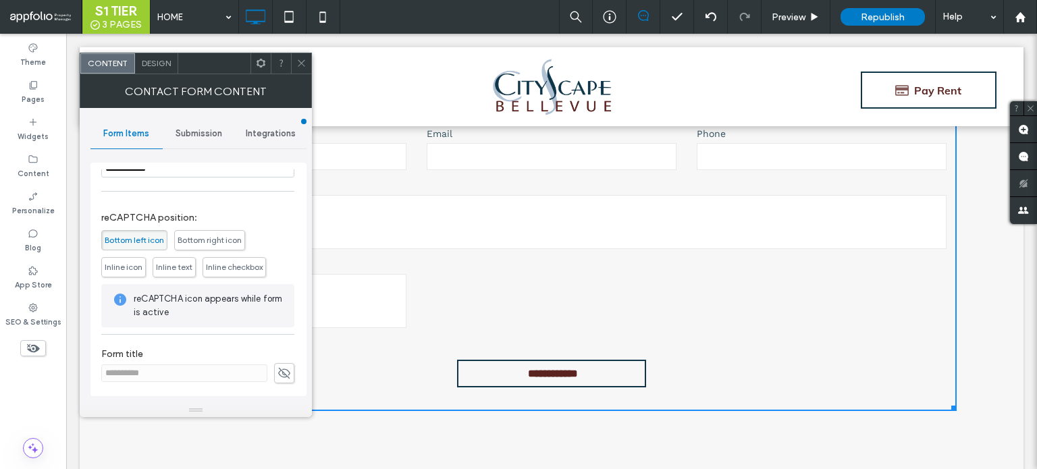
click at [537, 291] on form "**********" at bounding box center [552, 260] width 810 height 301
click at [307, 64] on div at bounding box center [301, 63] width 20 height 20
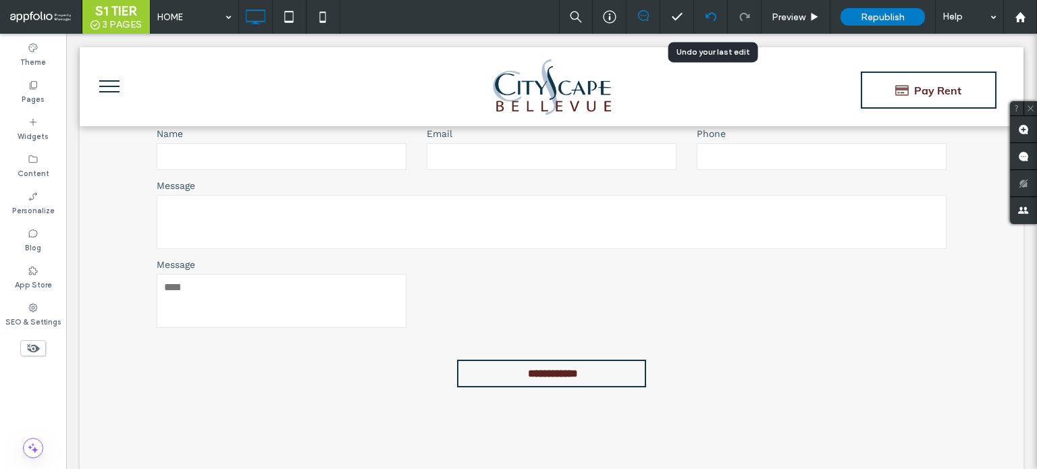
click at [702, 18] on div at bounding box center [710, 16] width 33 height 11
click at [713, 23] on div at bounding box center [711, 17] width 34 height 34
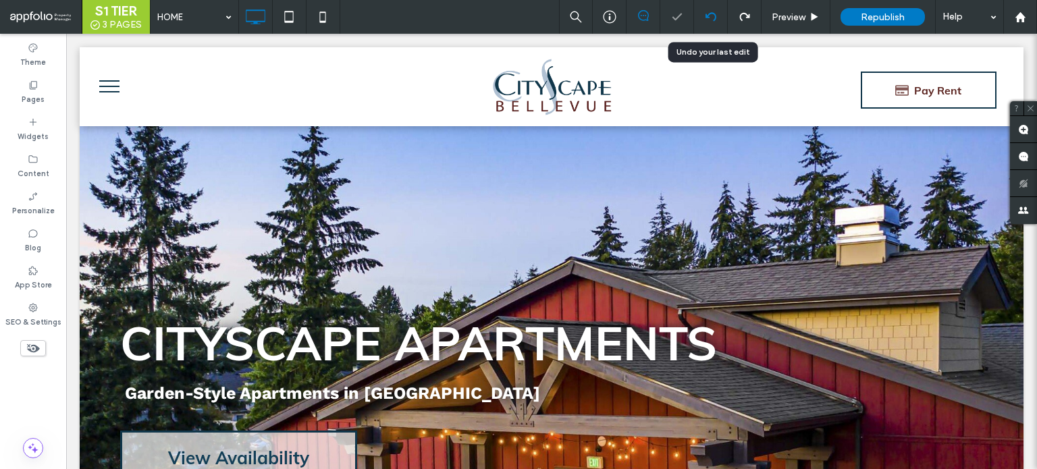
scroll to position [0, 0]
click at [716, 17] on use at bounding box center [710, 16] width 11 height 9
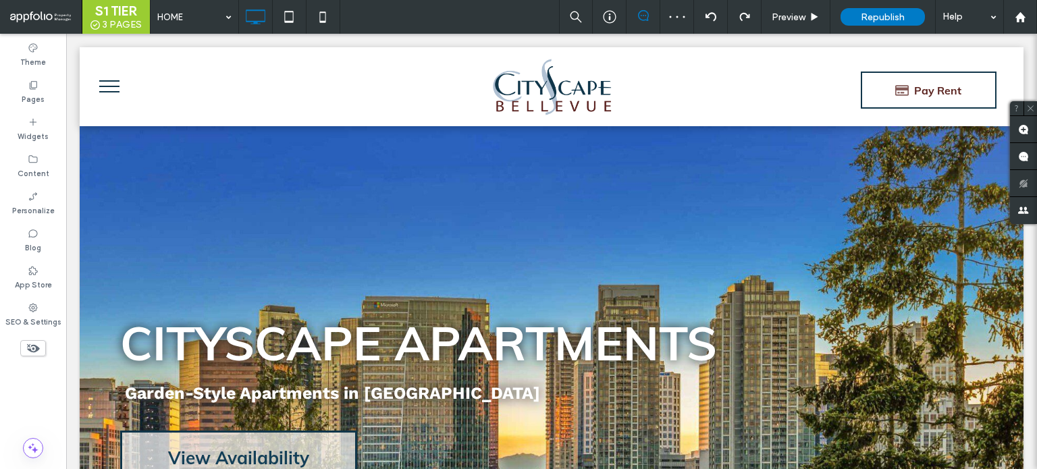
click at [713, 22] on div at bounding box center [518, 234] width 1037 height 469
click at [713, 22] on icon at bounding box center [711, 16] width 11 height 11
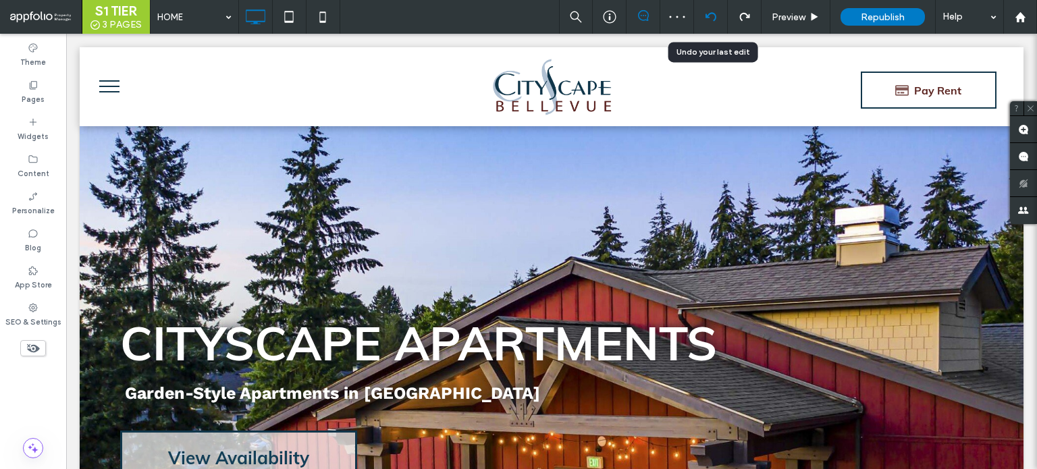
click at [714, 24] on div at bounding box center [711, 17] width 34 height 34
click at [716, 18] on use at bounding box center [710, 16] width 11 height 9
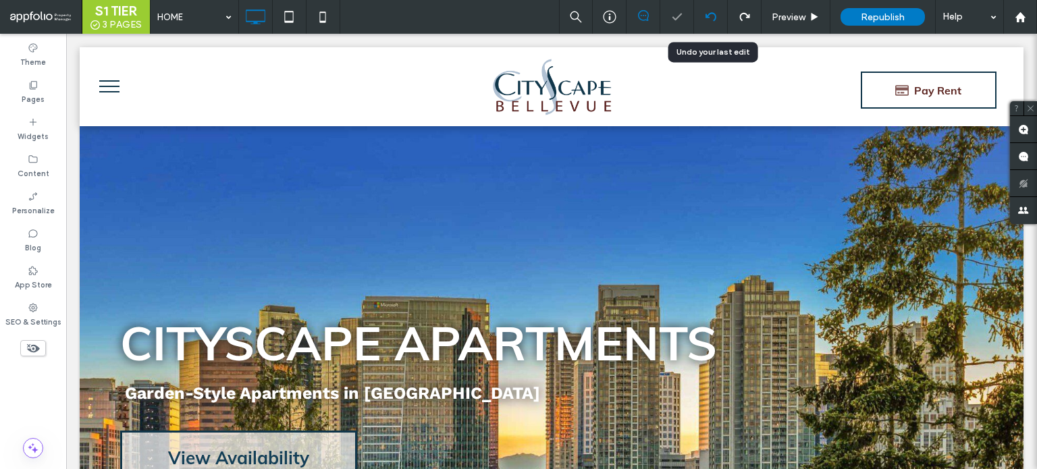
click at [708, 20] on icon at bounding box center [711, 16] width 11 height 11
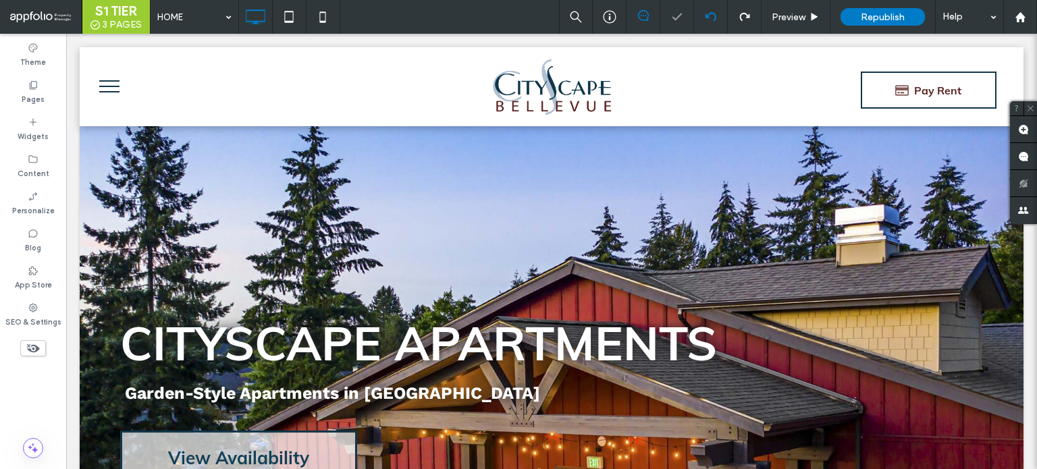
click at [710, 15] on icon at bounding box center [711, 16] width 11 height 11
click at [712, 21] on icon at bounding box center [711, 16] width 11 height 11
click at [712, 22] on icon at bounding box center [711, 16] width 11 height 11
click at [710, 13] on use at bounding box center [710, 16] width 11 height 9
click at [710, 20] on icon at bounding box center [711, 16] width 11 height 11
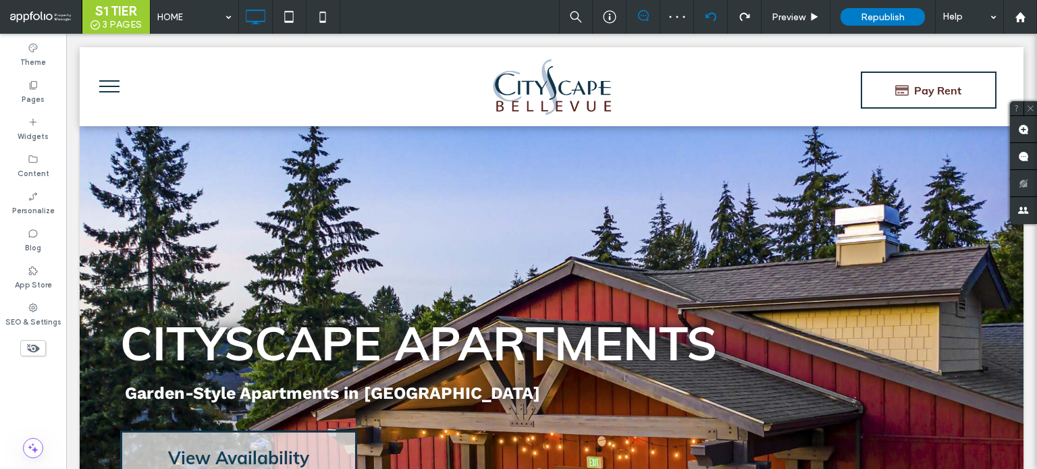
click at [711, 20] on icon at bounding box center [711, 16] width 11 height 11
click at [709, 19] on icon at bounding box center [711, 16] width 11 height 11
click at [712, 26] on div at bounding box center [711, 17] width 34 height 34
click at [710, 22] on div at bounding box center [711, 17] width 34 height 34
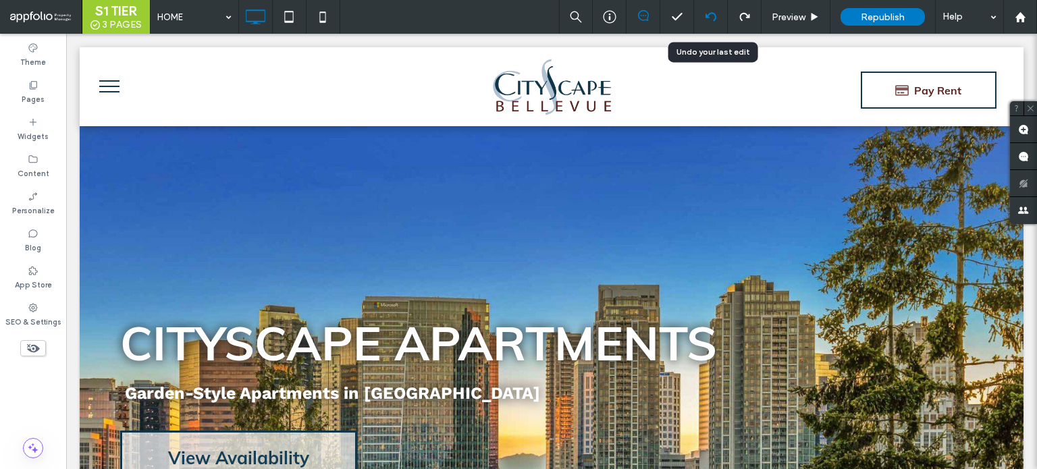
click at [708, 21] on icon at bounding box center [711, 16] width 11 height 11
click at [708, 18] on icon at bounding box center [711, 16] width 11 height 11
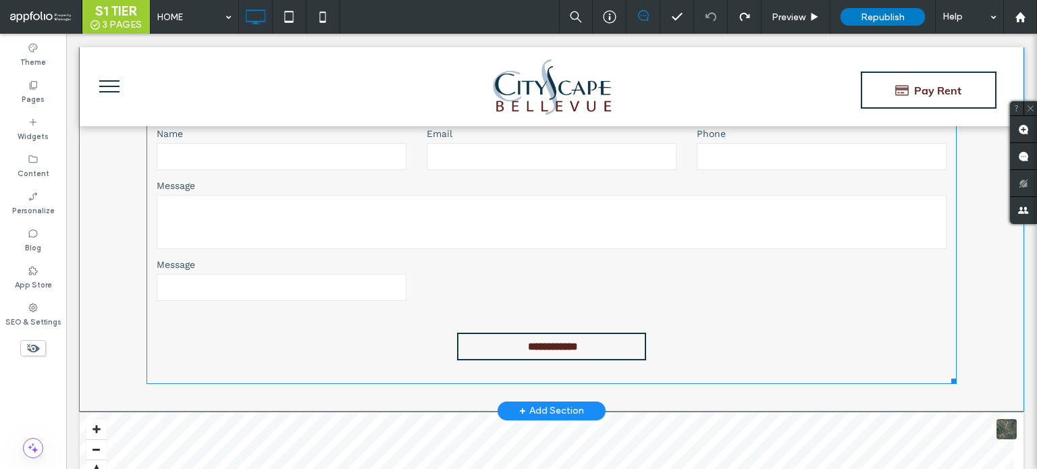
scroll to position [6279, 0]
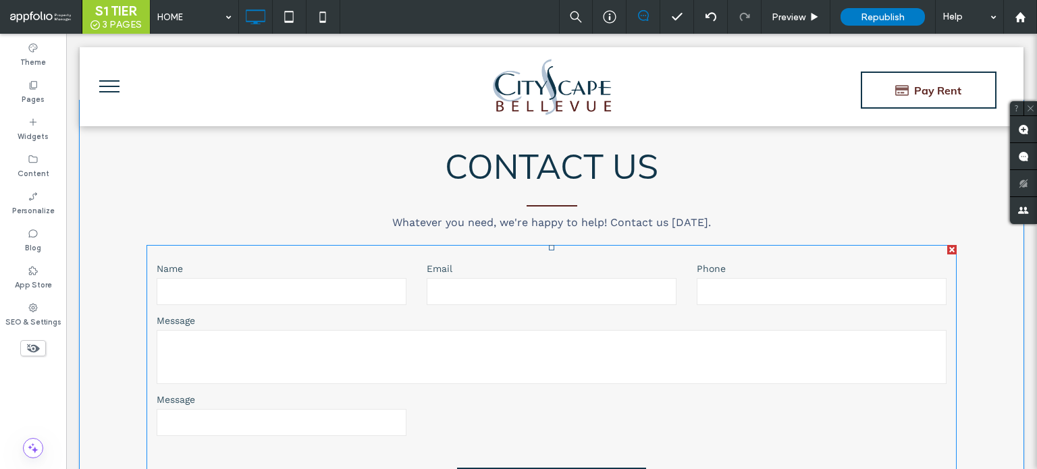
click at [316, 278] on input "text" at bounding box center [282, 291] width 250 height 27
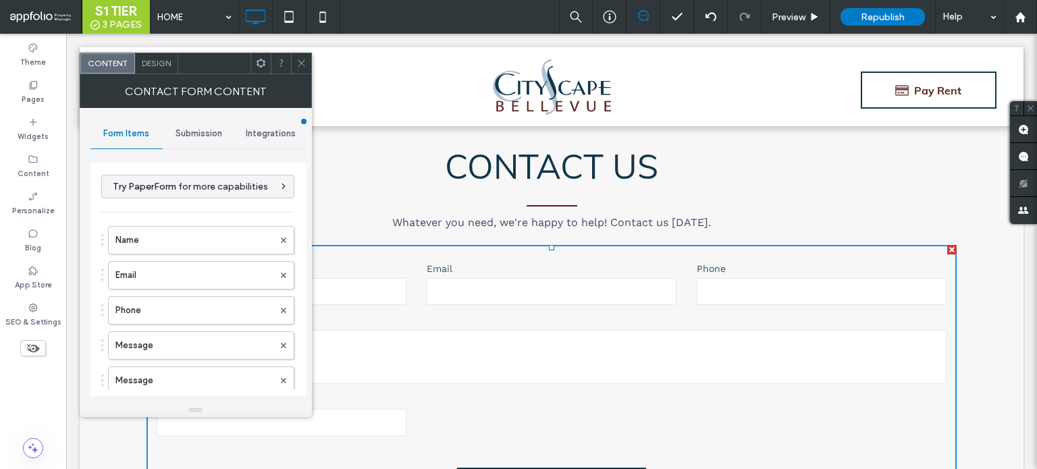
type input "**********"
click at [99, 72] on div "Content" at bounding box center [107, 63] width 55 height 20
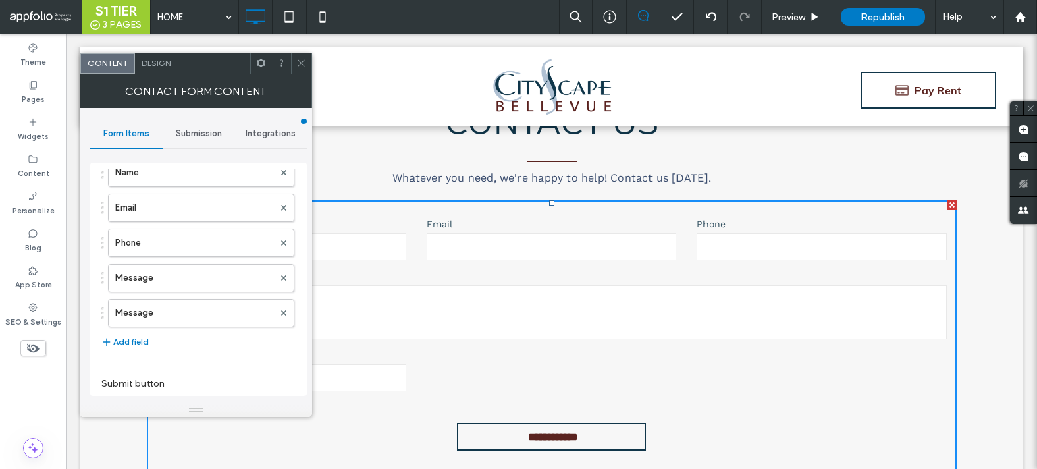
scroll to position [6347, 0]
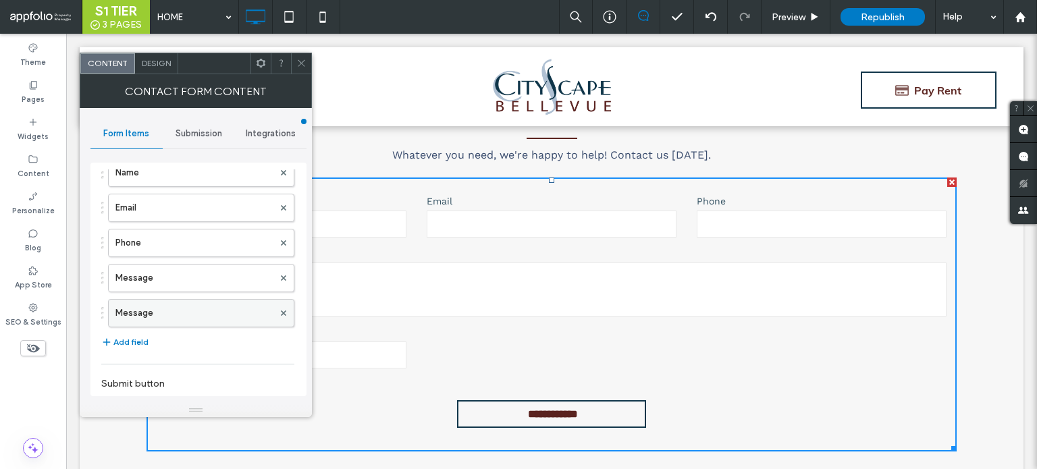
click at [227, 313] on label "Message" at bounding box center [194, 313] width 158 height 27
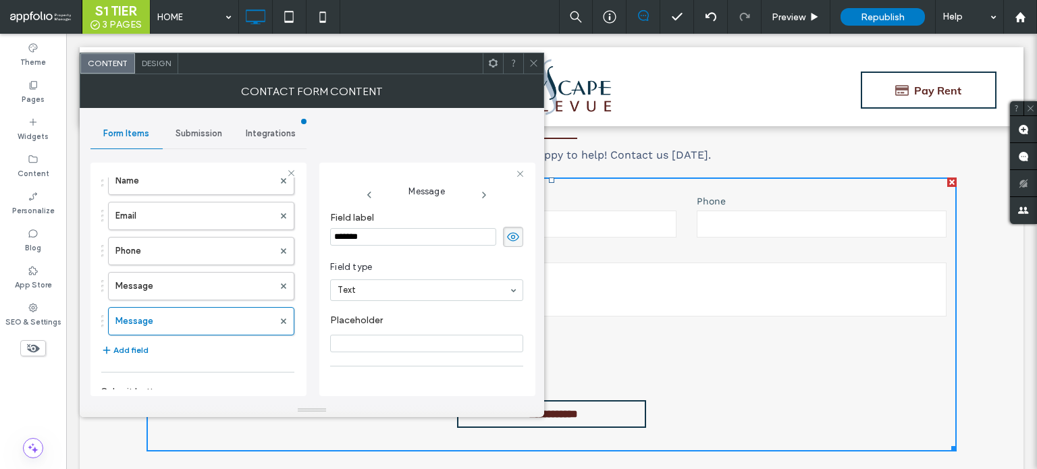
click at [529, 56] on span at bounding box center [534, 63] width 10 height 20
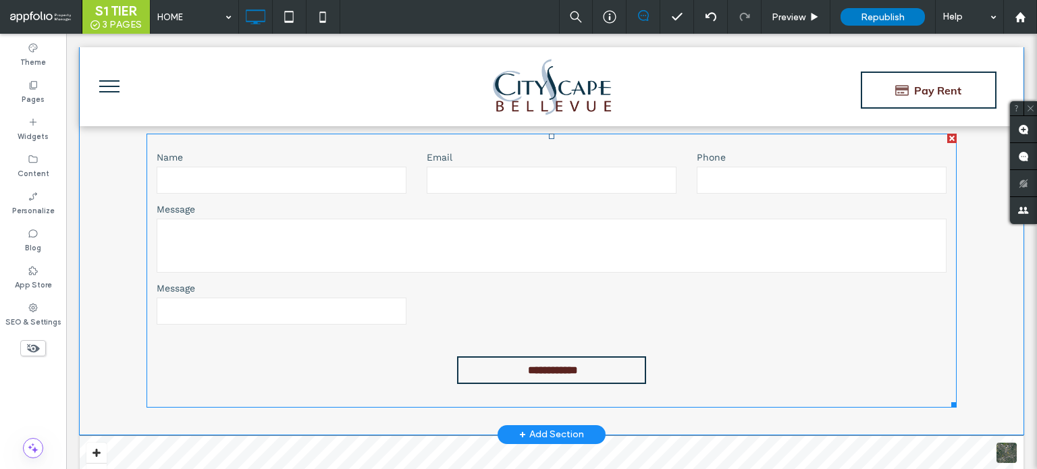
scroll to position [6414, 0]
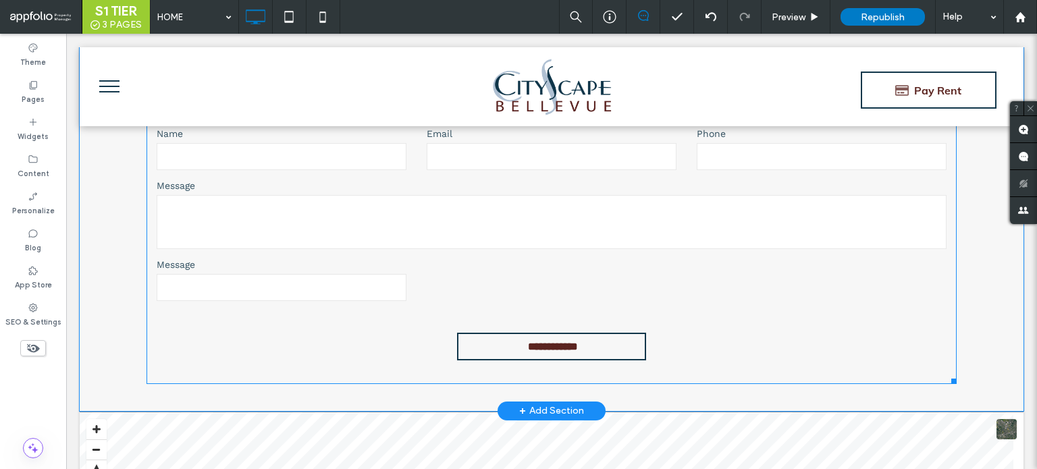
click at [262, 227] on form "**********" at bounding box center [552, 247] width 810 height 274
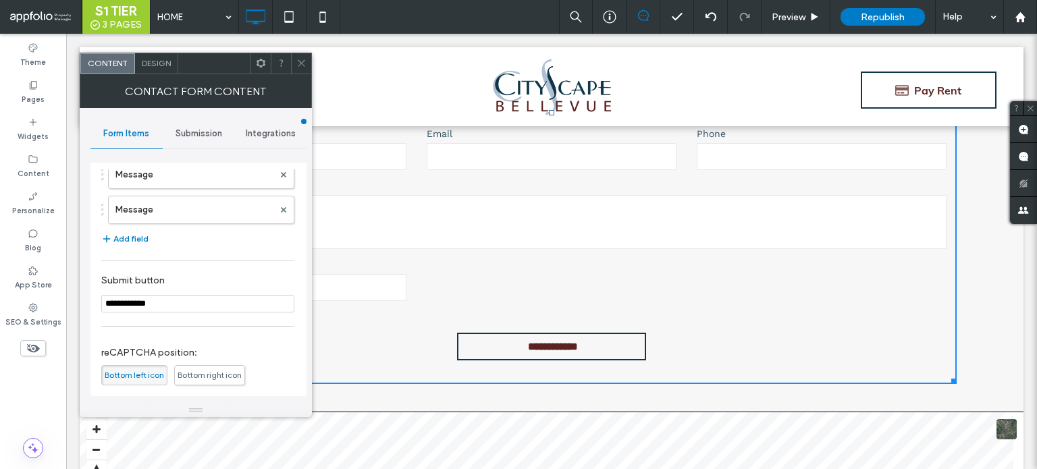
scroll to position [103, 0]
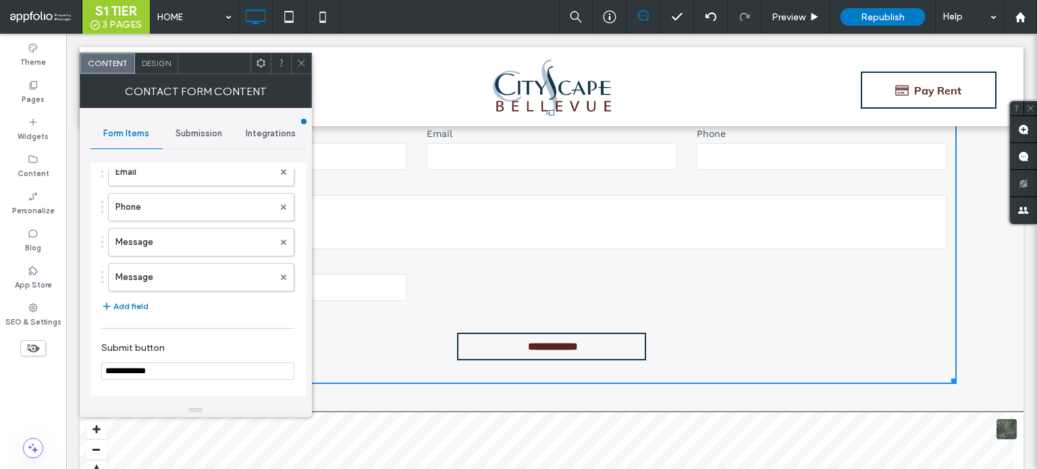
click at [305, 68] on span at bounding box center [301, 63] width 10 height 20
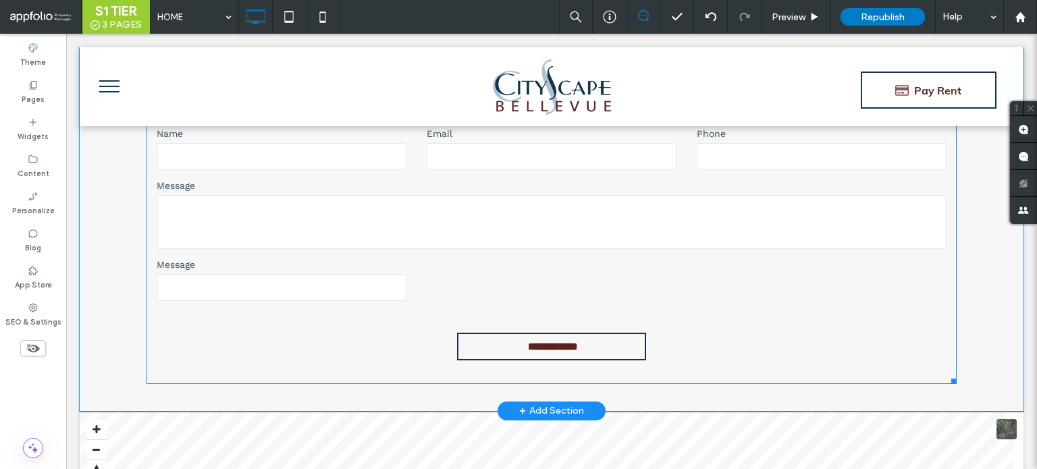
click at [358, 274] on input "text" at bounding box center [282, 287] width 250 height 27
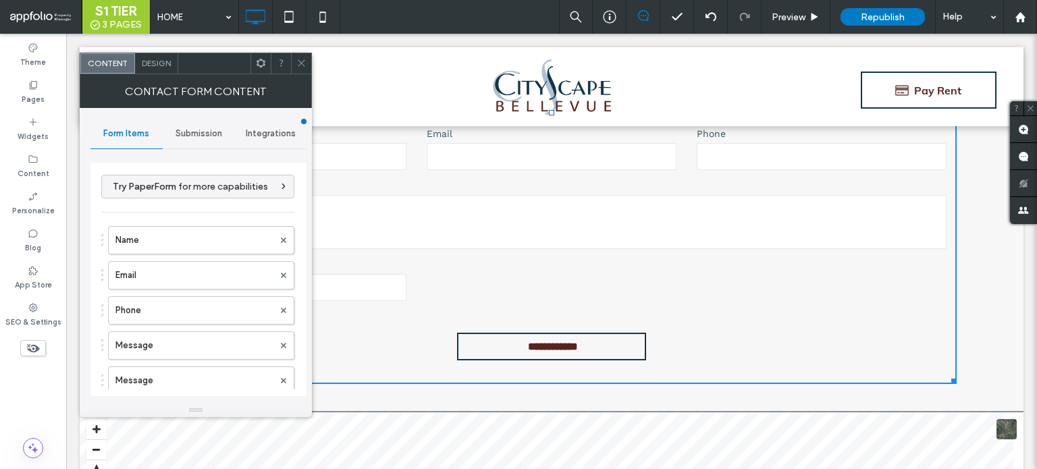
click at [301, 68] on icon at bounding box center [301, 63] width 10 height 10
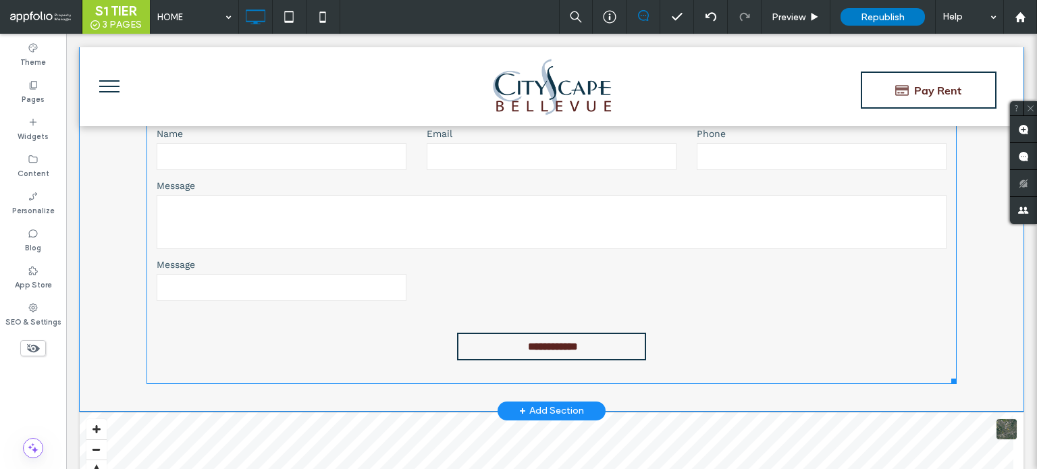
click at [340, 274] on input "text" at bounding box center [282, 287] width 250 height 27
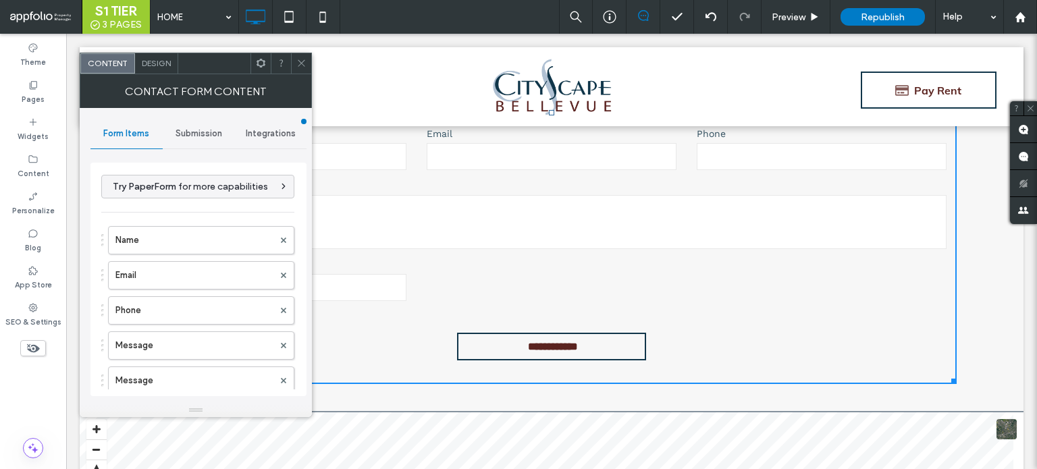
scroll to position [135, 0]
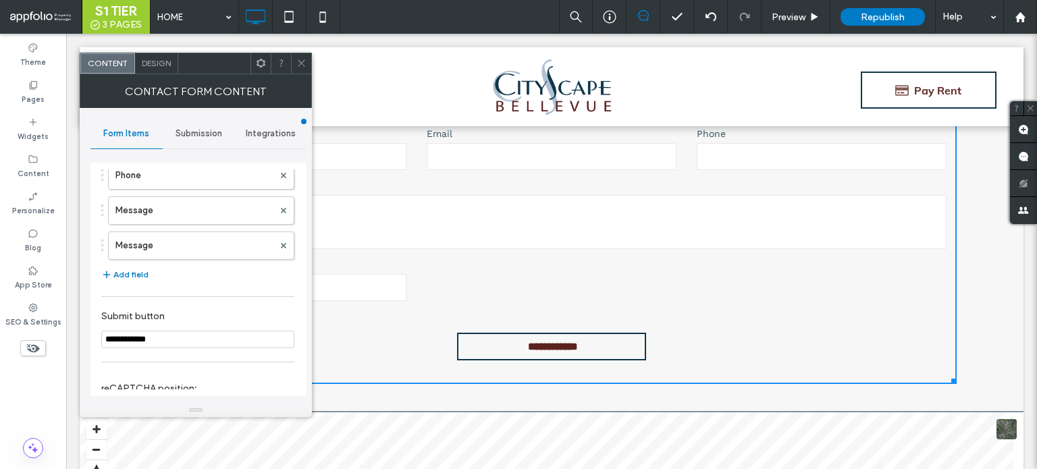
click at [530, 240] on form "**********" at bounding box center [552, 247] width 810 height 274
click at [293, 62] on div at bounding box center [301, 63] width 20 height 20
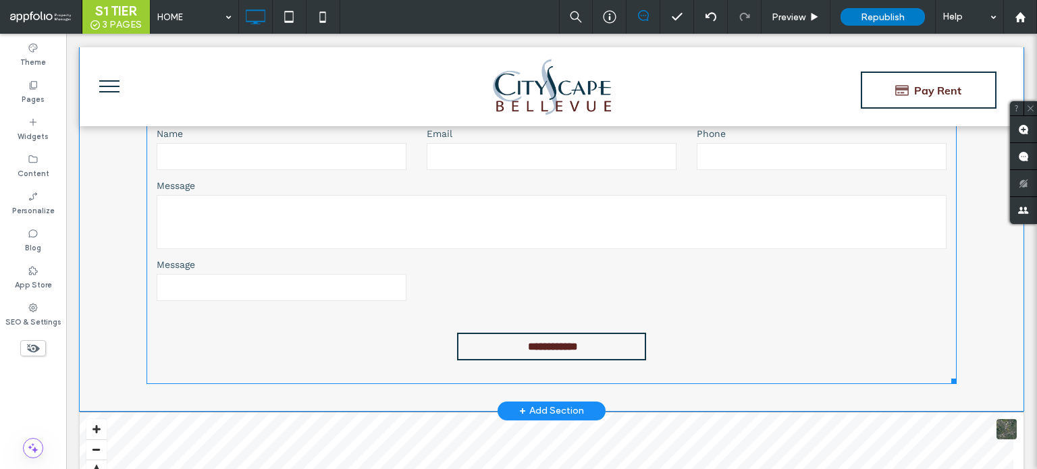
click at [520, 195] on textarea at bounding box center [552, 222] width 790 height 54
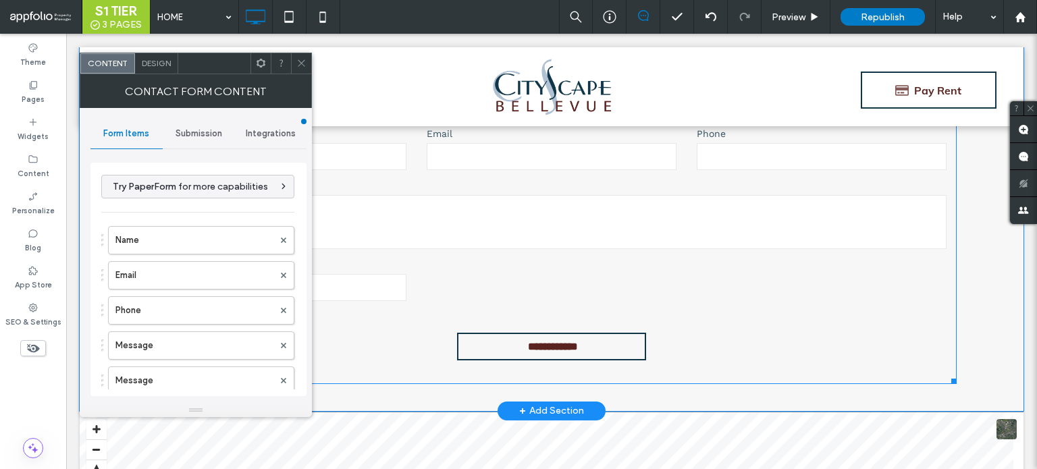
click at [520, 195] on textarea at bounding box center [552, 222] width 790 height 54
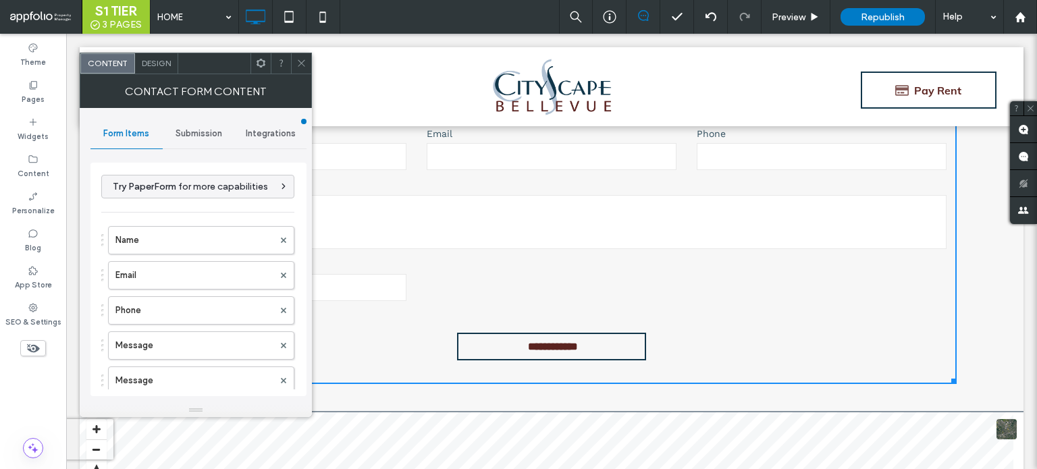
type input "**********"
click at [305, 74] on div "Contact Form Content" at bounding box center [196, 91] width 232 height 34
click at [304, 62] on icon at bounding box center [301, 63] width 10 height 10
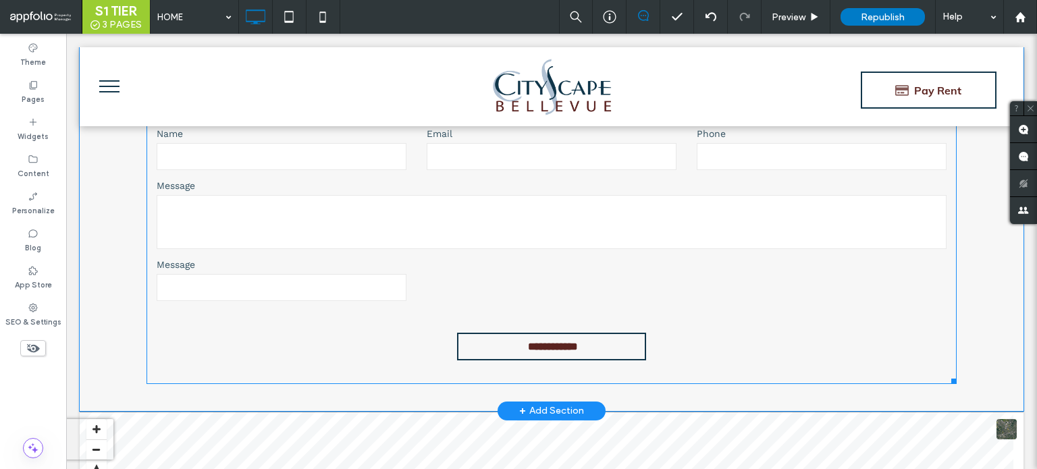
click at [440, 209] on textarea at bounding box center [552, 222] width 790 height 54
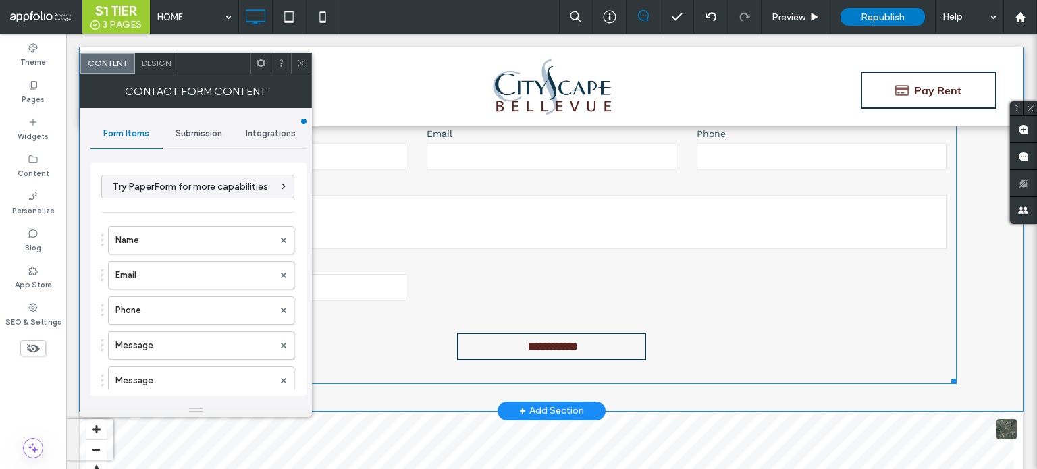
click at [440, 209] on textarea at bounding box center [552, 222] width 790 height 54
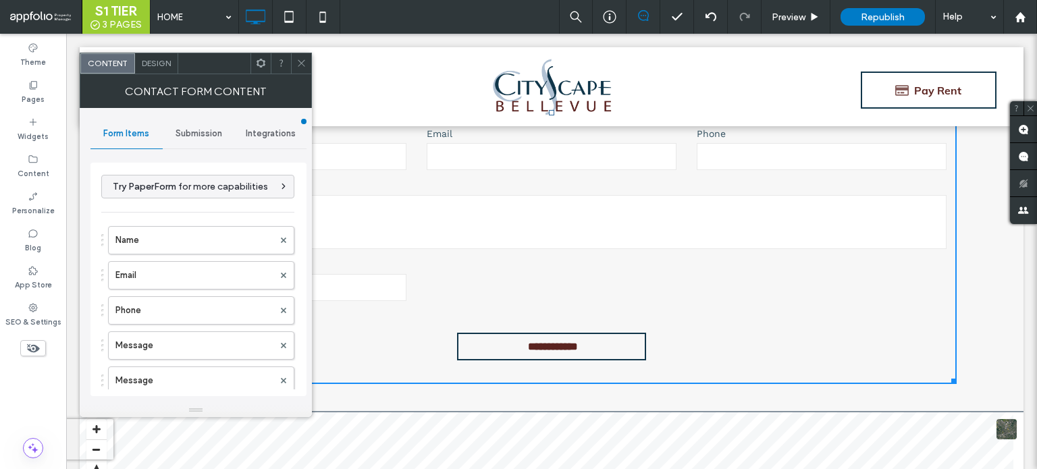
click at [305, 77] on div "Contact Form Content" at bounding box center [196, 91] width 232 height 34
click at [305, 72] on span at bounding box center [301, 63] width 10 height 20
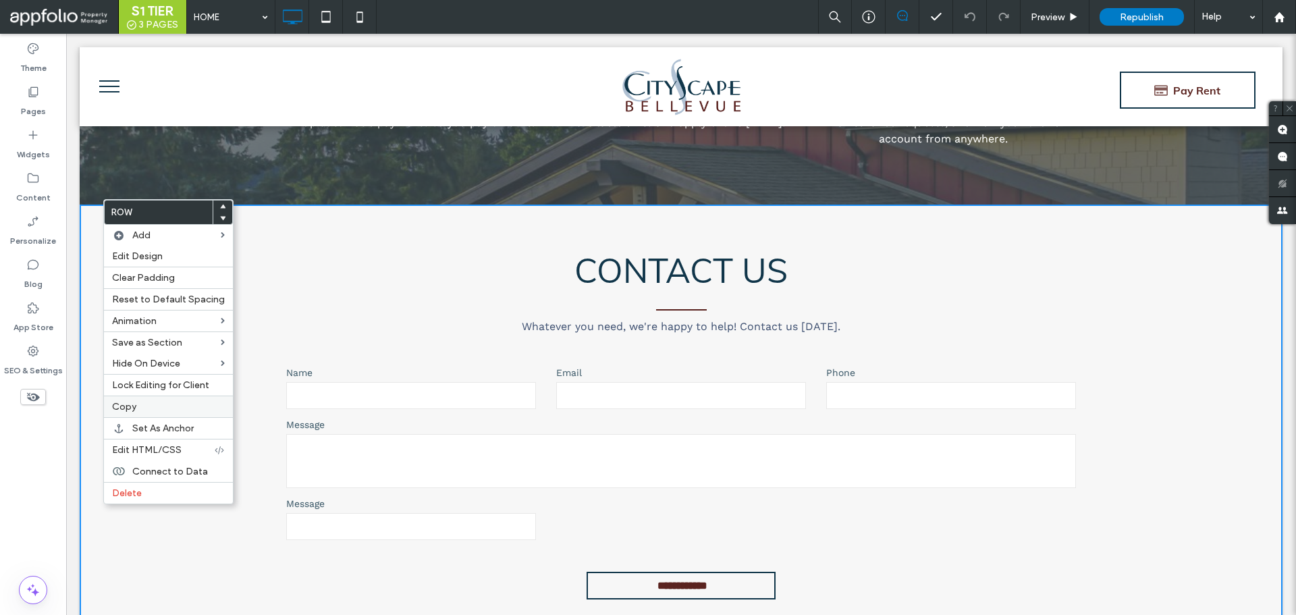
click at [132, 406] on span "Copy" at bounding box center [124, 406] width 24 height 11
click at [145, 421] on div "Paste" at bounding box center [169, 430] width 129 height 21
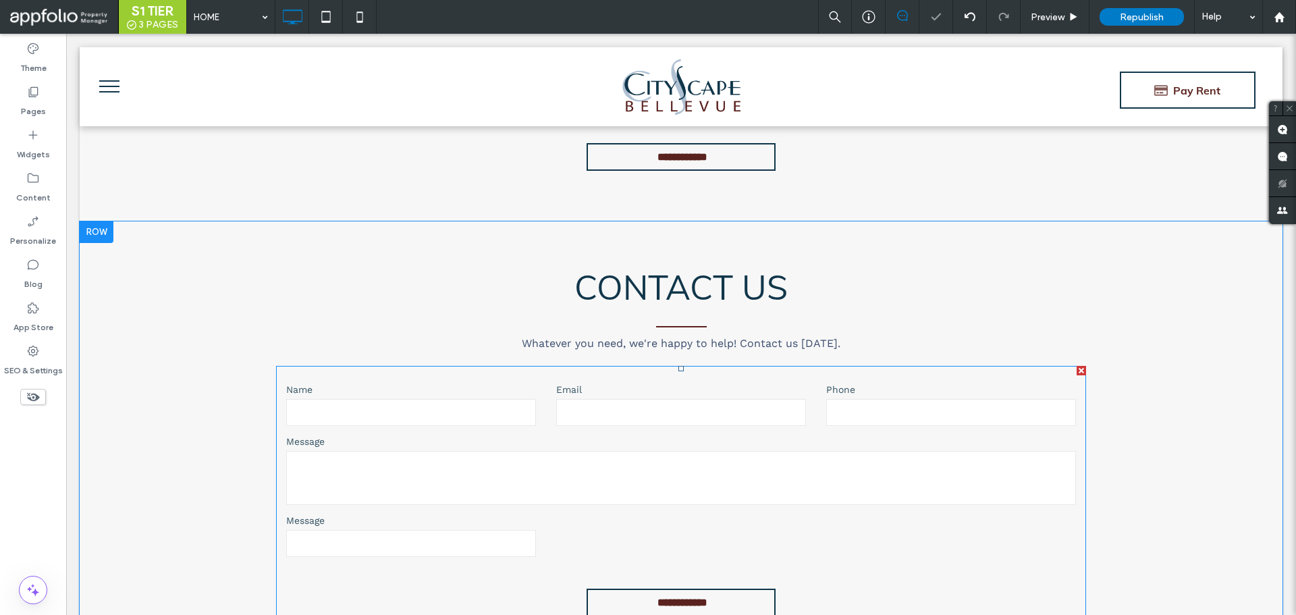
scroll to position [6510, 0]
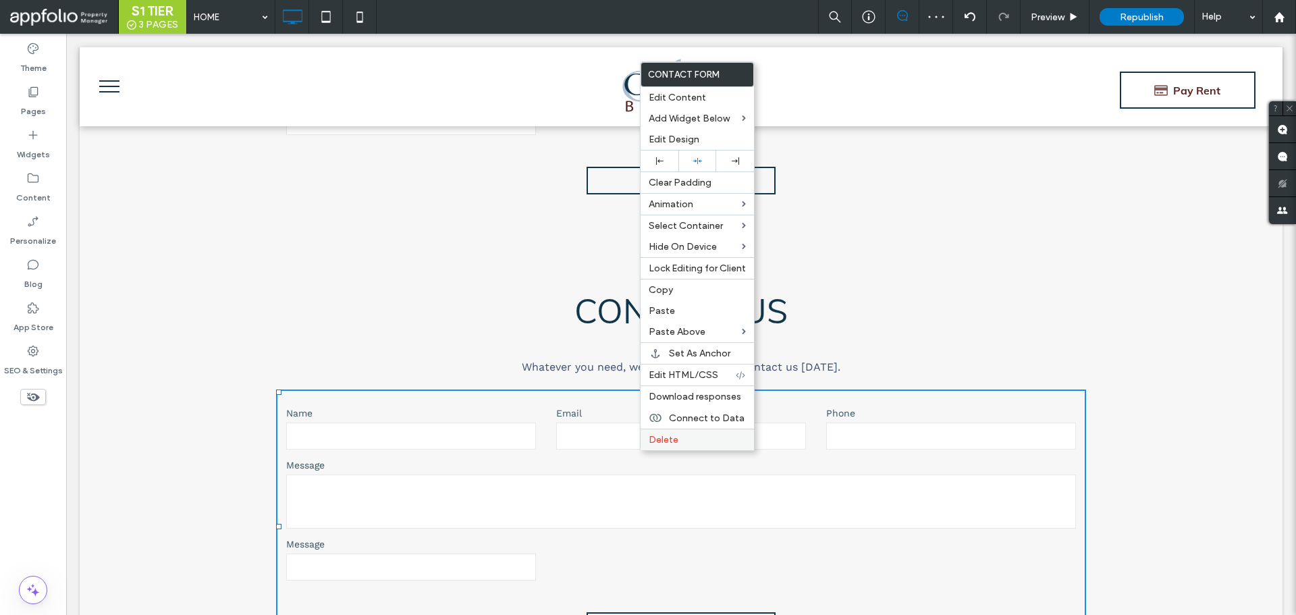
click at [651, 438] on span "Delete" at bounding box center [664, 439] width 30 height 11
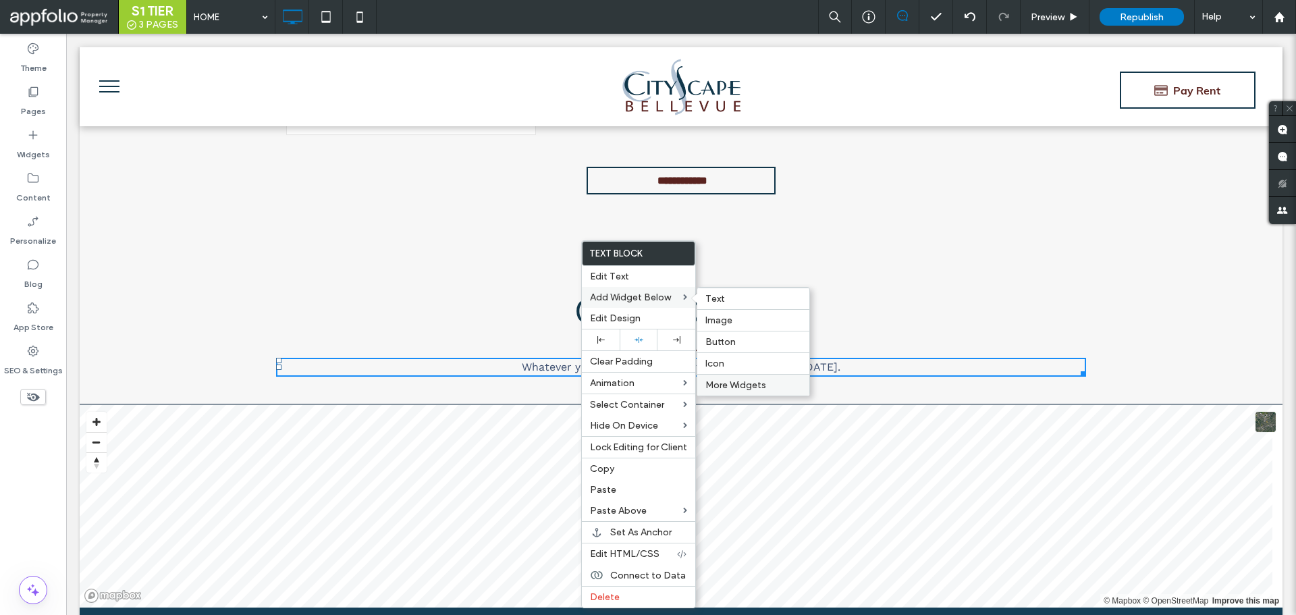
click at [728, 382] on span "More Widgets" at bounding box center [736, 384] width 61 height 11
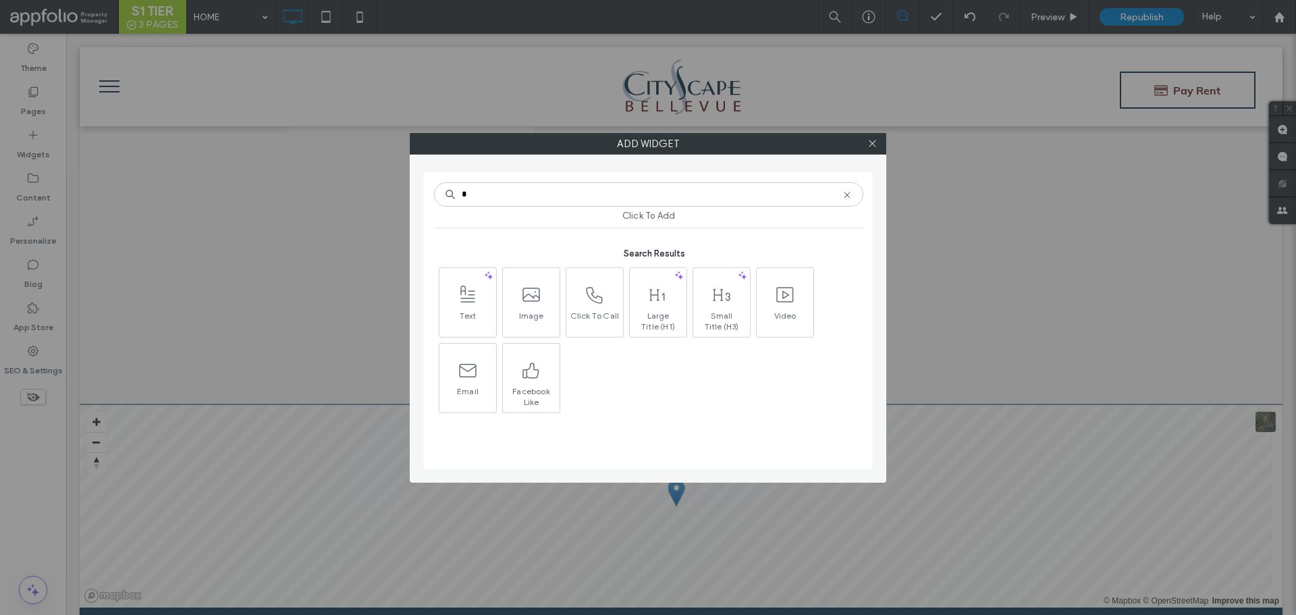
type input "*"
type input "**********"
click at [467, 308] on span at bounding box center [468, 295] width 57 height 30
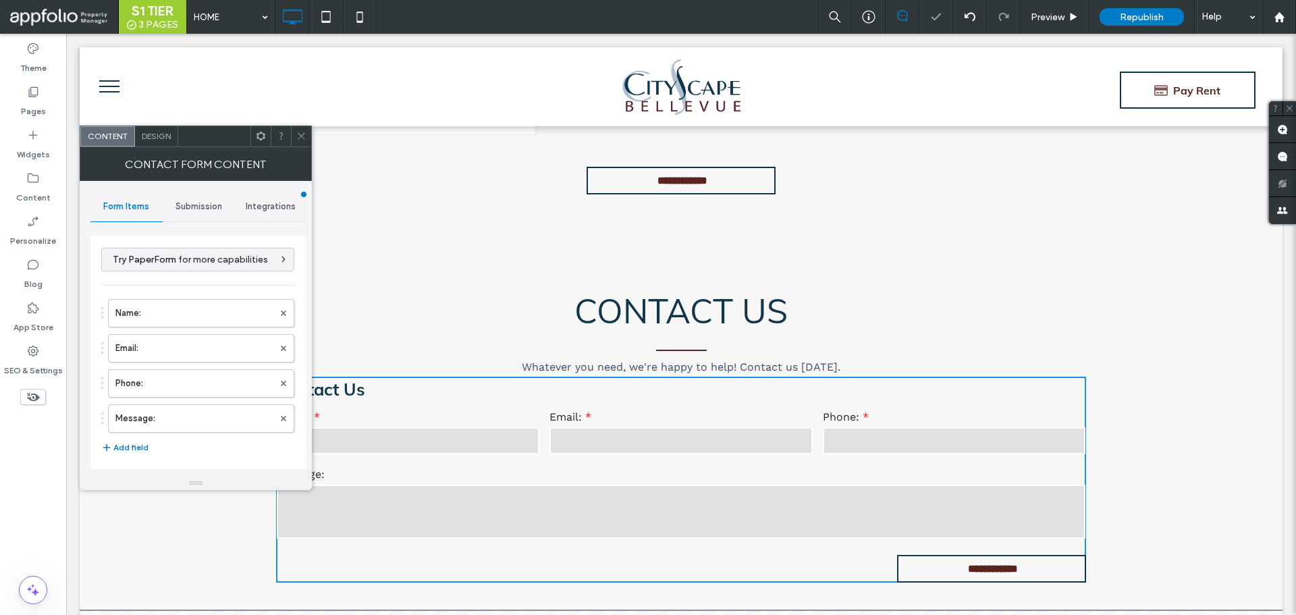
type input "**********"
click at [302, 140] on icon at bounding box center [301, 136] width 10 height 10
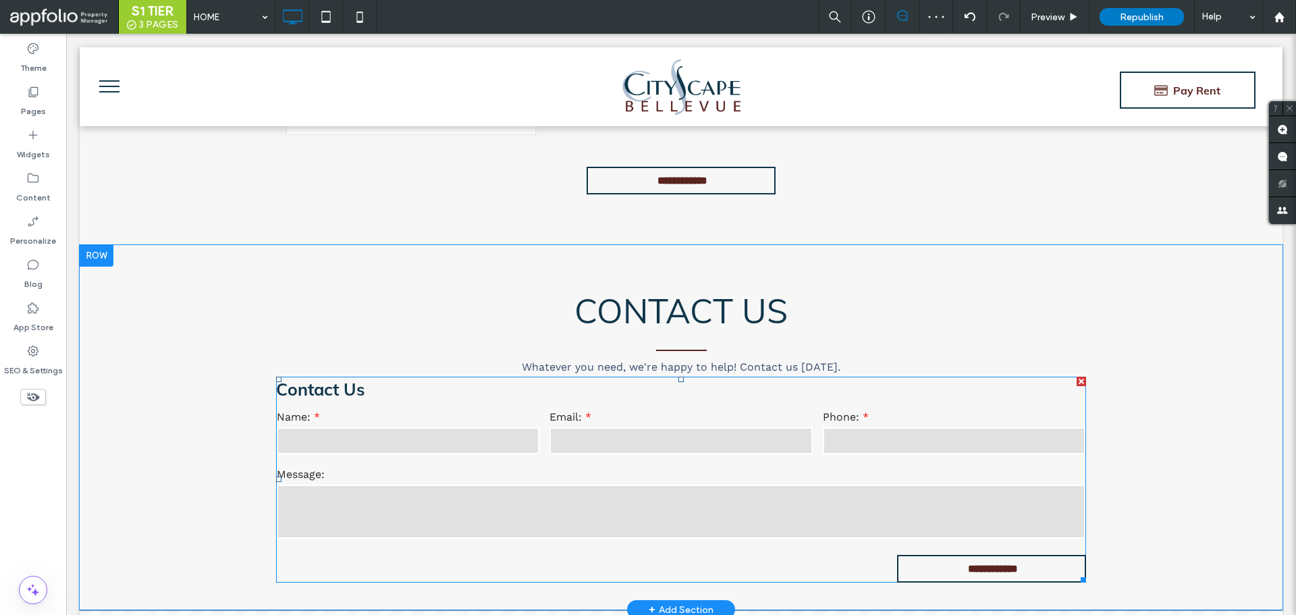
click at [352, 427] on input "text" at bounding box center [408, 440] width 263 height 27
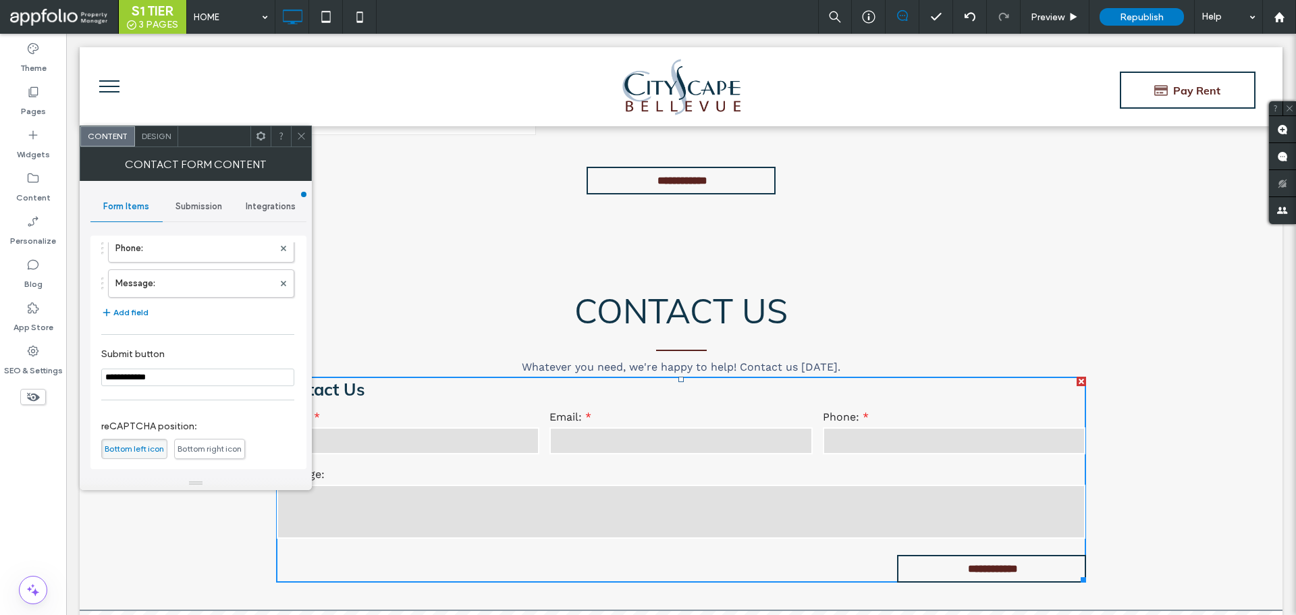
scroll to position [273, 0]
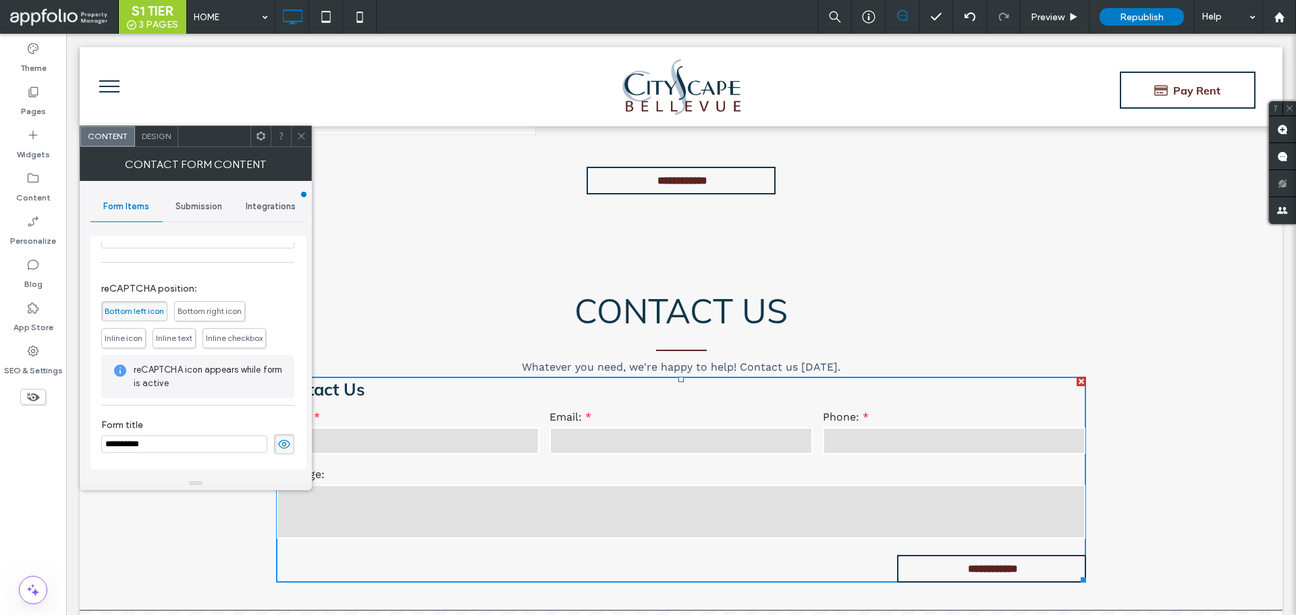
click at [263, 447] on div "**********" at bounding box center [197, 444] width 193 height 20
click at [277, 447] on icon at bounding box center [284, 444] width 14 height 15
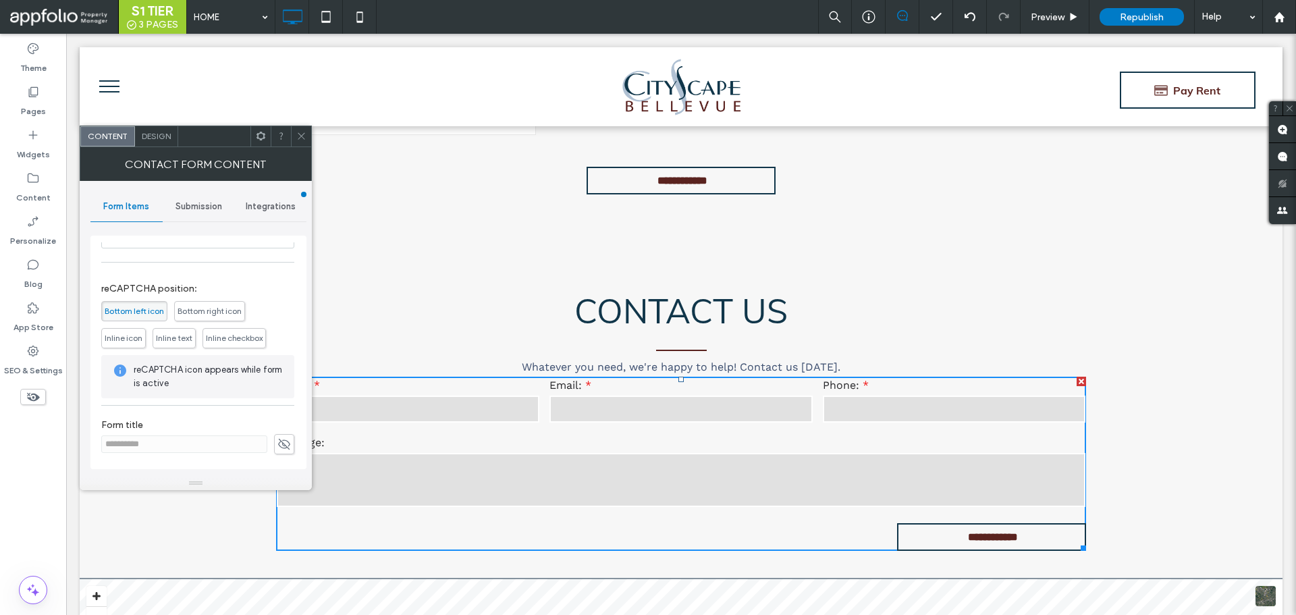
drag, startPoint x: 302, startPoint y: 136, endPoint x: 442, endPoint y: 103, distance: 142.8
click at [302, 136] on icon at bounding box center [301, 136] width 10 height 10
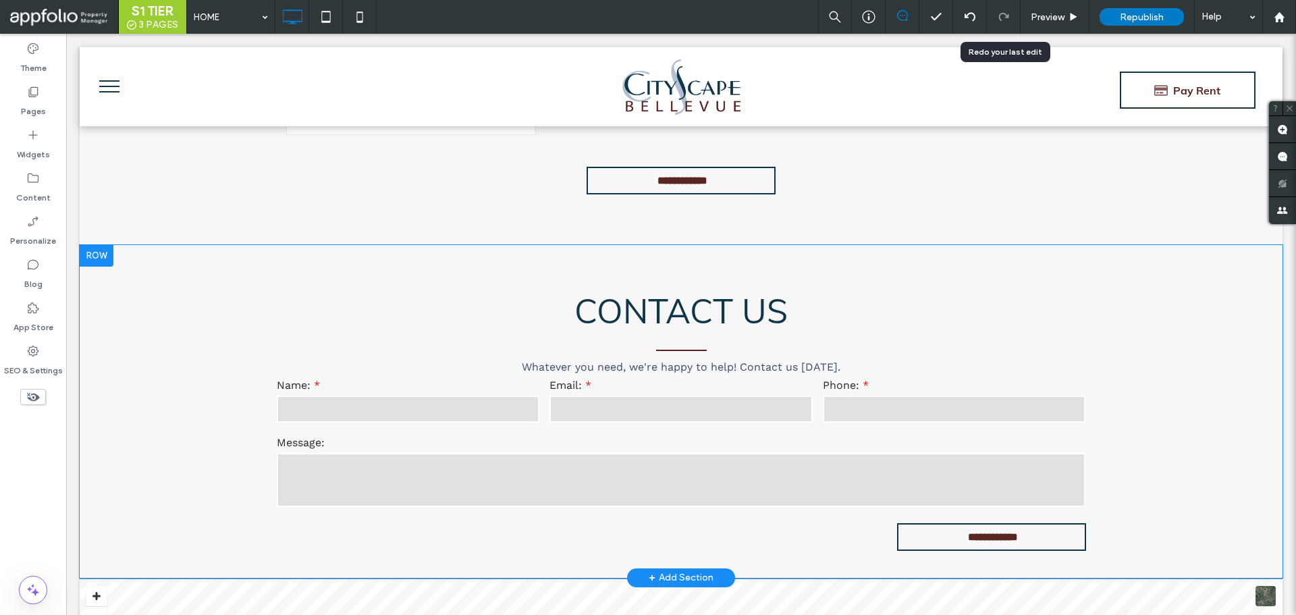
scroll to position [6645, 0]
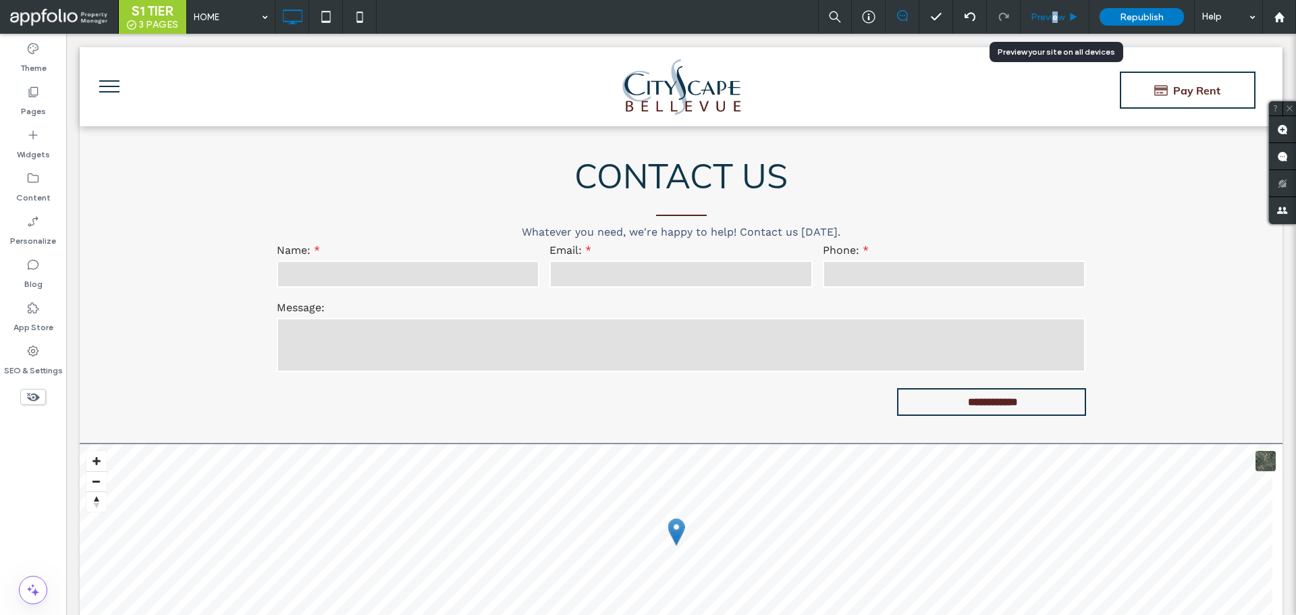
click at [1055, 15] on span "Preview" at bounding box center [1048, 16] width 34 height 11
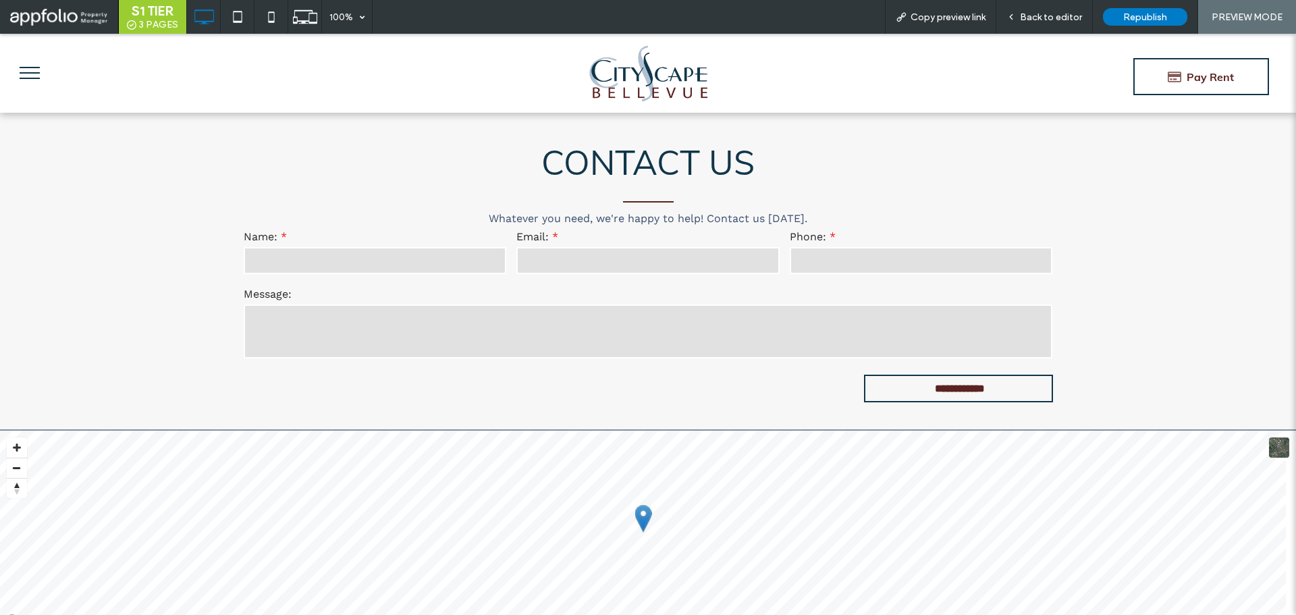
click at [363, 255] on input "text" at bounding box center [375, 260] width 263 height 27
type input "***"
click at [365, 309] on textarea at bounding box center [648, 332] width 809 height 54
type textarea "*"
click at [396, 325] on textarea at bounding box center [648, 332] width 809 height 54
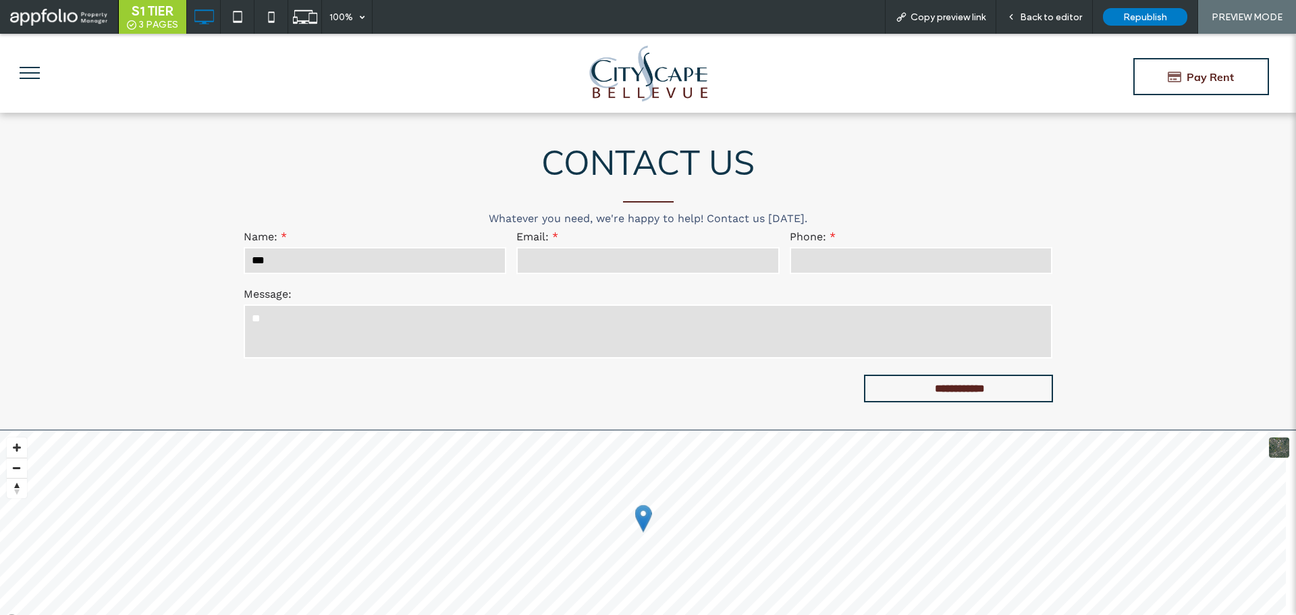
type textarea "*"
type textarea "*******"
click at [1028, 10] on div "Back to editor" at bounding box center [1045, 17] width 97 height 34
click at [1028, 13] on span "Back to editor" at bounding box center [1051, 16] width 62 height 11
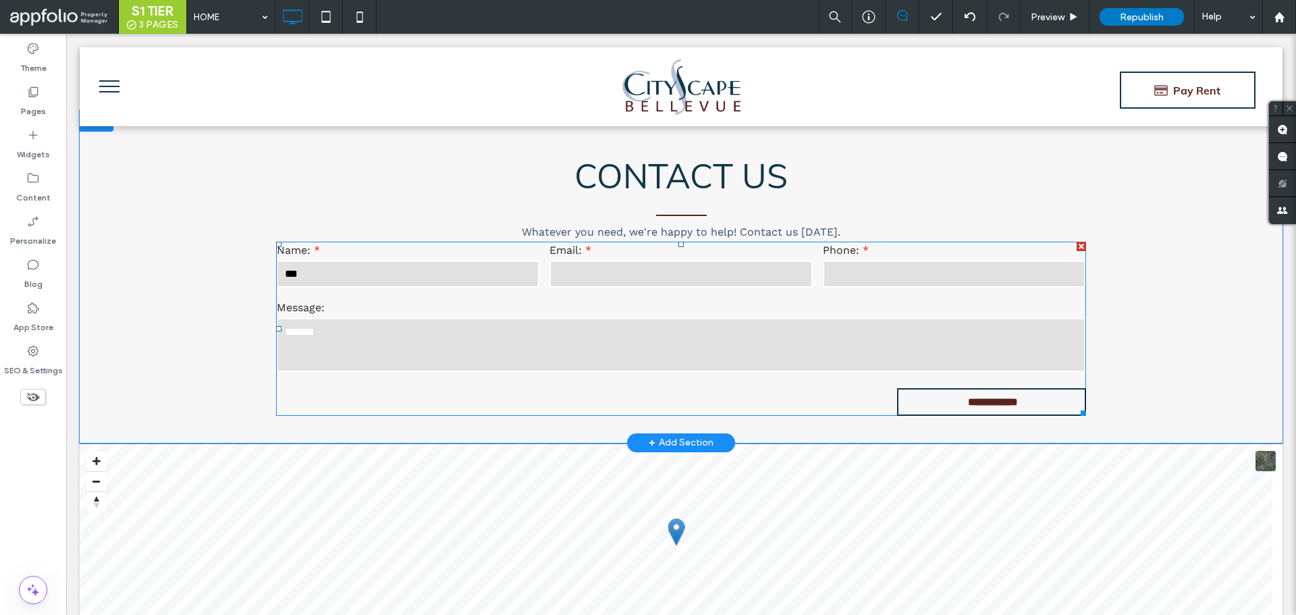
click at [460, 350] on textarea "*******" at bounding box center [681, 345] width 809 height 54
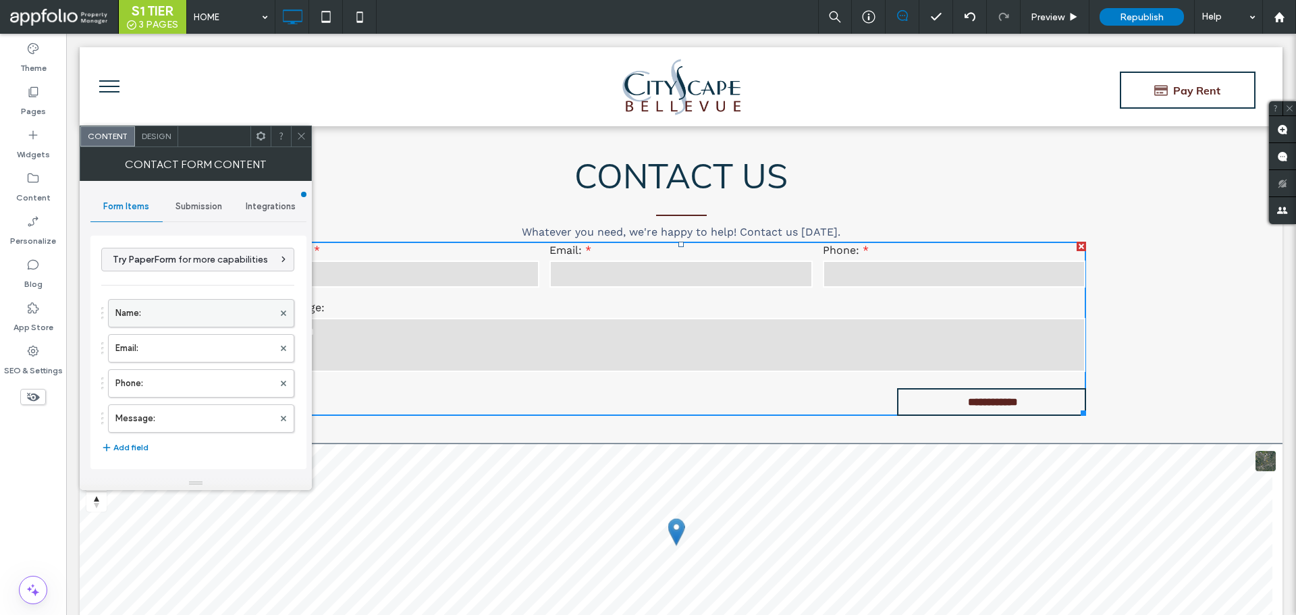
scroll to position [135, 0]
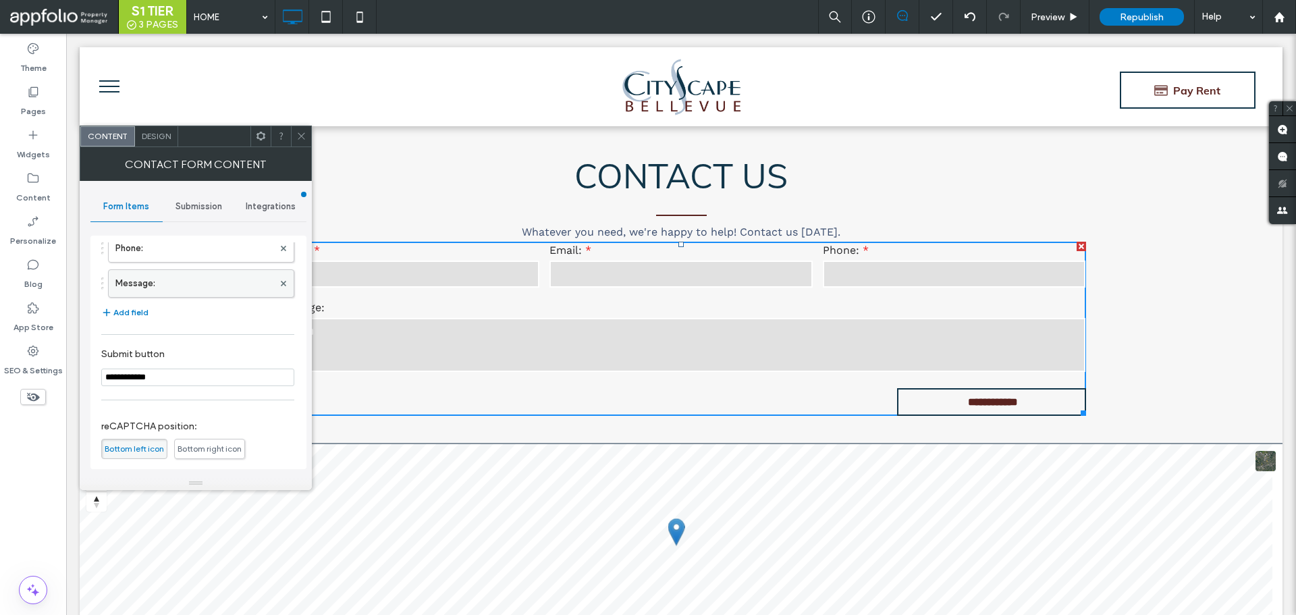
click at [216, 280] on label "Message:" at bounding box center [194, 283] width 158 height 27
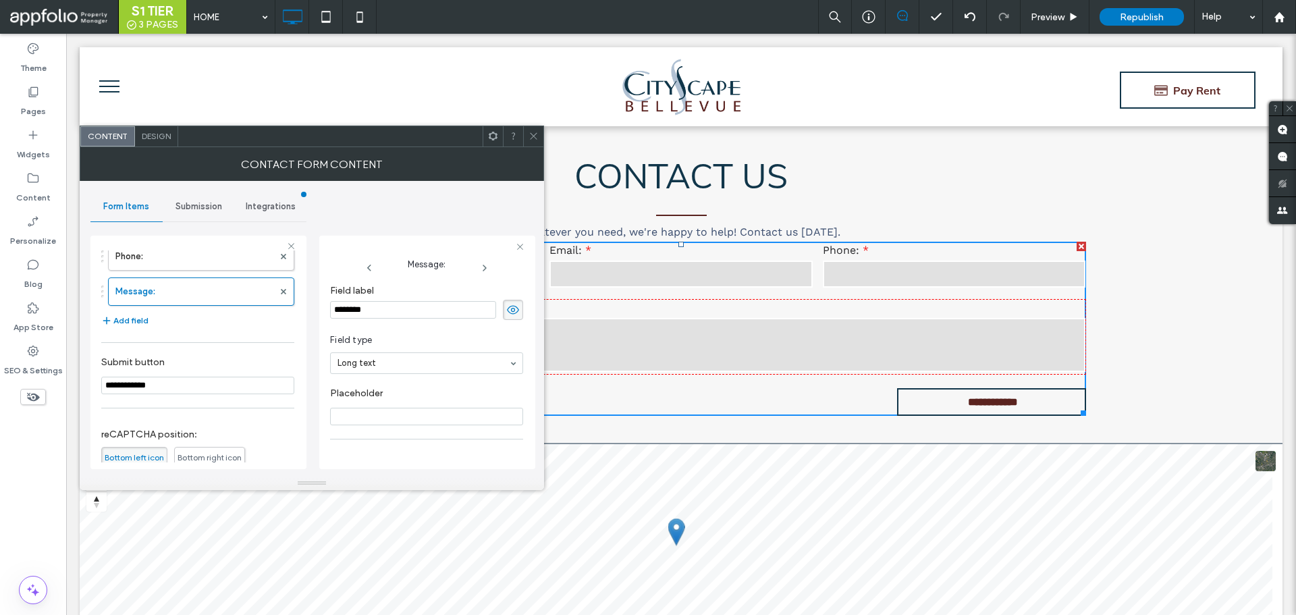
click at [146, 132] on span "Design" at bounding box center [156, 136] width 29 height 10
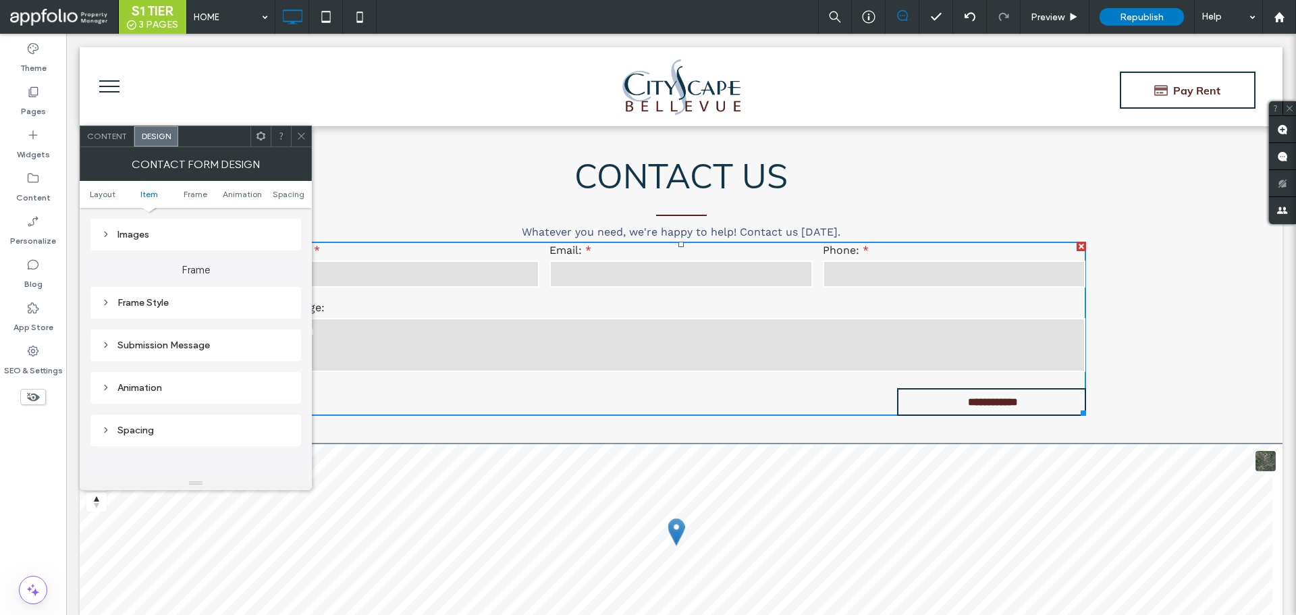
scroll to position [338, 0]
click at [99, 290] on div "Frame Style" at bounding box center [195, 291] width 211 height 32
click at [105, 292] on icon at bounding box center [105, 290] width 9 height 9
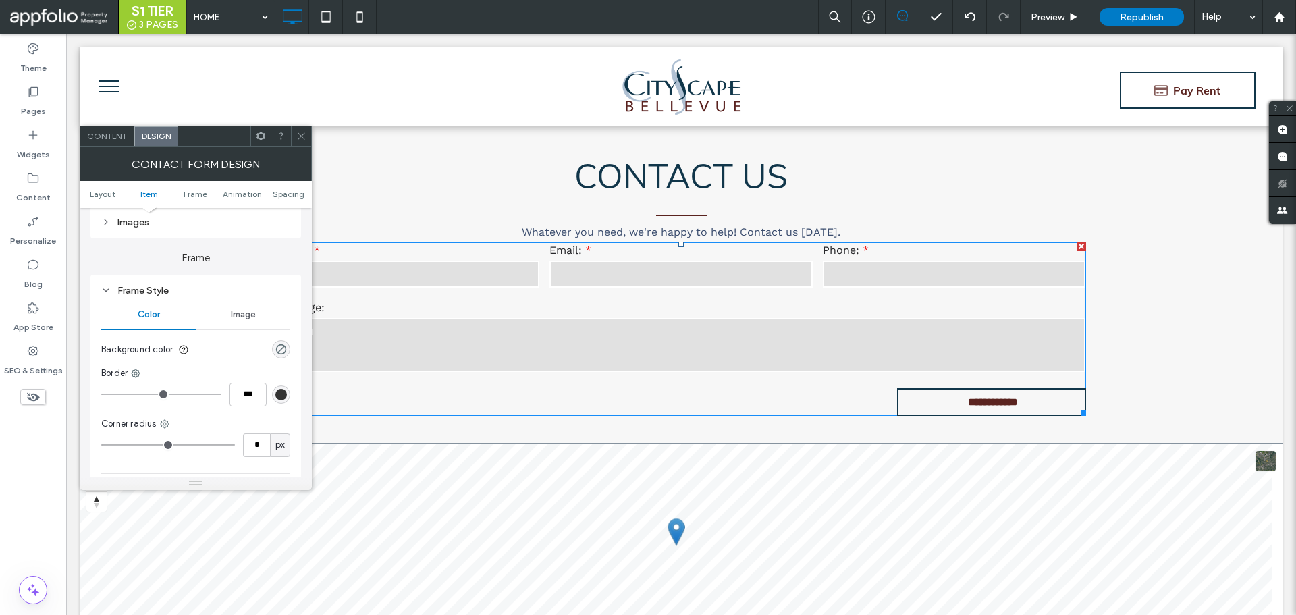
click at [301, 130] on span at bounding box center [301, 136] width 10 height 20
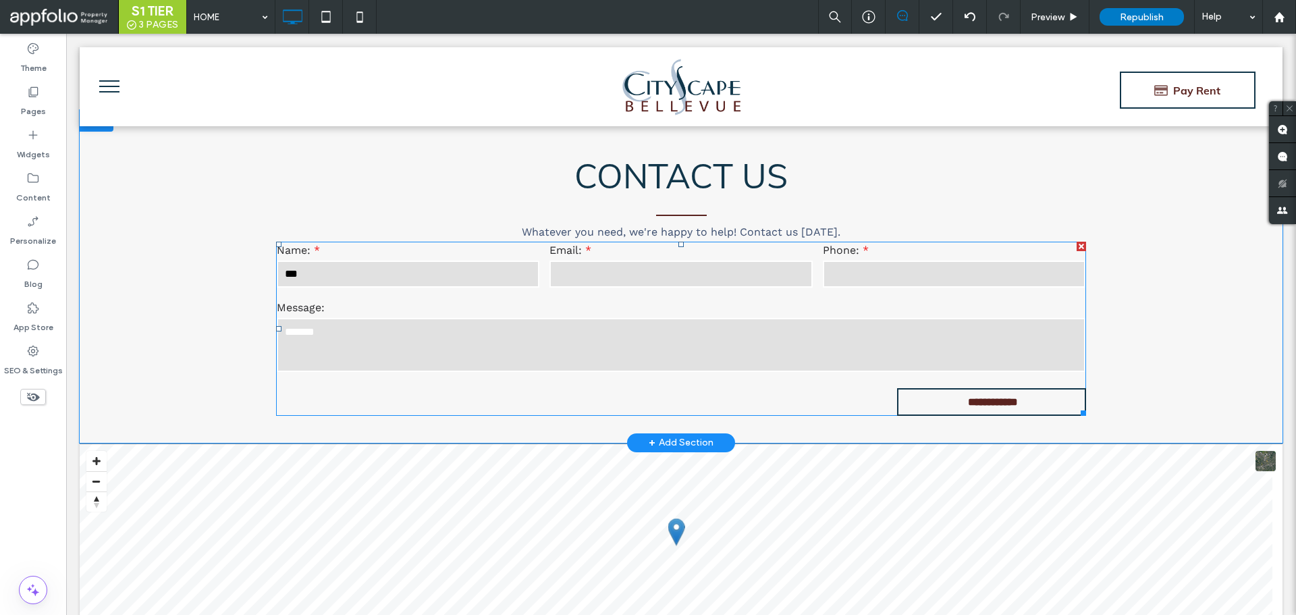
click at [346, 344] on textarea "*******" at bounding box center [681, 345] width 809 height 54
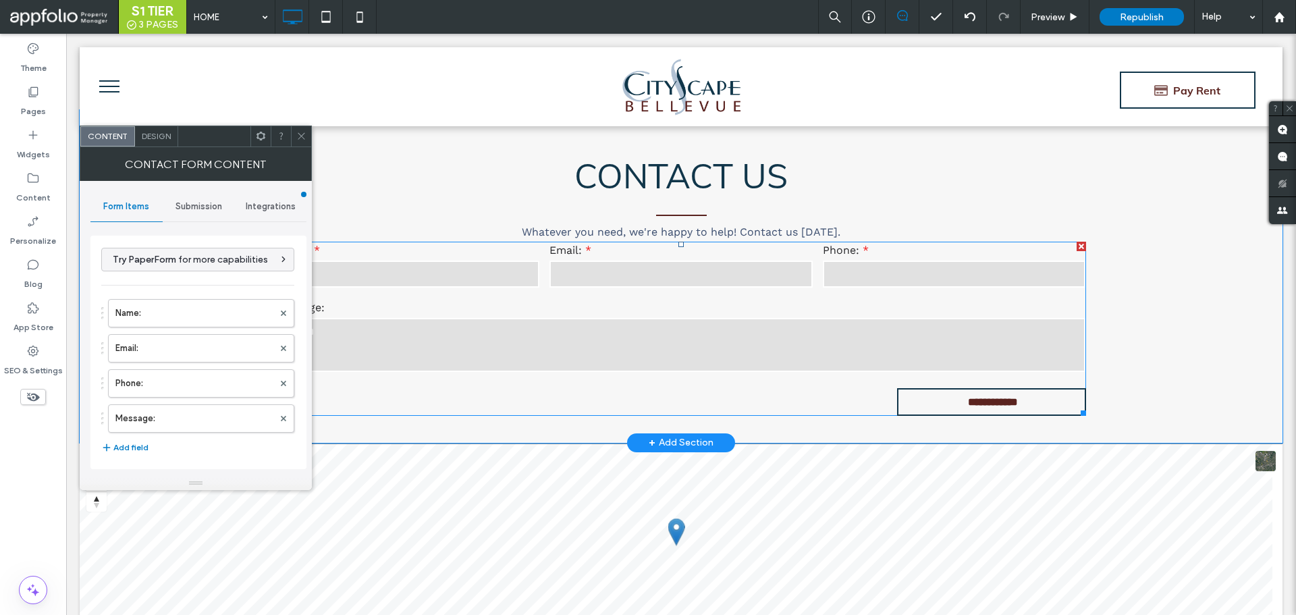
click at [346, 344] on textarea "*******" at bounding box center [681, 345] width 809 height 54
click at [301, 137] on icon at bounding box center [301, 136] width 10 height 10
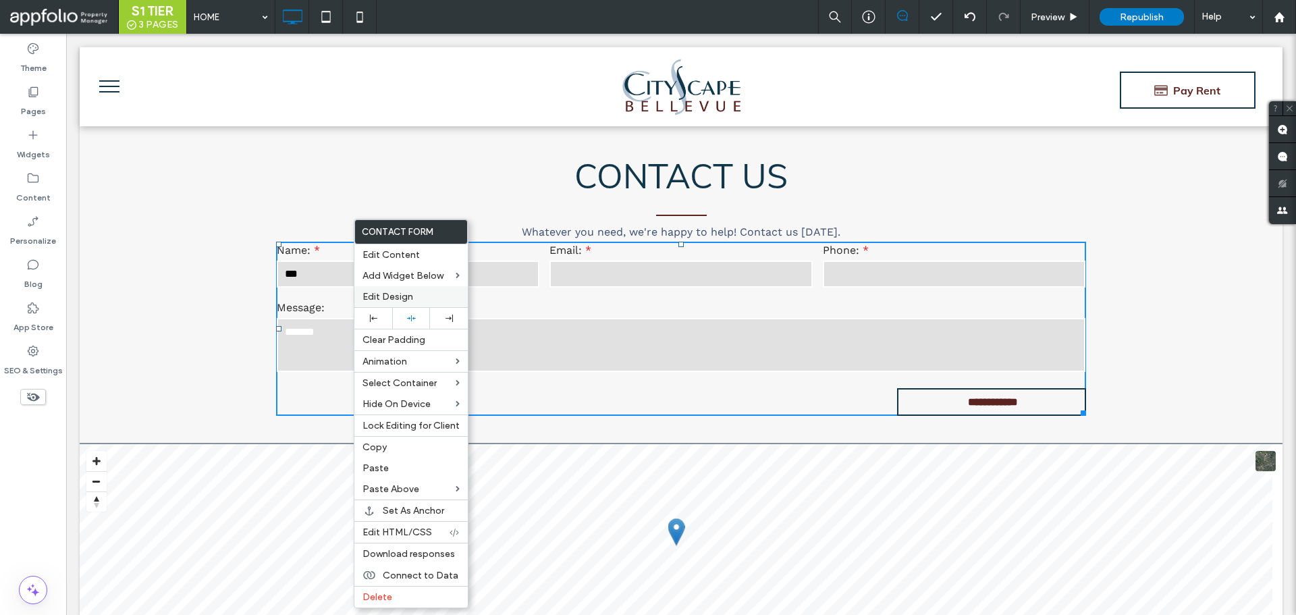
click at [379, 298] on span "Edit Design" at bounding box center [388, 296] width 51 height 11
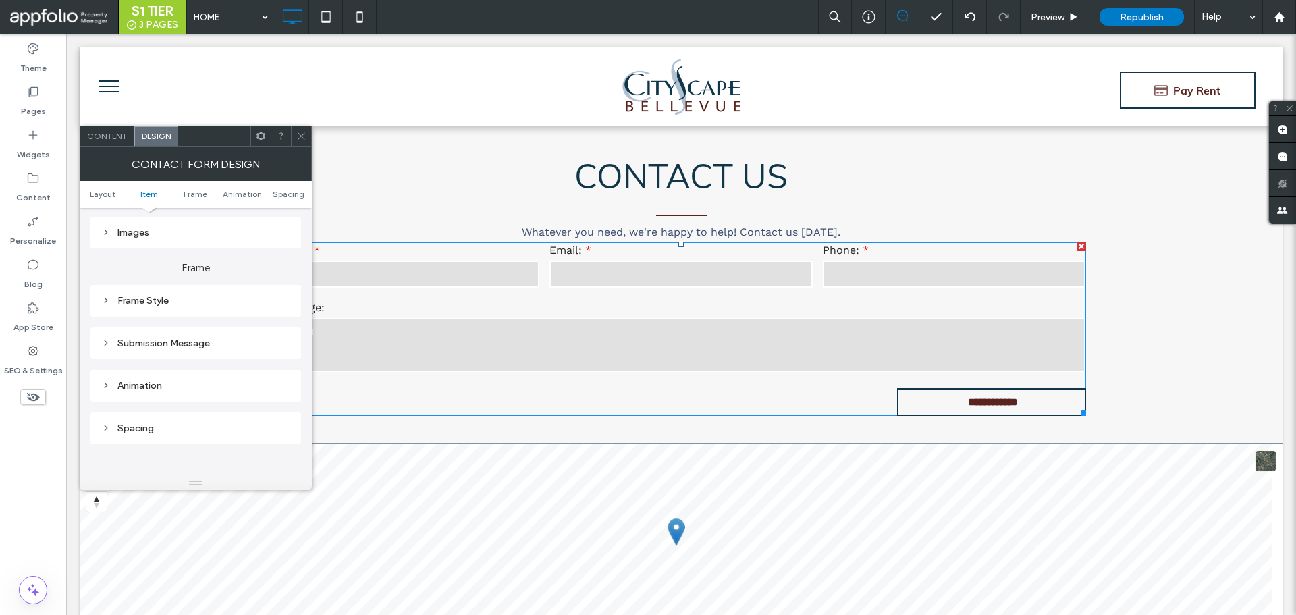
scroll to position [405, 0]
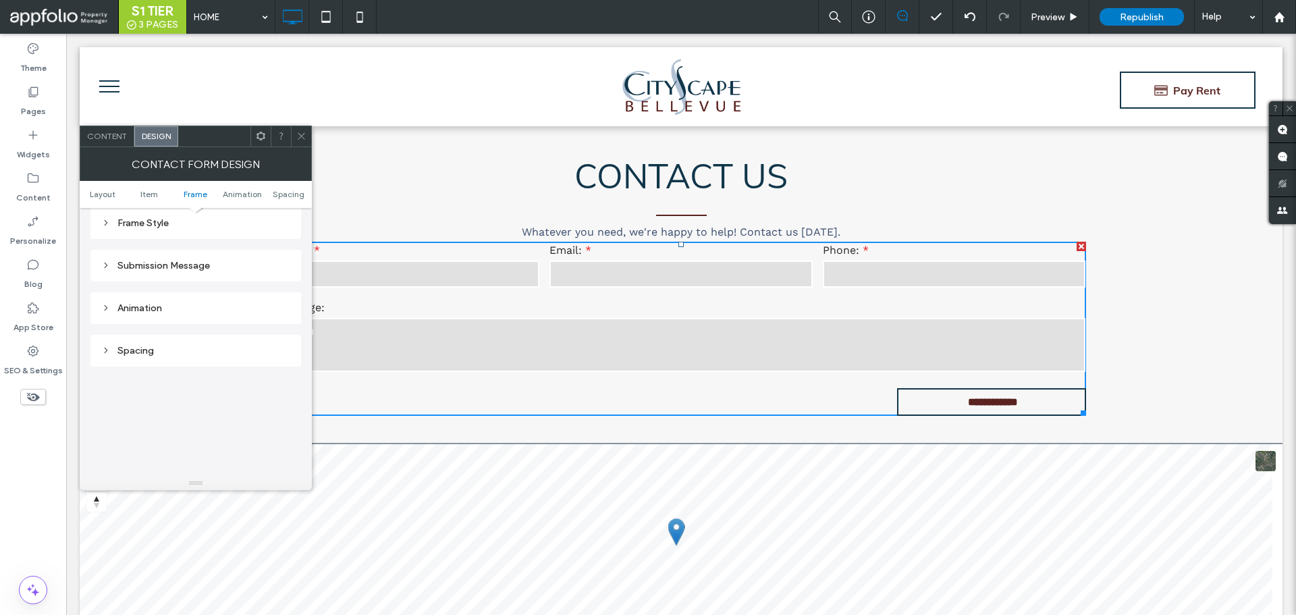
click at [113, 269] on div "Submission Message" at bounding box center [195, 265] width 189 height 11
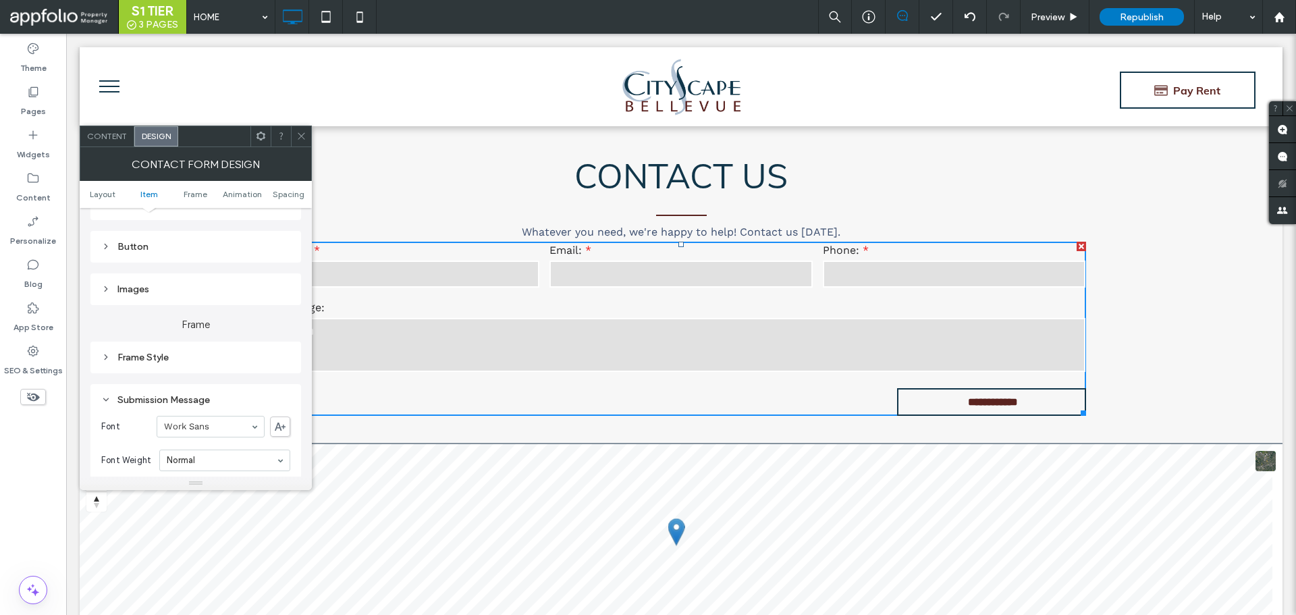
scroll to position [270, 0]
click at [150, 198] on span "Item" at bounding box center [149, 194] width 18 height 10
click at [119, 266] on div "Fields" at bounding box center [195, 260] width 189 height 18
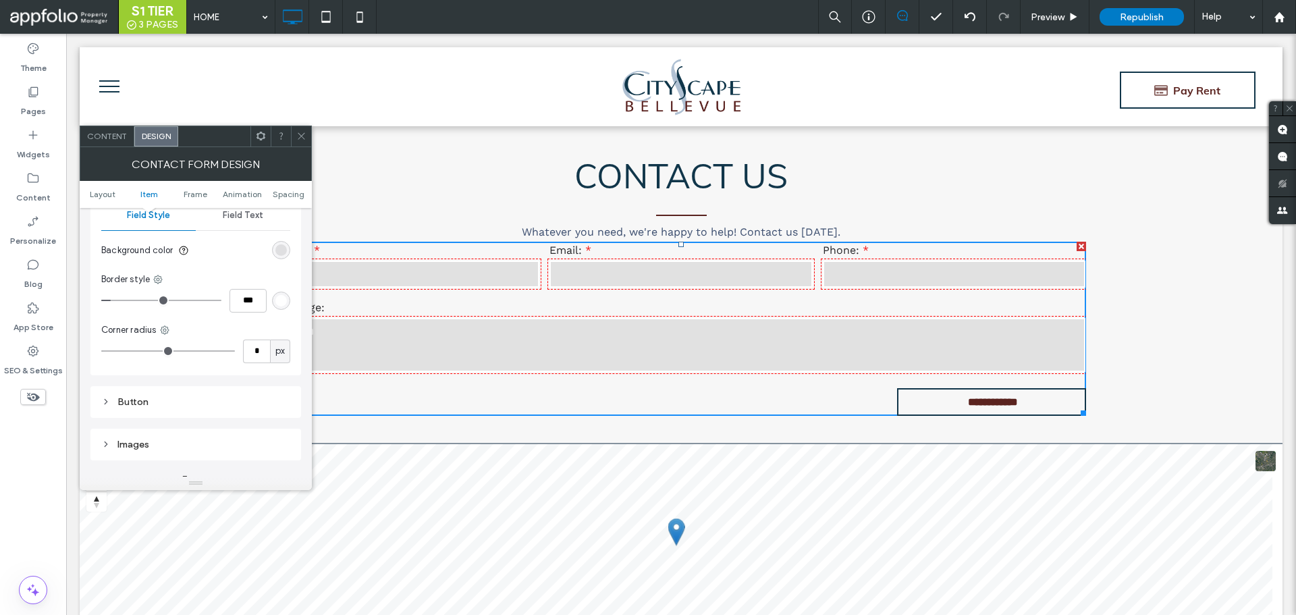
scroll to position [350, 0]
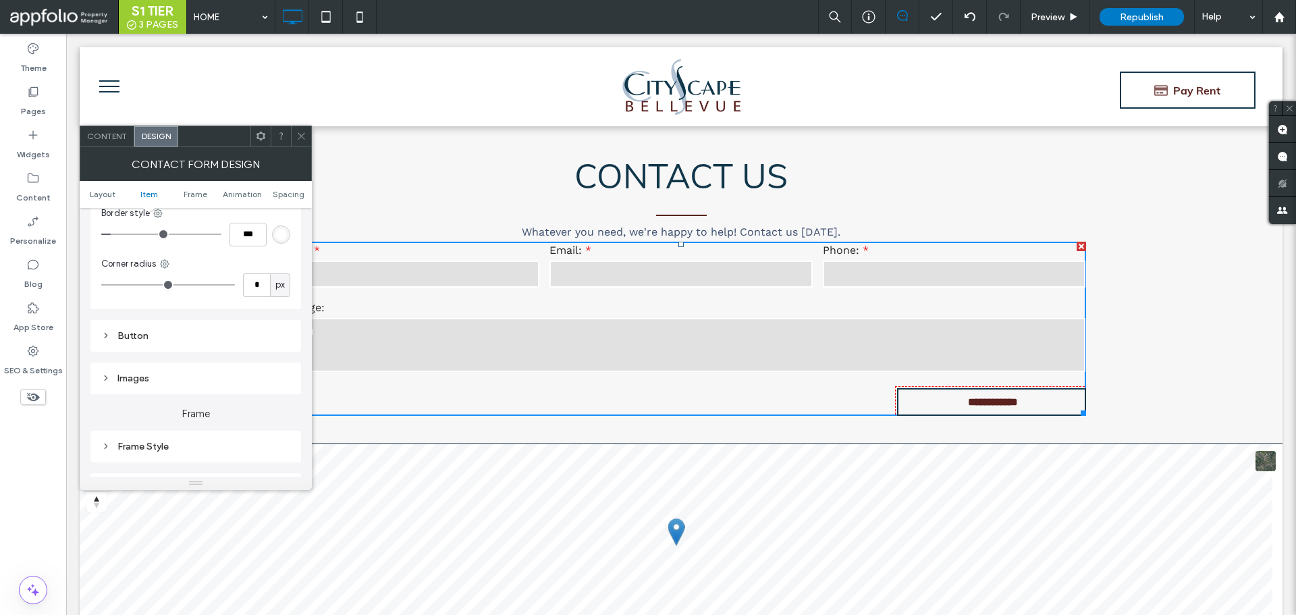
click at [132, 381] on div "Images" at bounding box center [195, 378] width 189 height 11
click at [127, 334] on div "Button" at bounding box center [195, 335] width 189 height 11
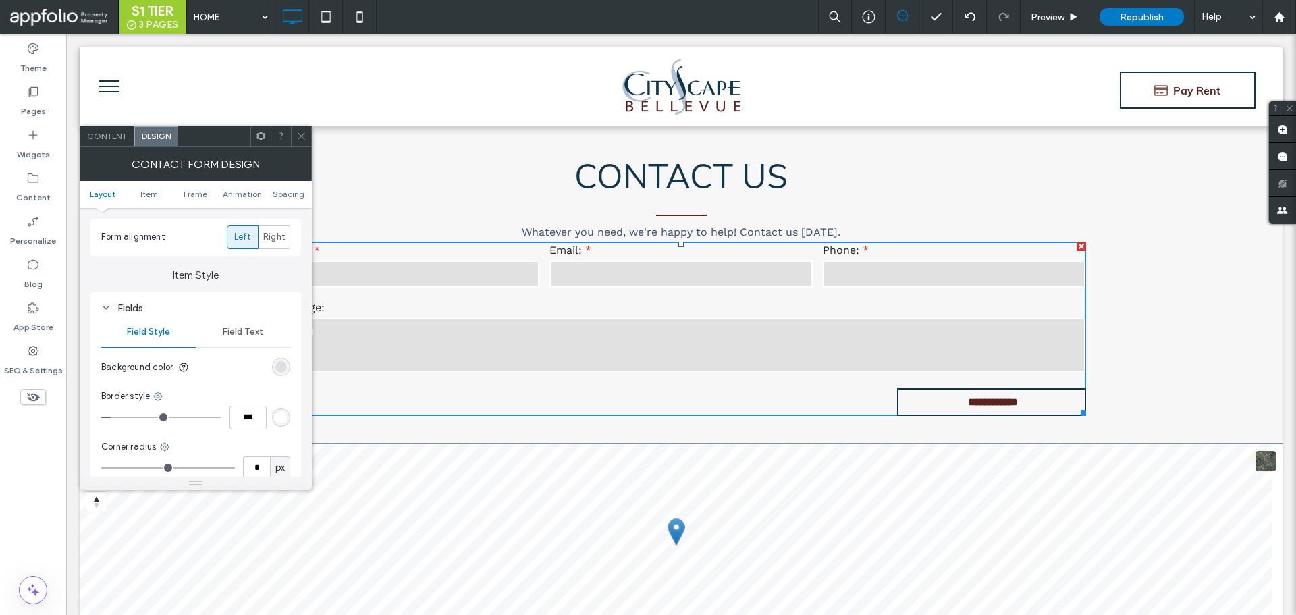
scroll to position [80, 0]
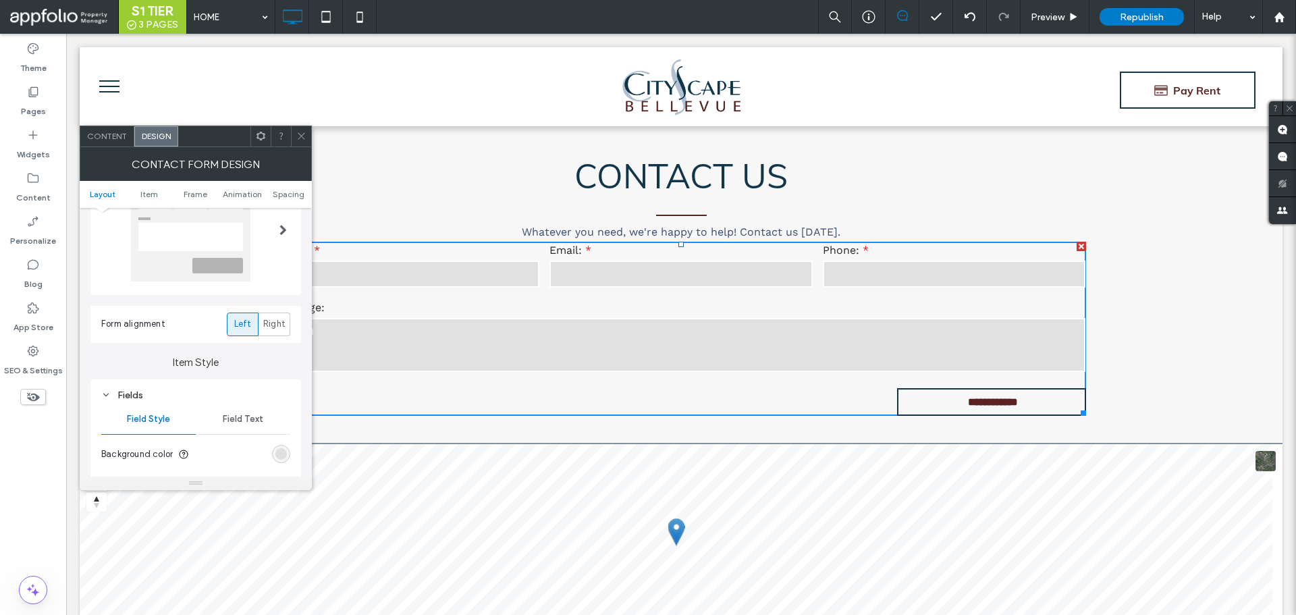
click at [234, 419] on span "Field Text" at bounding box center [243, 419] width 41 height 11
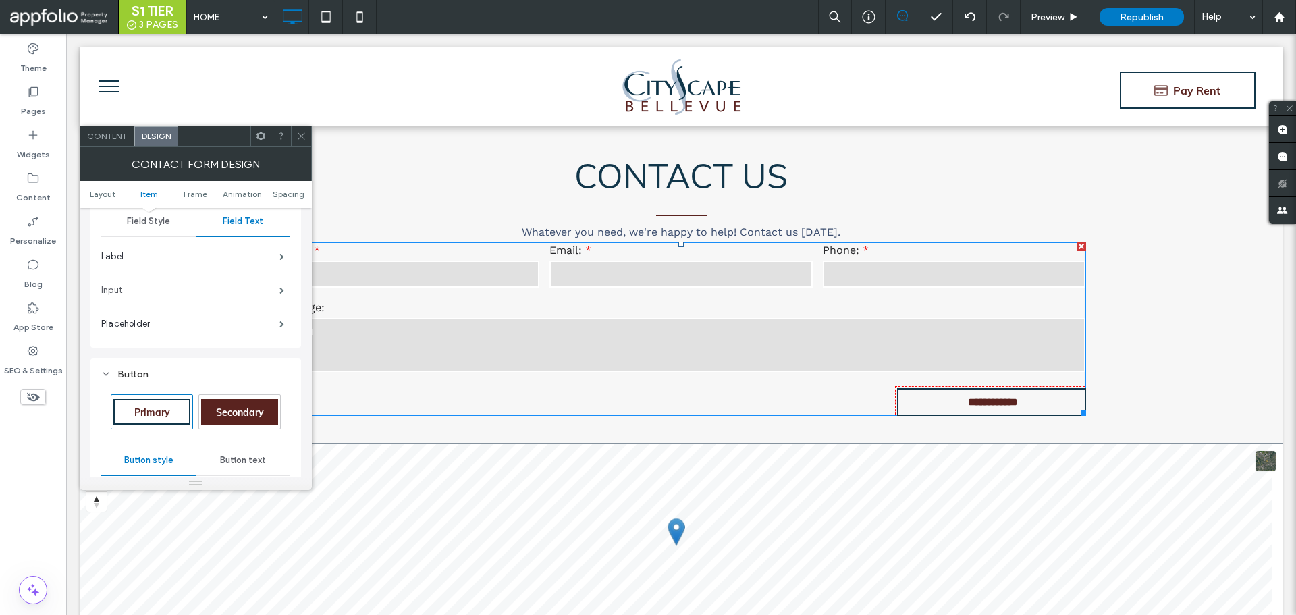
scroll to position [282, 0]
click at [304, 136] on icon at bounding box center [301, 136] width 10 height 10
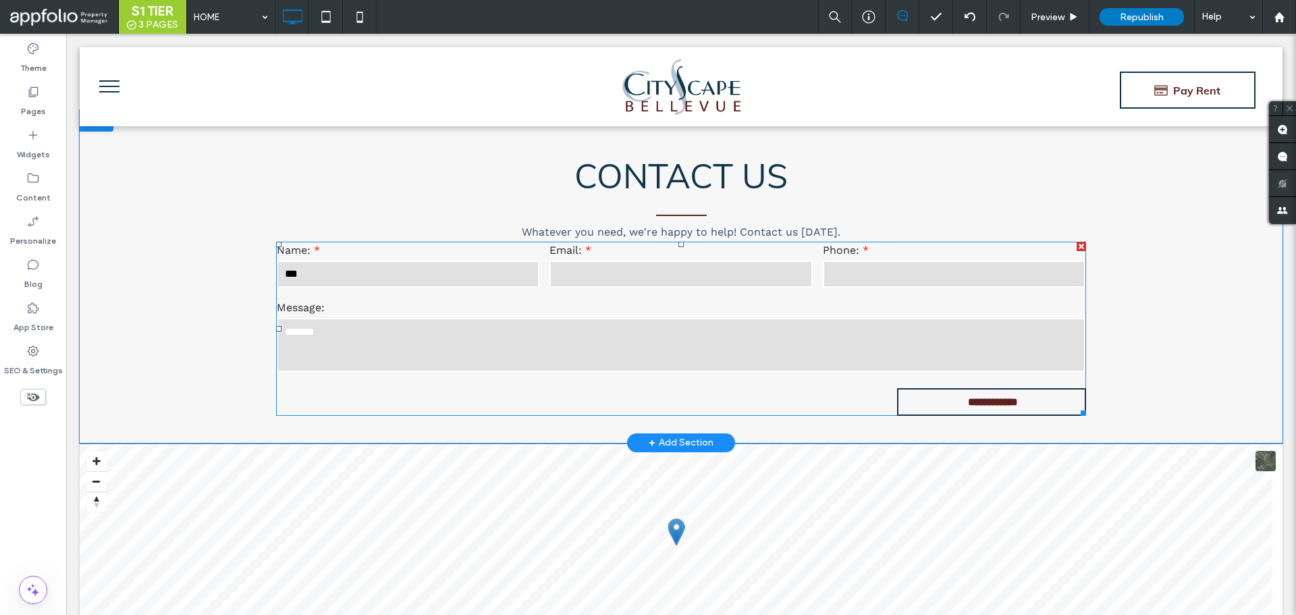
click at [342, 337] on textarea "*******" at bounding box center [681, 345] width 809 height 54
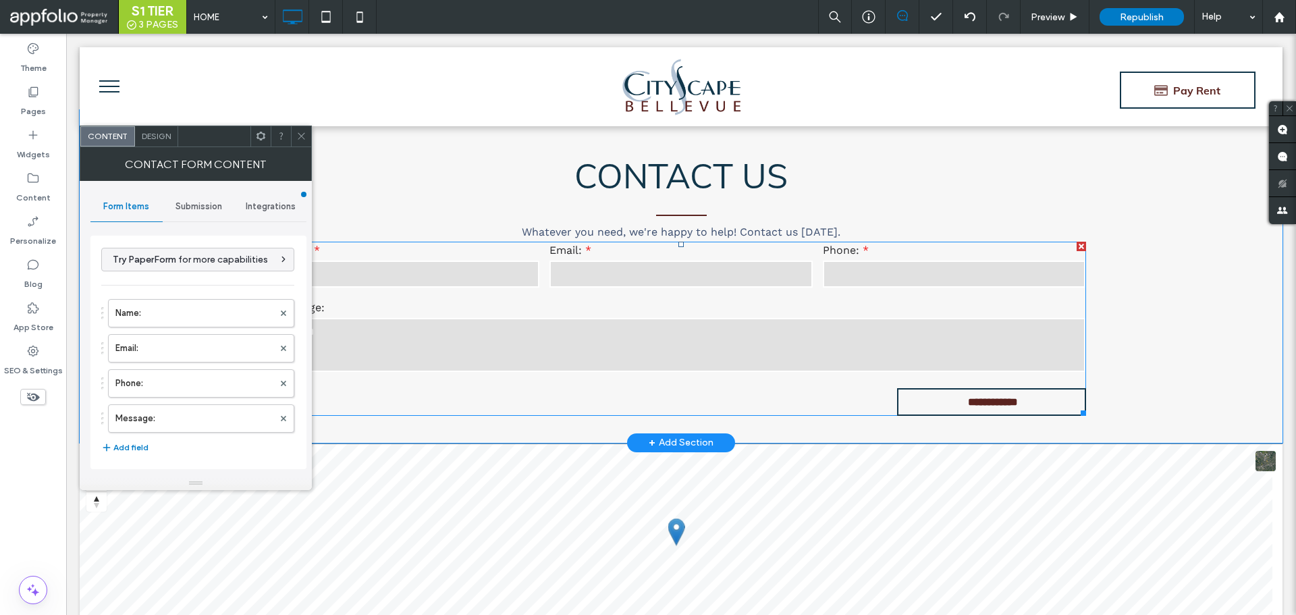
click at [342, 337] on textarea "*******" at bounding box center [681, 345] width 809 height 54
click at [298, 140] on span at bounding box center [301, 136] width 10 height 20
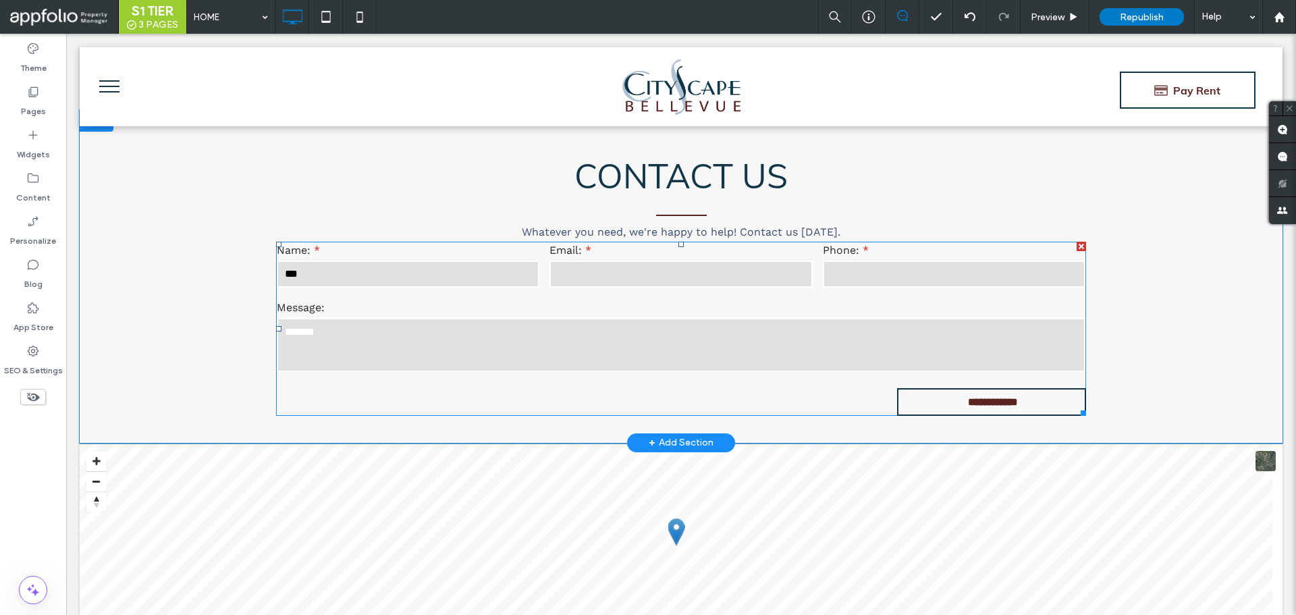
click at [403, 329] on textarea "*******" at bounding box center [681, 345] width 809 height 54
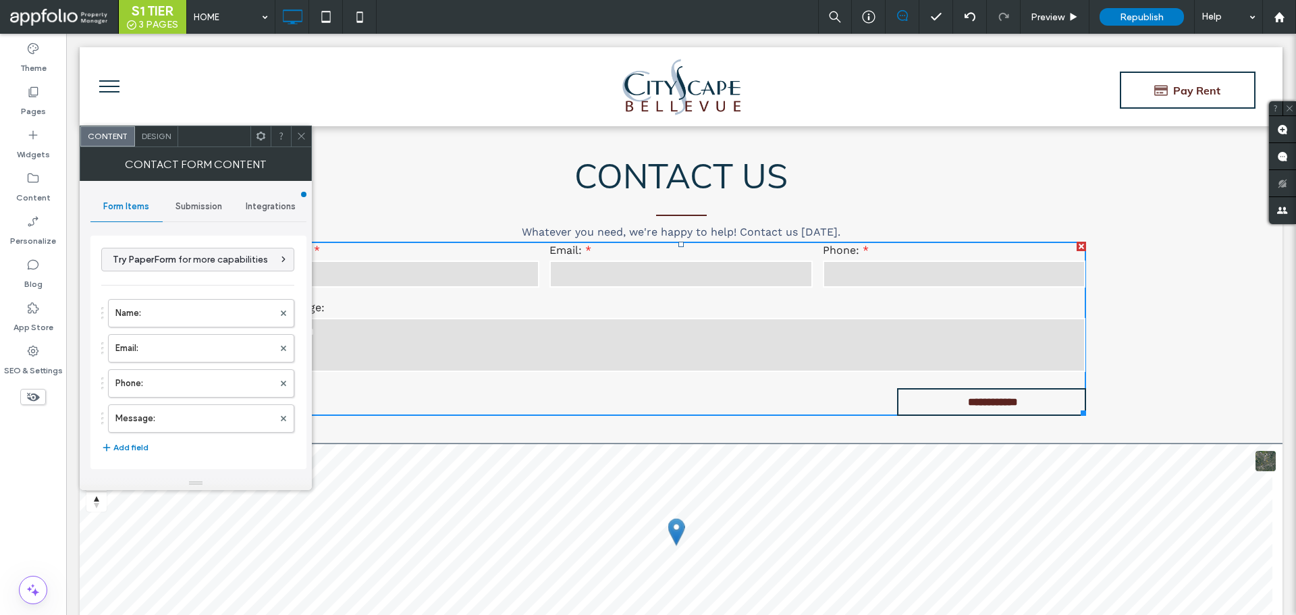
click at [305, 138] on icon at bounding box center [301, 136] width 10 height 10
